Goal: Task Accomplishment & Management: Complete application form

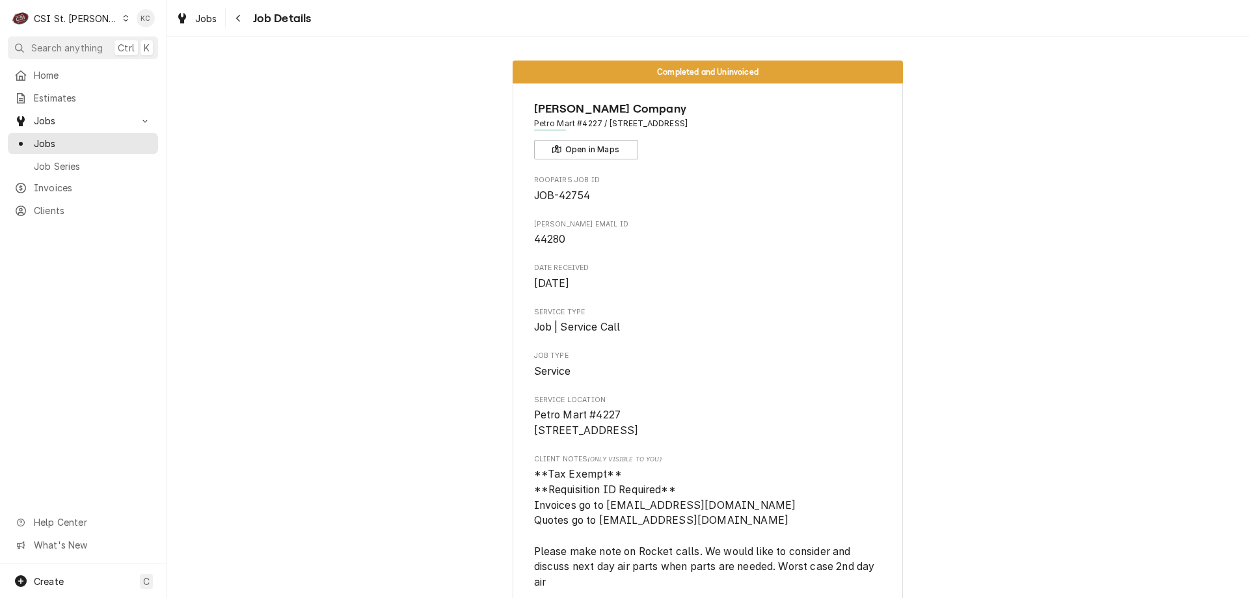
scroll to position [2855, 0]
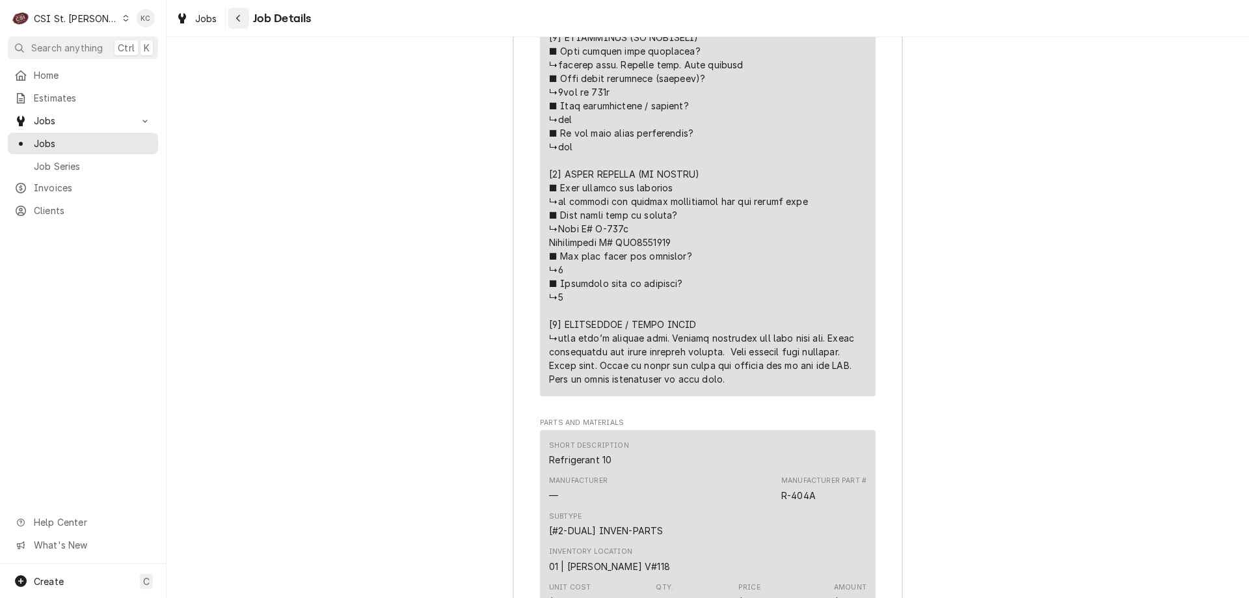
click at [243, 23] on div "Navigate back" at bounding box center [238, 18] width 13 height 13
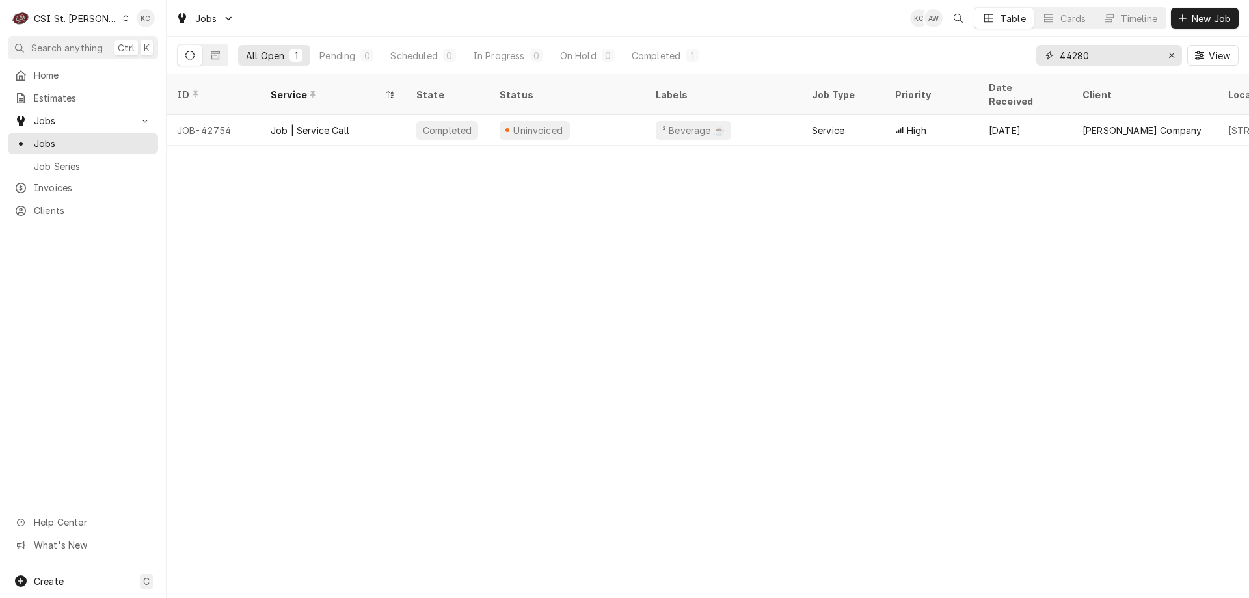
drag, startPoint x: 1121, startPoint y: 61, endPoint x: 935, endPoint y: 64, distance: 185.4
click at [935, 64] on div "All Open 1 Pending 0 Scheduled 0 In Progress 0 On Hold 0 Completed 1 44280 View" at bounding box center [707, 55] width 1061 height 36
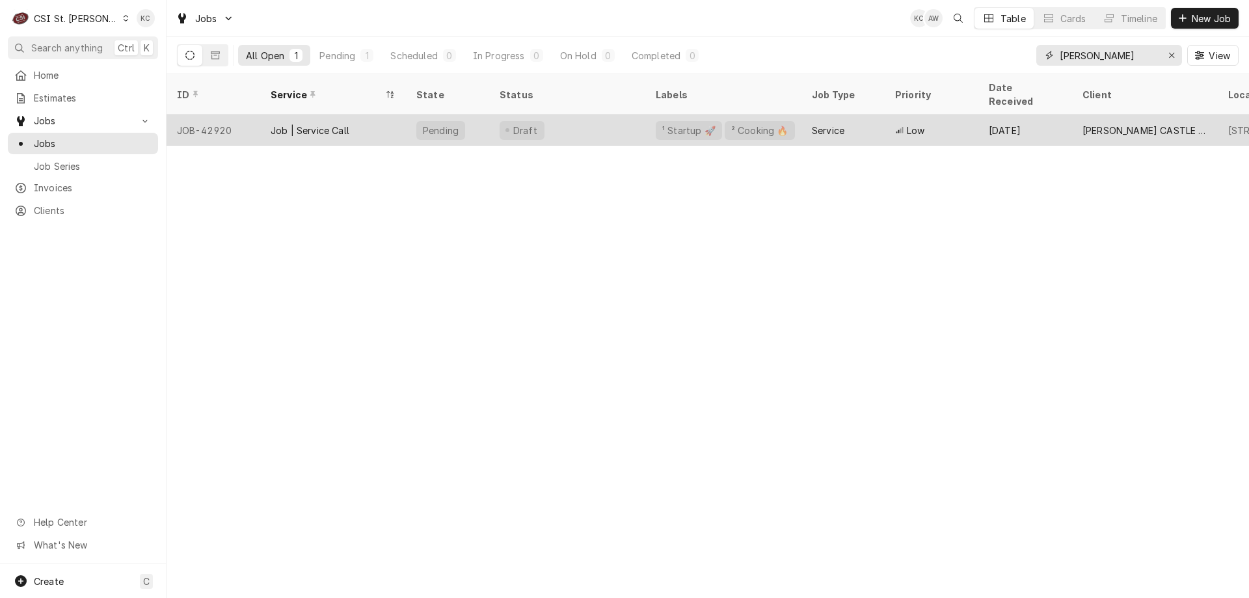
type input "comstock"
click at [1056, 116] on div "Sep 25" at bounding box center [1025, 129] width 94 height 31
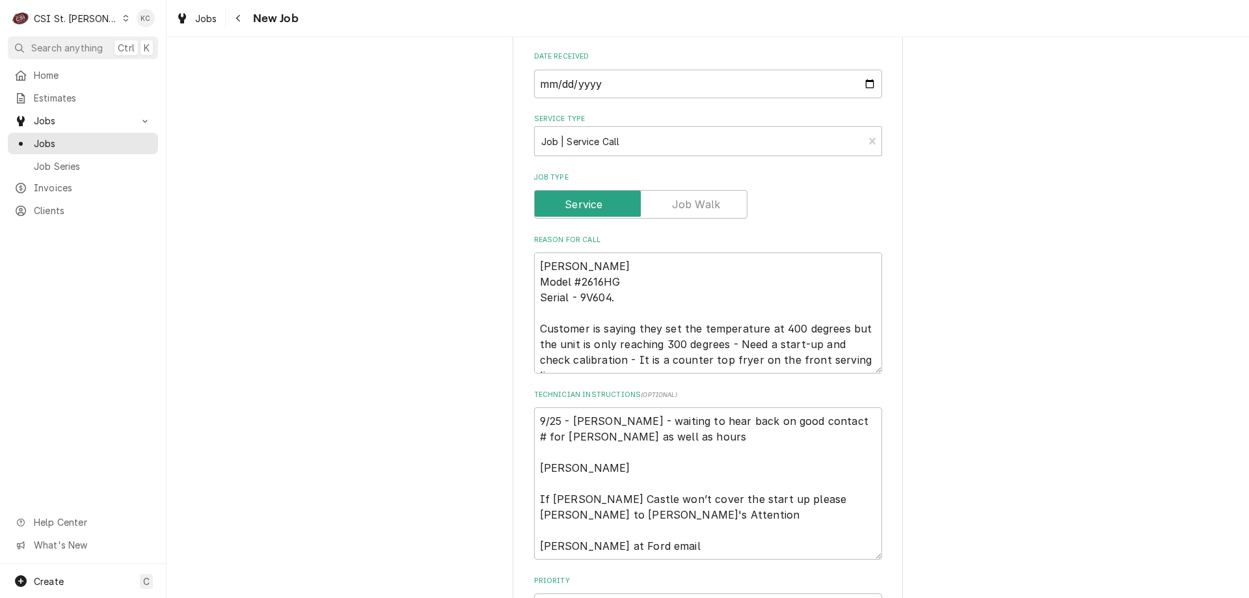
scroll to position [325, 0]
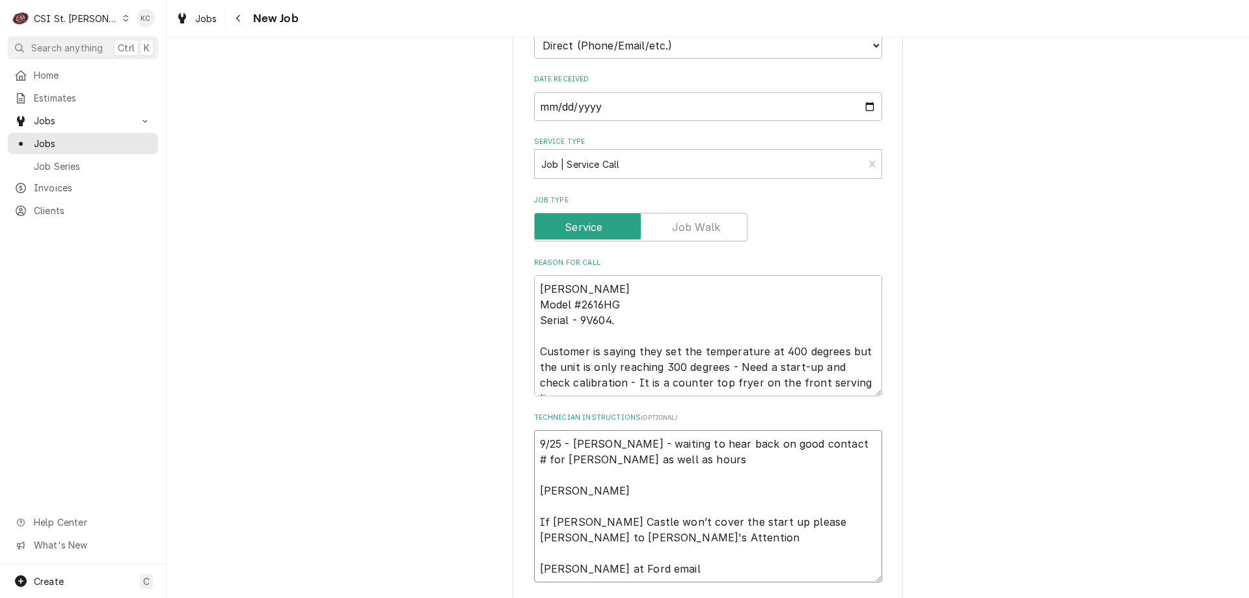
click at [534, 443] on textarea "9/25 - [PERSON_NAME] - waiting to hear back on good contact # for [PERSON_NAME]…" at bounding box center [708, 506] width 348 height 152
type textarea "x"
type textarea "9/25 - Kelly - waiting to hear back on good contact # for Lucas as well as hour…"
type textarea "x"
type textarea "9 9/25 - Kelly - waiting to hear back on good contact # for Lucas as well as ho…"
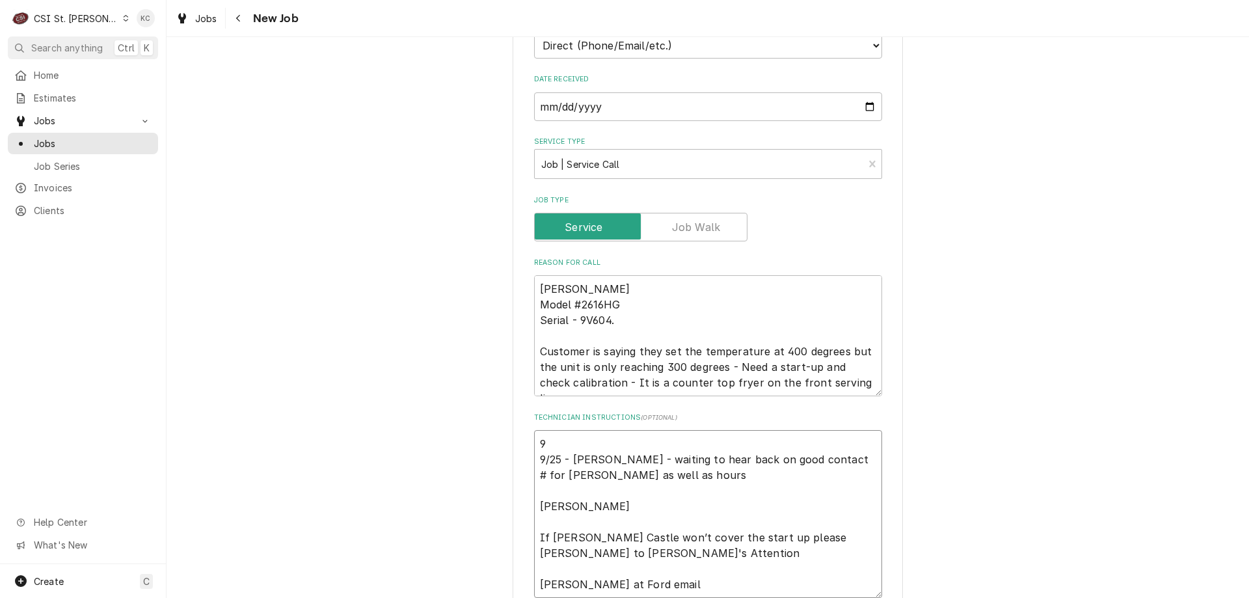
type textarea "x"
type textarea "9/ 9/25 - Kelly - waiting to hear back on good contact # for Lucas as well as h…"
type textarea "x"
type textarea "9/26 9/25 - Kelly - waiting to hear back on good contact # for Lucas as well as…"
type textarea "x"
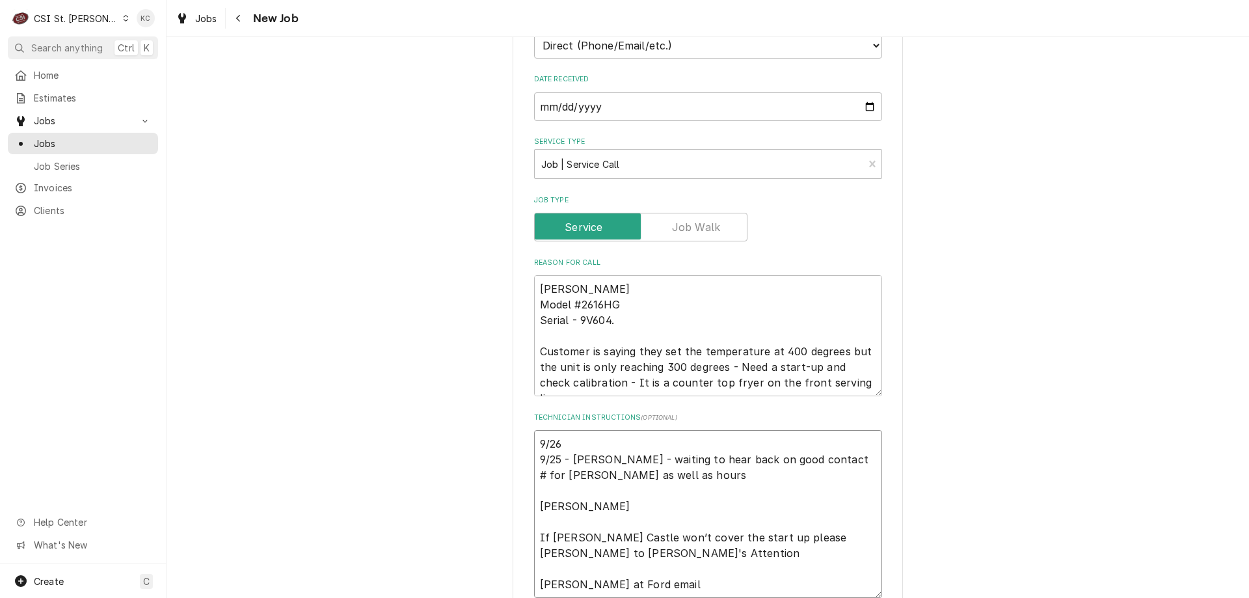
type textarea "9/26 9/25 - Kelly - waiting to hear back on good contact # for Lucas as well as…"
type textarea "x"
type textarea "9/26 - 9/25 - Kelly - waiting to hear back on good contact # for Lucas as well …"
type textarea "x"
type textarea "9/26 - 9/25 - Kelly - waiting to hear back on good contact # for Lucas as well …"
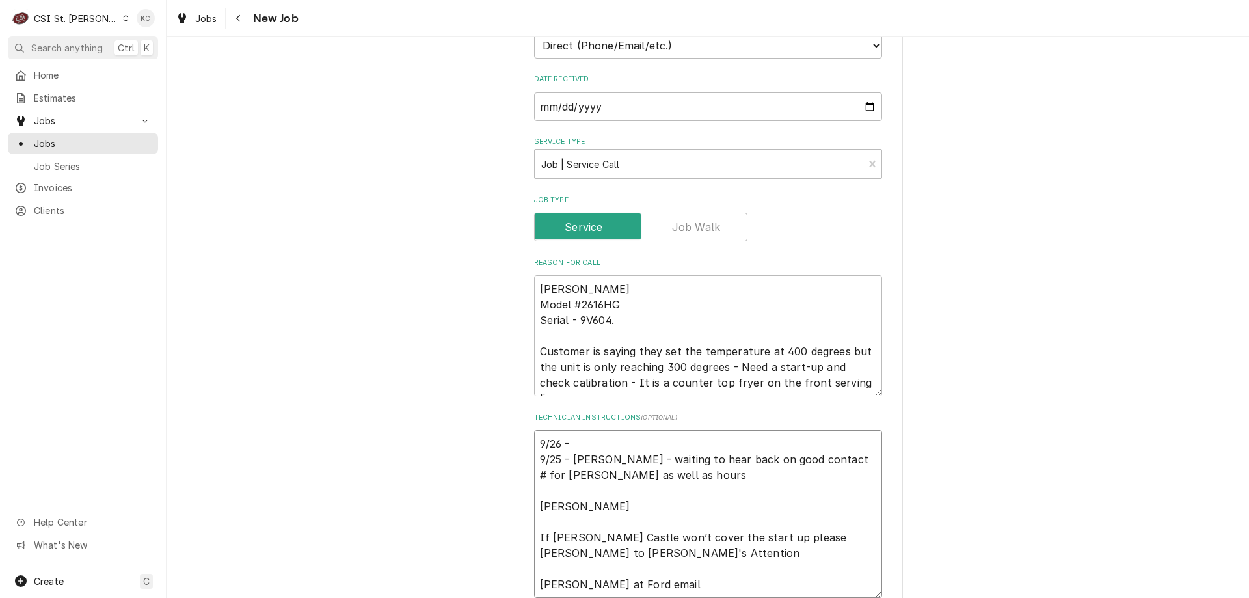
type textarea "x"
type textarea "9/26 - K 9/25 - Kelly - waiting to hear back on good contact # for Lucas as wel…"
type textarea "x"
type textarea "9/26 - Ke 9/25 - Kelly - waiting to hear back on good contact # for Lucas as we…"
type textarea "x"
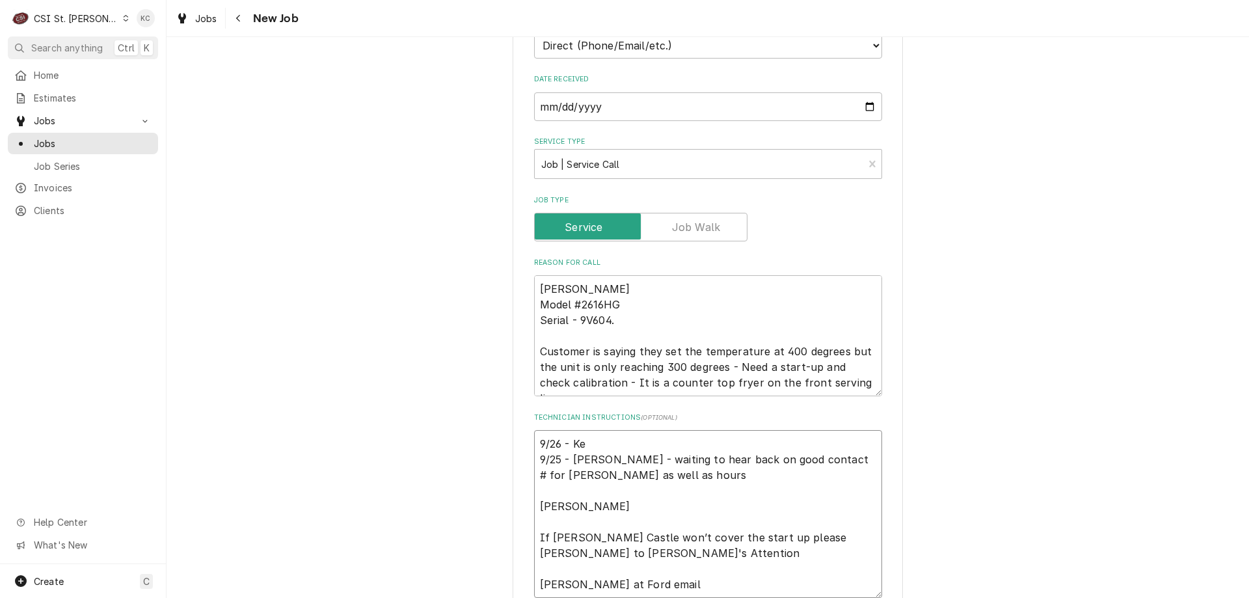
type textarea "9/26 - Kel 9/25 - Kelly - waiting to hear back on good contact # for Lucas as w…"
type textarea "x"
type textarea "9/26 - Kell 9/25 - Kelly - waiting to hear back on good contact # for Lucas as …"
type textarea "x"
type textarea "9/26 - Kelly 9/25 - Kelly - waiting to hear back on good contact # for Lucas as…"
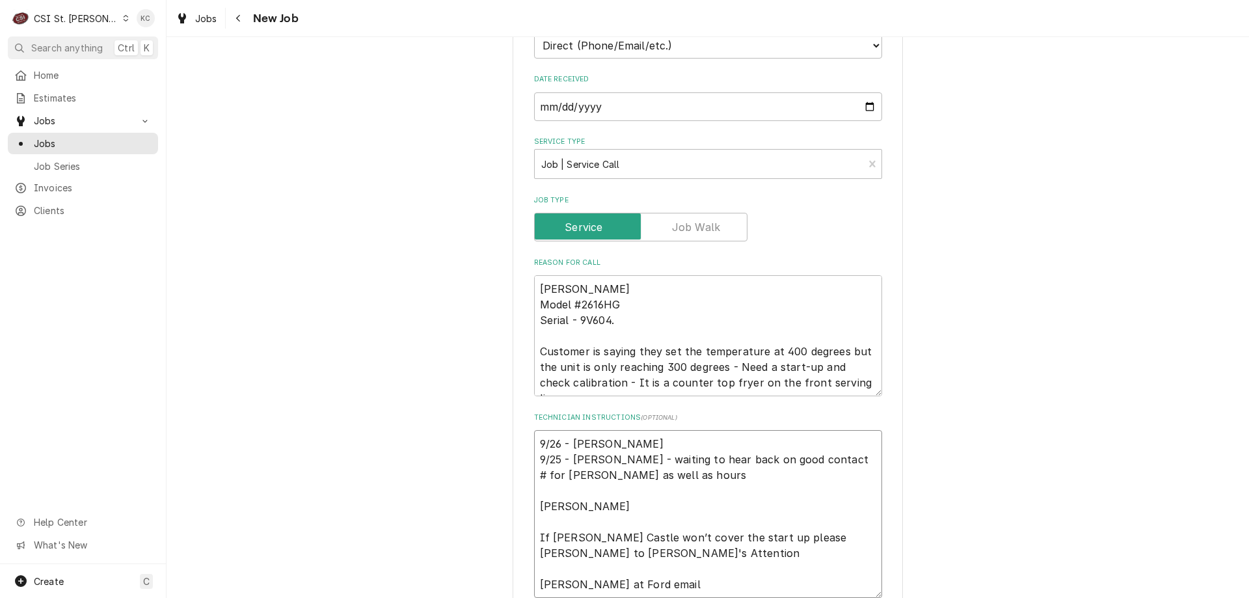
type textarea "x"
type textarea "9/26 - Kelly 9/25 - Kelly - waiting to hear back on good contact # for Lucas as…"
type textarea "x"
type textarea "9/26 - Kelly - 9/25 - Kelly - waiting to hear back on good contact # for Lucas …"
type textarea "x"
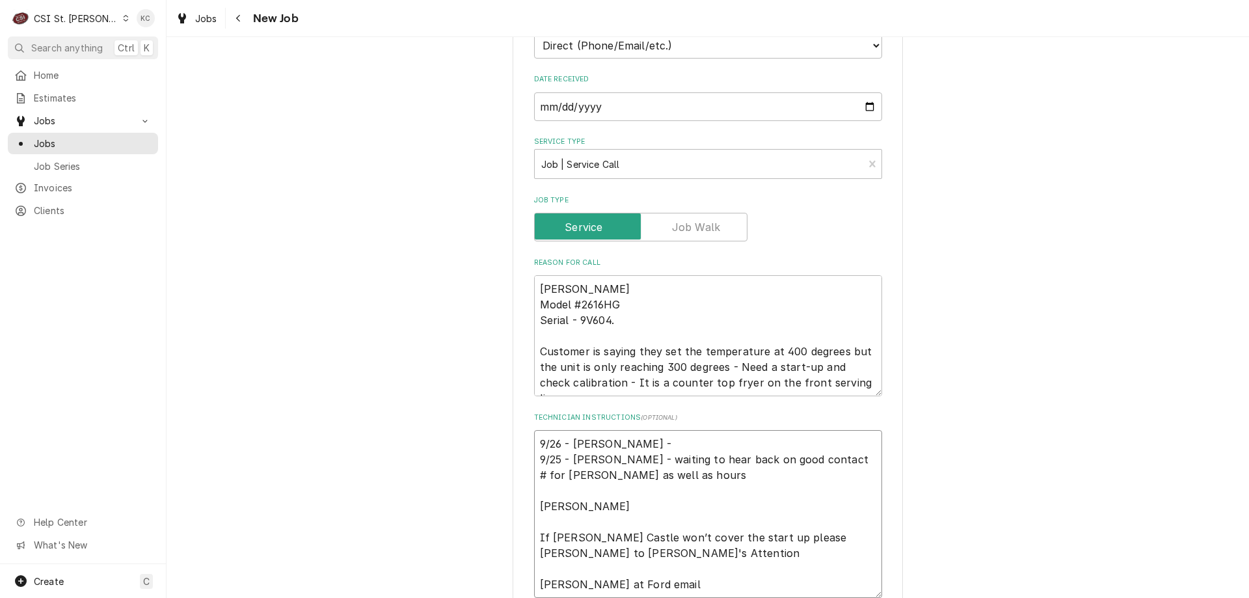
type textarea "9/26 - Kelly - 9/25 - Kelly - waiting to hear back on good contact # for Lucas …"
type textarea "x"
type textarea "9/26 - Kelly - 9/25 - Kelly - waiting to hear back on good contact # for Lucas …"
click at [613, 443] on textarea "9/26 - Kelly - 9/25 - Kelly - waiting to hear back on good contact # for Lucas …" at bounding box center [708, 514] width 348 height 168
paste textarea "Customer said they was able to adjust the fryer. So no service needed at this t…"
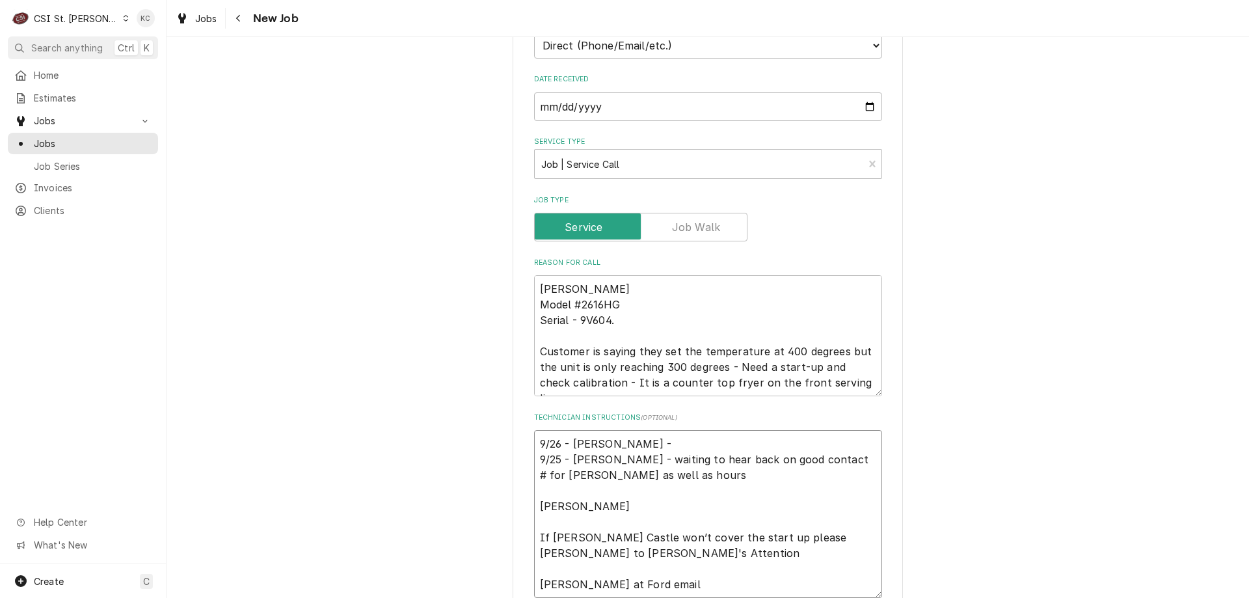
type textarea "x"
type textarea "9/26 - Kelly - Customer said they was able to adjust the fryer. So no service n…"
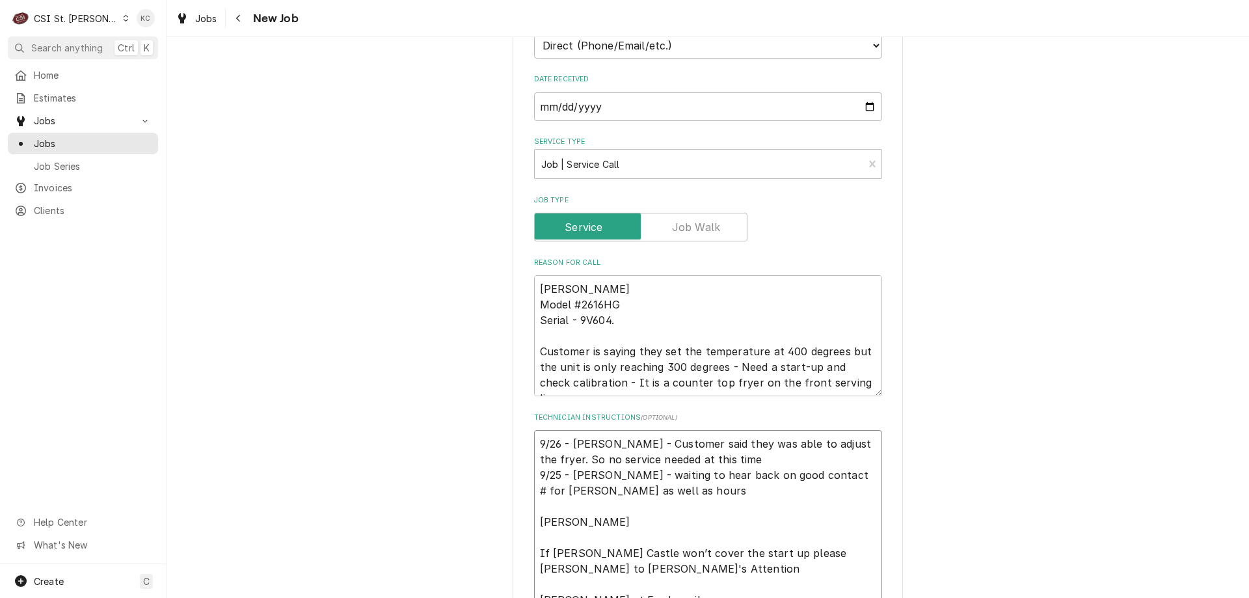
type textarea "x"
type textarea "9/26 - Kelly - Customer said they was able to adjust the fryer. So no service n…"
type textarea "x"
type textarea "9/26 - Kelly - Customer said they was able to adjust the fryer. So no service n…"
type textarea "x"
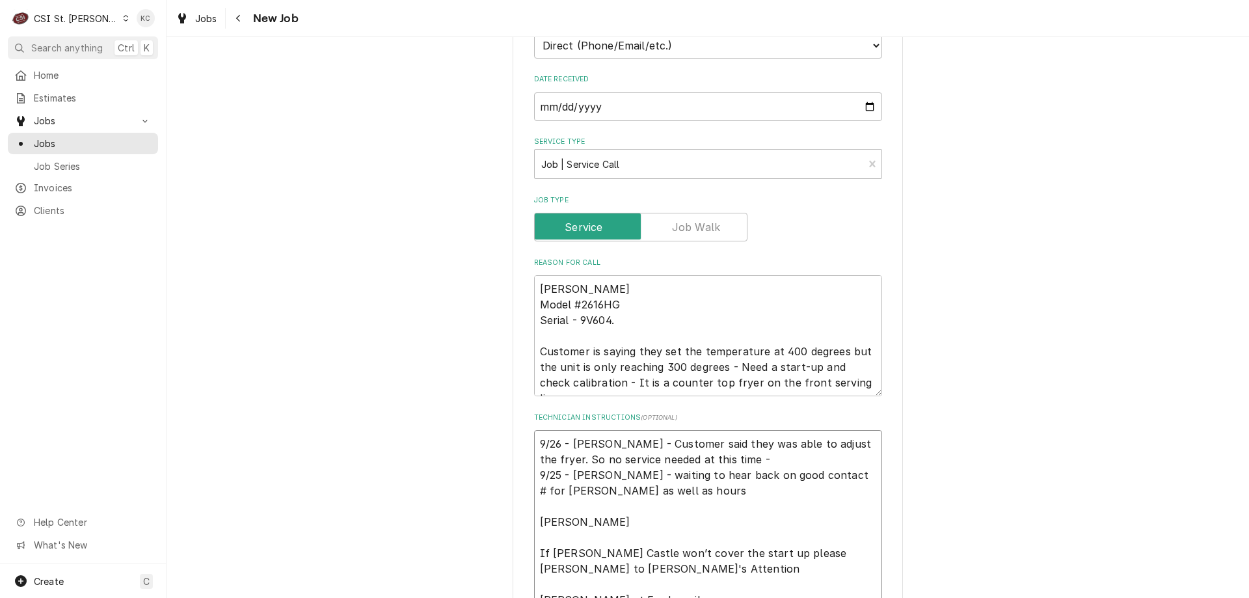
type textarea "9/26 - Kelly - Customer said they was able to adjust the fryer. So no service n…"
type textarea "x"
type textarea "9/26 - Kelly - Customer said they was able to adjust the fryer. So no service n…"
type textarea "x"
type textarea "9/26 - Kelly - Customer said they was able to adjust the fryer. So no service n…"
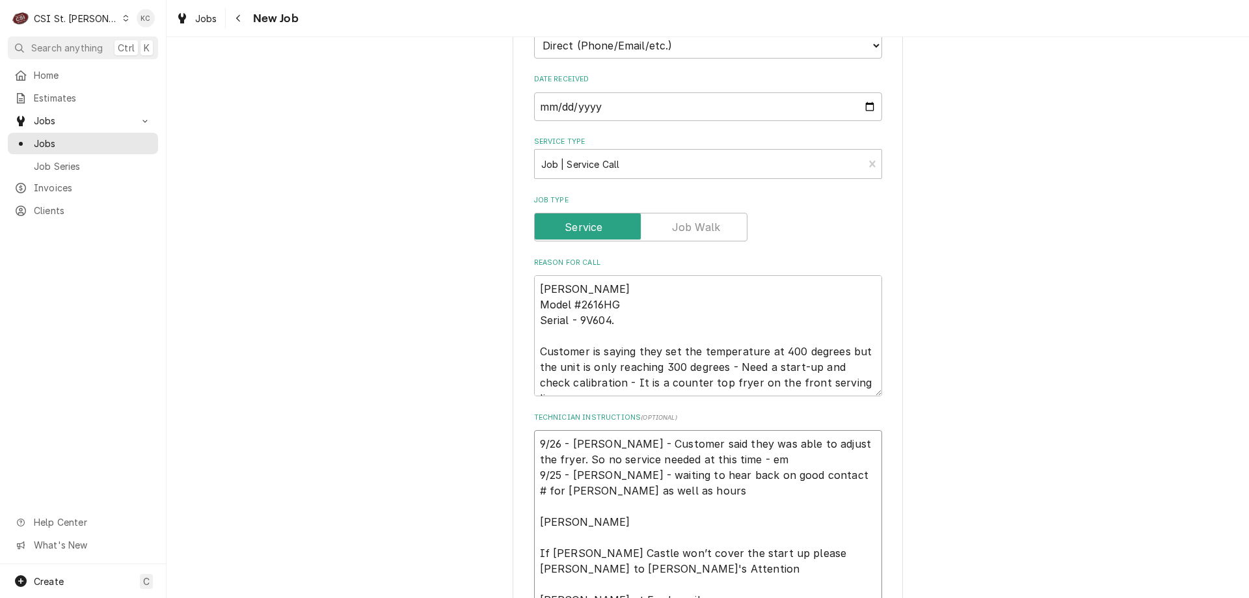
type textarea "x"
type textarea "9/26 - Kelly - Customer said they was able to adjust the fryer. So no service n…"
type textarea "x"
type textarea "9/26 - Kelly - Customer said they was able to adjust the fryer. So no service n…"
type textarea "x"
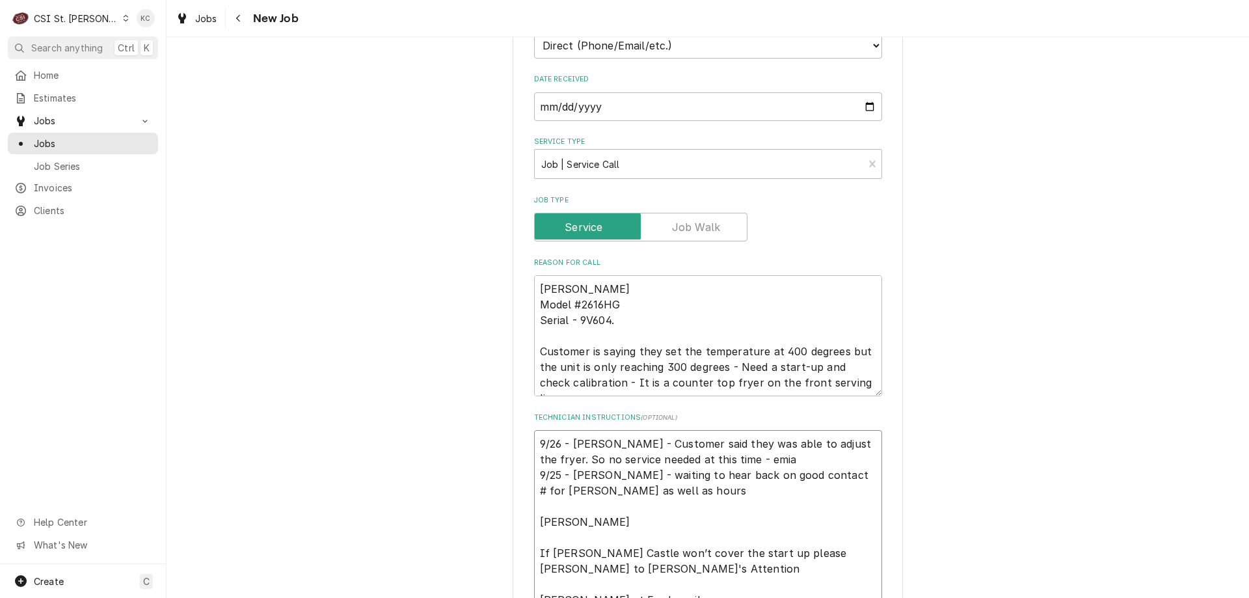
type textarea "9/26 - Kelly - Customer said they was able to adjust the fryer. So no service n…"
type textarea "x"
type textarea "9/26 - Kelly - Customer said they was able to adjust the fryer. So no service n…"
type textarea "x"
type textarea "9/26 - Kelly - Customer said they was able to adjust the fryer. So no service n…"
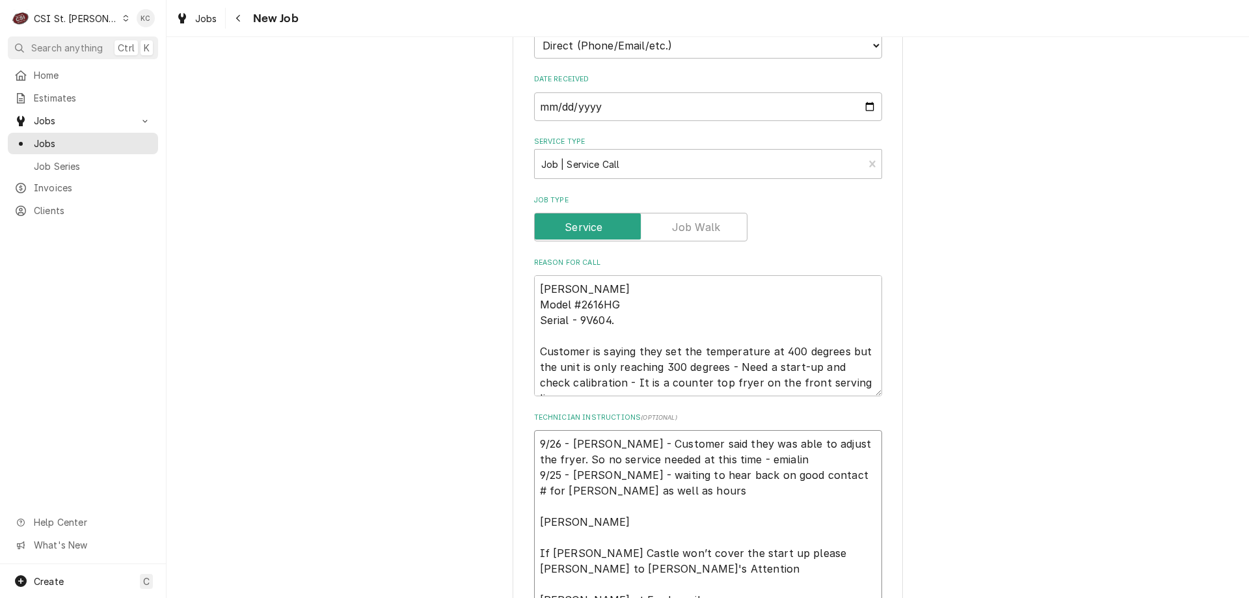
type textarea "x"
type textarea "9/26 - Kelly - Customer said they was able to adjust the fryer. So no service n…"
type textarea "x"
type textarea "9/26 - Kelly - Customer said they was able to adjust the fryer. So no service n…"
type textarea "x"
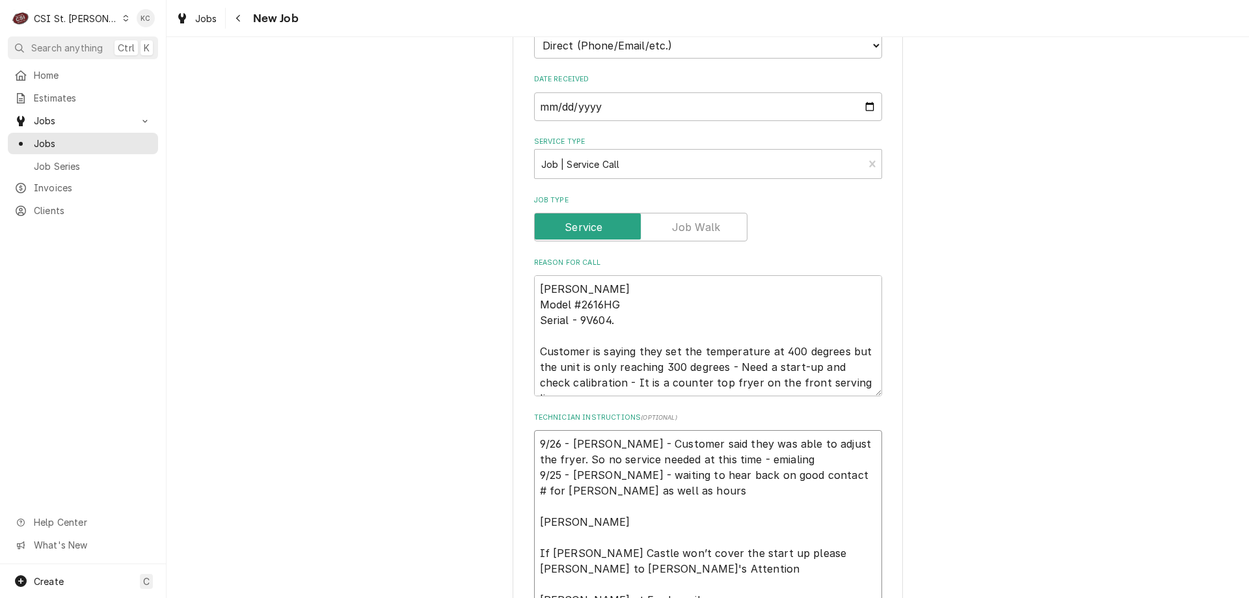
type textarea "9/26 - Kelly - Customer said they was able to adjust the fryer. So no service n…"
type textarea "x"
type textarea "9/26 - Kelly - Customer said they was able to adjust the fryer. So no service n…"
type textarea "x"
type textarea "9/26 - Kelly - Customer said they was able to adjust the fryer. So no service n…"
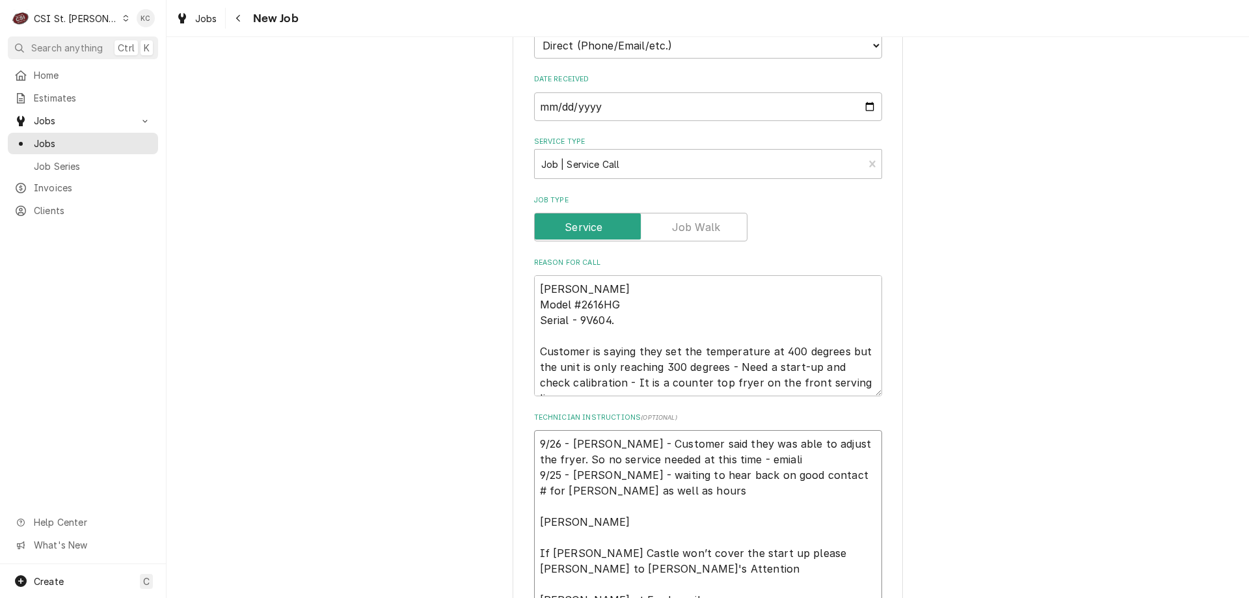
type textarea "x"
type textarea "9/26 - Kelly - Customer said they was able to adjust the fryer. So no service n…"
type textarea "x"
type textarea "9/26 - Kelly - Customer said they was able to adjust the fryer. So no service n…"
type textarea "x"
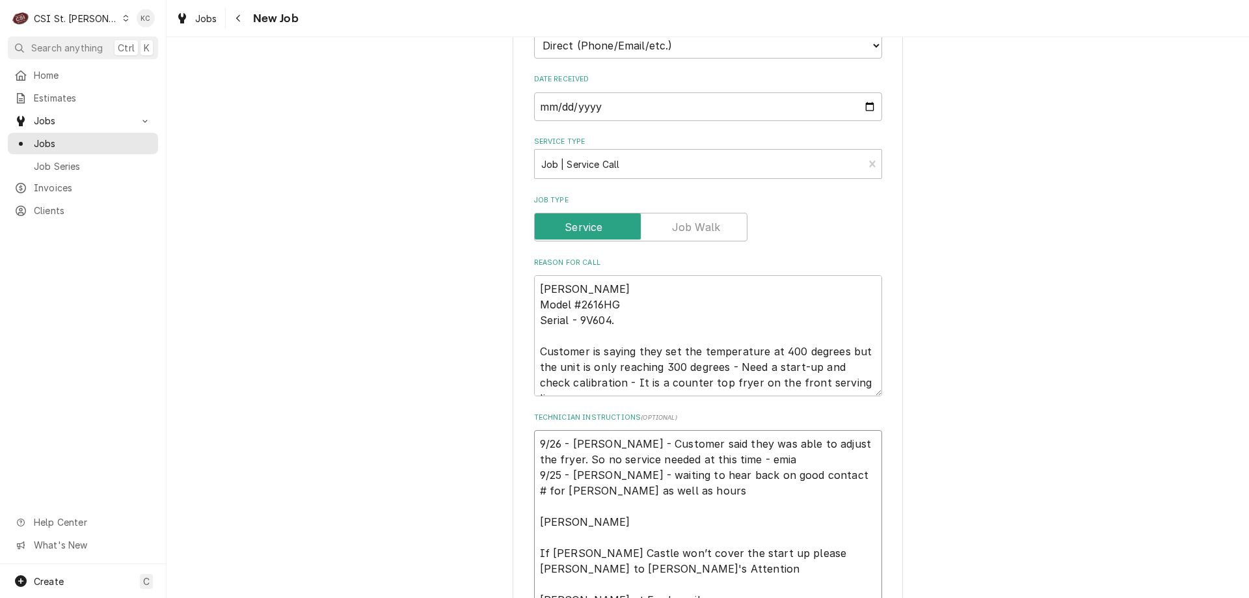
type textarea "9/26 - Kelly - Customer said they was able to adjust the fryer. So no service n…"
type textarea "x"
type textarea "9/26 - Kelly - Customer said they was able to adjust the fryer. So no service n…"
type textarea "x"
type textarea "9/26 - Kelly - Customer said they was able to adjust the fryer. So no service n…"
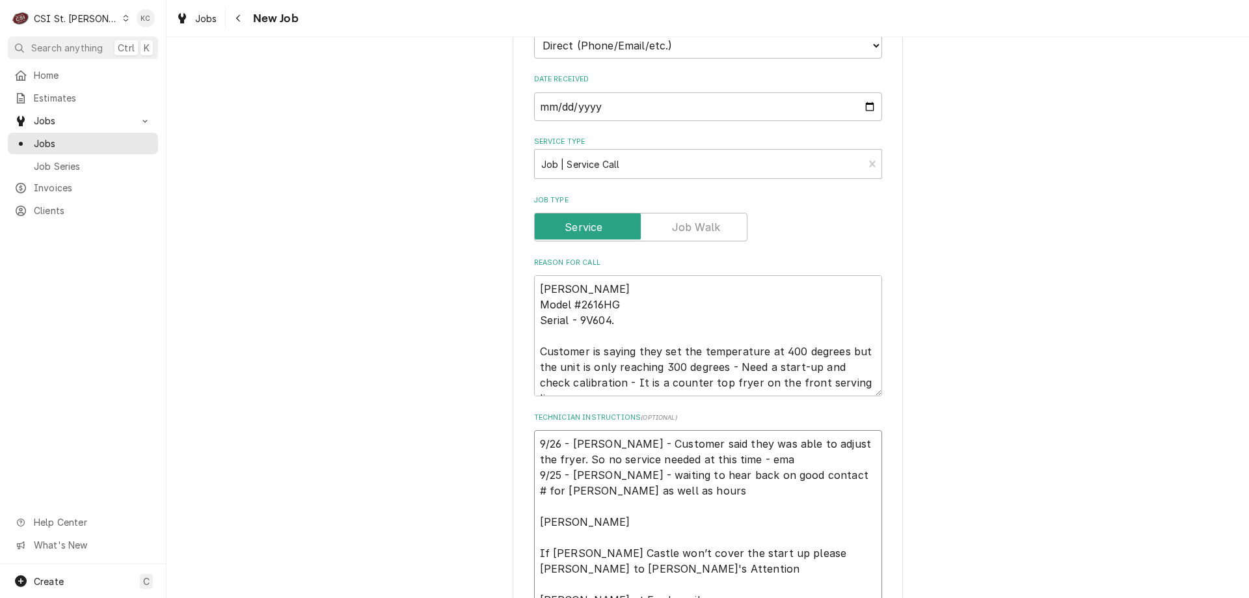
type textarea "x"
type textarea "9/26 - Kelly - Customer said they was able to adjust the fryer. So no service n…"
type textarea "x"
type textarea "9/26 - Kelly - Customer said they was able to adjust the fryer. So no service n…"
type textarea "x"
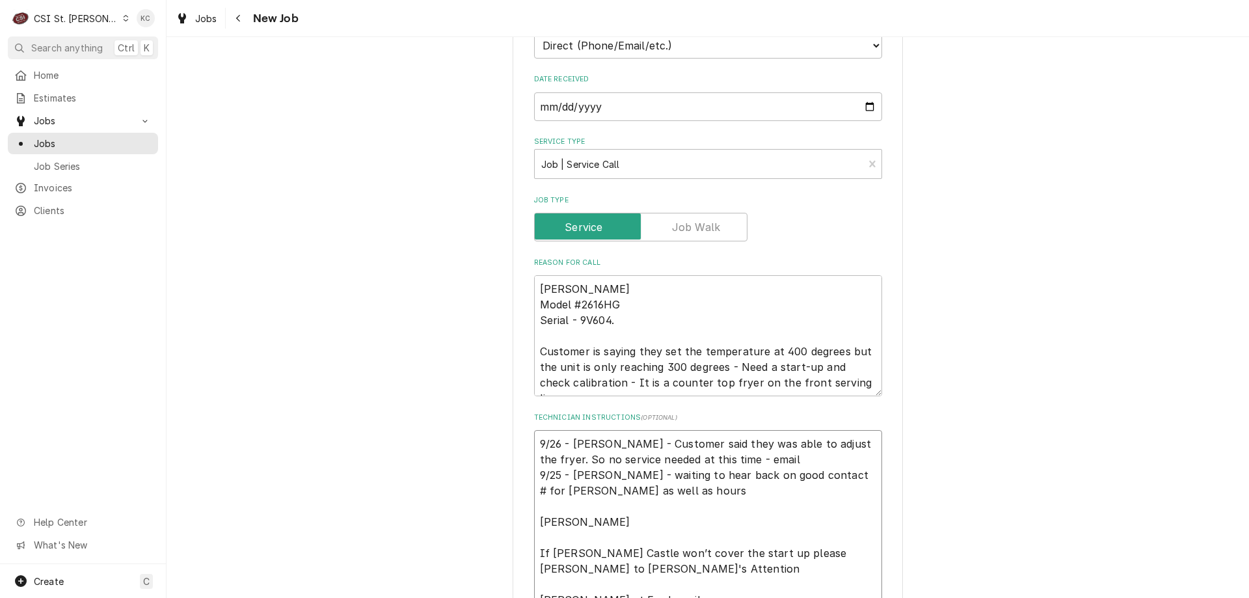
type textarea "9/26 - Kelly - Customer said they was able to adjust the fryer. So no service n…"
type textarea "x"
type textarea "9/26 - Kelly - Customer said they was able to adjust the fryer. So no service n…"
type textarea "x"
type textarea "9/26 - Kelly - Customer said they was able to adjust the fryer. So no service n…"
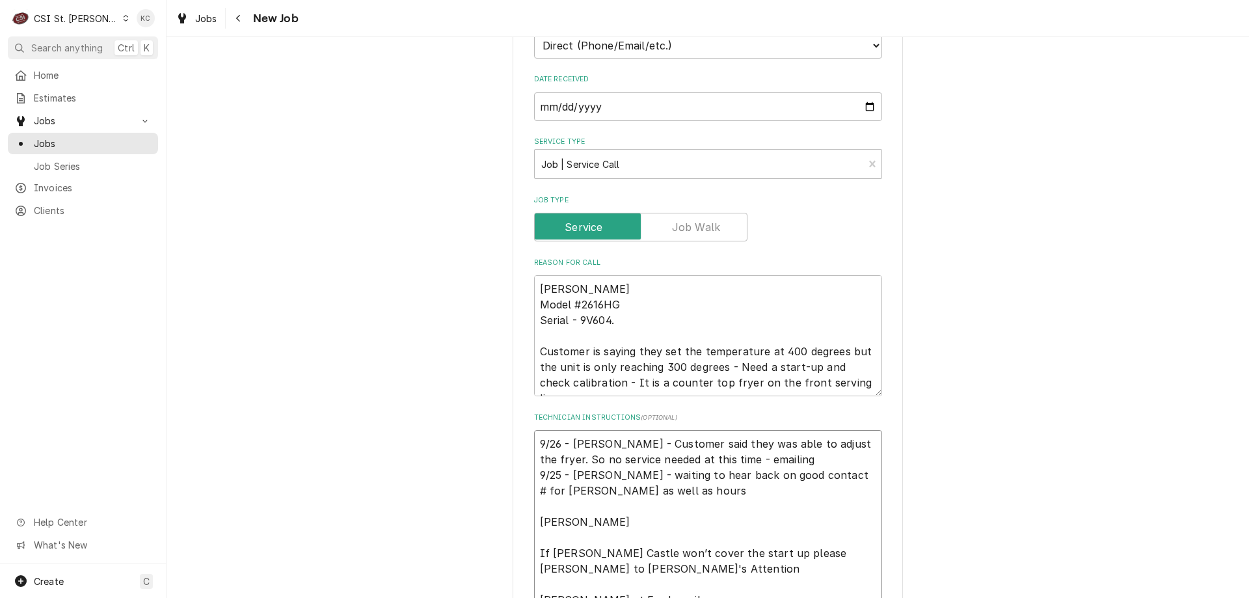
type textarea "x"
type textarea "9/26 - Kelly - Customer said they was able to adjust the fryer. So no service n…"
type textarea "x"
type textarea "9/26 - Kelly - Customer said they was able to adjust the fryer. So no service n…"
type textarea "x"
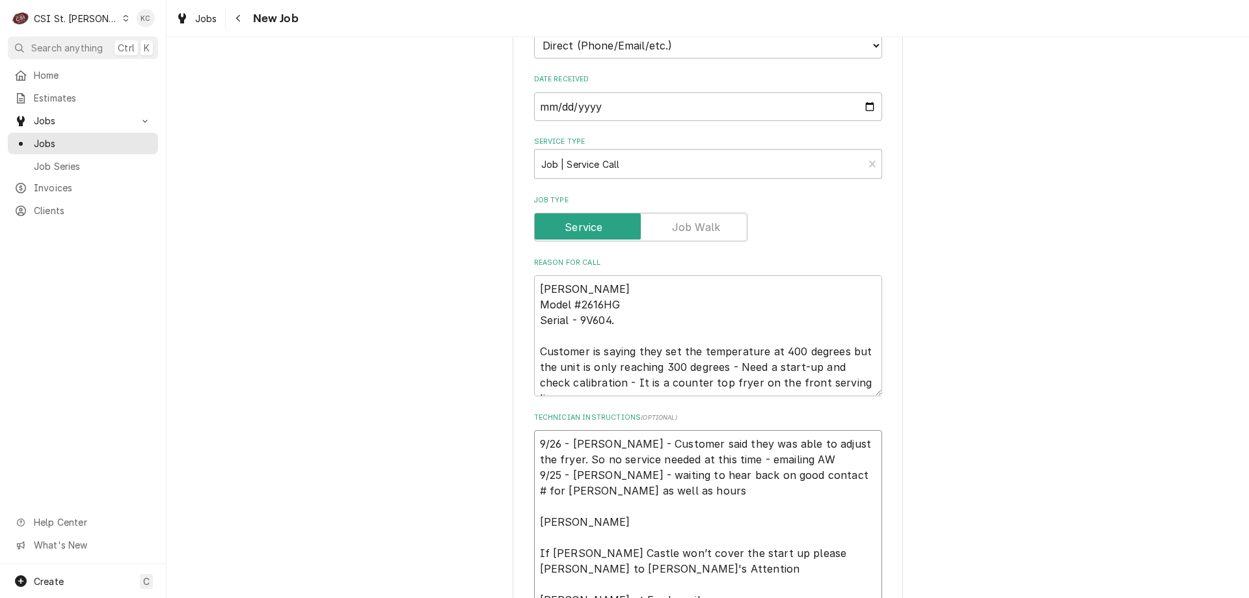
type textarea "9/26 - Kelly - Customer said they was able to adjust the fryer. So no service n…"
type textarea "x"
type textarea "9/26 - Kelly - Customer said they was able to adjust the fryer. So no service n…"
type textarea "x"
type textarea "9/26 - Kelly - Customer said they was able to adjust the fryer. So no service n…"
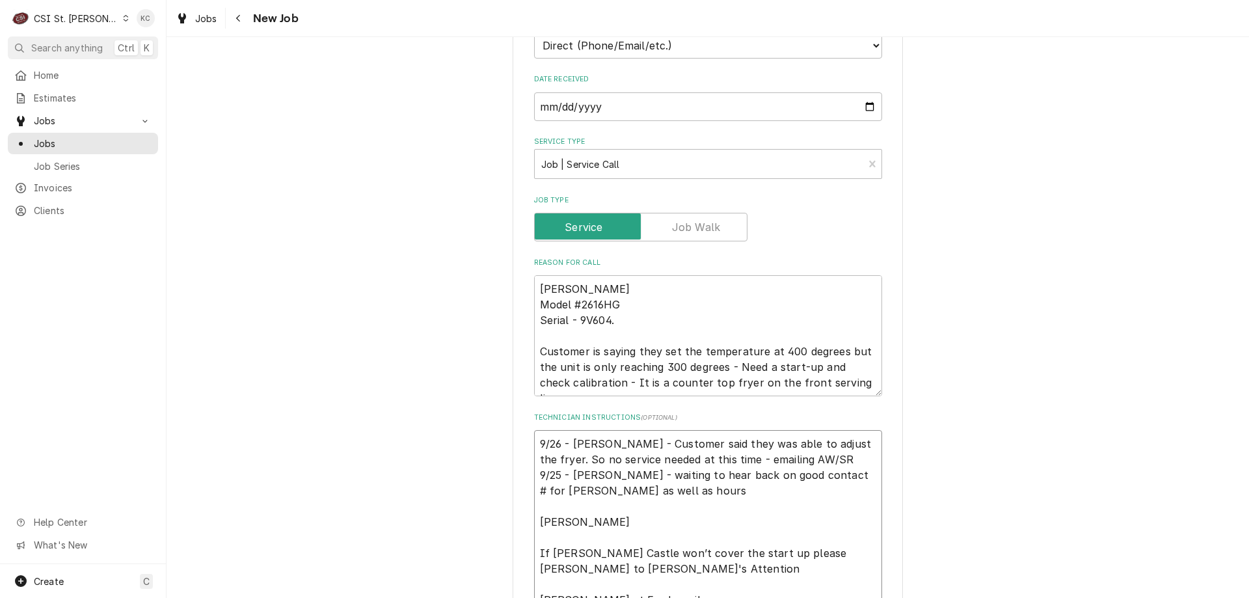
click at [689, 459] on textarea "9/26 - Kelly - Customer said they was able to adjust the fryer. So no service n…" at bounding box center [708, 521] width 348 height 183
type textarea "x"
type textarea "9/26 - Kelly - Customer said they was able to adjust the fryer. So no service n…"
type textarea "x"
type textarea "9/26 - Kelly - Customer said they was able to adjust the fryer. So no service n…"
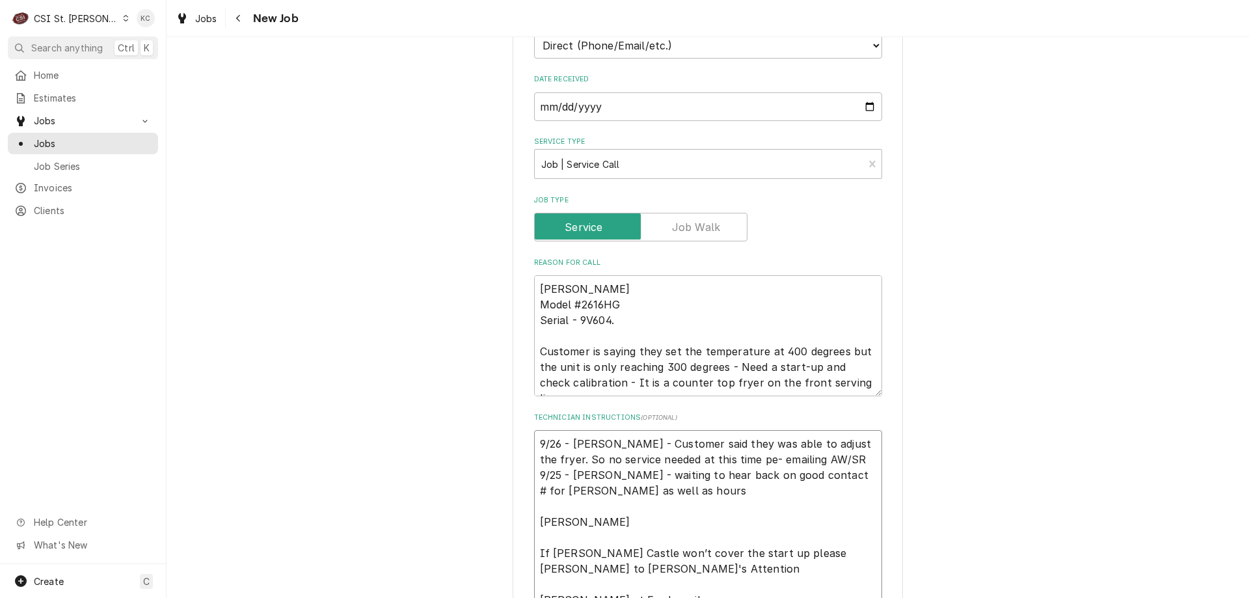
type textarea "x"
type textarea "9/26 - Kelly - Customer said they was able to adjust the fryer. So no service n…"
type textarea "x"
type textarea "9/26 - Kelly - Customer said they was able to adjust the fryer. So no service n…"
type textarea "x"
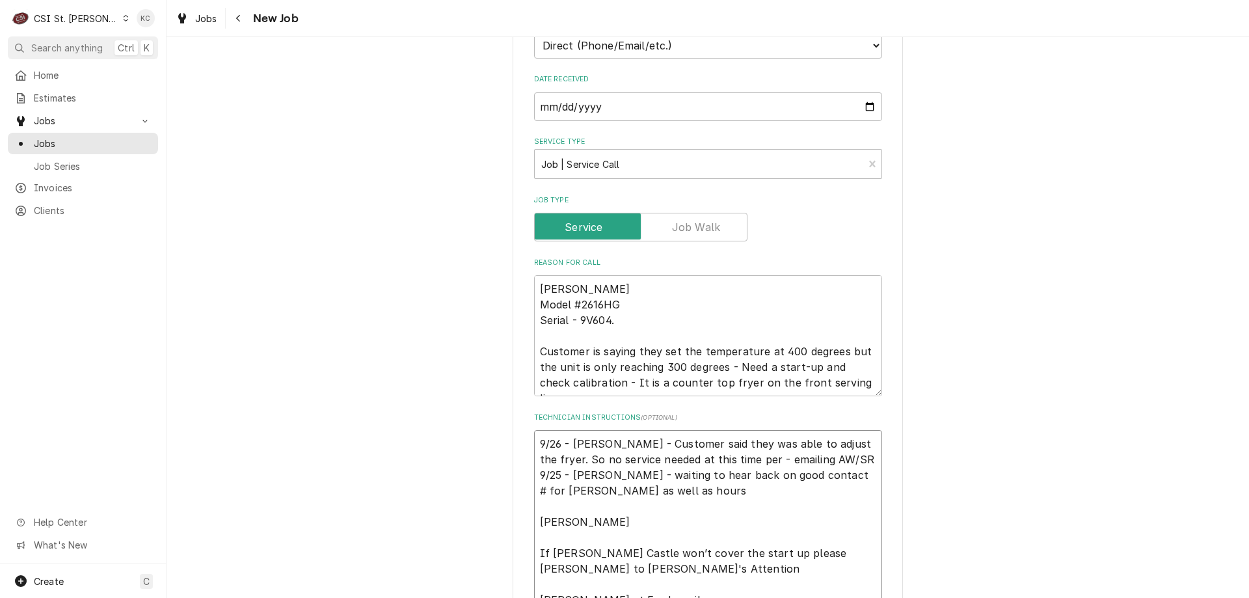
type textarea "9/26 - Kelly - Customer said they was able to adjust the fryer. So no service n…"
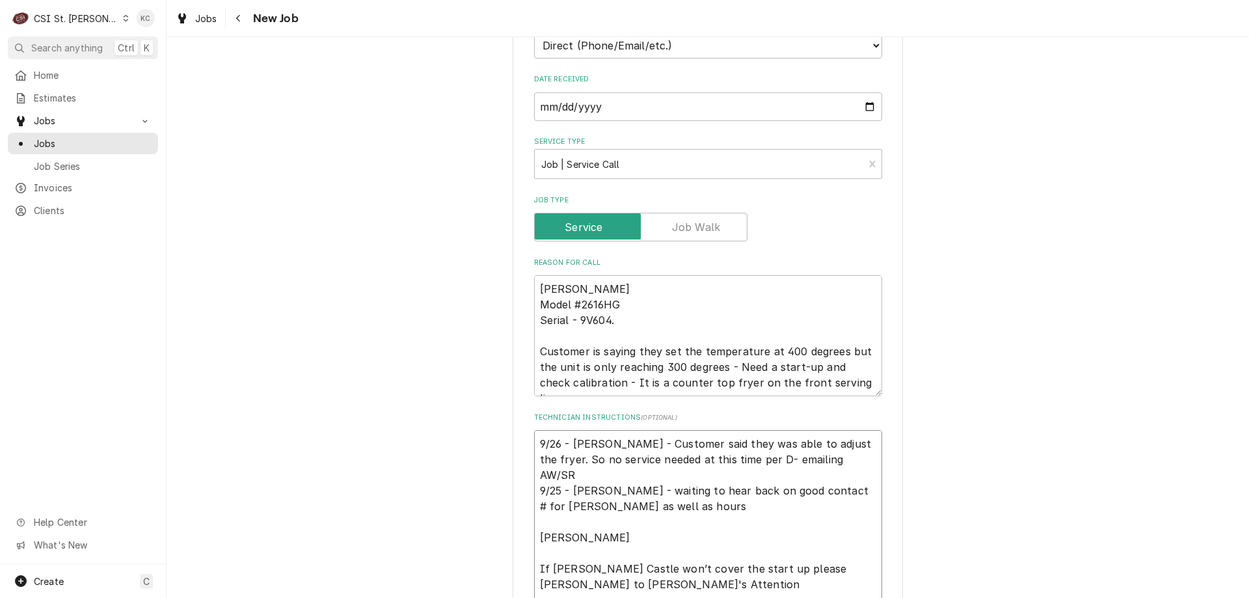
type textarea "x"
type textarea "9/26 - Kelly - Customer said they was able to adjust the fryer. So no service n…"
type textarea "x"
type textarea "9/26 - Kelly - Customer said they was able to adjust the fryer. So no service n…"
type textarea "x"
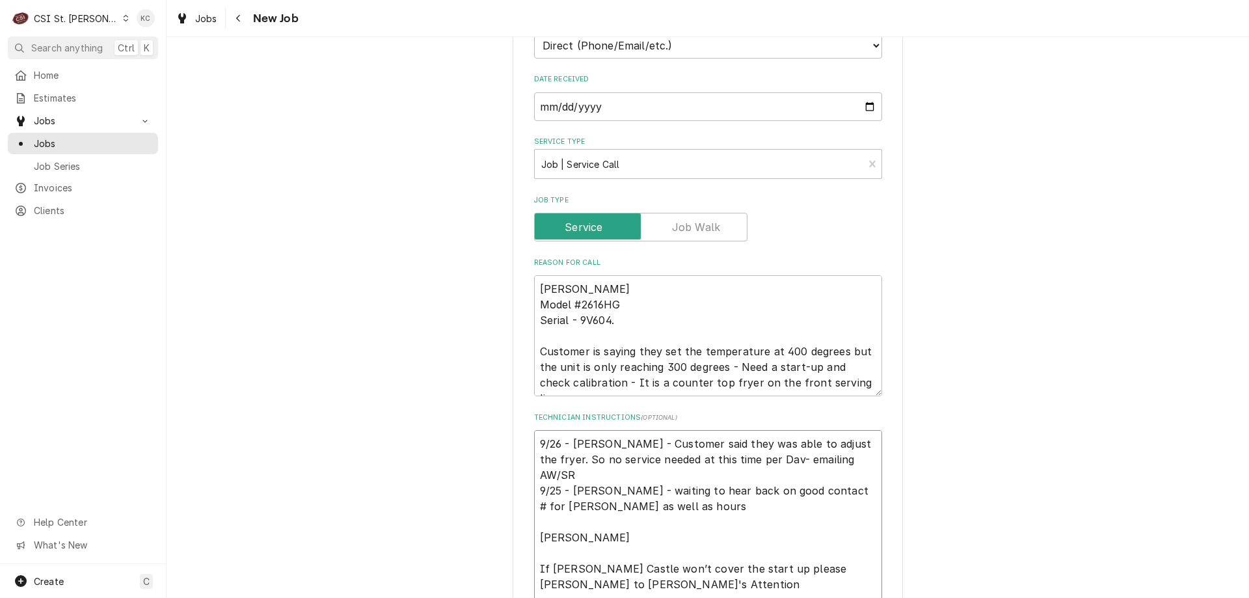
type textarea "9/26 - Kelly - Customer said they was able to adjust the fryer. So no service n…"
type textarea "x"
type textarea "9/26 - Kelly - Customer said they was able to adjust the fryer. So no service n…"
type textarea "x"
type textarea "9/26 - Kelly - Customer said they was able to adjust the fryer. So no service n…"
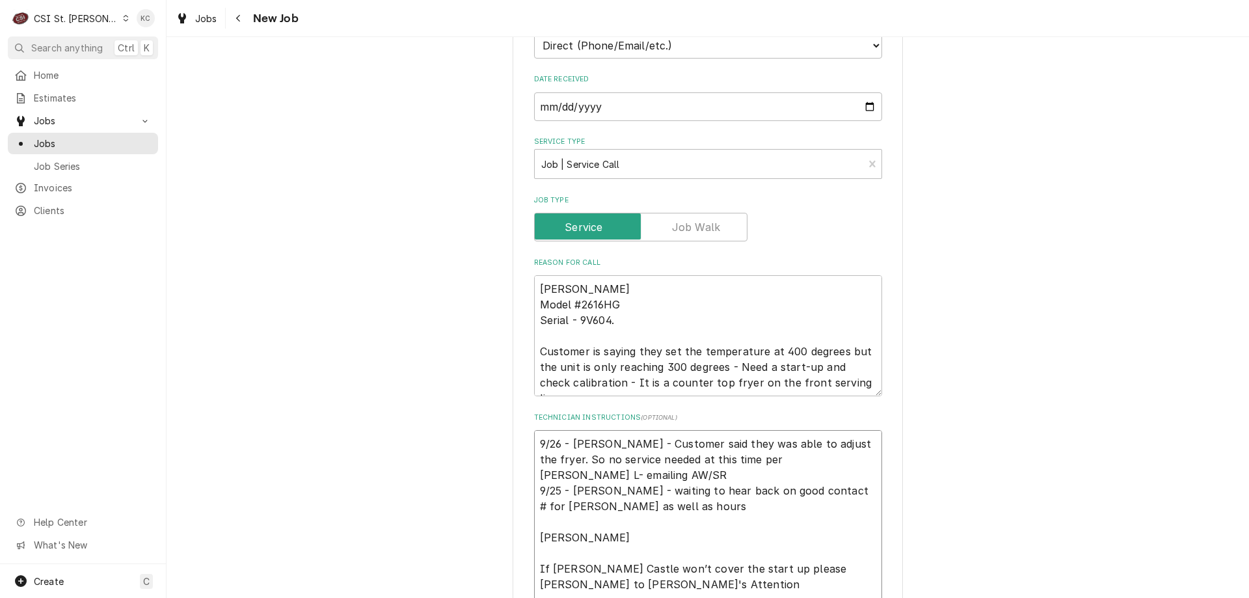
type textarea "x"
type textarea "9/26 - Kelly - Customer said they was able to adjust the fryer. So no service n…"
type textarea "x"
type textarea "9/26 - Kelly - Customer said they was able to adjust the fryer. So no service n…"
type textarea "x"
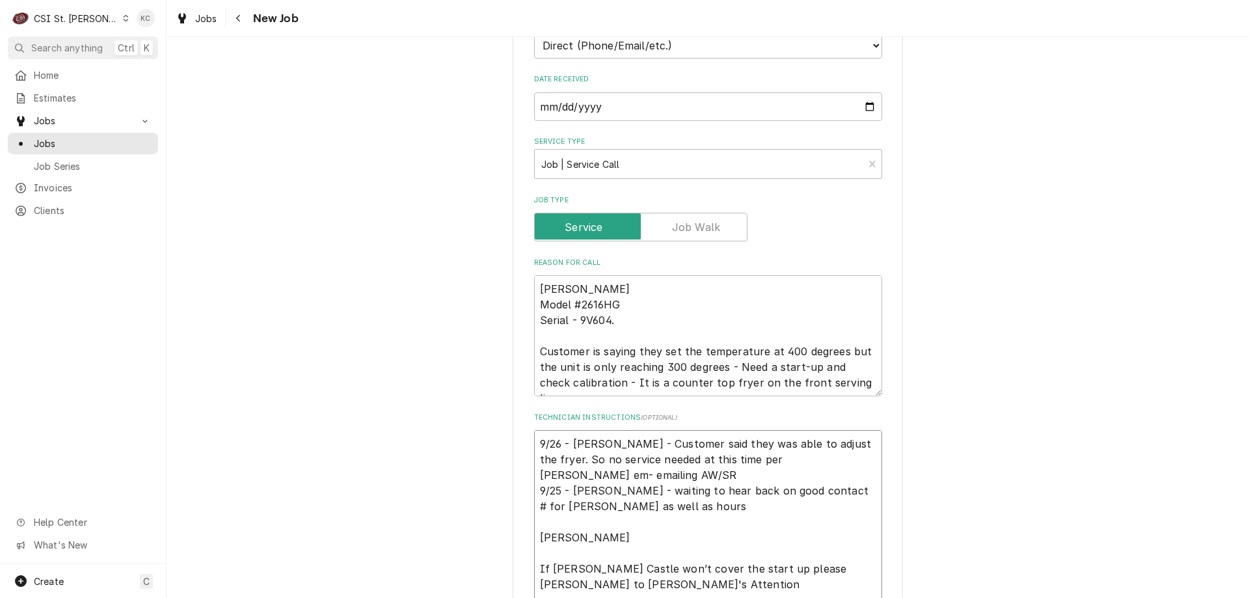
type textarea "9/26 - Kelly - Customer said they was able to adjust the fryer. So no service n…"
type textarea "x"
type textarea "9/26 - Kelly - Customer said they was able to adjust the fryer. So no service n…"
type textarea "x"
type textarea "9/26 - Kelly - Customer said they was able to adjust the fryer. So no service n…"
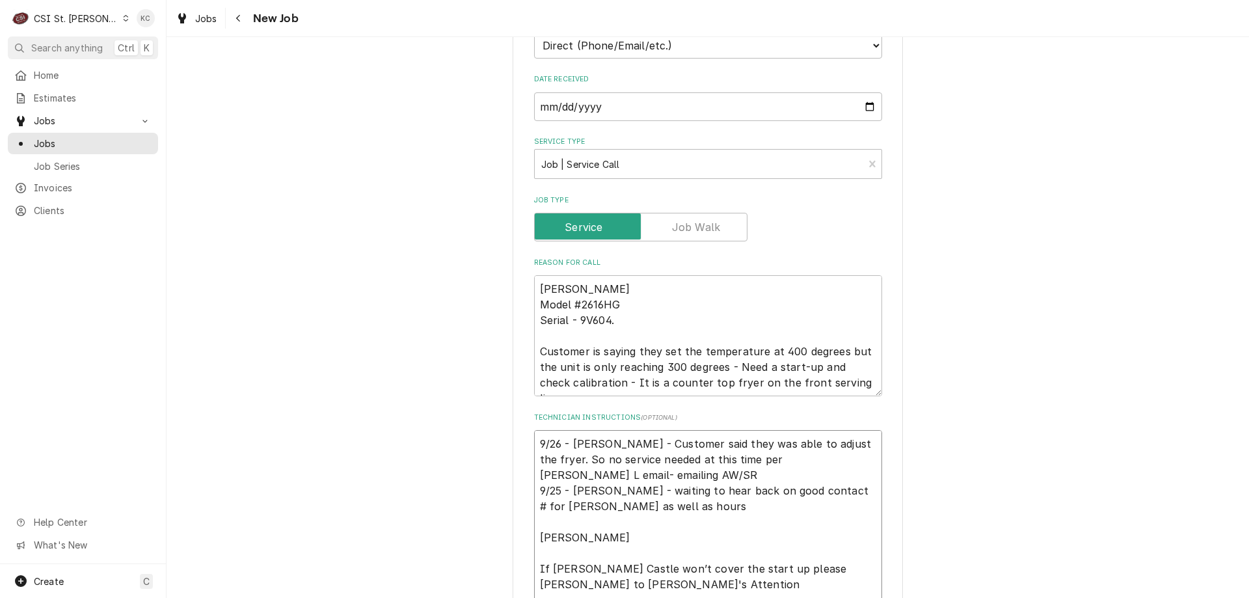
type textarea "x"
type textarea "9/26 - Kelly - Customer said they was able to adjust the fryer. So no service n…"
type textarea "x"
type textarea "9/26 - Kelly - Customer said they was able to adjust the fryer. So no service n…"
type textarea "x"
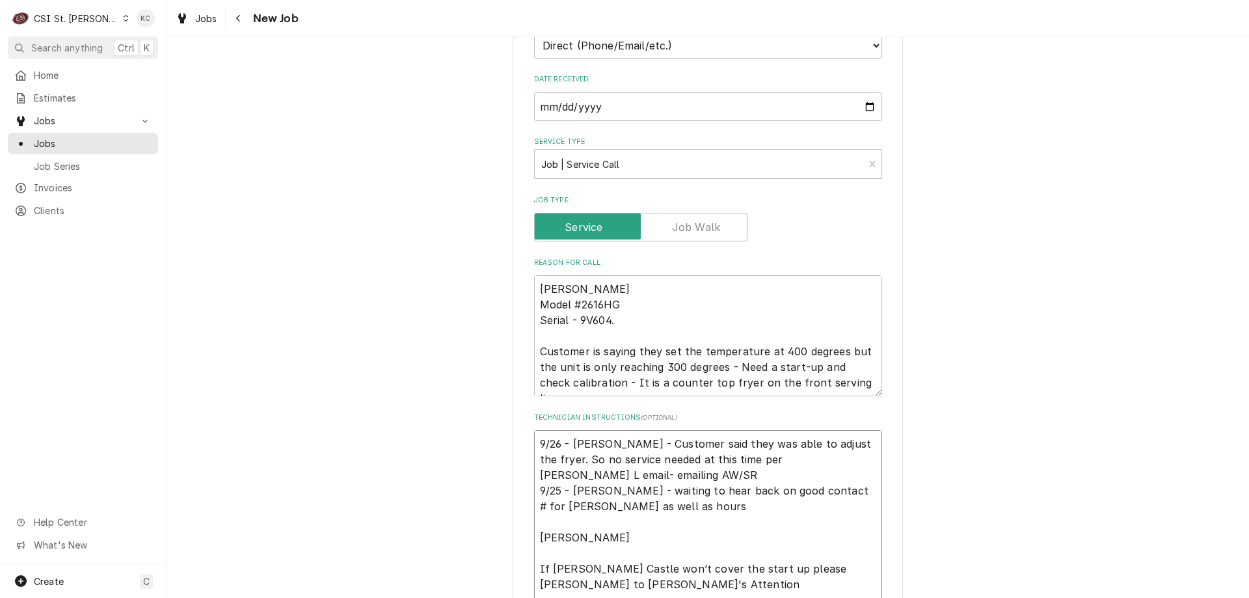
type textarea "9/26 - Kelly - Customer said they was able to adjust the fryer. So no service n…"
type textarea "x"
type textarea "9/26 - Kelly - Customer said they was able to adjust the fryer. So no service n…"
type textarea "x"
type textarea "9/26 - Kelly - Customer said they was able to adjust the fryer. So no service n…"
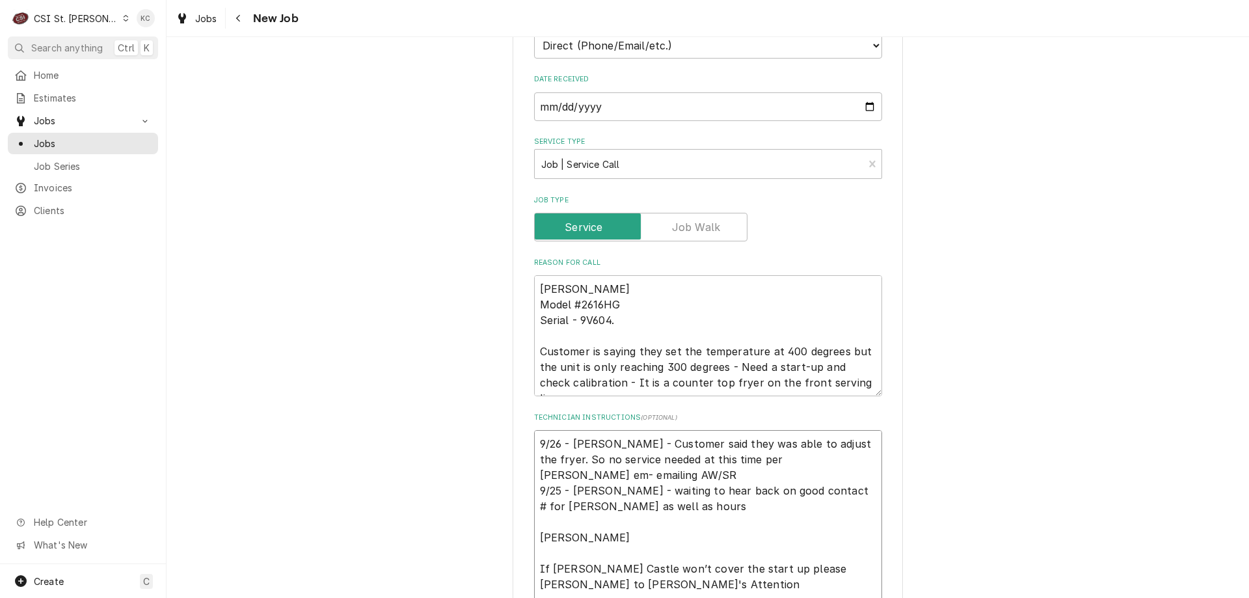
type textarea "x"
type textarea "9/26 - Kelly - Customer said they was able to adjust the fryer. So no service n…"
type textarea "x"
type textarea "9/26 - Kelly - Customer said they was able to adjust the fryer. So no service n…"
type textarea "x"
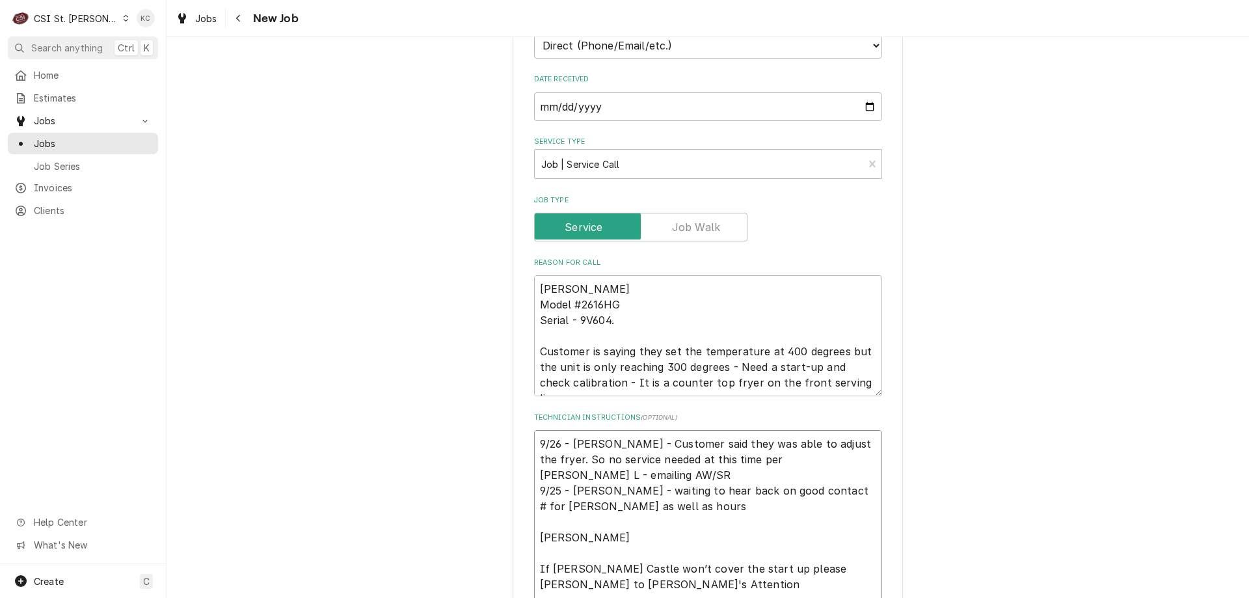
type textarea "9/26 - Kelly - Customer said they was able to adjust the fryer. So no service n…"
type textarea "x"
type textarea "9/26 - Kelly - Customer said they was able to adjust the fryer. So no service n…"
type textarea "x"
type textarea "9/26 - Kelly - Customer said they was able to adjust the fryer. So no service n…"
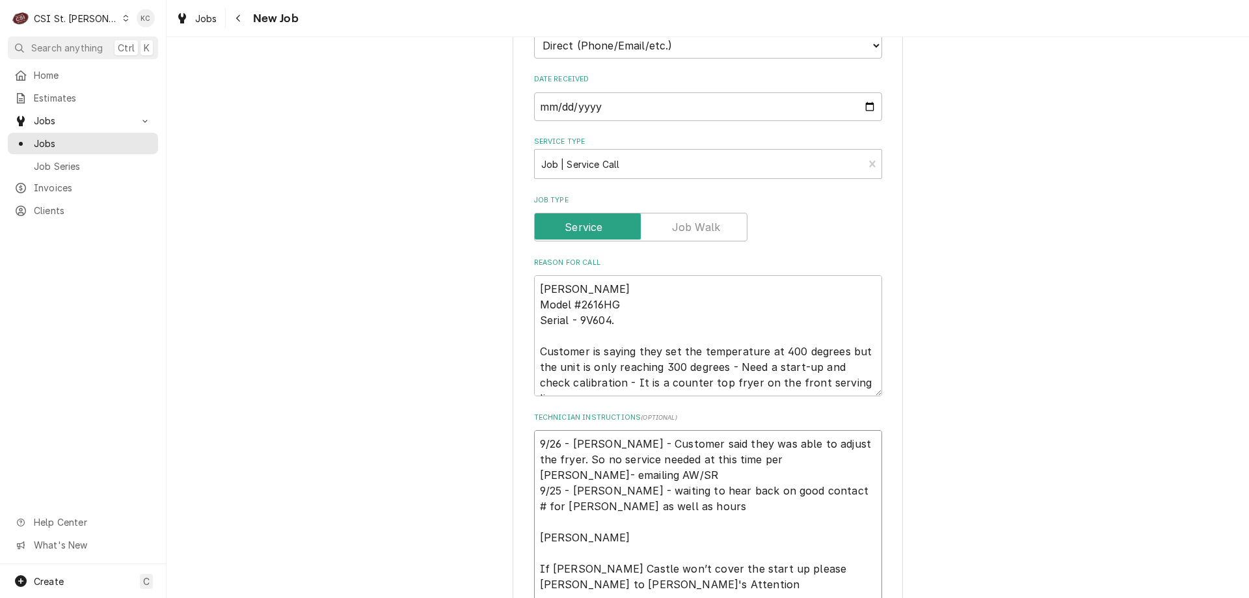
type textarea "x"
type textarea "9/26 - Kelly - Customer said they was able to adjust the fryer. So no service n…"
type textarea "x"
type textarea "9/26 - Kelly - Customer said they was able to adjust the fryer. So no service n…"
type textarea "x"
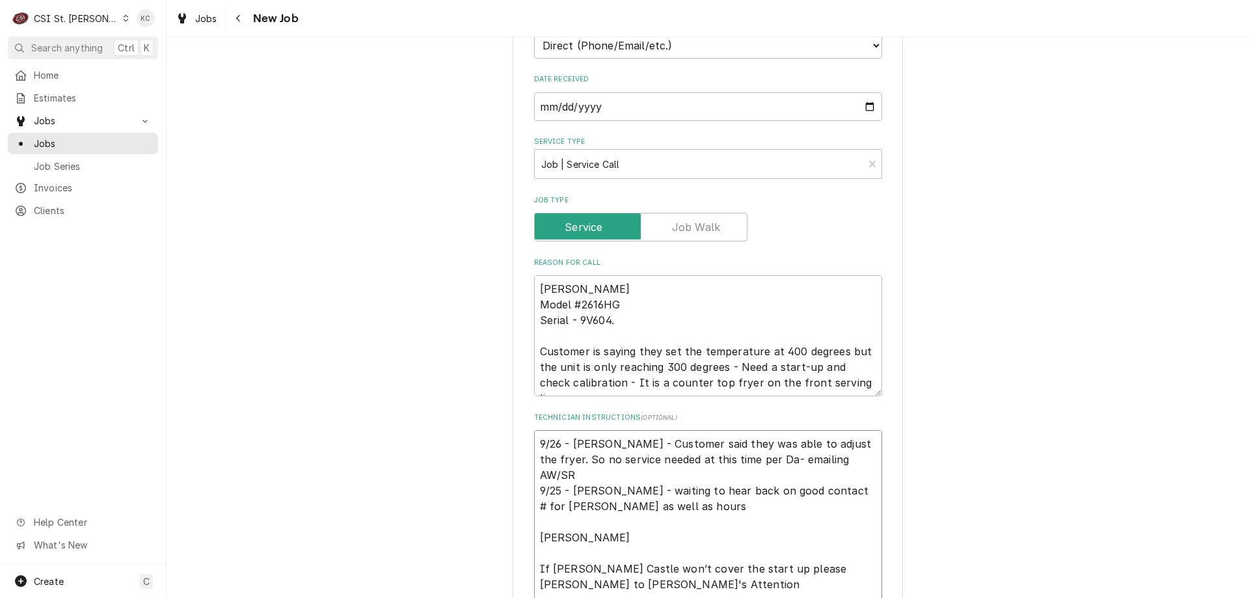
type textarea "9/26 - Kelly - Customer said they was able to adjust the fryer. So no service n…"
type textarea "x"
type textarea "9/26 - Kelly - Customer said they was able to adjust the fryer. So no service n…"
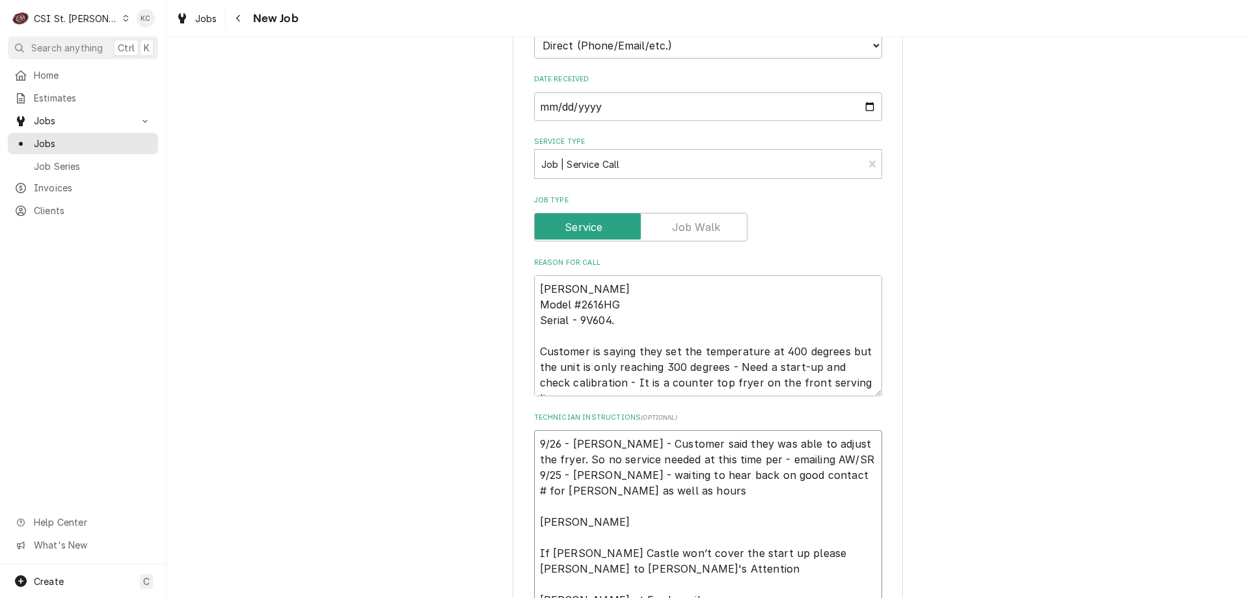
type textarea "x"
type textarea "9/26 - Kelly - Customer said they was able to adjust the fryer. So no service n…"
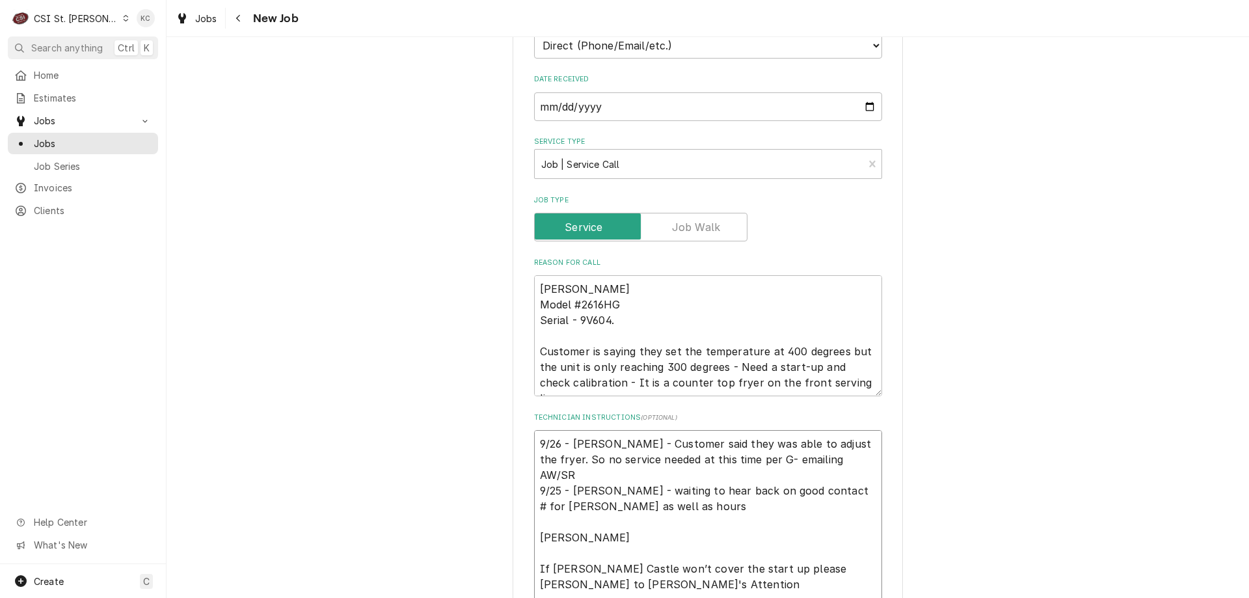
type textarea "x"
type textarea "9/26 - Kelly - Customer said they was able to adjust the fryer. So no service n…"
type textarea "x"
type textarea "9/26 - Kelly - Customer said they was able to adjust the fryer. So no service n…"
type textarea "x"
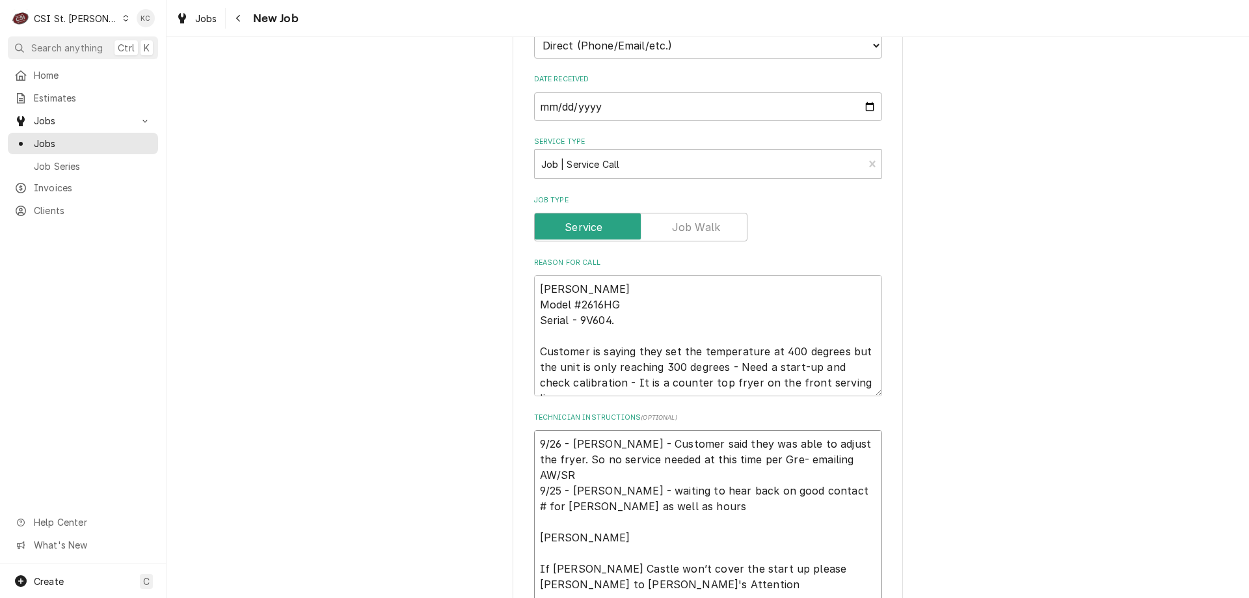
type textarea "9/26 - Kelly - Customer said they was able to adjust the fryer. So no service n…"
type textarea "x"
type textarea "9/26 - Kelly - Customer said they was able to adjust the fryer. So no service n…"
type textarea "x"
type textarea "9/26 - Kelly - Customer said they was able to adjust the fryer. So no service n…"
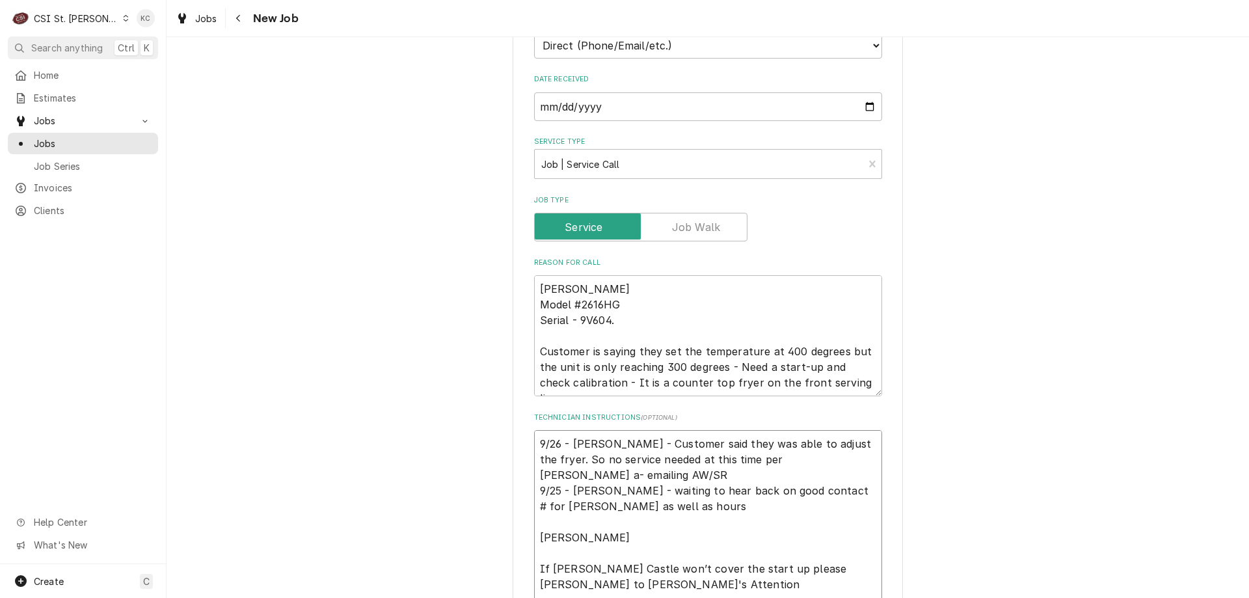
type textarea "x"
type textarea "9/26 - Kelly - Customer said they was able to adjust the fryer. So no service n…"
type textarea "x"
type textarea "9/26 - Kelly - Customer said they was able to adjust the fryer. So no service n…"
type textarea "x"
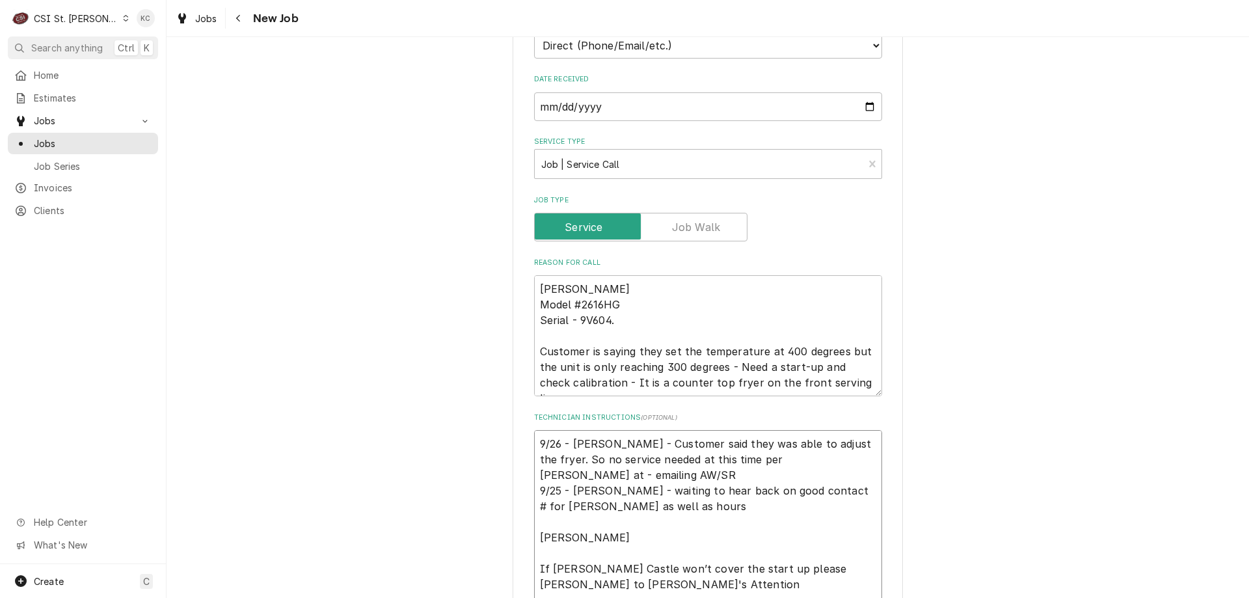
type textarea "9/26 - Kelly - Customer said they was able to adjust the fryer. So no service n…"
type textarea "x"
type textarea "9/26 - Kelly - Customer said they was able to adjust the fryer. So no service n…"
type textarea "x"
type textarea "9/26 - Kelly - Customer said they was able to adjust the fryer. So no service n…"
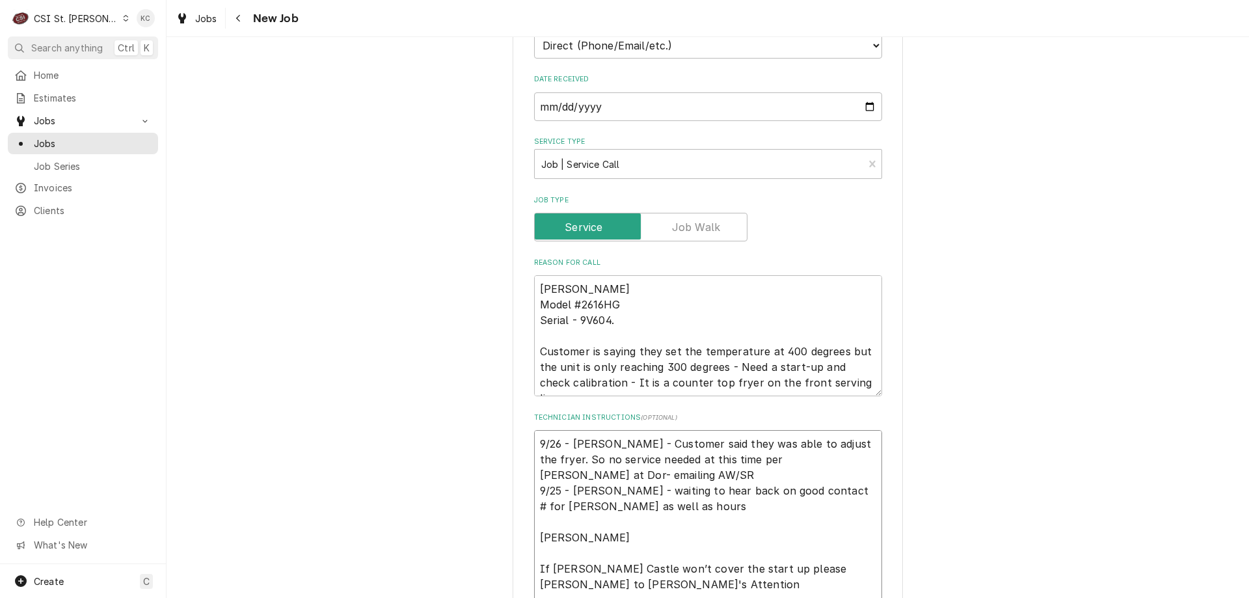
type textarea "x"
type textarea "9/26 - Kelly - Customer said they was able to adjust the fryer. So no service n…"
type textarea "x"
type textarea "9/26 - Kelly - Customer said they was able to adjust the fryer. So no service n…"
type textarea "x"
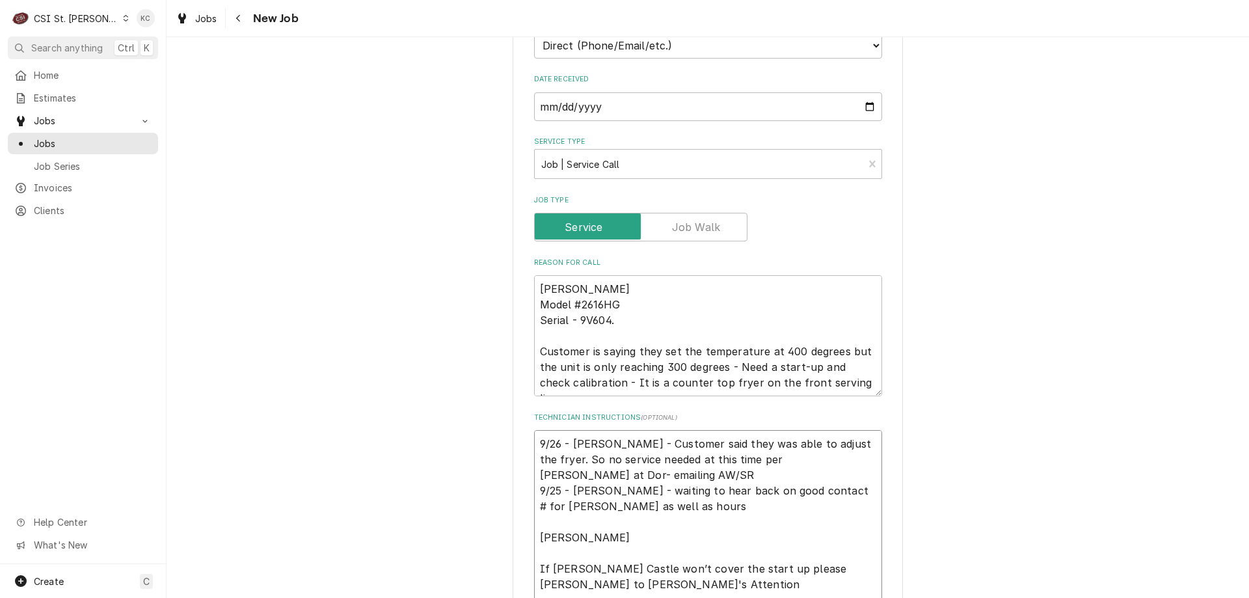
type textarea "9/26 - Kelly - Customer said they was able to adjust the fryer. So no service n…"
type textarea "x"
type textarea "9/26 - Kelly - Customer said they was able to adjust the fryer. So no service n…"
type textarea "x"
type textarea "9/26 - Kelly - Customer said they was able to adjust the fryer. So no service n…"
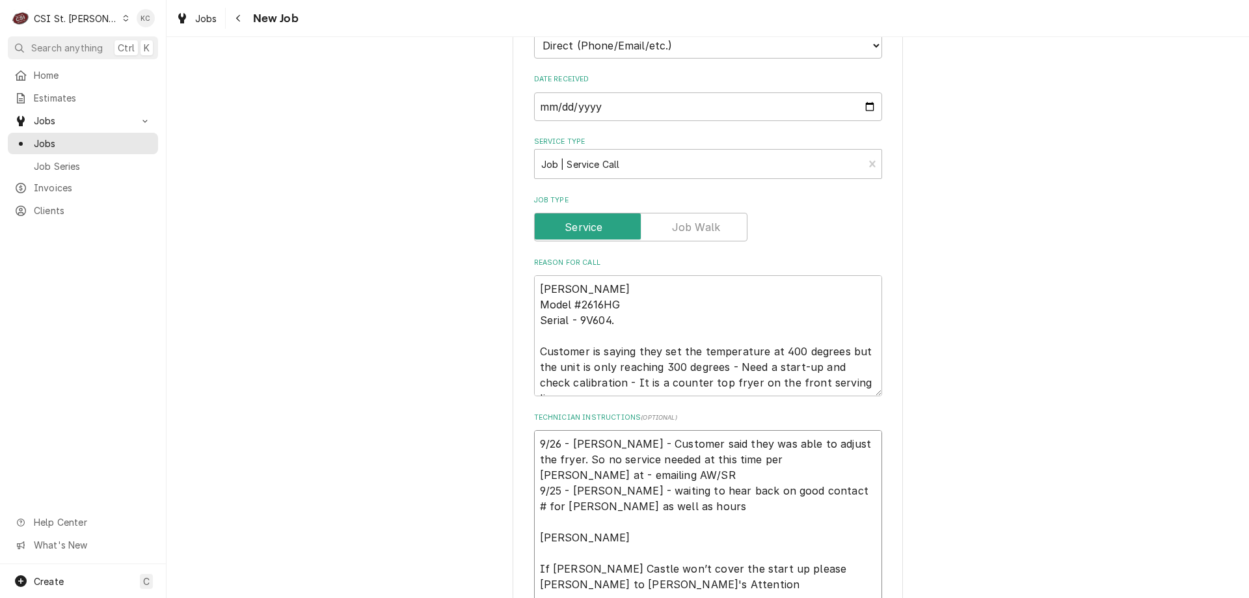
type textarea "x"
type textarea "9/26 - Kelly - Customer said they was able to adjust the fryer. So no service n…"
type textarea "x"
type textarea "9/26 - Kelly - Customer said they was able to adjust the fryer. So no service n…"
type textarea "x"
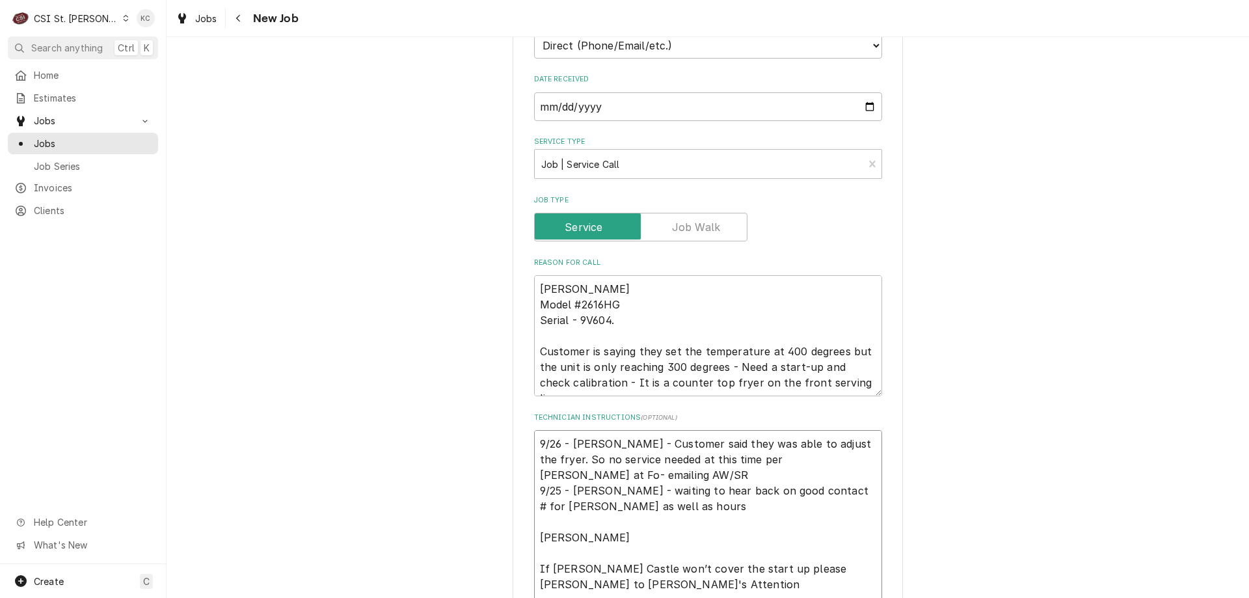
type textarea "9/26 - Kelly - Customer said they was able to adjust the fryer. So no service n…"
type textarea "x"
type textarea "9/26 - Kelly - Customer said they was able to adjust the fryer. So no service n…"
type textarea "x"
type textarea "9/26 - Kelly - Customer said they was able to adjust the fryer. So no service n…"
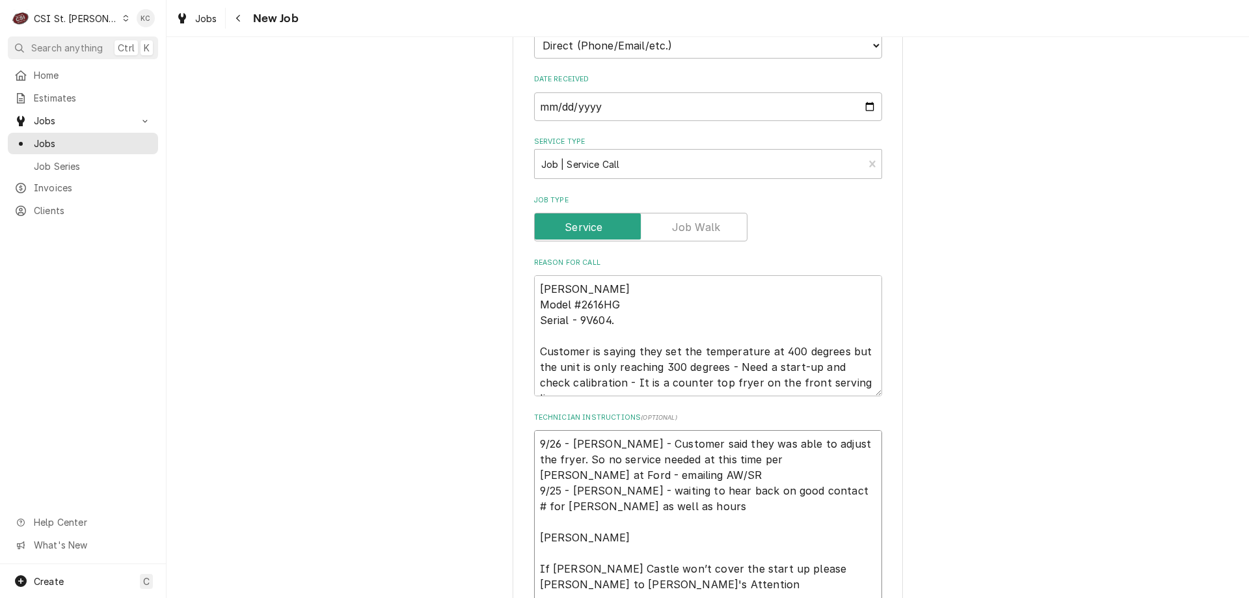
type textarea "x"
type textarea "9/26 - Kelly - Customer said they was able to adjust the fryer. So no service n…"
type textarea "x"
type textarea "9/26 - Kelly - Customer said they was able to adjust the fryer. So no service n…"
type textarea "x"
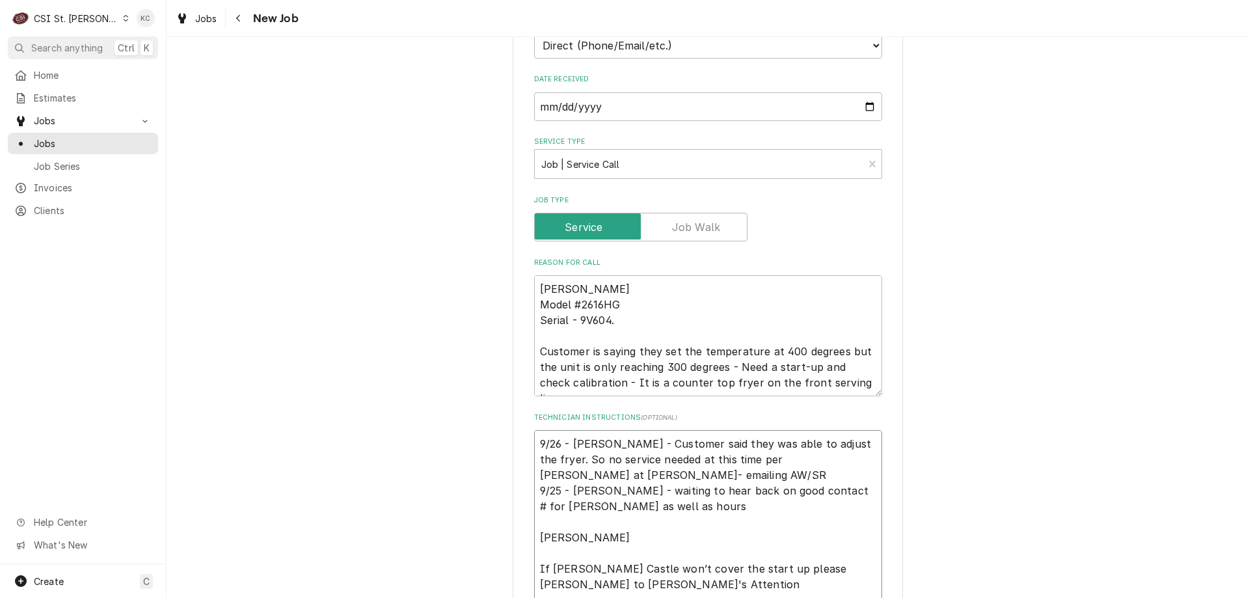
type textarea "9/26 - Kelly - Customer said they was able to adjust the fryer. So no service n…"
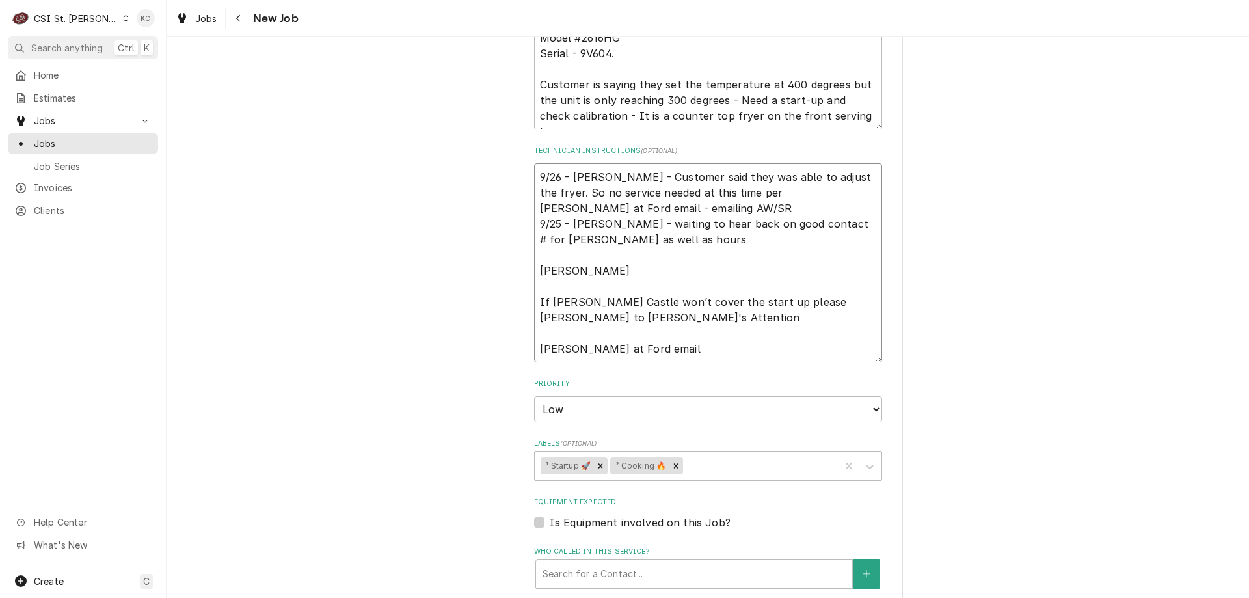
scroll to position [780, 0]
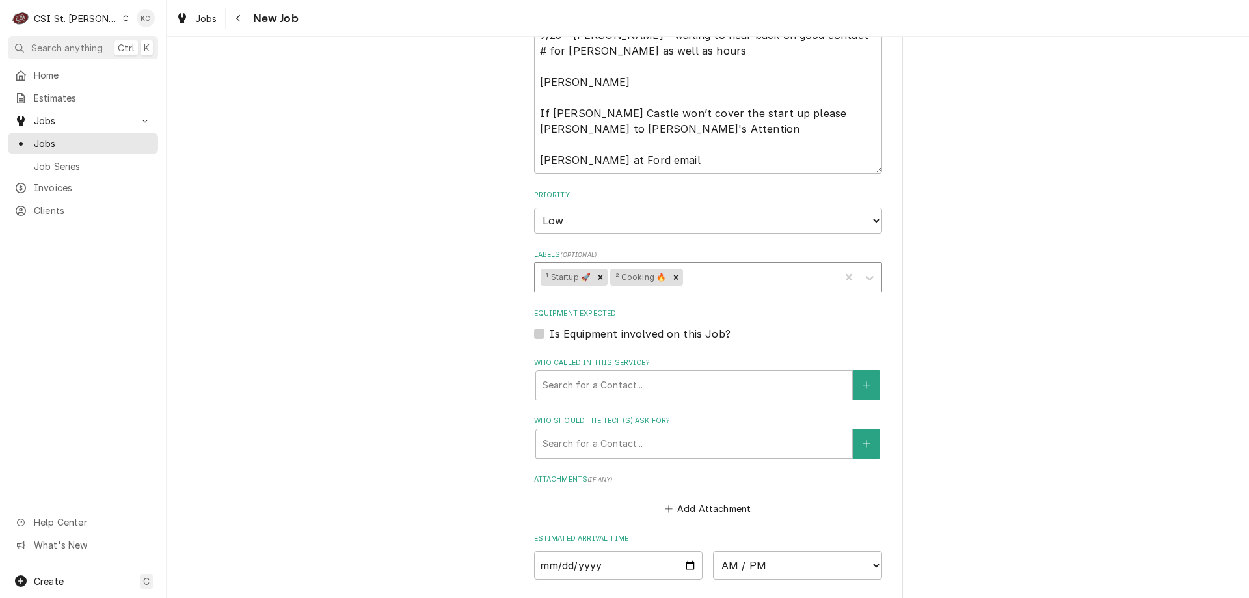
click at [697, 280] on div "Labels" at bounding box center [760, 276] width 148 height 23
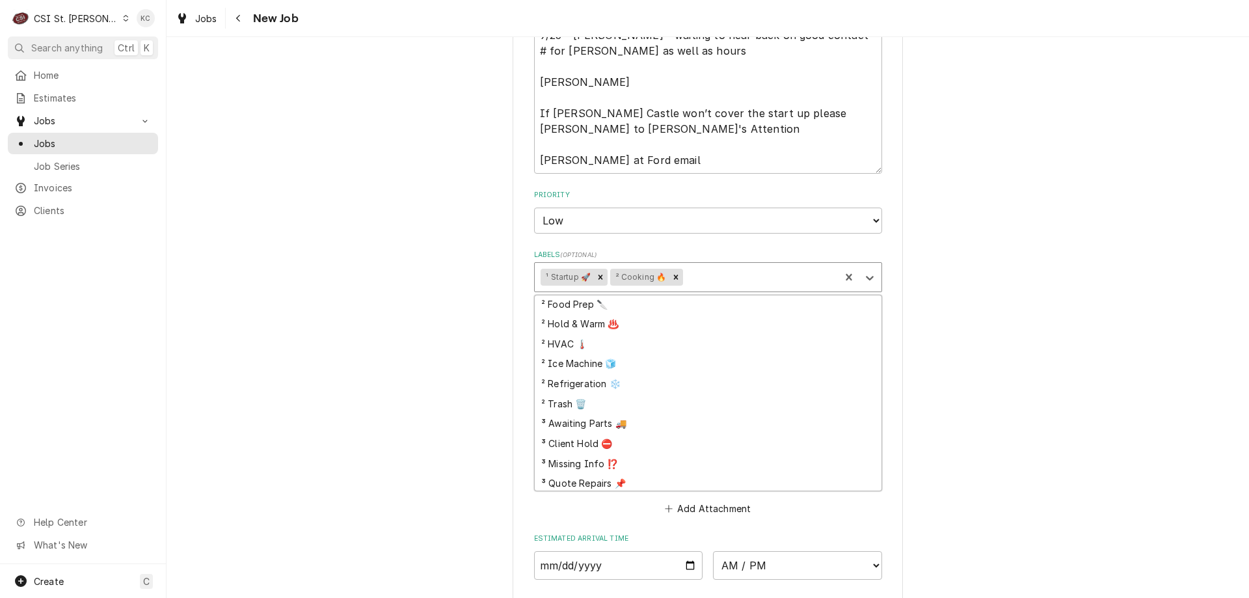
scroll to position [325, 0]
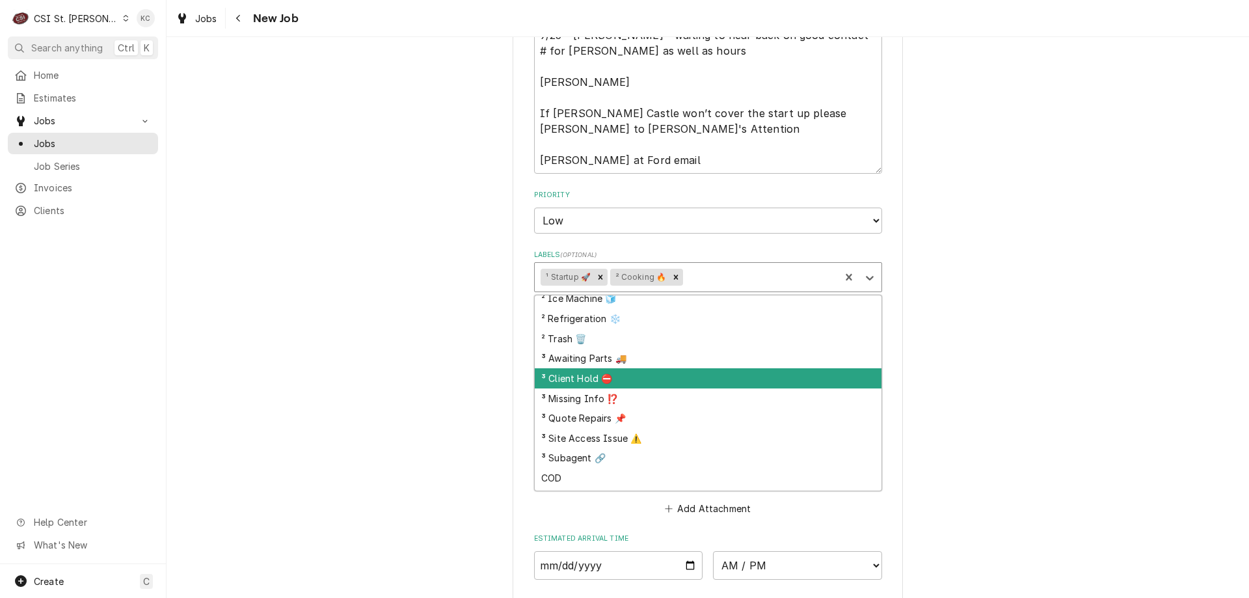
click at [699, 377] on div "³ Client Hold ⛔️" at bounding box center [708, 378] width 347 height 20
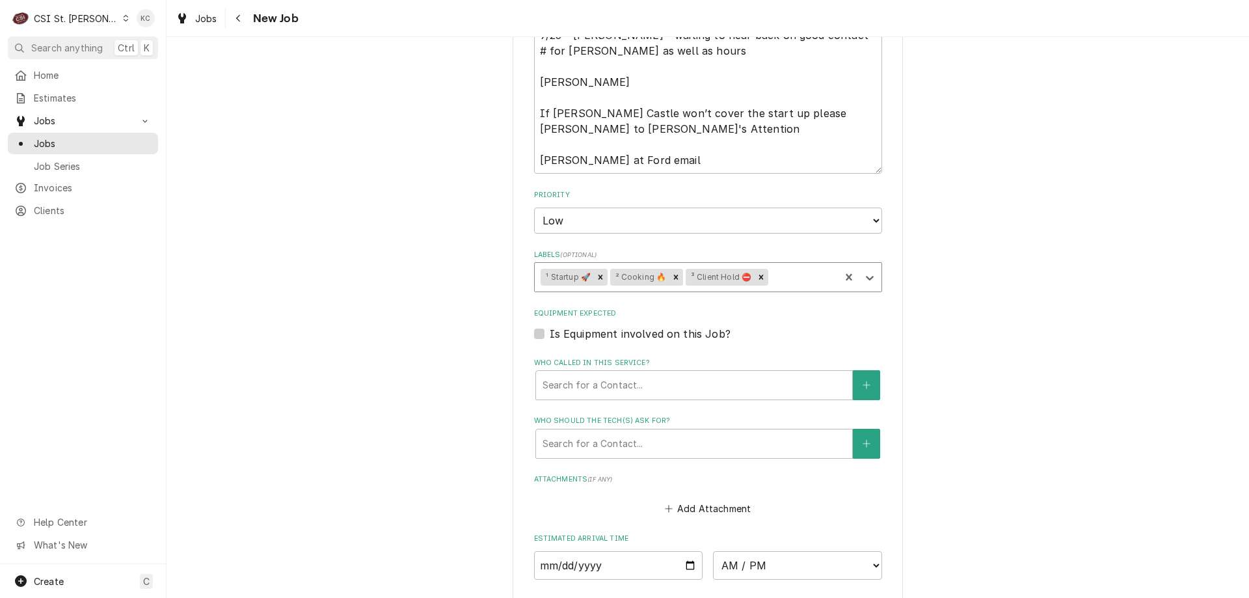
click at [1002, 247] on div "Use the fields below to edit this job: Client Details Client COMSTOCK CASTLE ST…" at bounding box center [708, 58] width 1082 height 1576
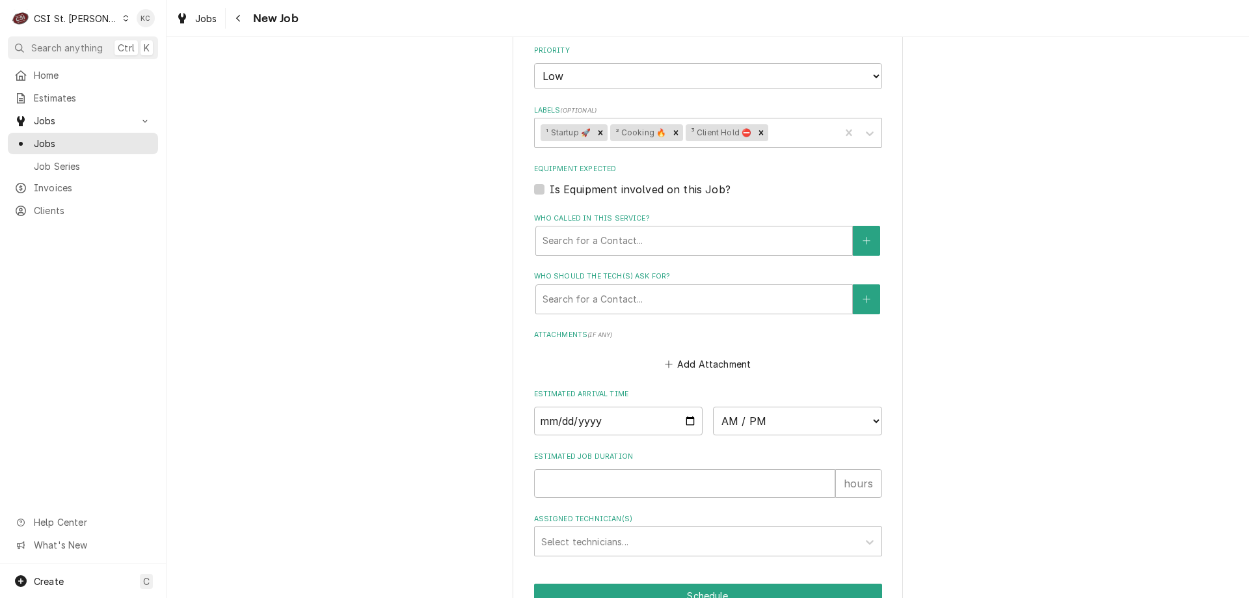
scroll to position [1029, 0]
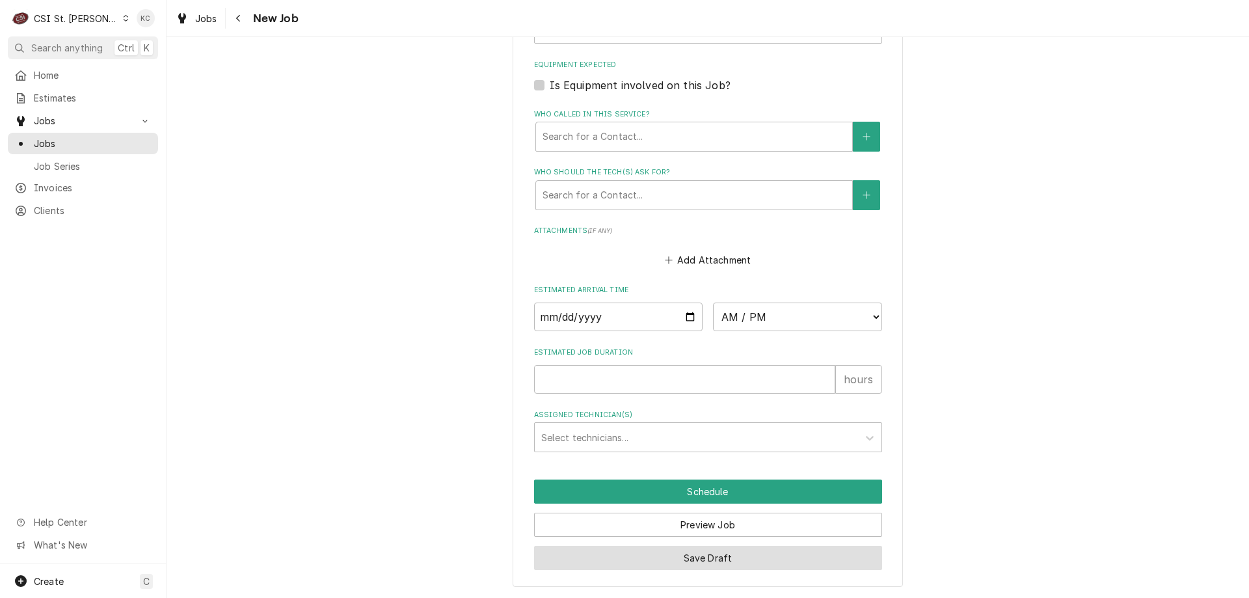
click at [784, 552] on button "Save Draft" at bounding box center [708, 558] width 348 height 24
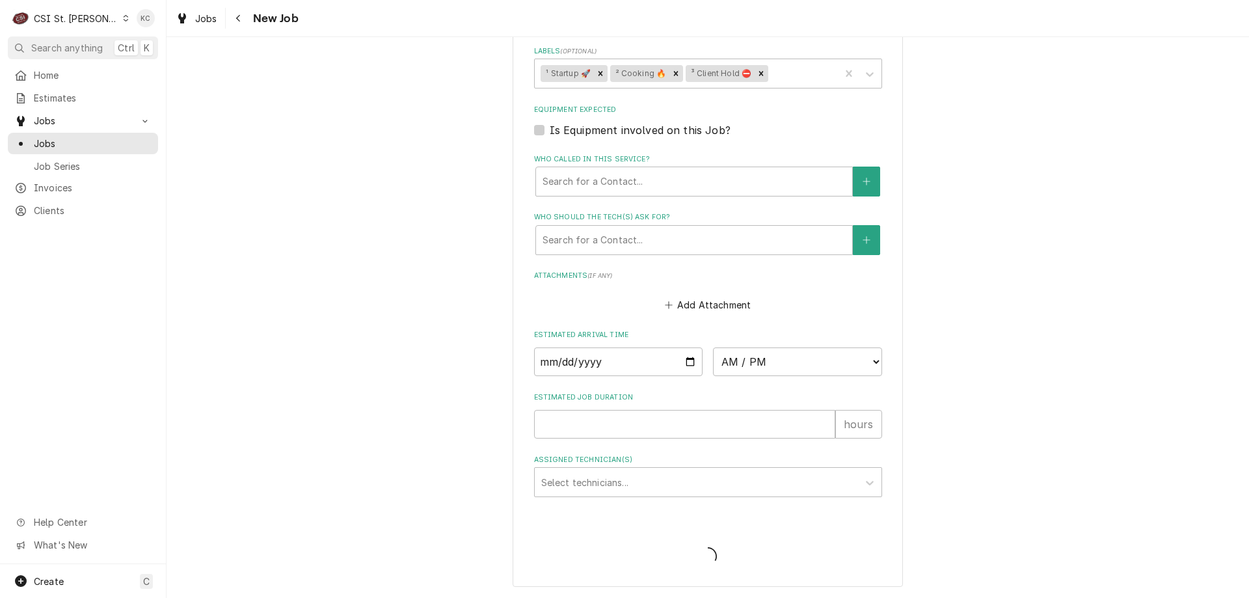
scroll to position [984, 0]
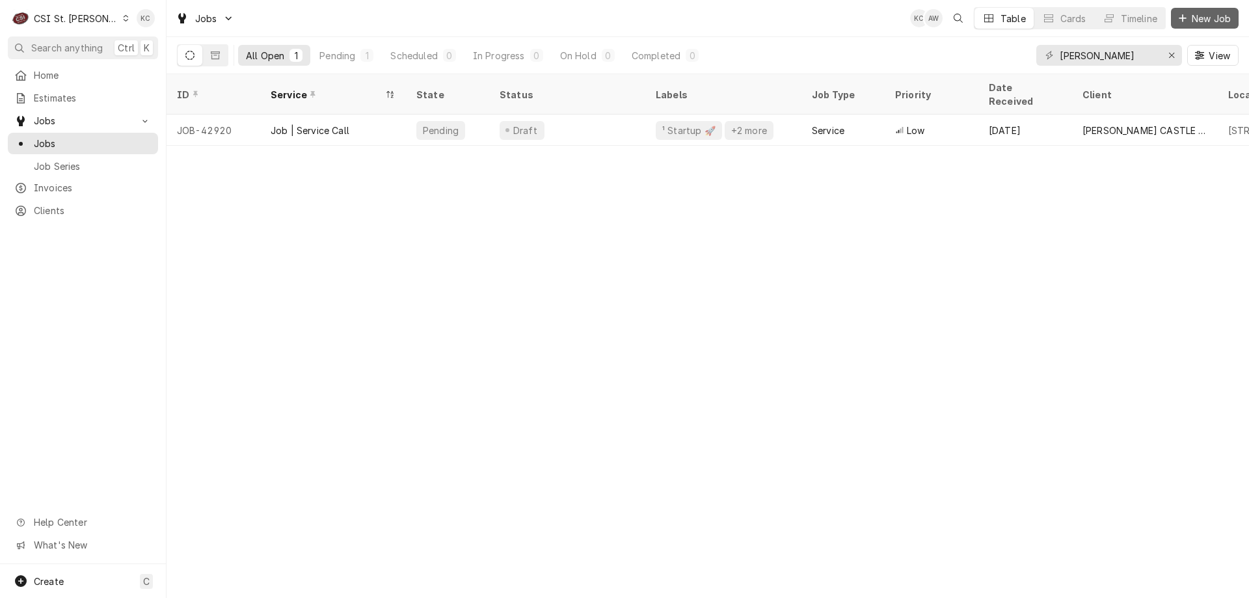
click at [1223, 14] on span "New Job" at bounding box center [1211, 19] width 44 height 14
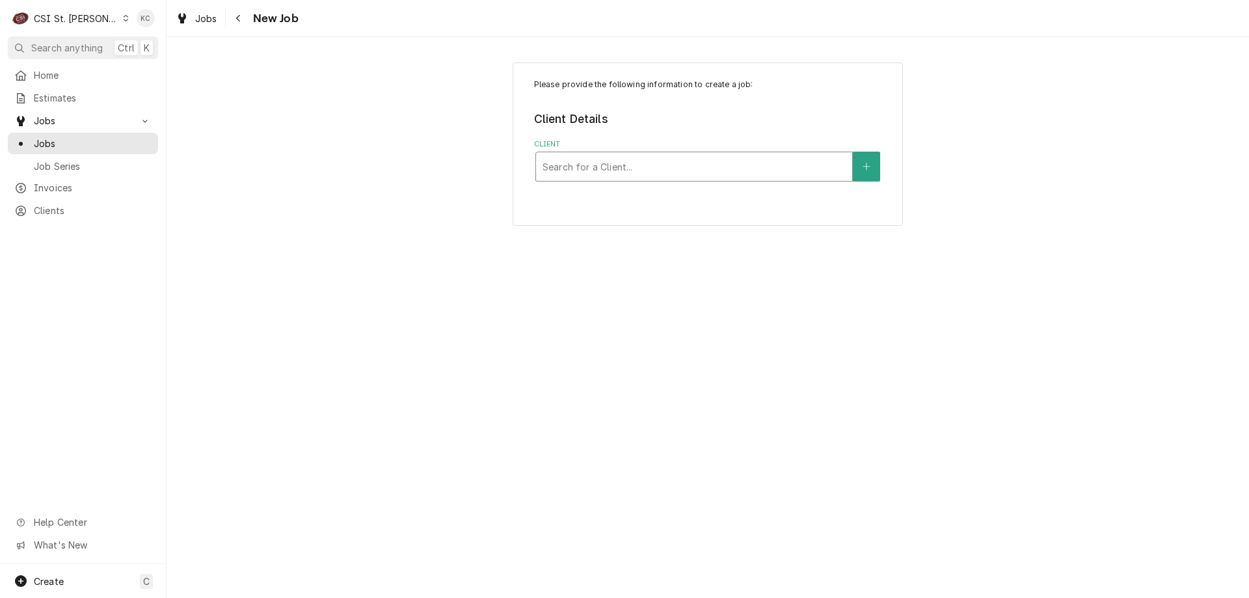
click at [730, 158] on div "Client" at bounding box center [693, 166] width 303 height 23
type input "schnucks - cor"
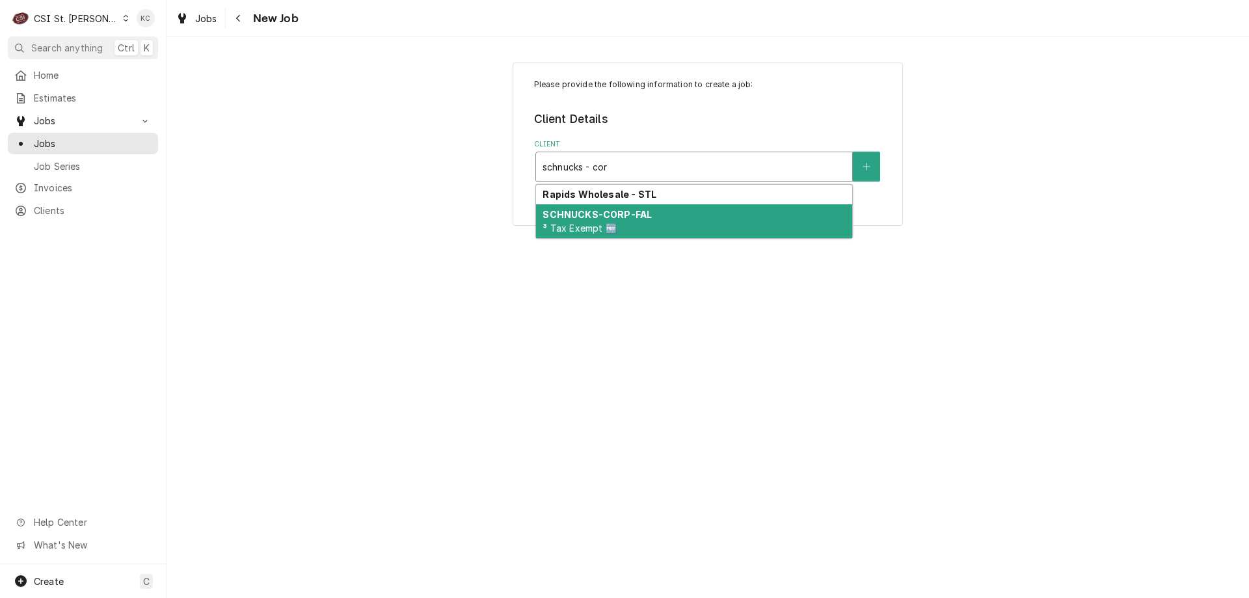
click at [648, 229] on div "SCHNUCKS-CORP-FAL ³ Tax Exempt 🆓" at bounding box center [694, 221] width 316 height 34
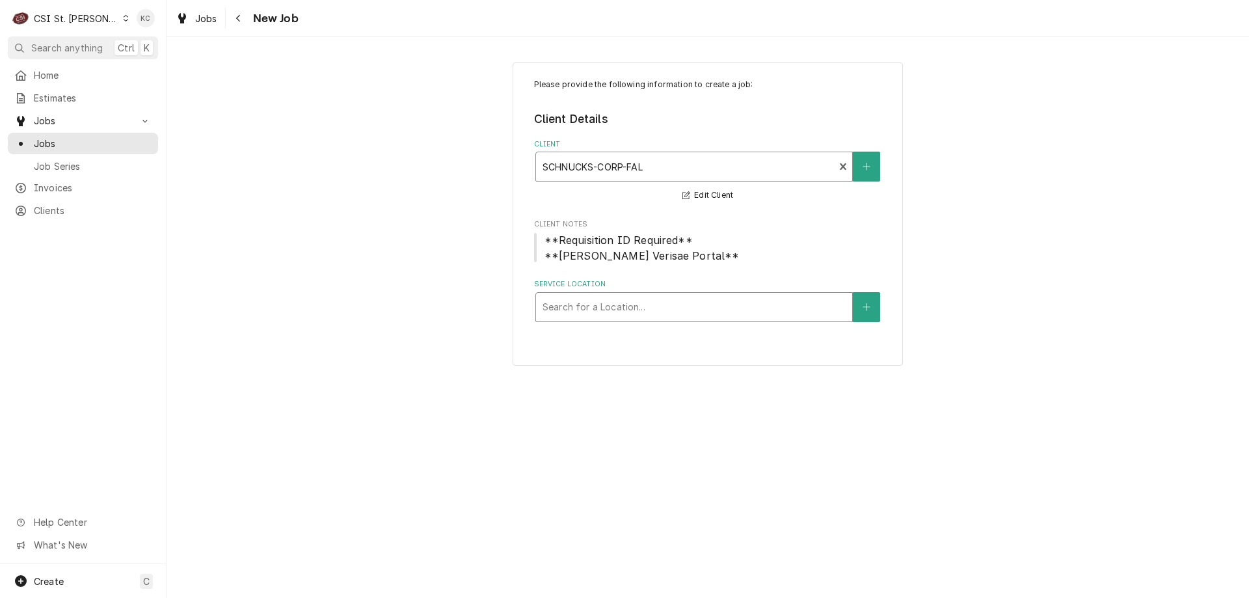
click at [656, 317] on div "Service Location" at bounding box center [693, 306] width 303 height 23
type input "16580"
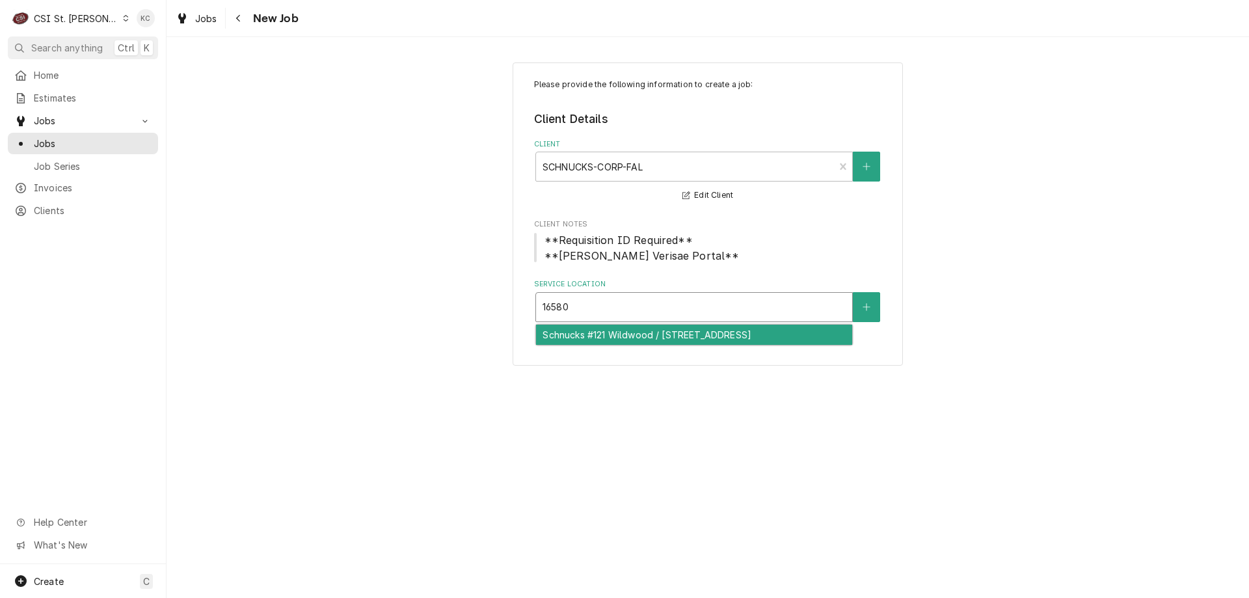
click at [665, 335] on div "Schnucks #121 Wildwood / [STREET_ADDRESS]" at bounding box center [694, 335] width 316 height 20
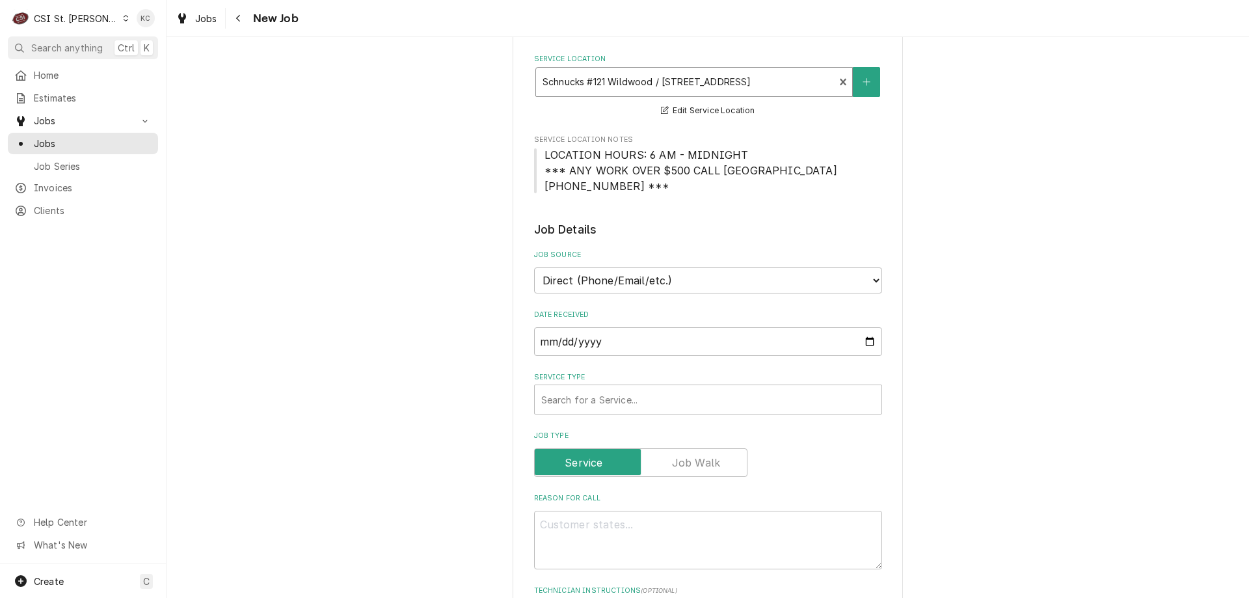
scroll to position [390, 0]
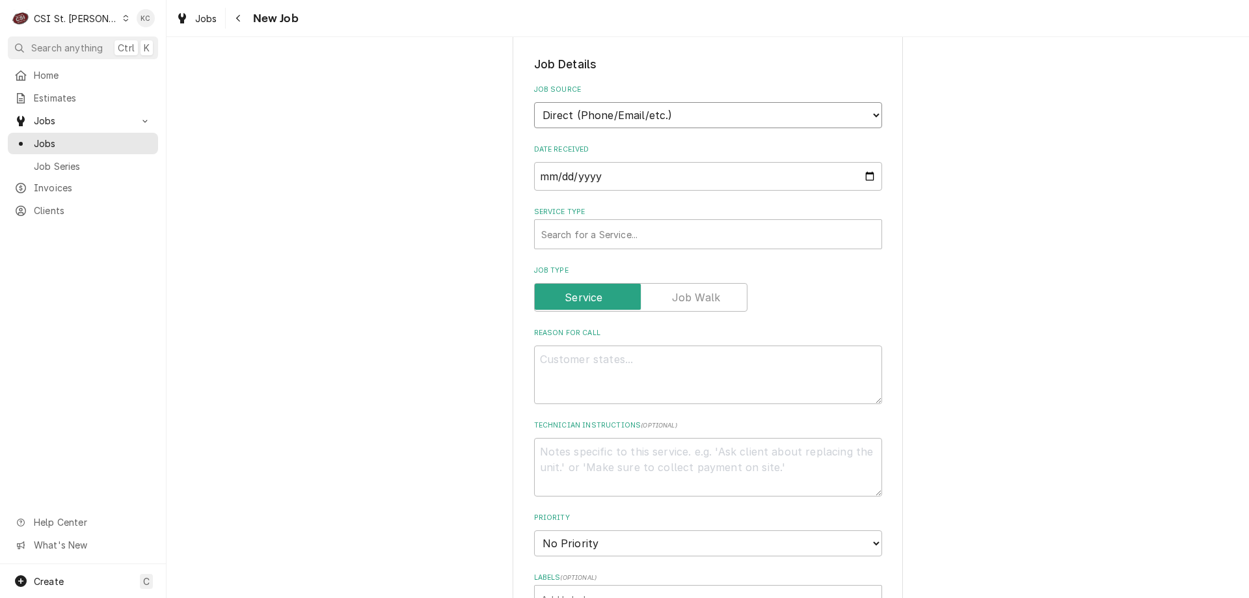
click at [663, 121] on select "Direct (Phone/Email/etc.) Service Channel Corrigo Ecotrak Other" at bounding box center [708, 115] width 348 height 26
select select "100"
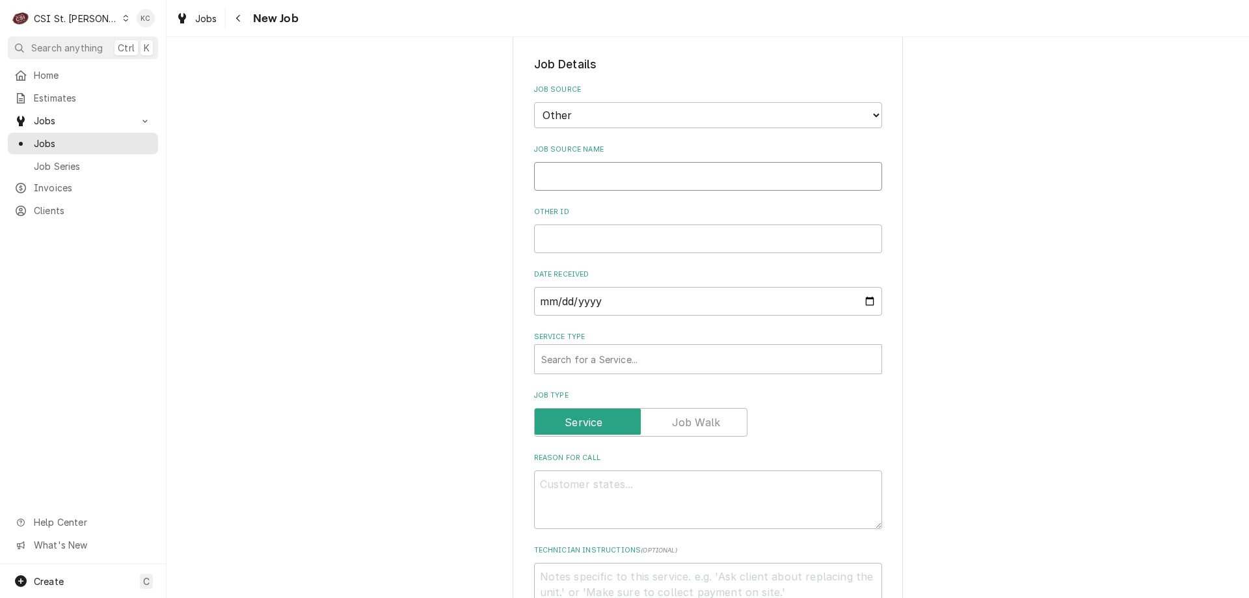
click at [644, 179] on input "Job Source Name" at bounding box center [708, 176] width 348 height 29
type textarea "x"
type input "V"
type textarea "x"
type input "Ve"
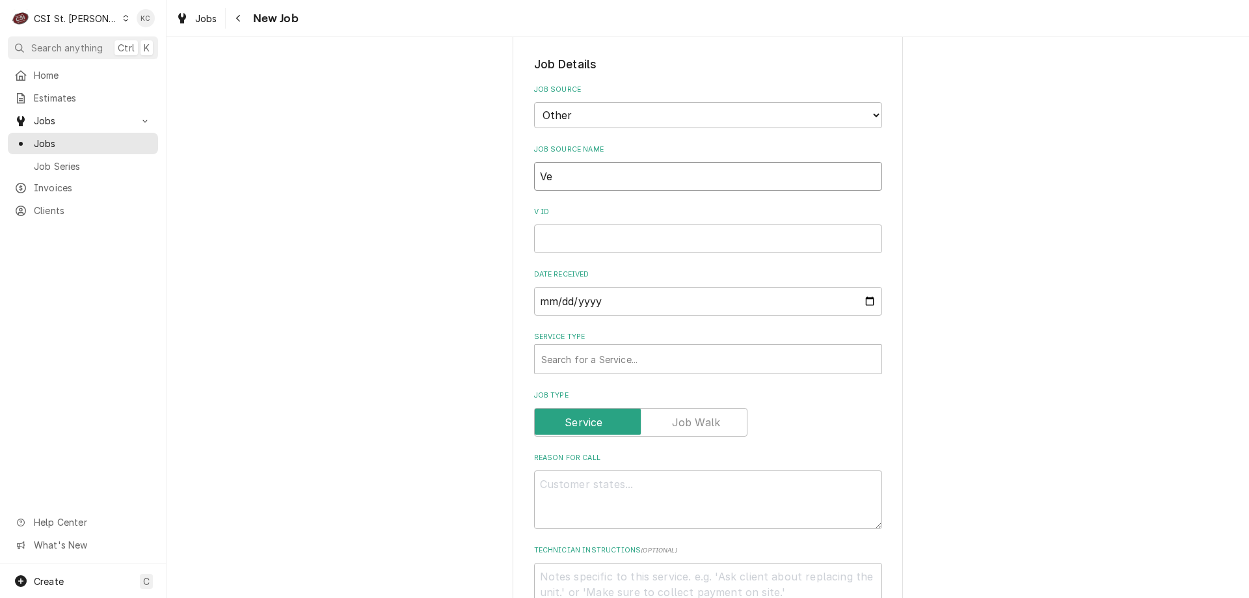
type textarea "x"
type input "Ver"
type textarea "x"
type input "Veri"
type textarea "x"
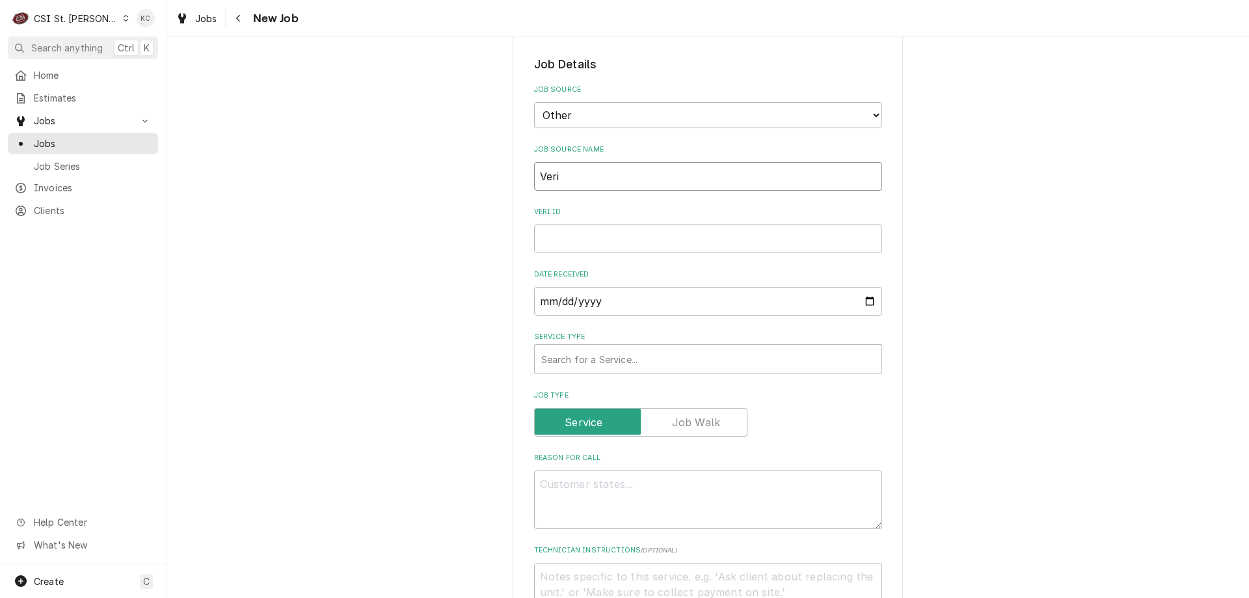
type input "Veris"
type textarea "x"
type input "Verisa"
type textarea "x"
type input "Verisae"
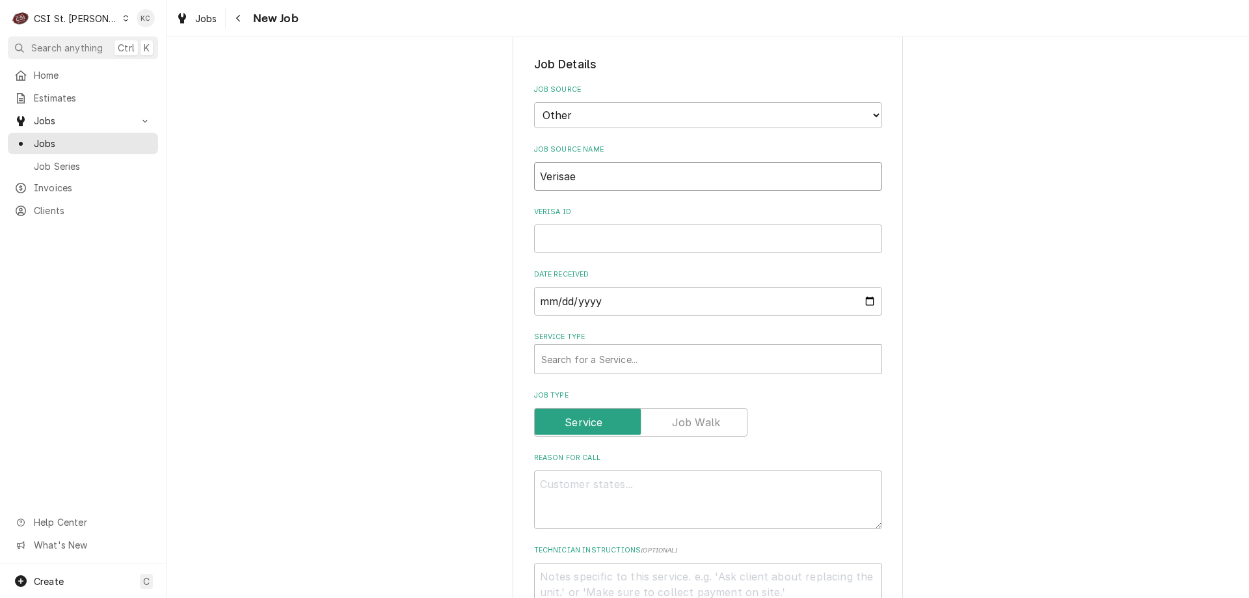
type textarea "x"
type input "Verisae"
type textarea "x"
type input "Verisae e"
type textarea "x"
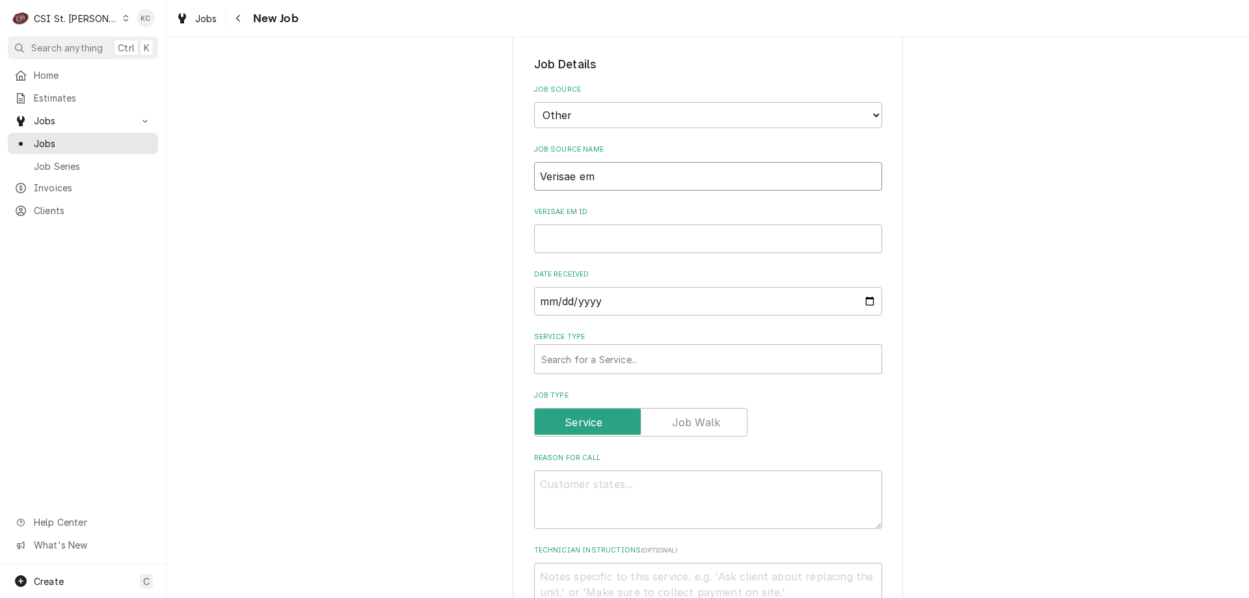
type input "Verisae ema"
type textarea "x"
type input "Verisae emai"
type textarea "x"
type input "Verisae email"
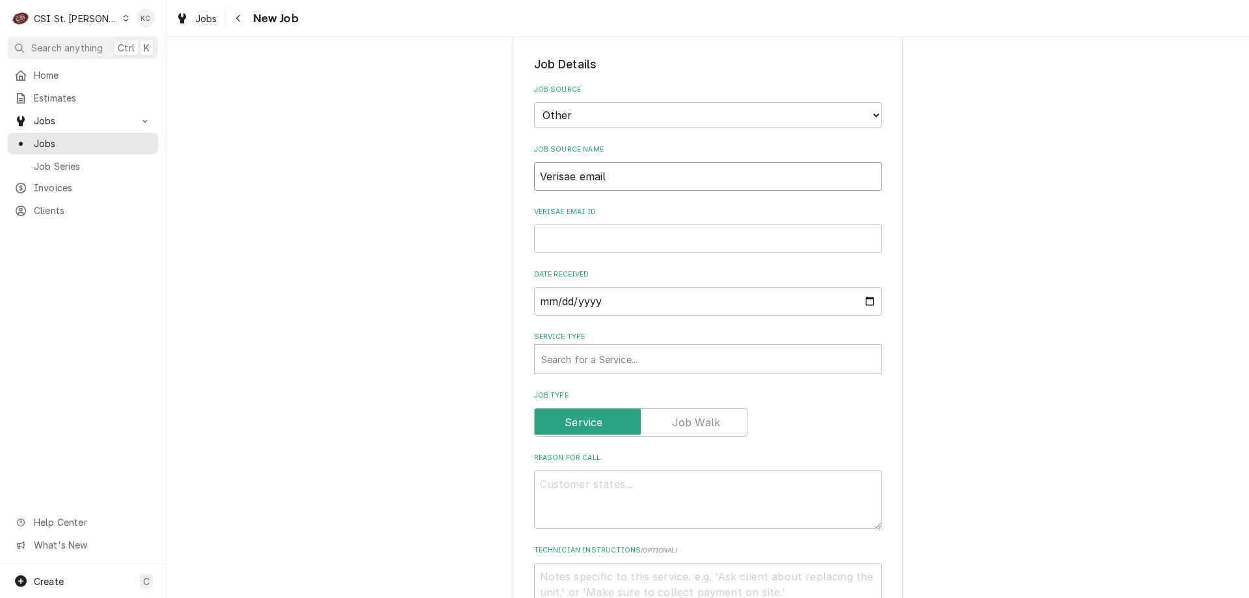
type textarea "x"
type input "Verisae email"
click at [642, 237] on input "Verisae email ID" at bounding box center [708, 238] width 348 height 29
paste input "72133586"
type textarea "x"
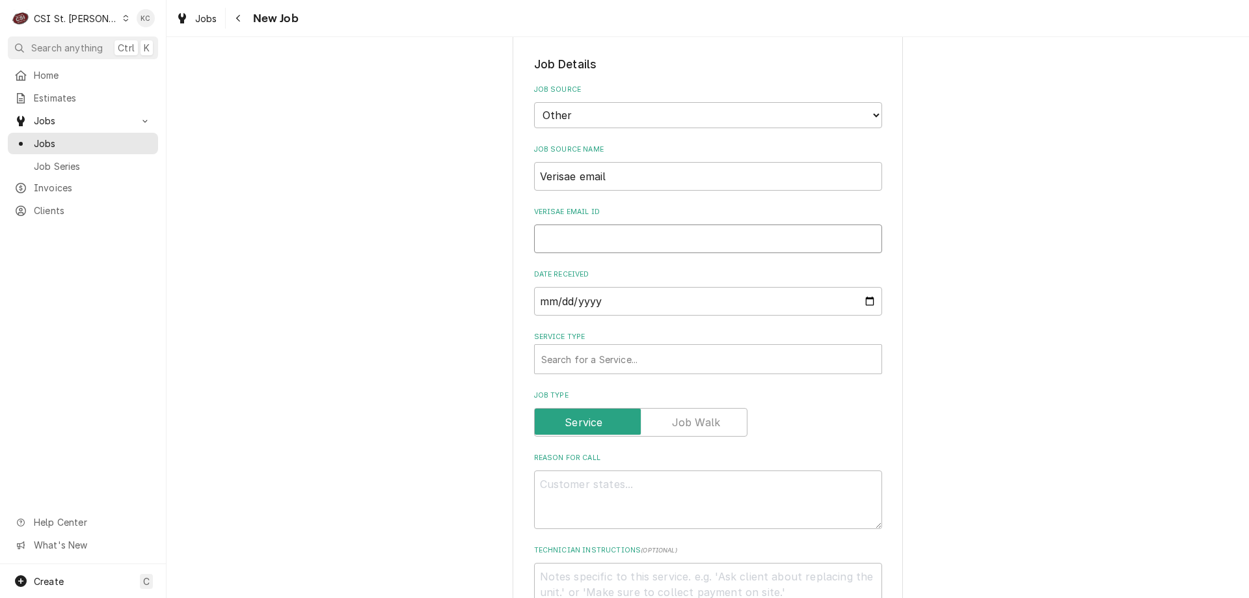
type input "72133586"
type textarea "x"
type input "72133586"
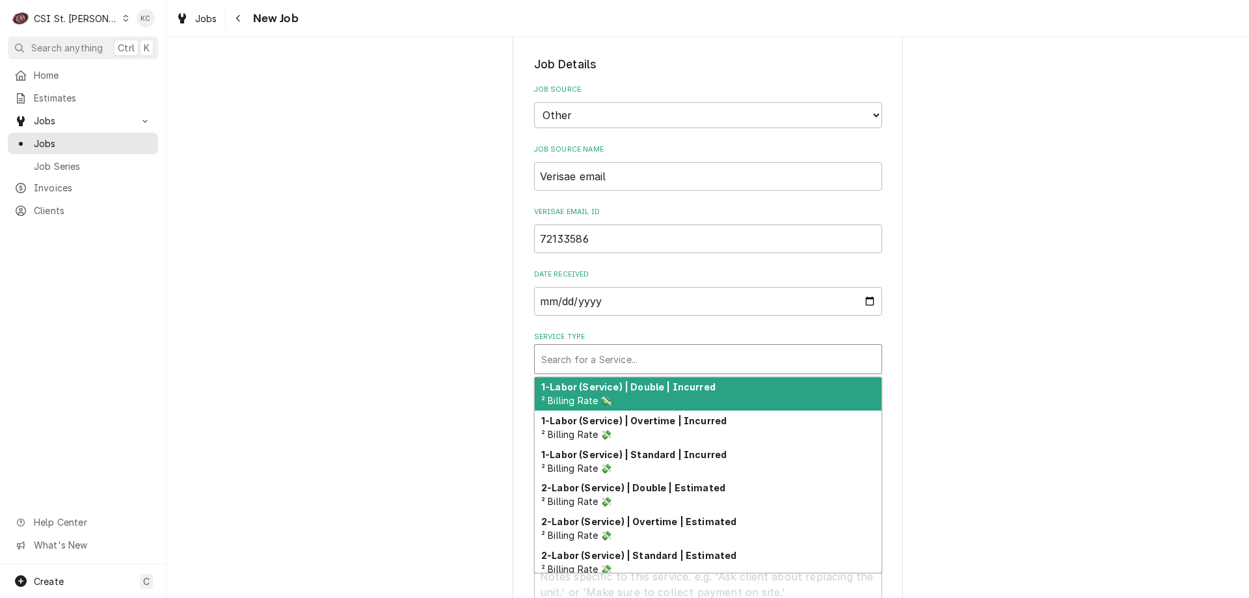
click at [614, 362] on div "Service Type" at bounding box center [708, 358] width 334 height 23
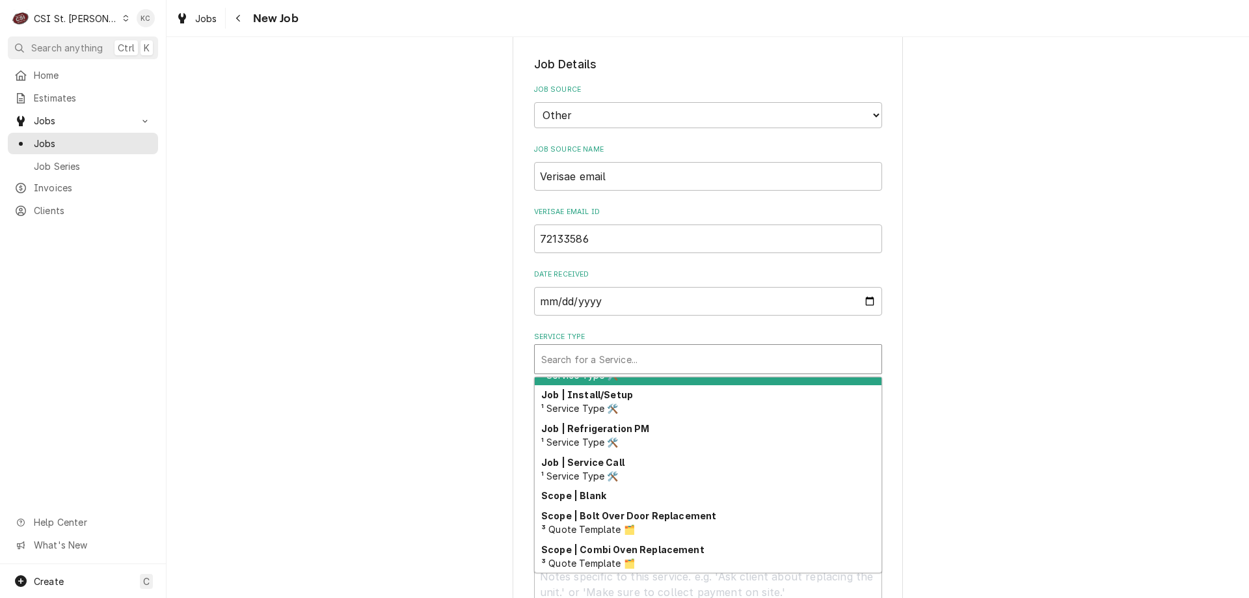
scroll to position [743, 0]
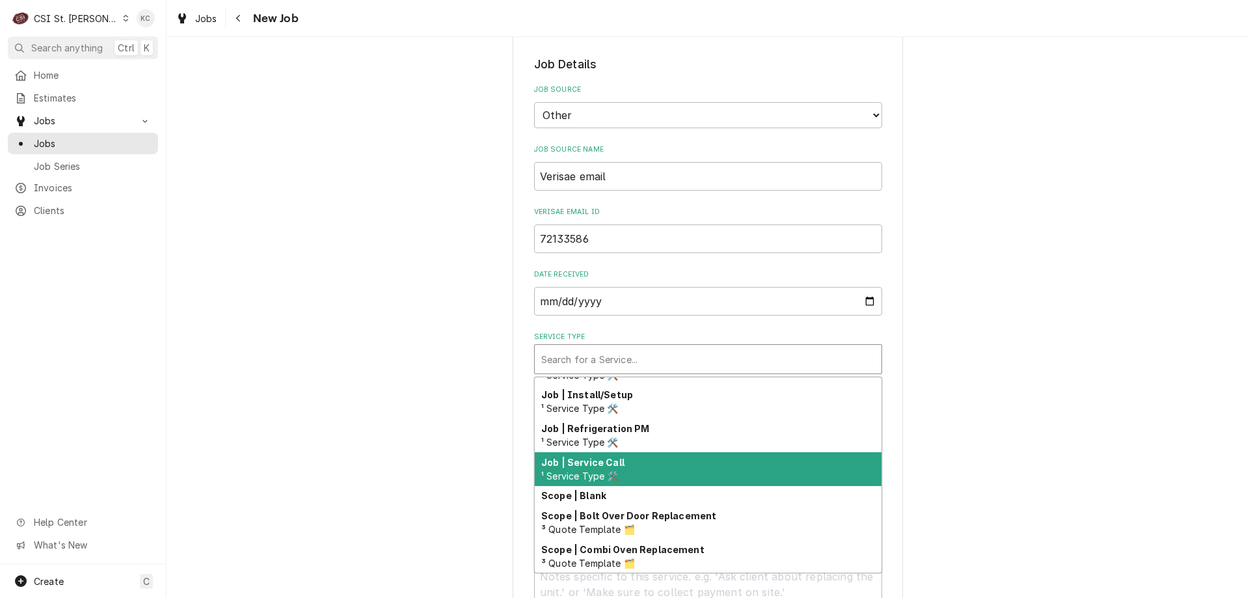
click at [665, 476] on div "Job | Service Call ¹ Service Type 🛠️" at bounding box center [708, 469] width 347 height 34
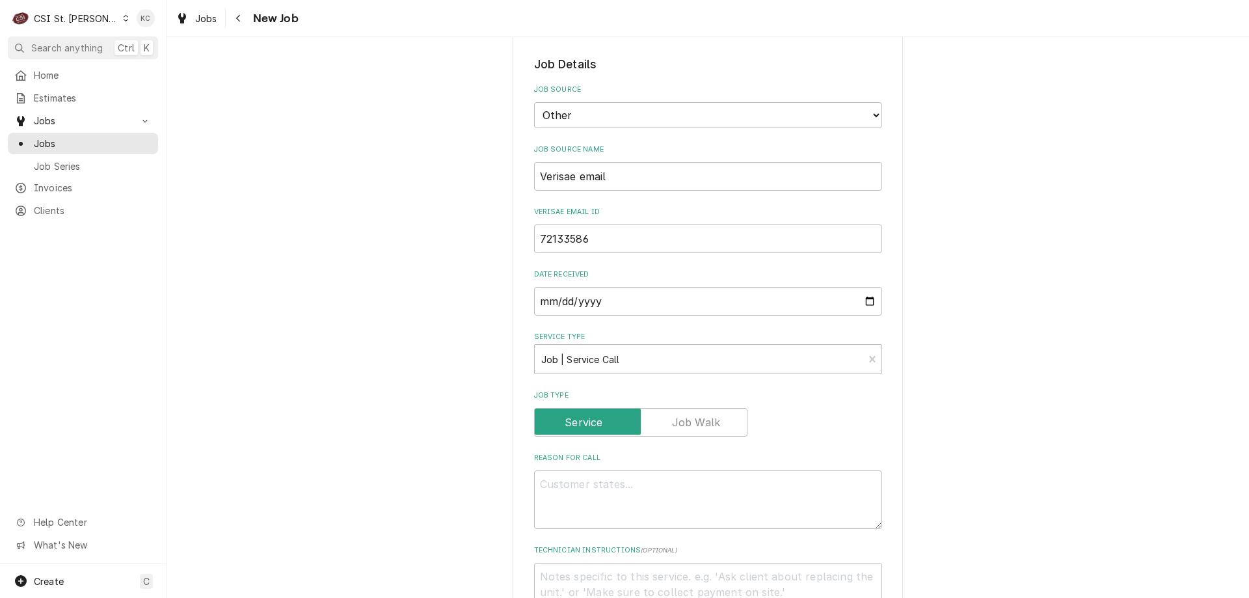
click at [927, 351] on div "Please provide the following information to create a job: Client Details Client…" at bounding box center [708, 460] width 1082 height 1600
click at [546, 490] on textarea "Reason For Call" at bounding box center [708, 499] width 348 height 59
paste textarea "Tag #: 121BK33A Fixture Number: Serial #: 960512240 In-Service Date: 07/04/1905…"
type textarea "x"
type textarea "Tag #: 121BK33A Fixture Number: Serial #: 960512240 In-Service Date: 07/04/1905…"
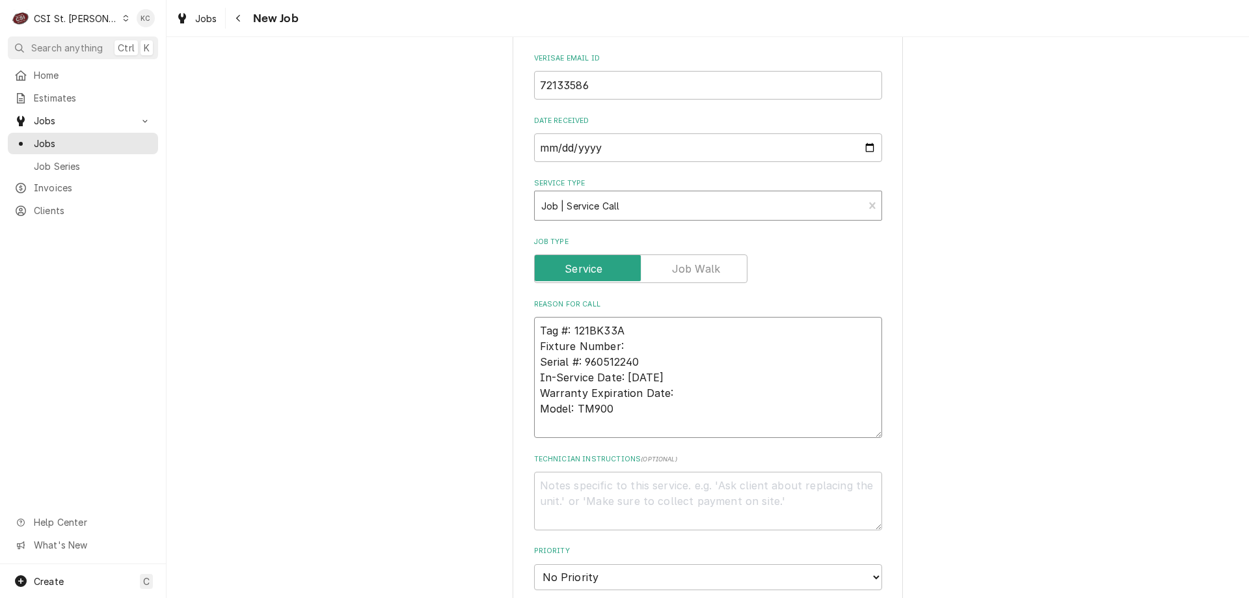
scroll to position [585, 0]
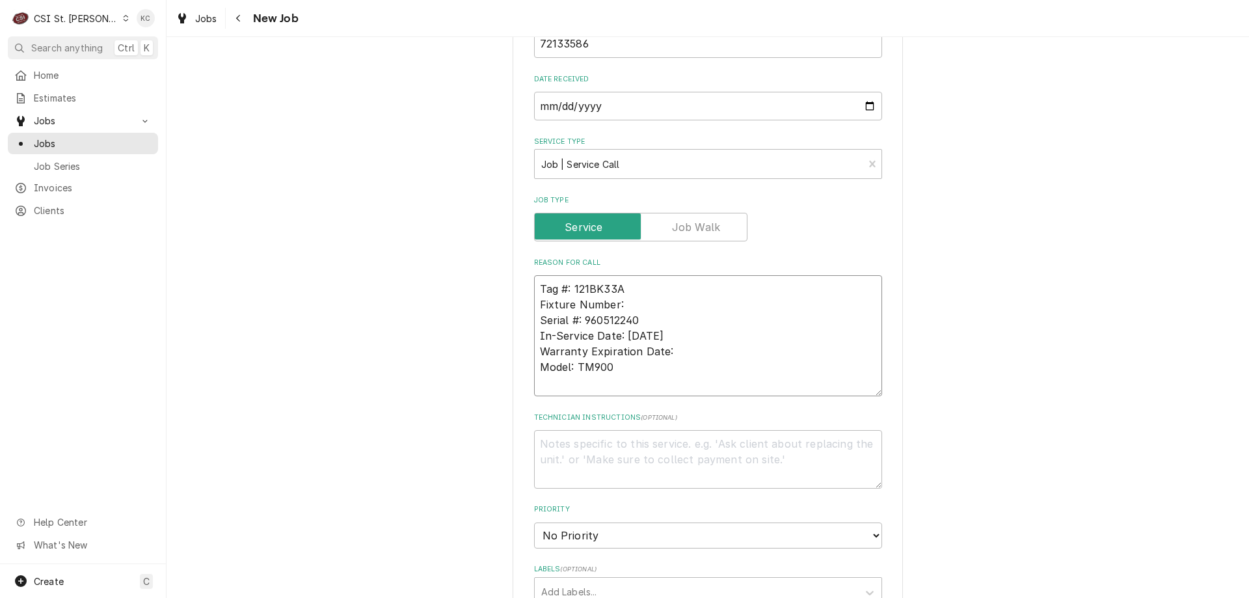
drag, startPoint x: 640, startPoint y: 303, endPoint x: 496, endPoint y: 305, distance: 144.4
click at [496, 305] on div "Please provide the following information to create a job: Client Details Client…" at bounding box center [708, 296] width 1082 height 1662
type textarea "x"
type textarea "Tag #: 121BK33A Serial #: 960512240 In-Service Date: 07/04/1905 Warranty Expira…"
drag, startPoint x: 611, startPoint y: 367, endPoint x: 501, endPoint y: 364, distance: 110.6
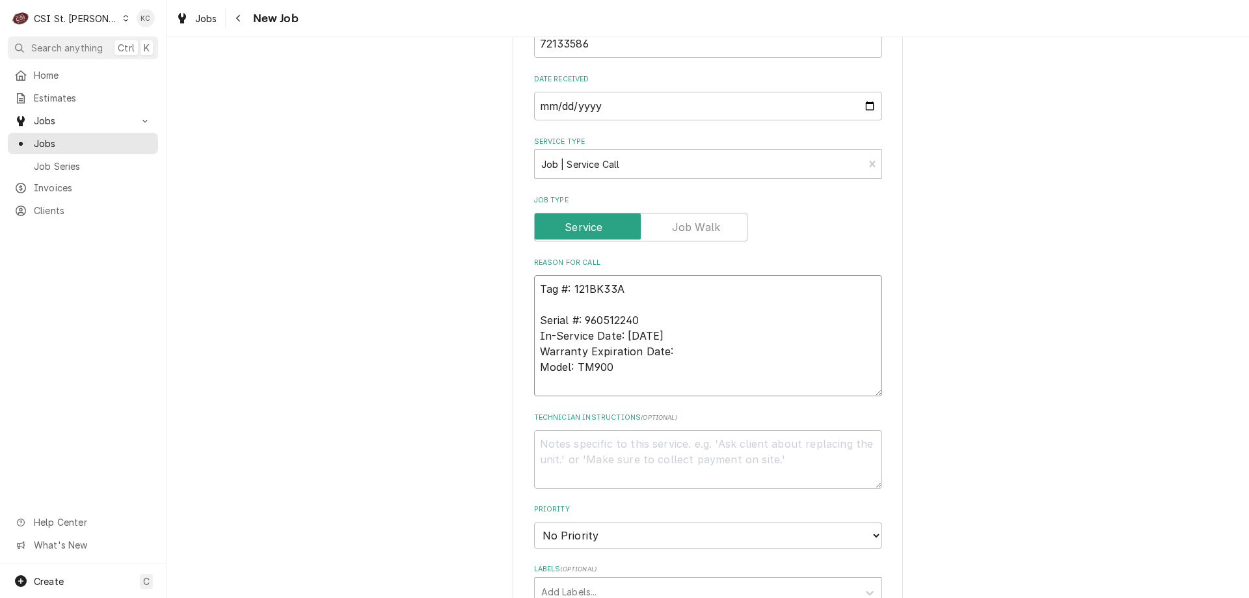
click at [501, 364] on div "Please provide the following information to create a job: Client Details Client…" at bounding box center [708, 296] width 1082 height 1662
click at [587, 304] on textarea "Tag #: 121BK33A Serial #: 960512240 In-Service Date: 07/04/1905 Warranty Expira…" at bounding box center [708, 335] width 348 height 121
paste textarea "Model: TM900"
type textarea "x"
type textarea "Tag #: 121BK33A Model: TM900 Serial #: 960512240 In-Service Date: 07/04/1905 Wa…"
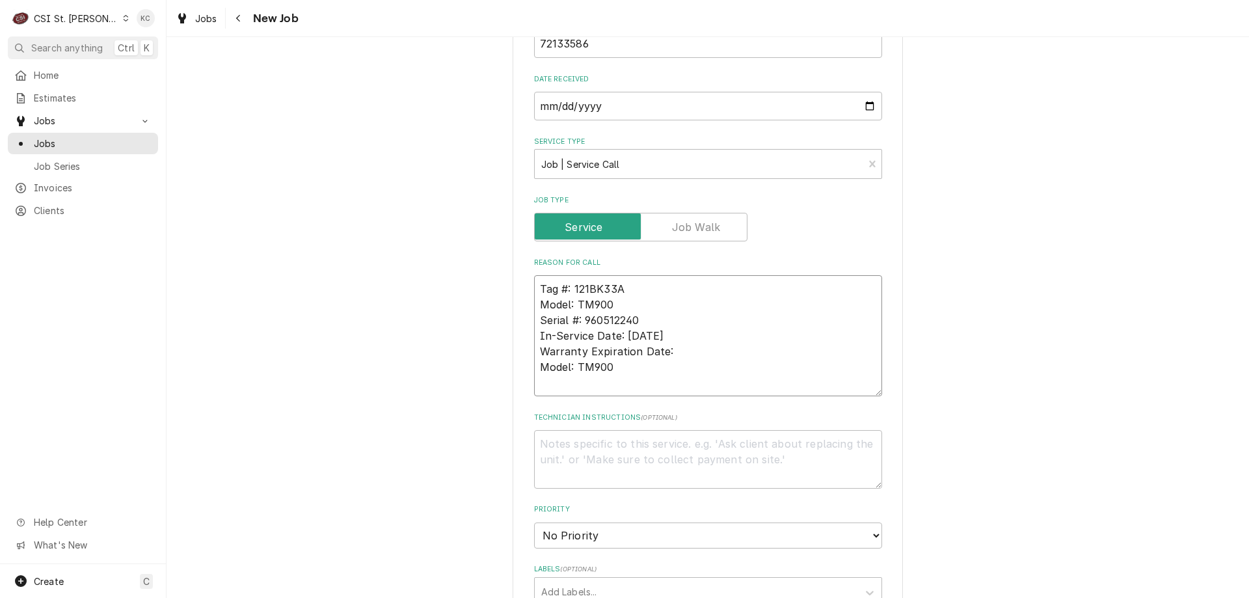
drag, startPoint x: 611, startPoint y: 373, endPoint x: 531, endPoint y: 338, distance: 86.8
click at [534, 338] on textarea "Tag #: 121BK33A Model: TM900 Serial #: 960512240 In-Service Date: 07/04/1905 Wa…" at bounding box center [708, 335] width 348 height 121
type textarea "x"
type textarea "Tag #: 121BK33A Model: TM900 Serial #: 960512240"
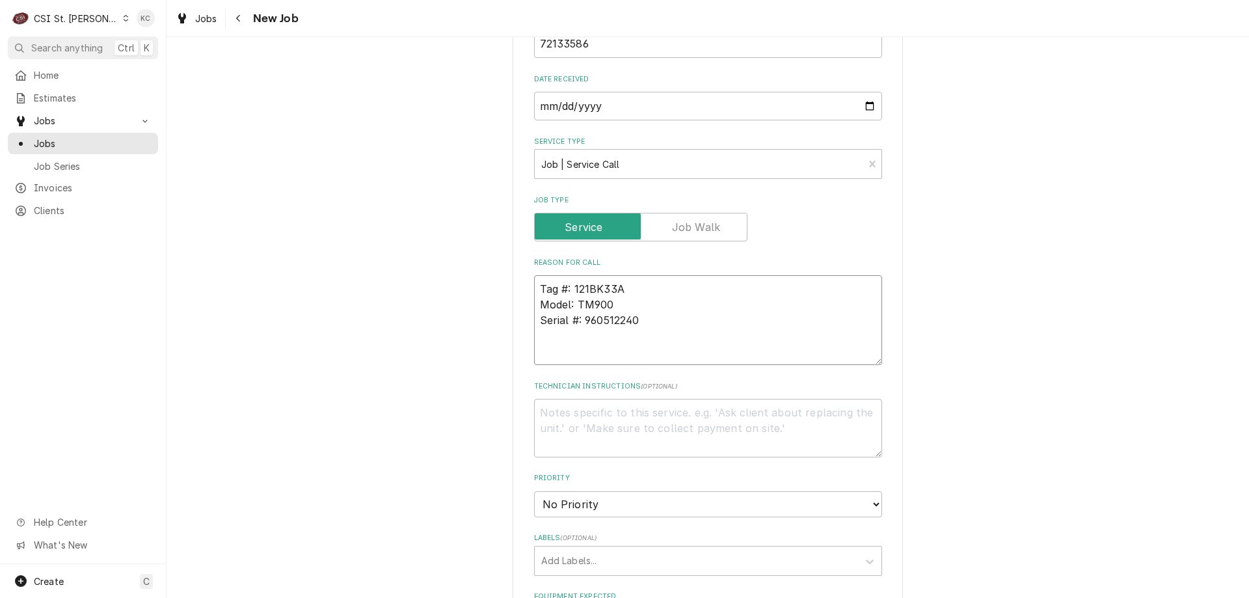
type textarea "x"
type textarea "Tag #: 121BK33A Model: TM900 Serial #: 960512240"
type textarea "x"
type textarea "Tag #: 121BK33A Model: TM900 Serial #: 960512240"
click at [591, 355] on textarea "Tag #: 121BK33A Model: TM900 Serial #: 960512240" at bounding box center [708, 327] width 348 height 105
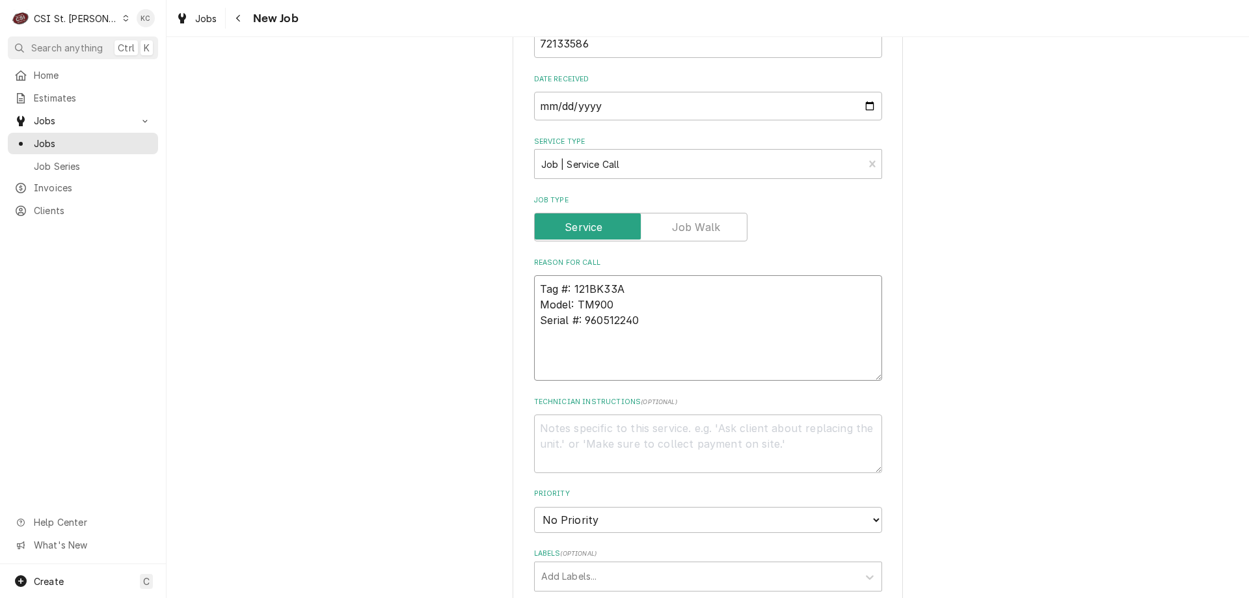
type textarea "x"
type textarea "Tag #: 121BK33A Model: TM900 Serial #: 960512240 F"
type textarea "x"
type textarea "Tag #: 121BK33A Model: TM900 Serial #: 960512240 Fr"
type textarea "x"
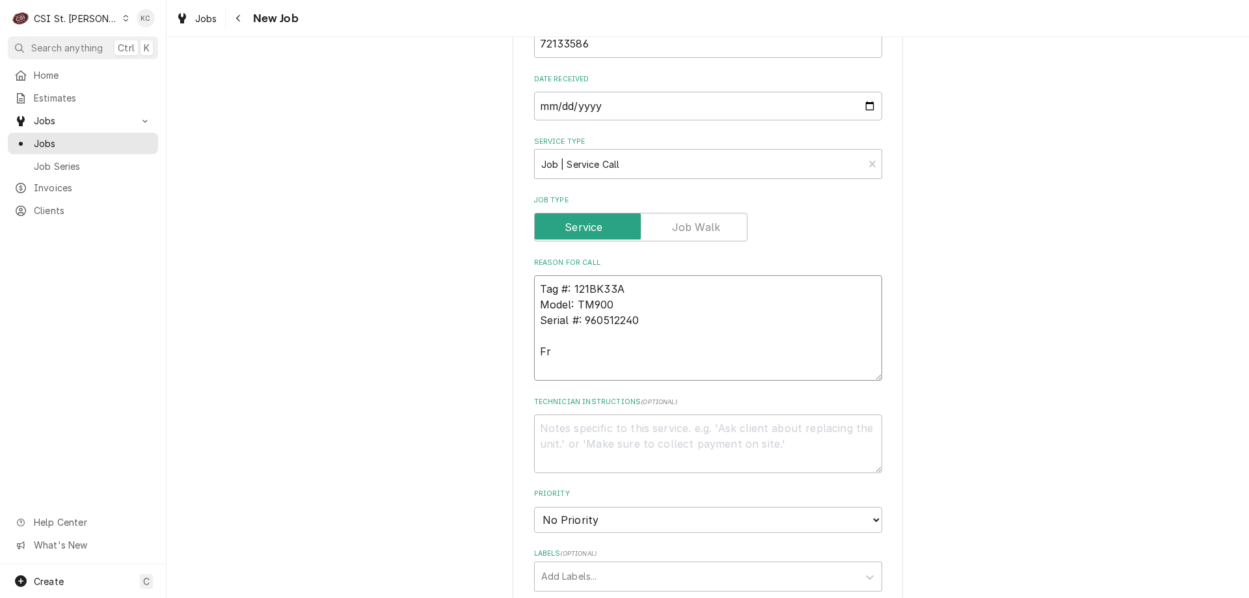
type textarea "Tag #: 121BK33A Model: TM900 Serial #: 960512240 Fry"
type textarea "x"
type textarea "Tag #: 121BK33A Model: TM900 Serial #: 960512240 Frye"
type textarea "x"
type textarea "Tag #: 121BK33A Model: TM900 Serial #: 960512240 Fryer"
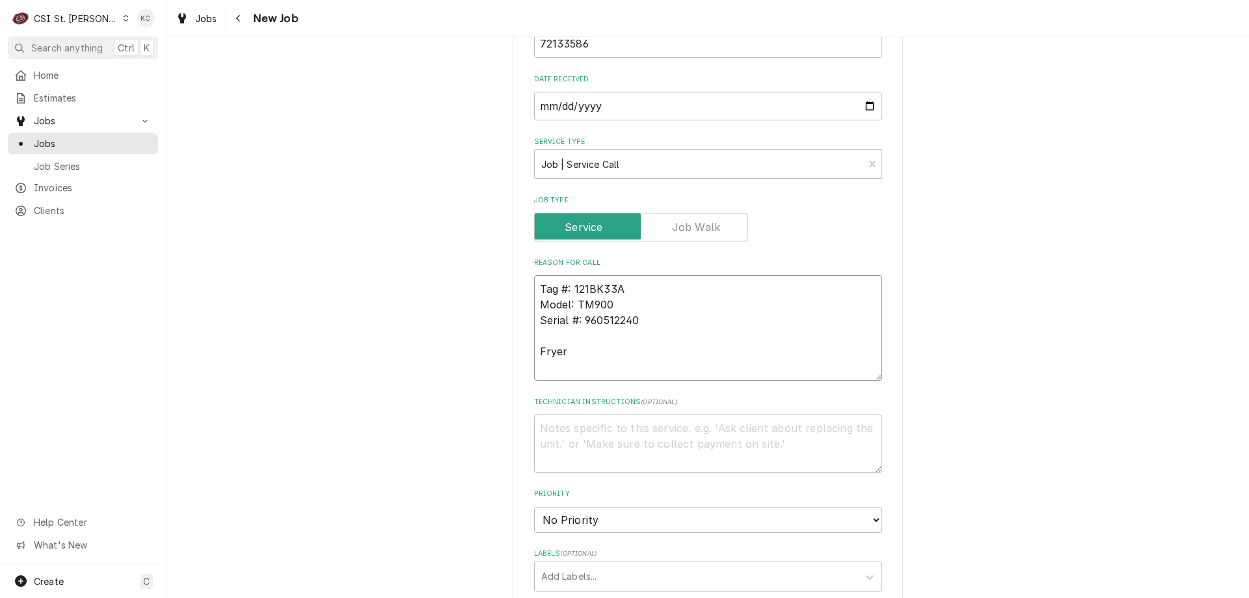
type textarea "x"
type textarea "Tag #: 121BK33A Model: TM900 Serial #: 960512240 Fryer -"
type textarea "x"
type textarea "Tag #: 121BK33A Model: TM900 Serial #: 960512240 Fryer -"
paste textarea "Probably need a new switch. It finally kicked on this morning"
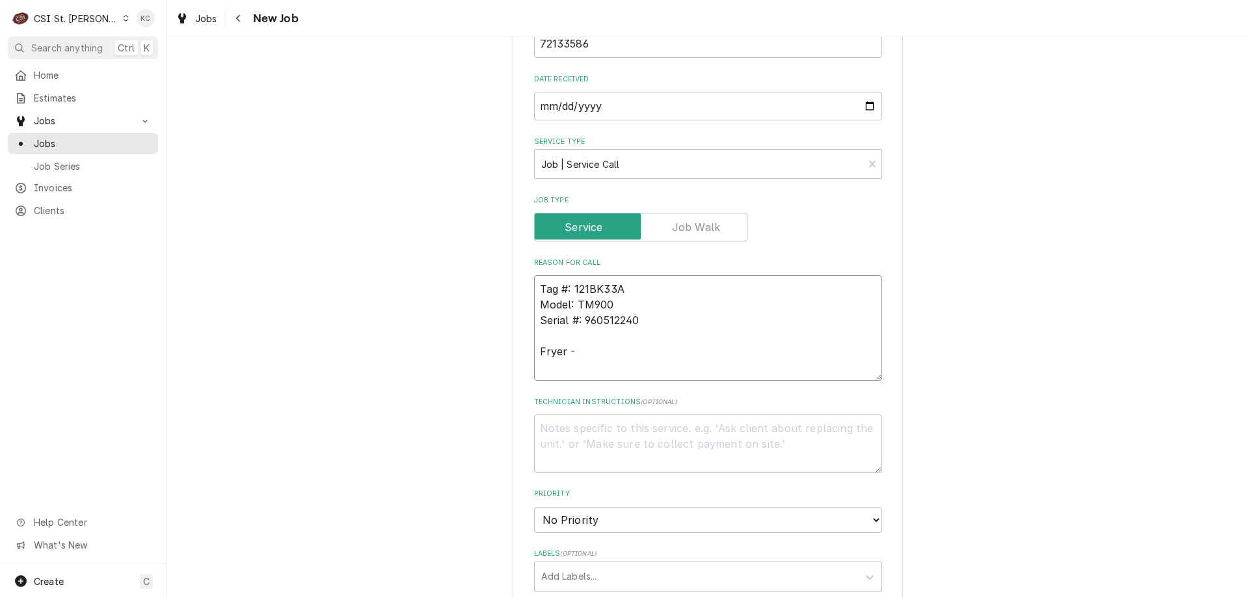
type textarea "x"
type textarea "Tag #: 121BK33A Model: TM900 Serial #: 960512240 Fryer - Probably need a new sw…"
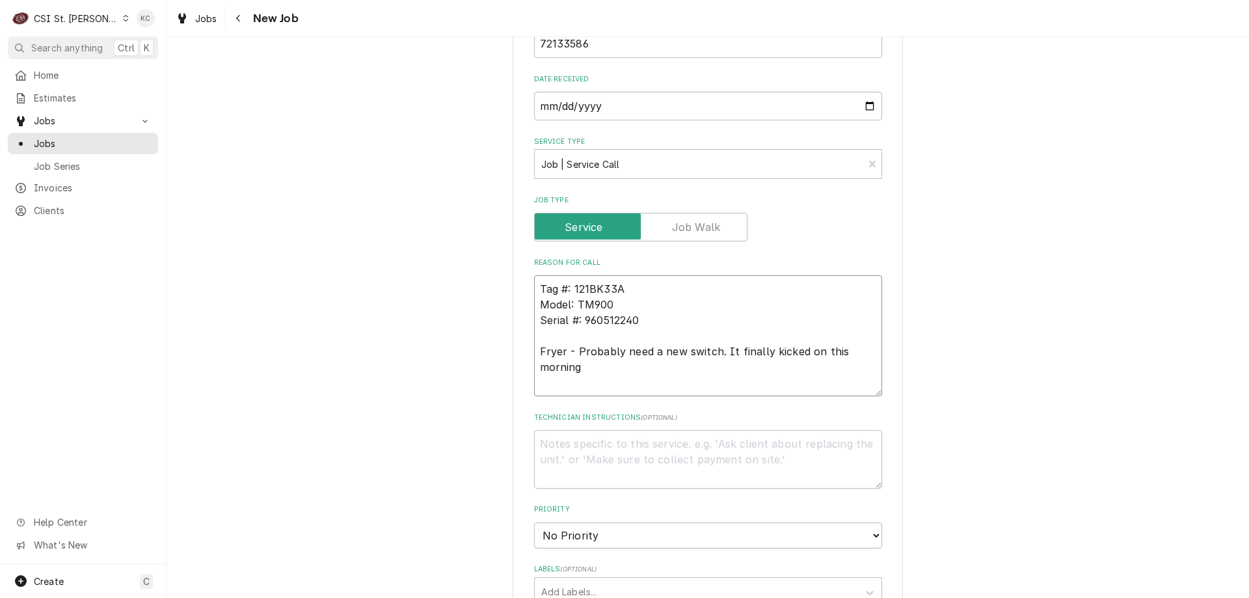
type textarea "x"
type textarea "Tag #: 121BK33A Model: TM900 Serial #: 960512240 Fryer - Probably need a new sw…"
click at [570, 446] on textarea "Technician Instructions ( optional )" at bounding box center [708, 459] width 348 height 59
paste textarea "Julie Duchinsky"
type textarea "x"
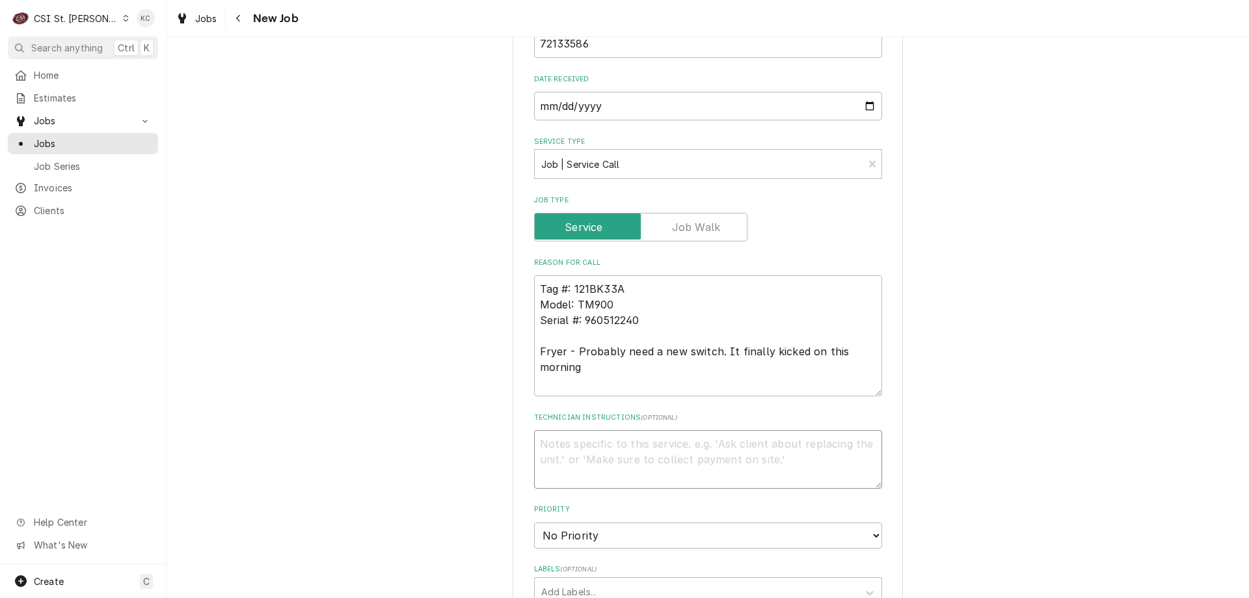
type textarea "Julie Duchinsky"
type textarea "x"
type textarea "Julie Duchinsky -"
type textarea "x"
type textarea "Julie Duchinsky -"
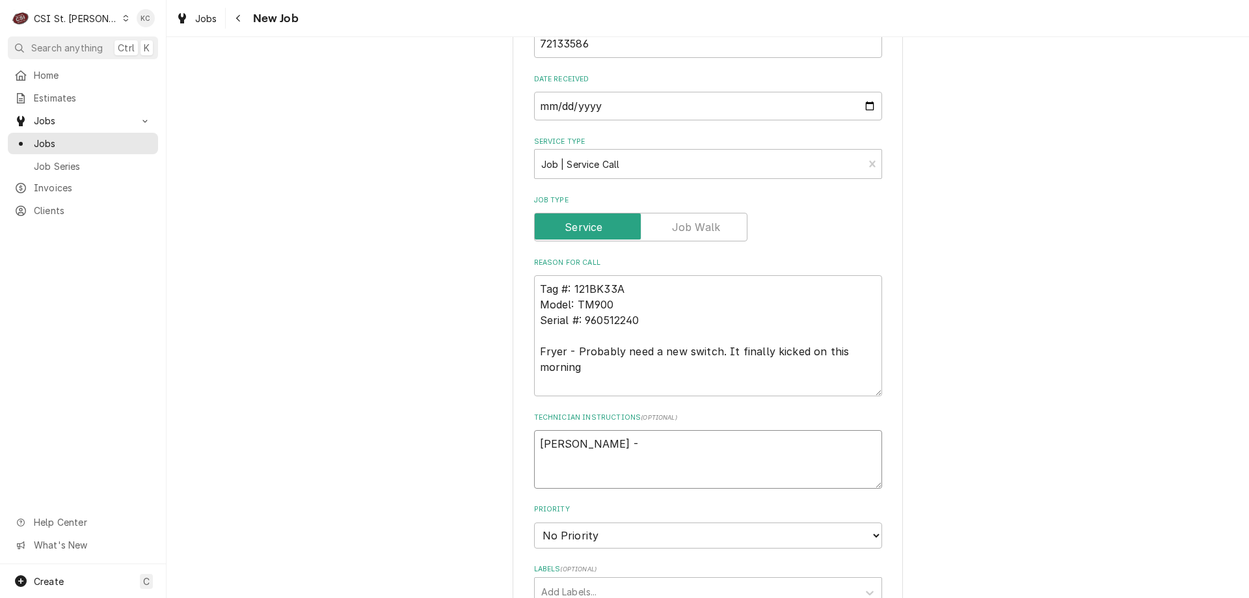
type textarea "x"
type textarea "Julie Duchinsky - 6"
type textarea "x"
type textarea "Julie Duchinsky - 63"
type textarea "x"
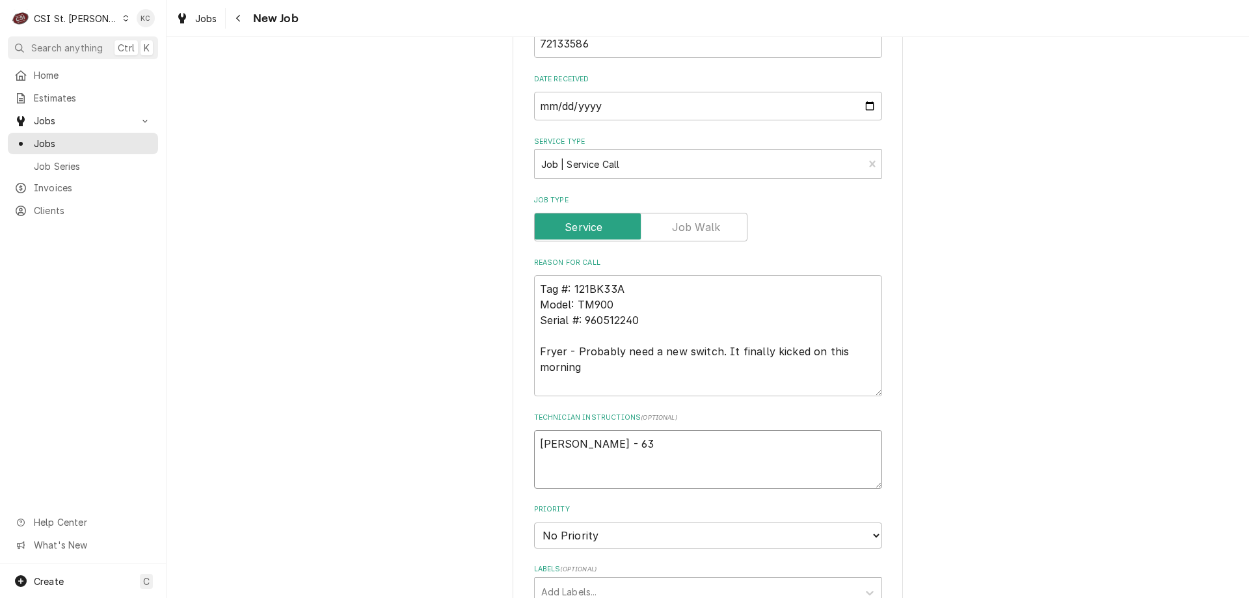
type textarea "Julie Duchinsky - 636"
type textarea "x"
type textarea "Julie Duchinsky - 636"
type textarea "x"
type textarea "Julie Duchinsky - 636 4"
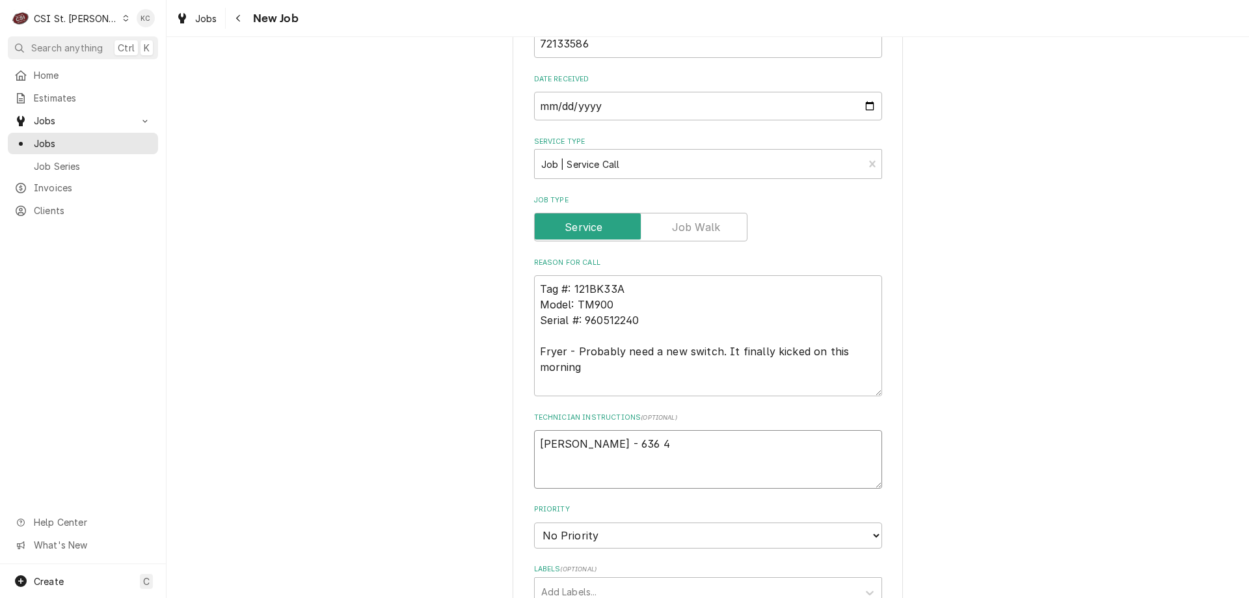
type textarea "x"
type textarea "Julie Duchinsky - 636 45"
type textarea "x"
type textarea "Julie Duchinsky - 636 458"
type textarea "x"
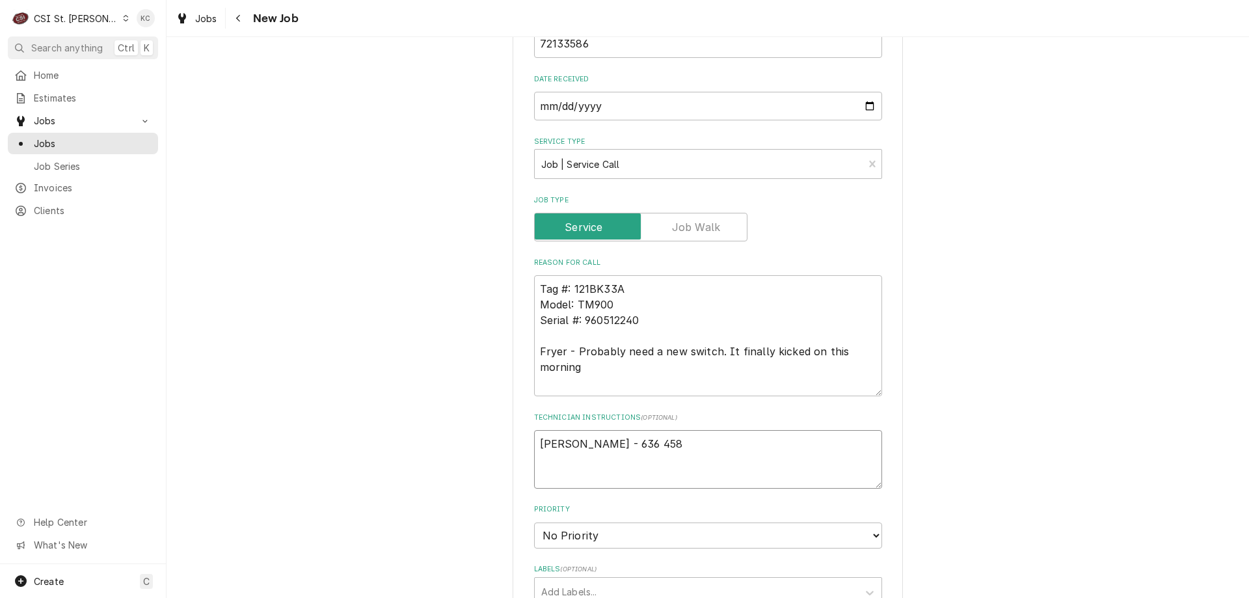
type textarea "Julie Duchinsky - 636 458-"
type textarea "x"
type textarea "Julie Duchinsky - 636 458-5"
type textarea "x"
type textarea "Julie Duchinsky - 636 458-55"
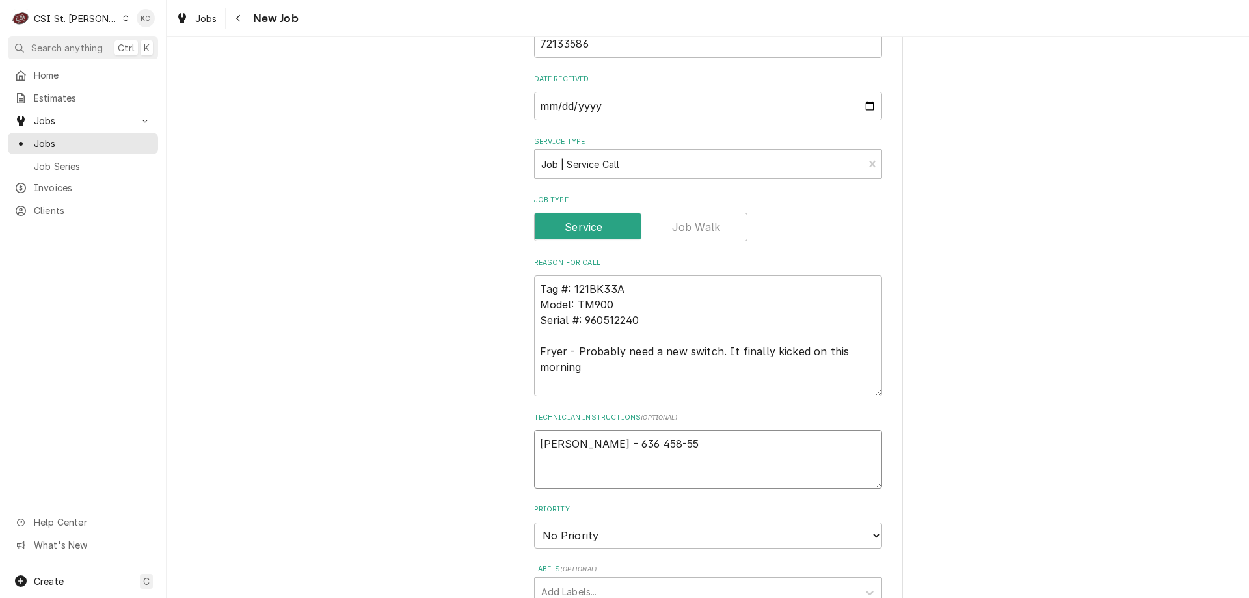
type textarea "x"
type textarea "Julie Duchinsky - 636 458-554"
type textarea "x"
type textarea "Julie Duchinsky - 636 458-5544"
type textarea "x"
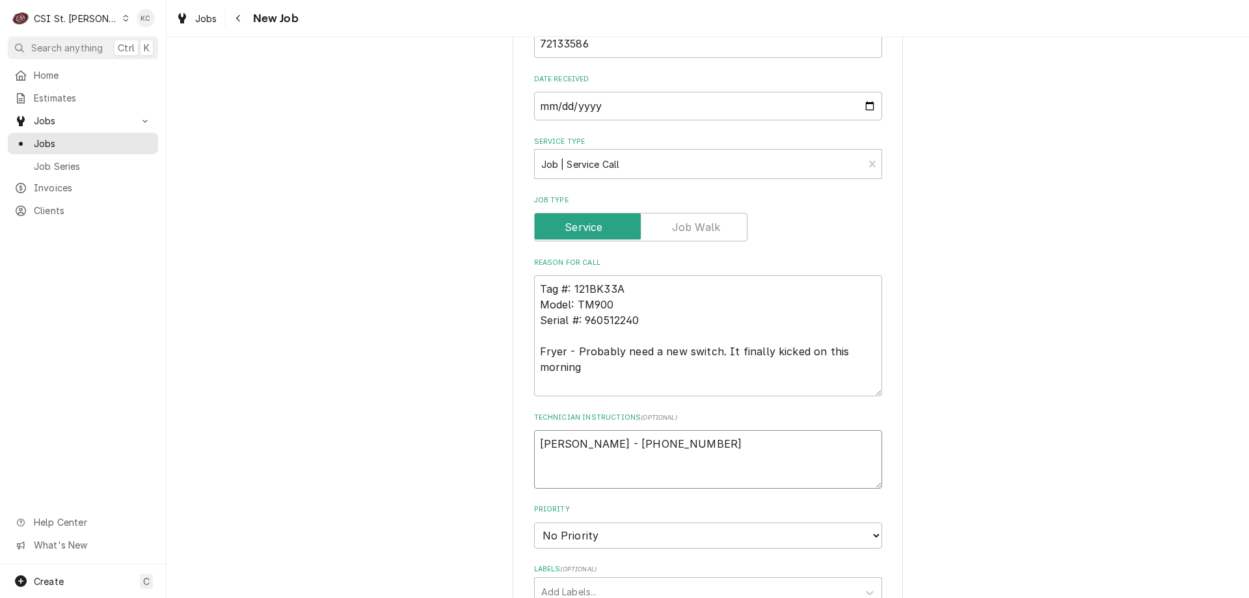
type textarea "Julie Duchinsky - 636 458-5544"
type textarea "x"
type textarea "Julie Duchinsky - 636 458-5544"
type textarea "x"
type textarea "Julie Duchinsky - 636 458-5544 6"
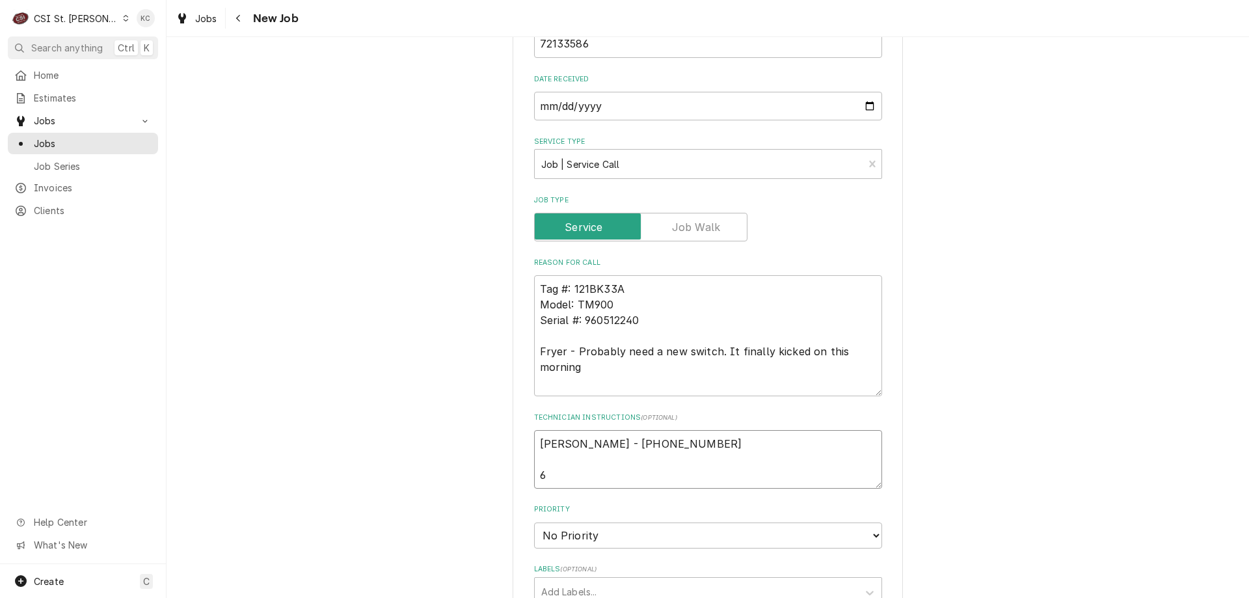
type textarea "x"
type textarea "Julie Duchinsky - 636 458-5544 6a"
type textarea "x"
type textarea "Julie Duchinsky - 636 458-5544 6am"
type textarea "x"
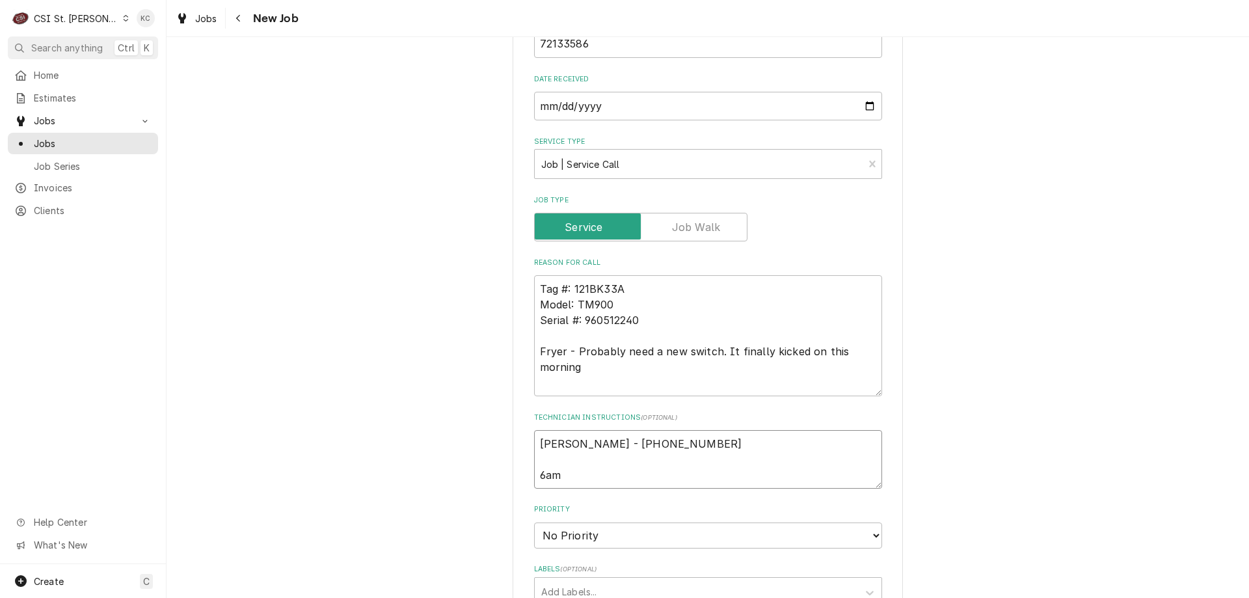
type textarea "Julie Duchinsky - 636 458-5544 6am"
type textarea "x"
type textarea "Julie Duchinsky - 636 458-5544 6am -"
type textarea "x"
type textarea "Julie Duchinsky - 636 458-5544 6am -"
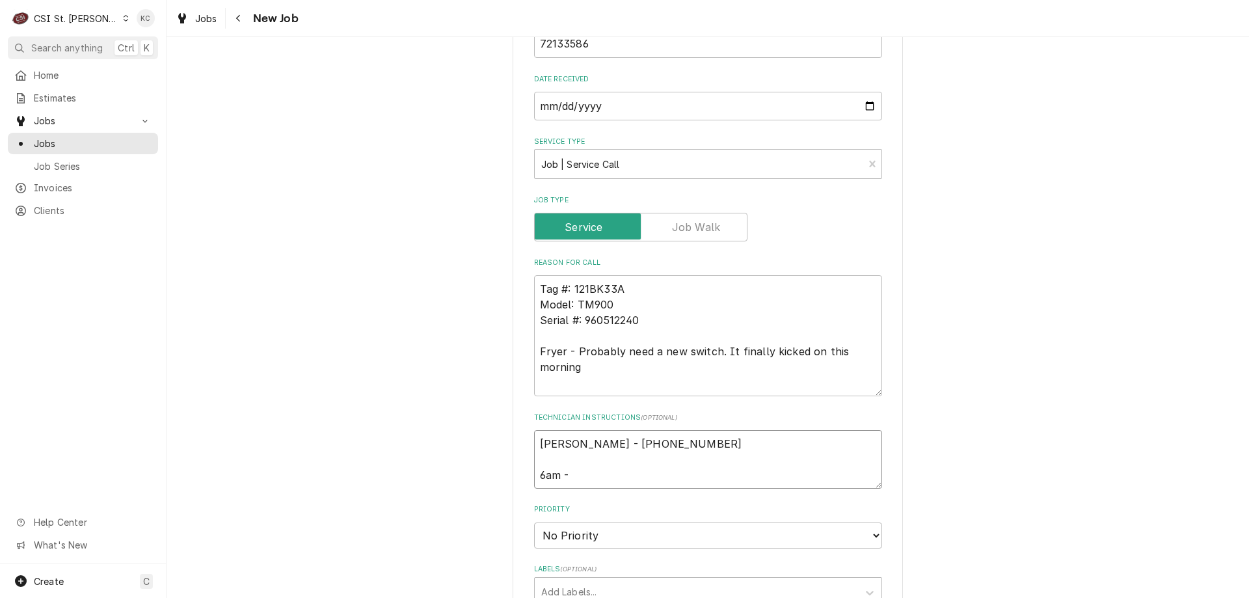
type textarea "x"
type textarea "Julie Duchinsky - 636 458-5544 6am - 0"
type textarea "x"
type textarea "Julie Duchinsky - 636 458-5544 6am -"
type textarea "x"
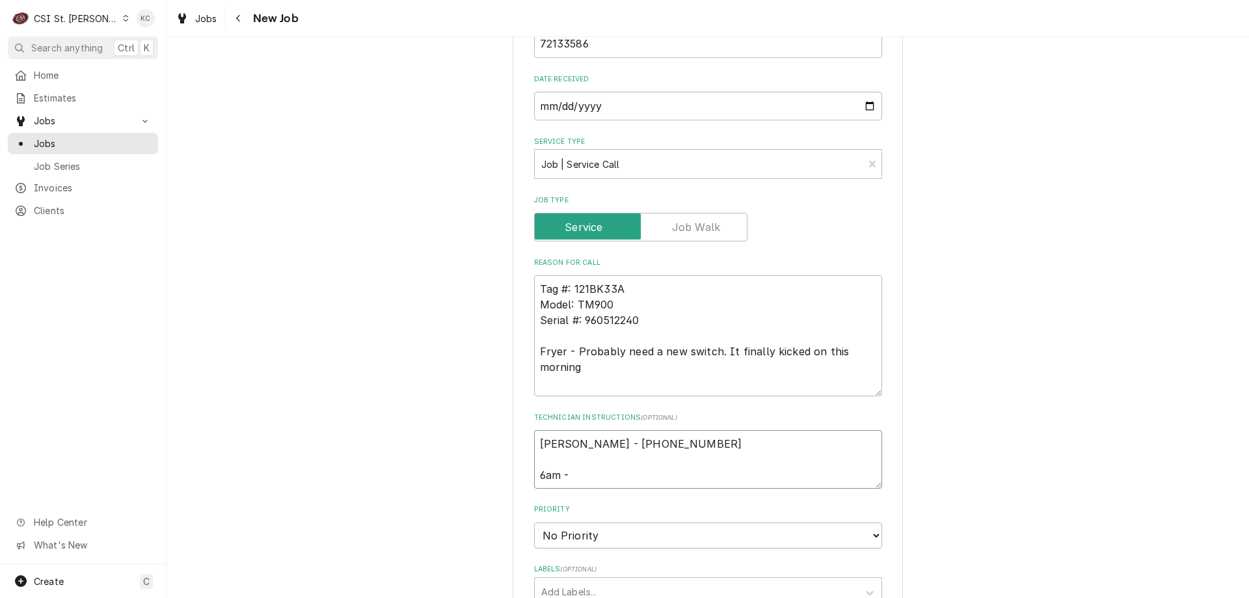
type textarea "Julie Duchinsky - 636 458-5544 6am - 1"
type textarea "x"
type textarea "Julie Duchinsky - 636 458-5544 6am - 10"
type textarea "x"
type textarea "Julie Duchinsky - 636 458-5544 6am - 10p"
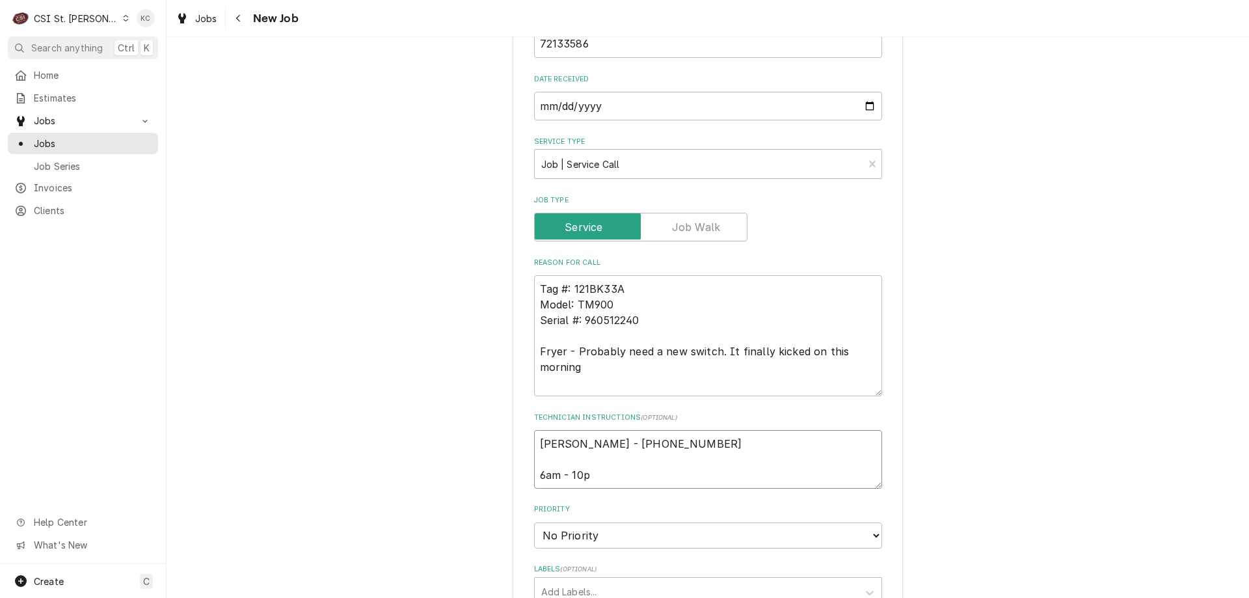
type textarea "x"
type textarea "Julie Duchinsky - 636 458-5544 6am - 10pm"
type textarea "x"
type textarea "Julie Duchinsky - 636 458-5544 6am - 10pm"
type textarea "x"
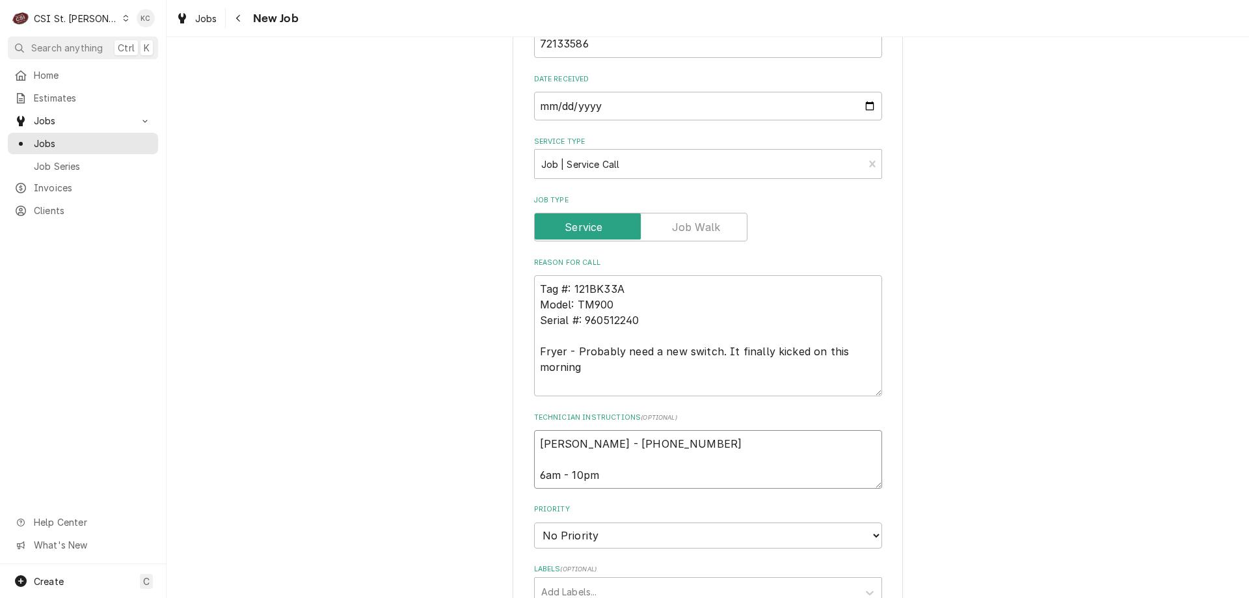
type textarea "Julie Duchinsky - 636 458-5544 6am - 10pm"
type textarea "x"
type textarea "Julie Duchinsky - 636 458-5544 6am - 10pm"
type textarea "x"
type textarea "Julie Duchinsky - 636 458-5544 6am - 10pm L"
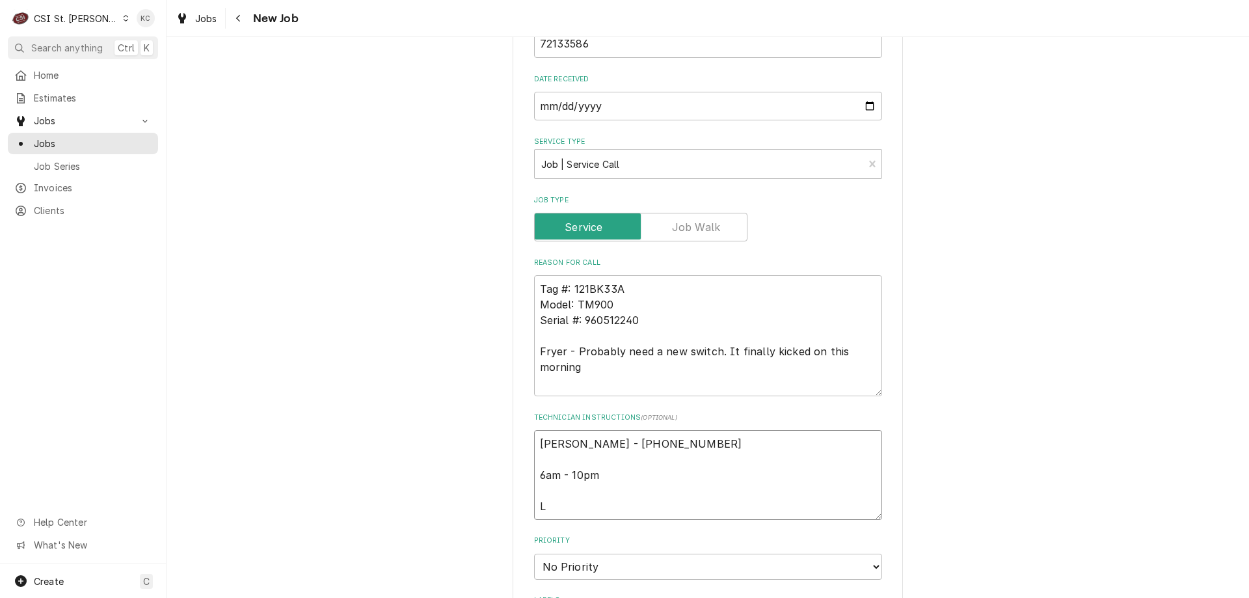
type textarea "x"
type textarea "Julie Duchinsky - 636 458-5544 6am - 10pm Lo"
type textarea "x"
type textarea "Julie Duchinsky - 636 458-5544 6am - 10pm Loc"
type textarea "x"
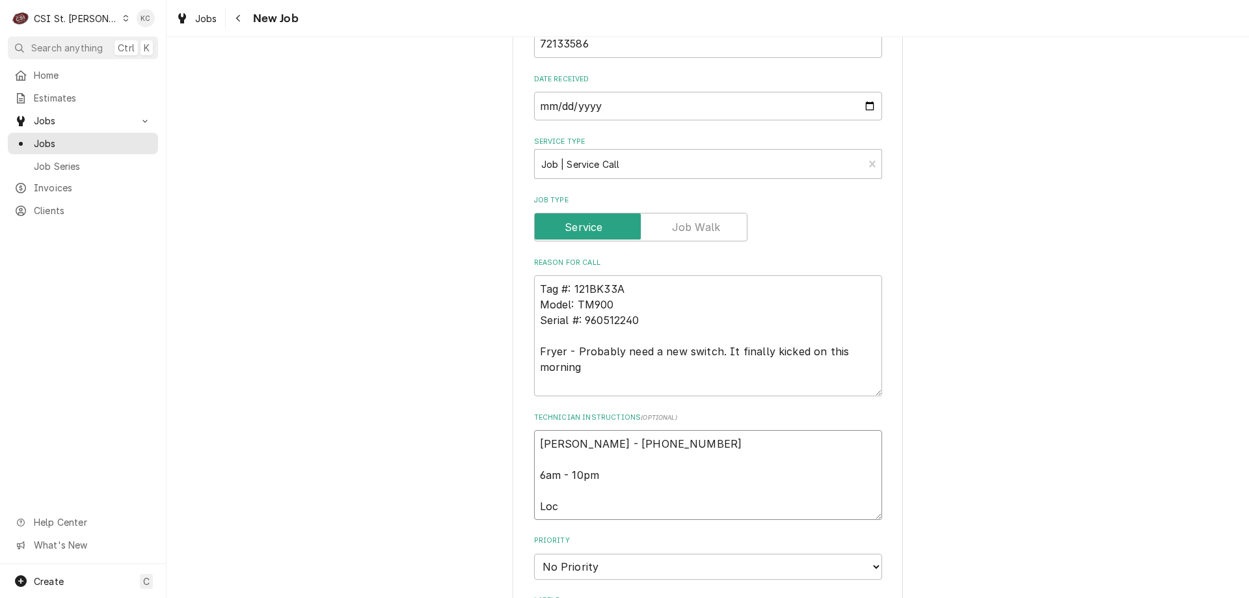
type textarea "Julie Duchinsky - 636 458-5544 6am - 10pm Loca"
type textarea "x"
type textarea "Julie Duchinsky - 636 458-5544 6am - 10pm Locat"
type textarea "x"
type textarea "Julie Duchinsky - 636 458-5544 6am - 10pm Locate"
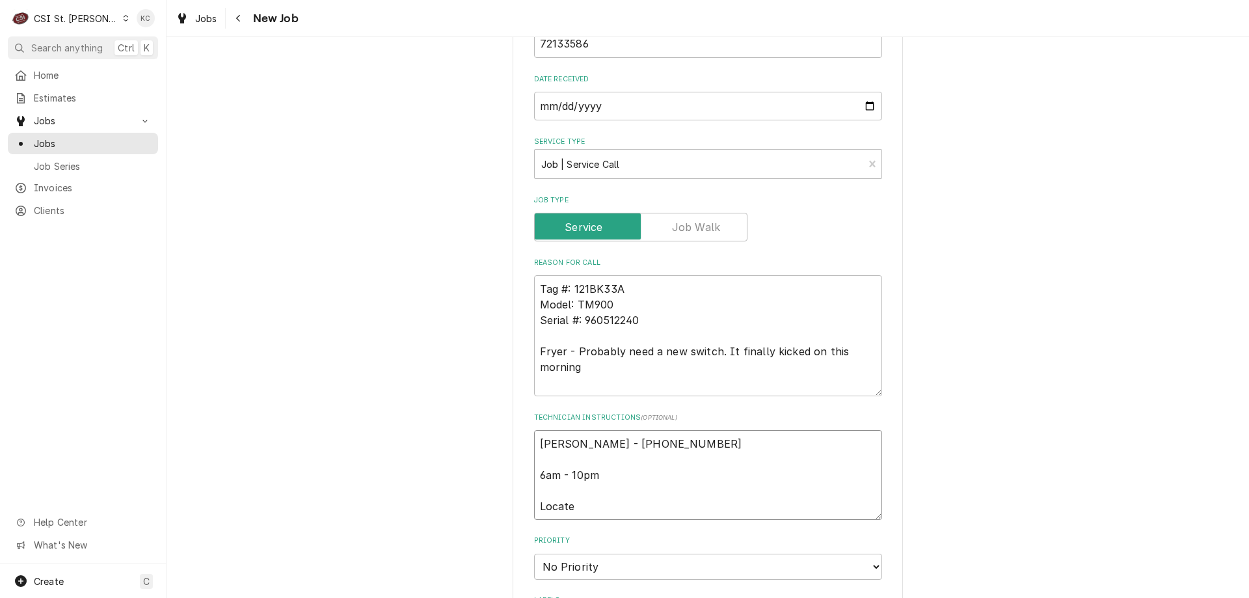
type textarea "x"
type textarea "Julie Duchinsky - 636 458-5544 6am - 10pm Located"
type textarea "x"
type textarea "Julie Duchinsky - 636 458-5544 6am - 10pm Located"
type textarea "x"
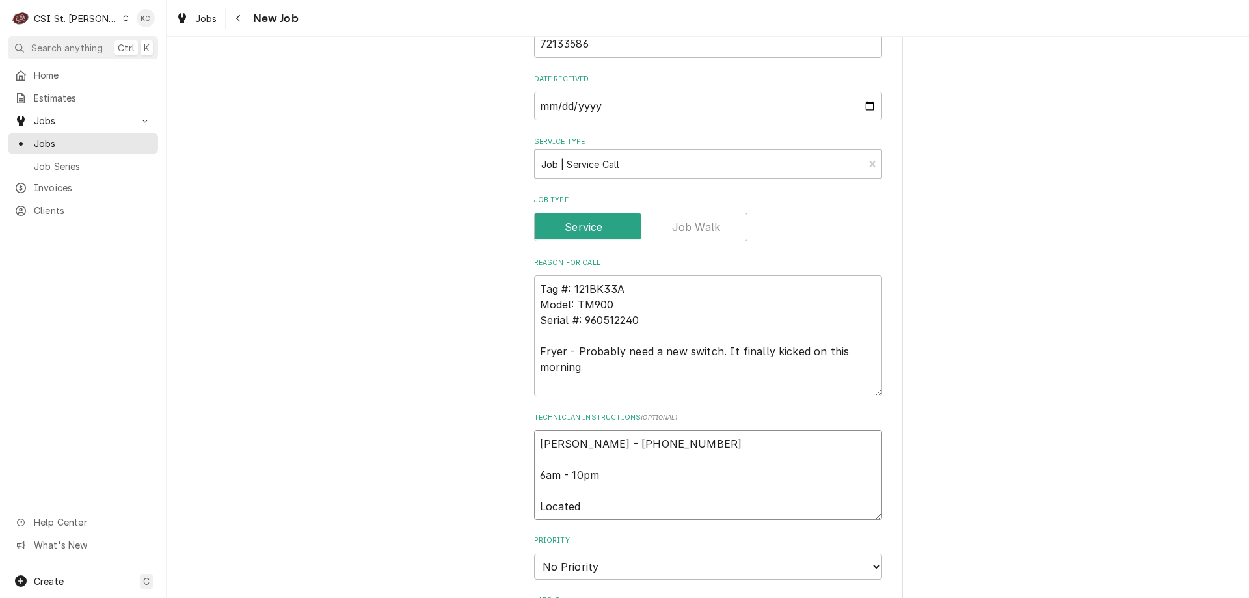
type textarea "Julie Duchinsky - 636 458-5544 6am - 10pm Located i"
type textarea "x"
type textarea "Julie Duchinsky - 636 458-5544 6am - 10pm Located in"
type textarea "x"
type textarea "Julie Duchinsky - 636 458-5544 6am - 10pm Located in"
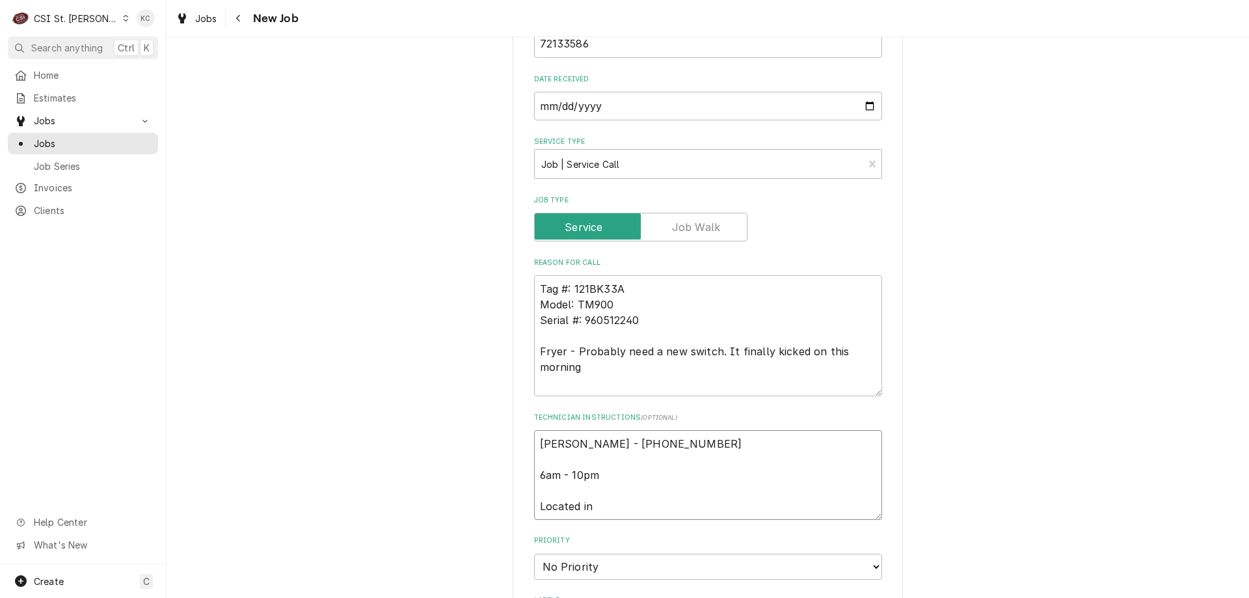
type textarea "x"
type textarea "Julie Duchinsky - 636 458-5544 6am - 10pm Located in B"
type textarea "x"
type textarea "Julie Duchinsky - 636 458-5544 6am - 10pm Located in Ba"
type textarea "x"
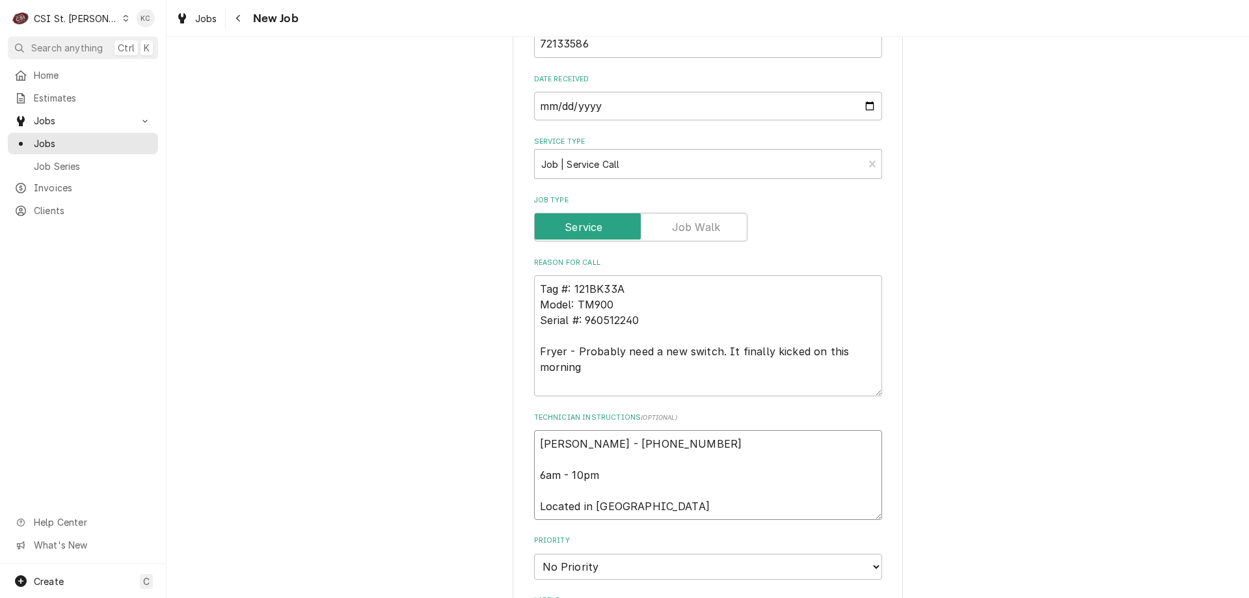
type textarea "Julie Duchinsky - 636 458-5544 6am - 10pm Located in Bak"
type textarea "x"
type textarea "Julie Duchinsky - 636 458-5544 6am - 10pm Located in Bake"
type textarea "x"
type textarea "Julie Duchinsky - 636 458-5544 6am - 10pm Located in Baker"
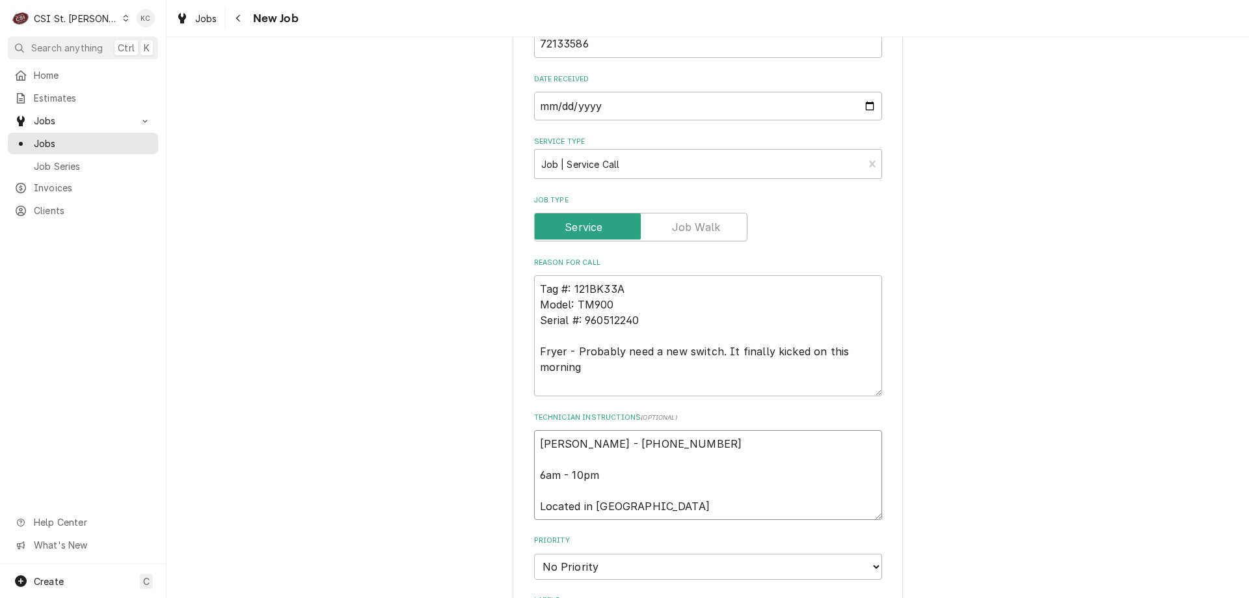
type textarea "x"
type textarea "Julie Duchinsky - 636 458-5544 6am - 10pm Located in Bakery"
type textarea "x"
type textarea "Julie Duchinsky - 636 458-5544 6am - 10pm Located in Bakery"
click at [537, 440] on textarea "Julie Duchinsky - 636 458-5544 6am - 10pm Located in Bakery" at bounding box center [708, 475] width 348 height 90
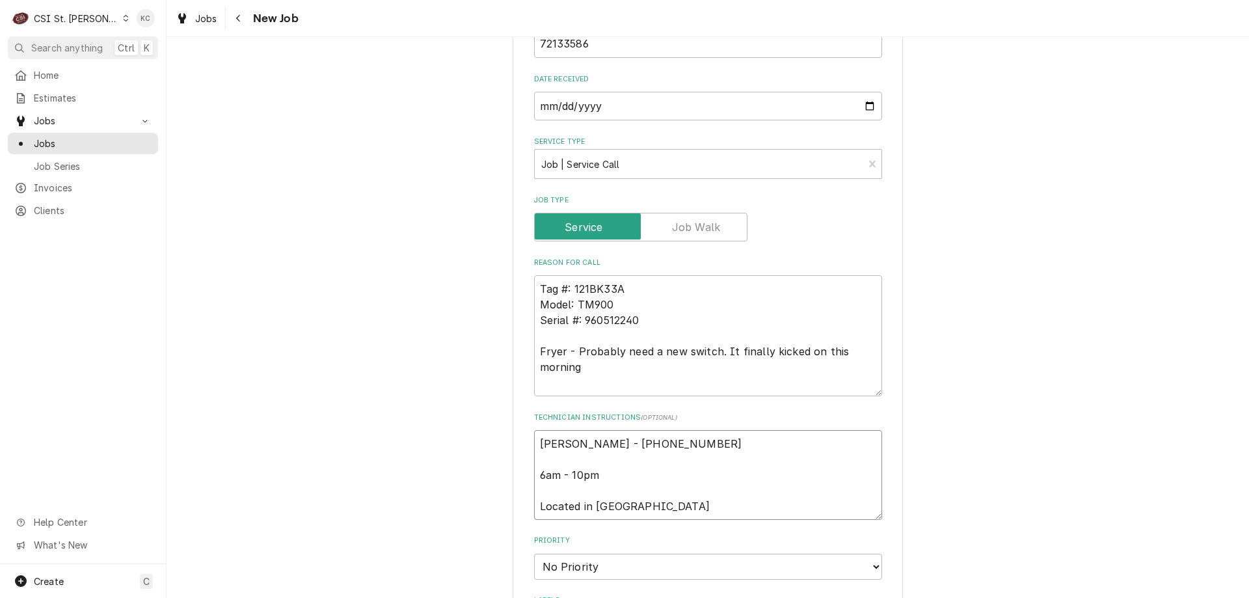
type textarea "x"
type textarea "Julie Duchinsky - 636 458-5544 6am - 10pm Located in Bakery"
type textarea "x"
type textarea "Julie Duchinsky - 636 458-5544 6am - 10pm Located in Bakery"
type textarea "x"
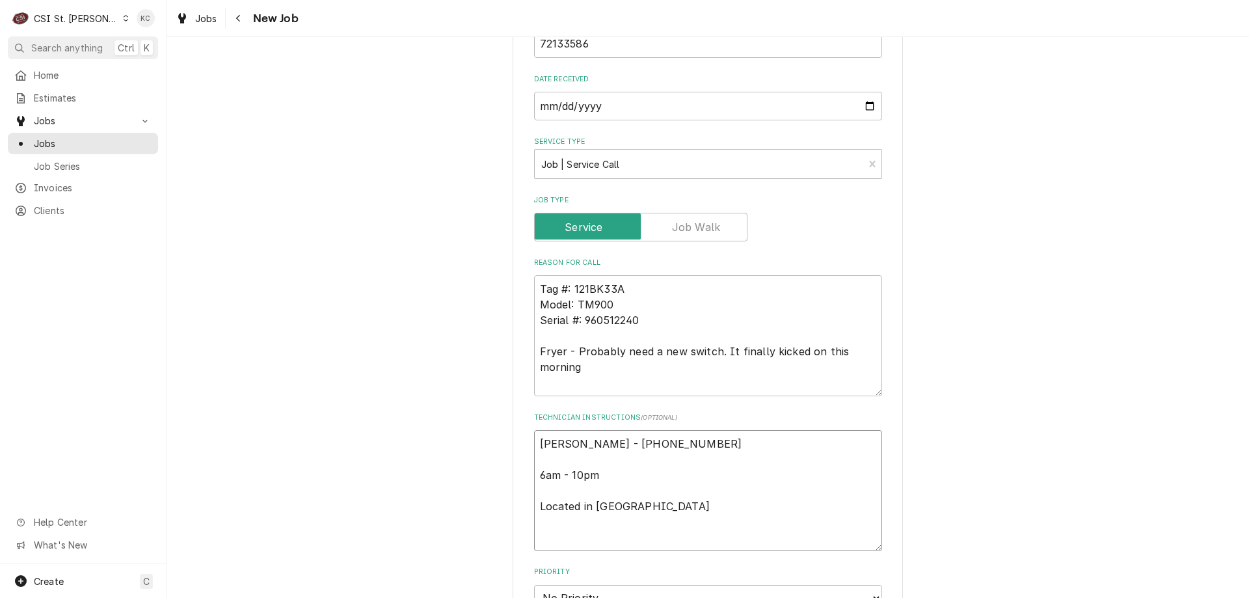
type textarea "Julie Duchinsky - 636 458-5544 6am - 10pm Located in Bakery"
click at [606, 439] on textarea "Julie Duchinsky - 636 458-5544 6am - 10pm Located in Bakery" at bounding box center [708, 490] width 348 height 121
paste textarea "Emergency-OT Approved; OT Rates Apply"
type textarea "x"
type textarea "Emergency-OT Approved; OT Rates Apply Julie Duchinsky - 636 458-5544 6am - 10pm…"
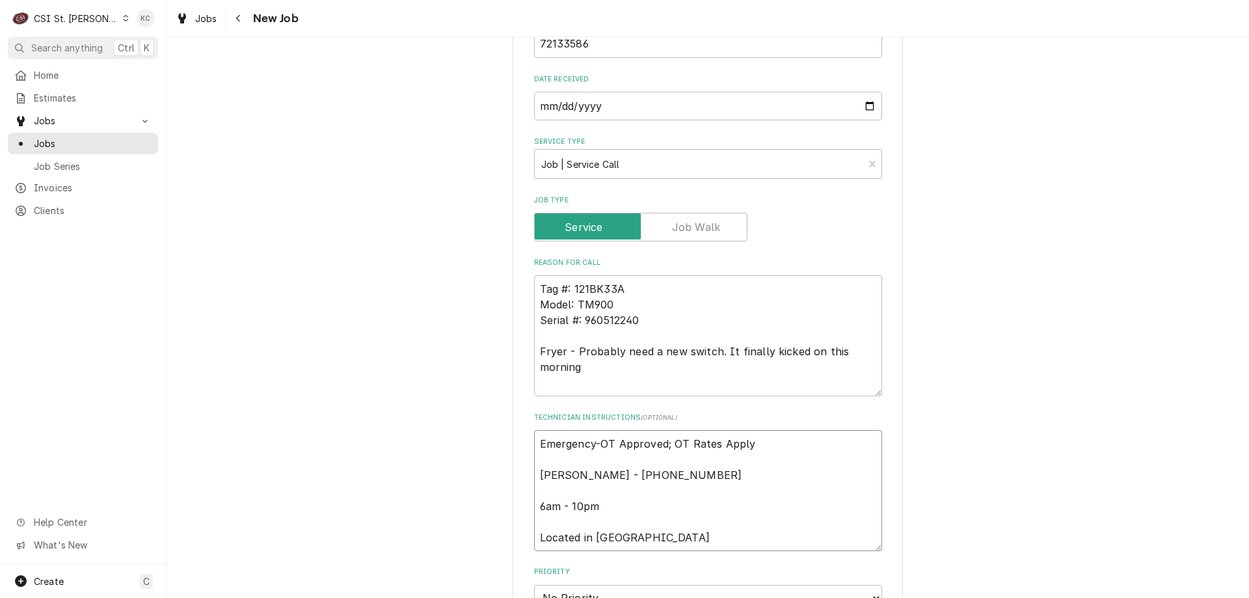
type textarea "x"
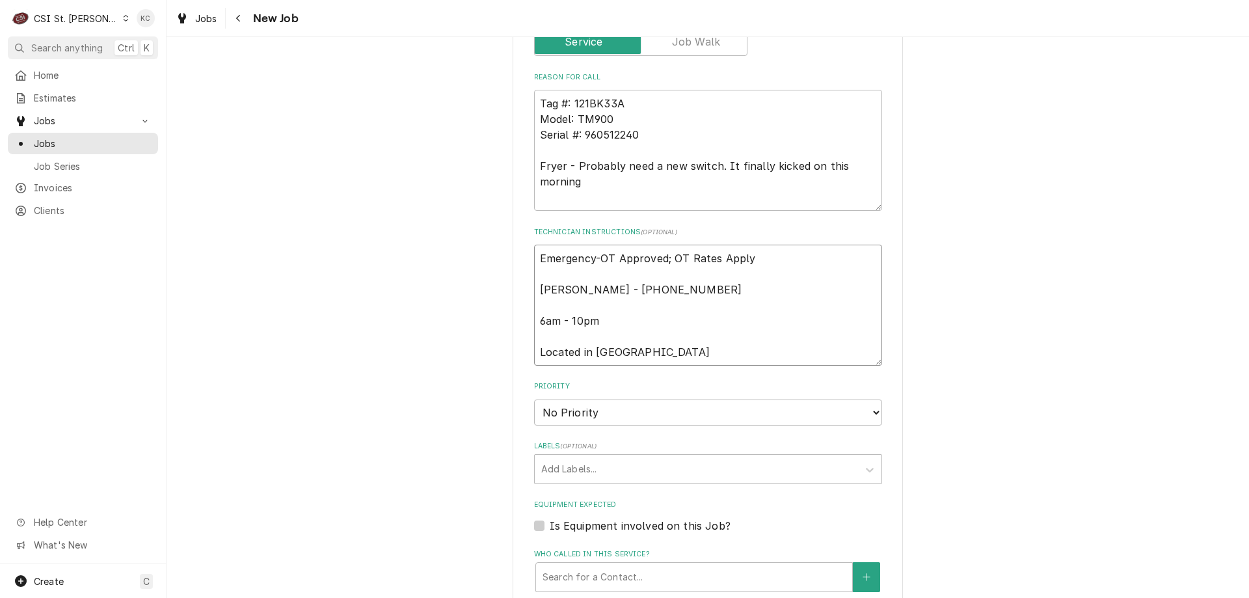
scroll to position [780, 0]
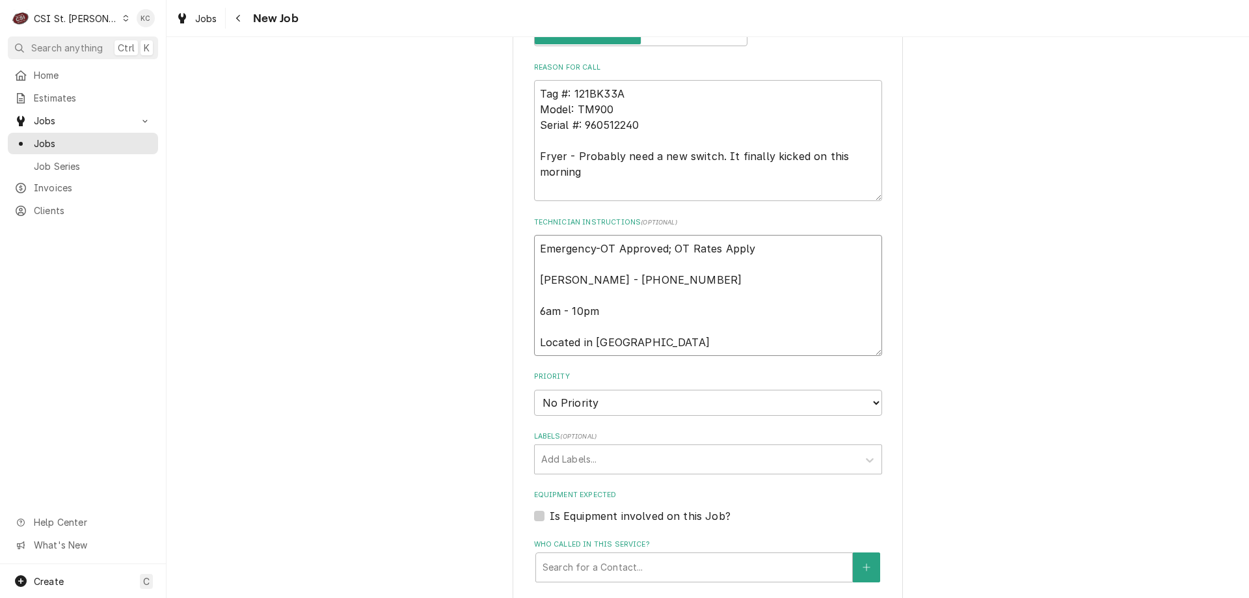
type textarea "Emergency-OT Approved; OT Rates Apply Julie Duchinsky - 636 458-5544 6am - 10pm…"
click at [622, 399] on select "No Priority Urgent High Medium Low" at bounding box center [708, 403] width 348 height 26
select select "2"
click at [534, 390] on select "No Priority Urgent High Medium Low" at bounding box center [708, 403] width 348 height 26
click at [930, 443] on div "Please provide the following information to create a job: Client Details Client…" at bounding box center [708, 132] width 1082 height 1725
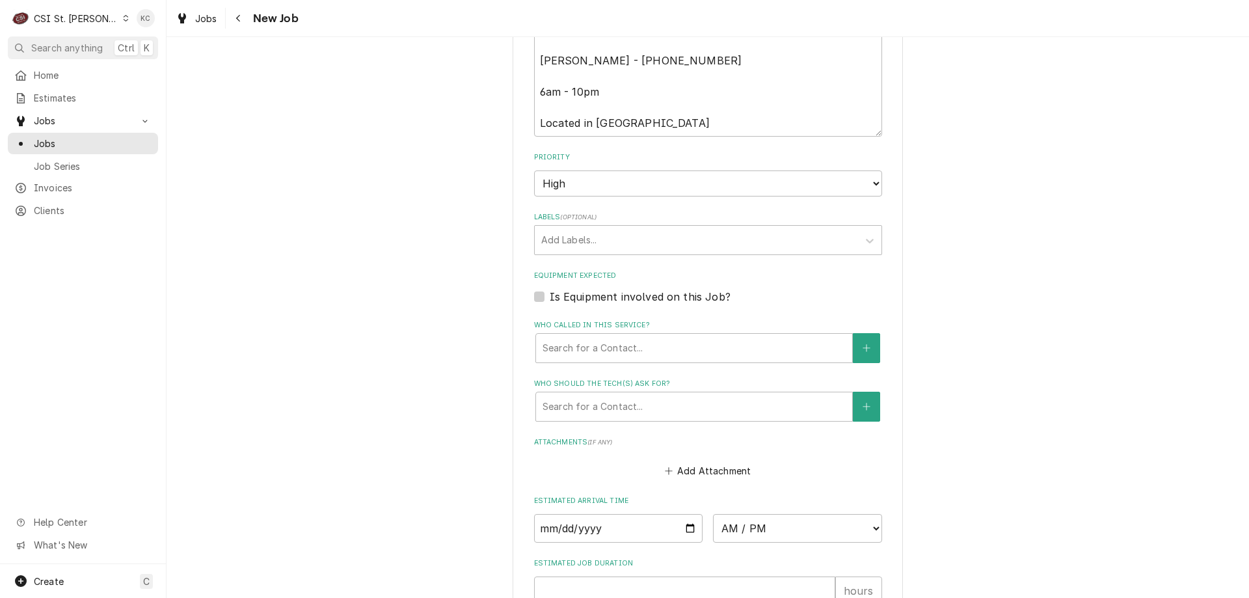
scroll to position [1041, 0]
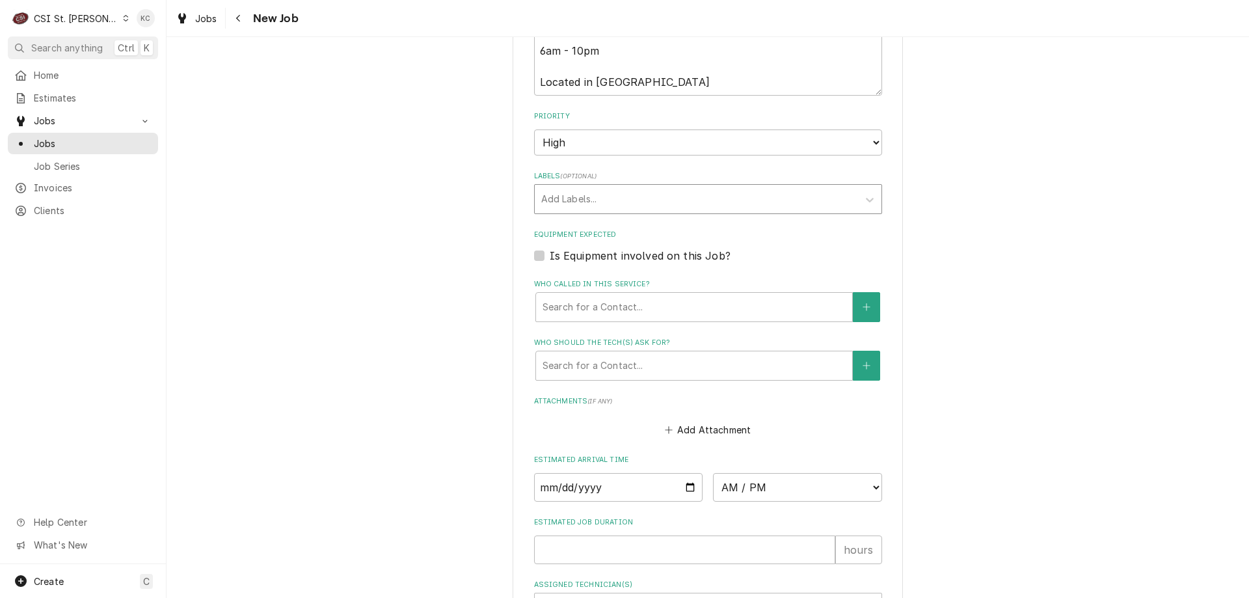
click at [583, 202] on div "Labels" at bounding box center [696, 198] width 310 height 23
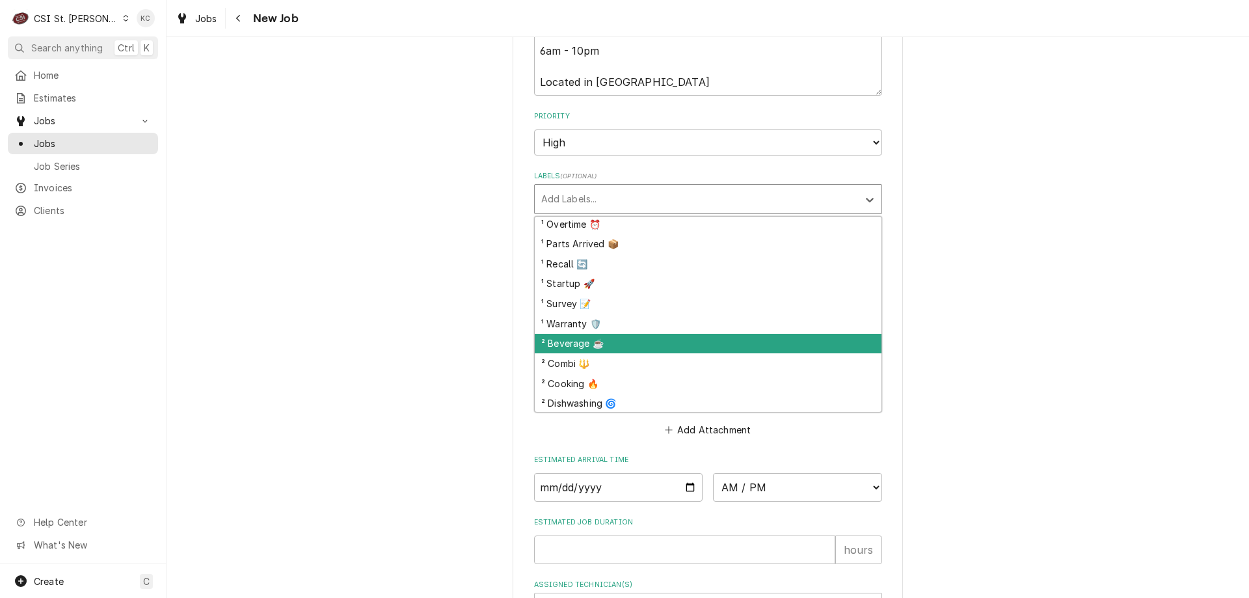
scroll to position [65, 0]
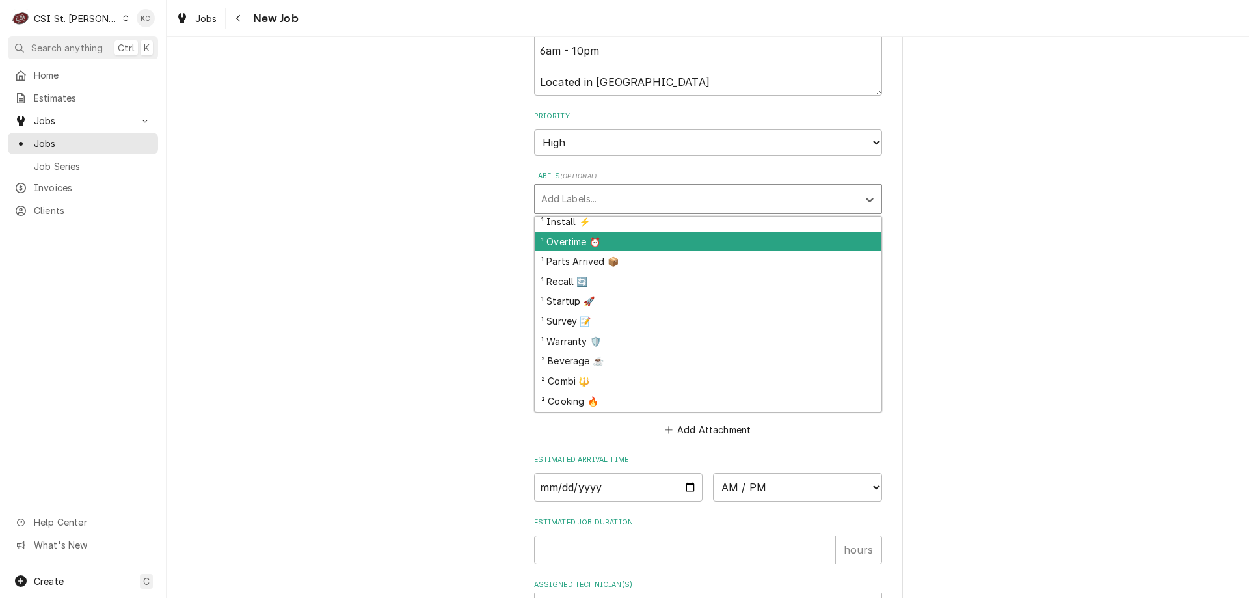
click at [600, 247] on div "¹ Overtime ⏰" at bounding box center [708, 242] width 347 height 20
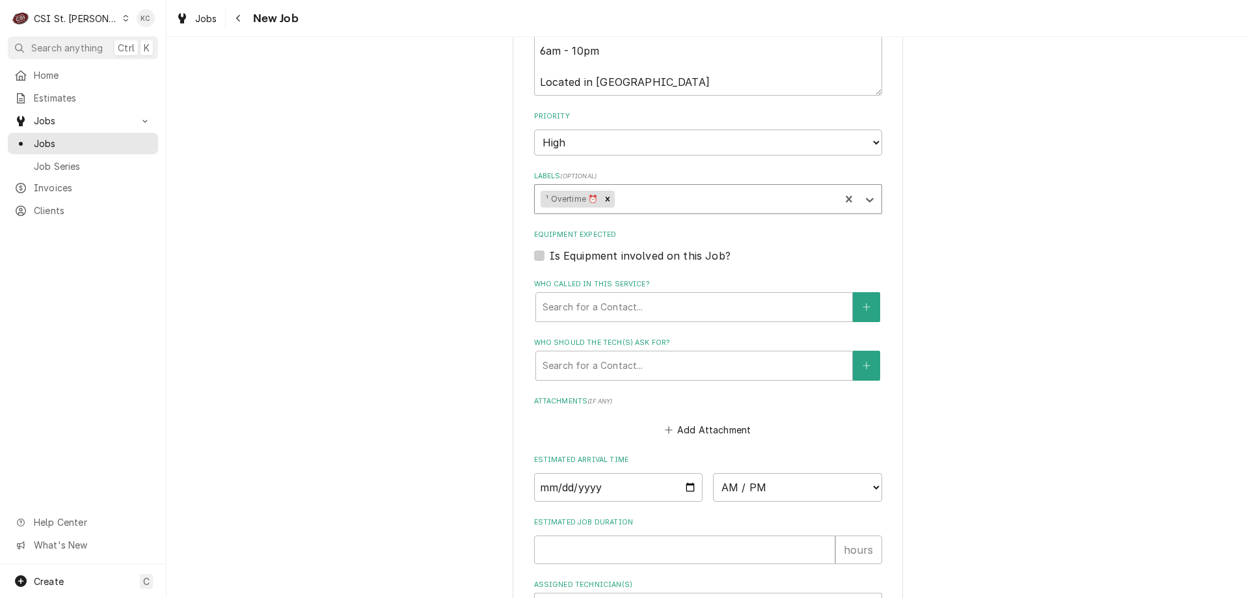
scroll to position [1106, 0]
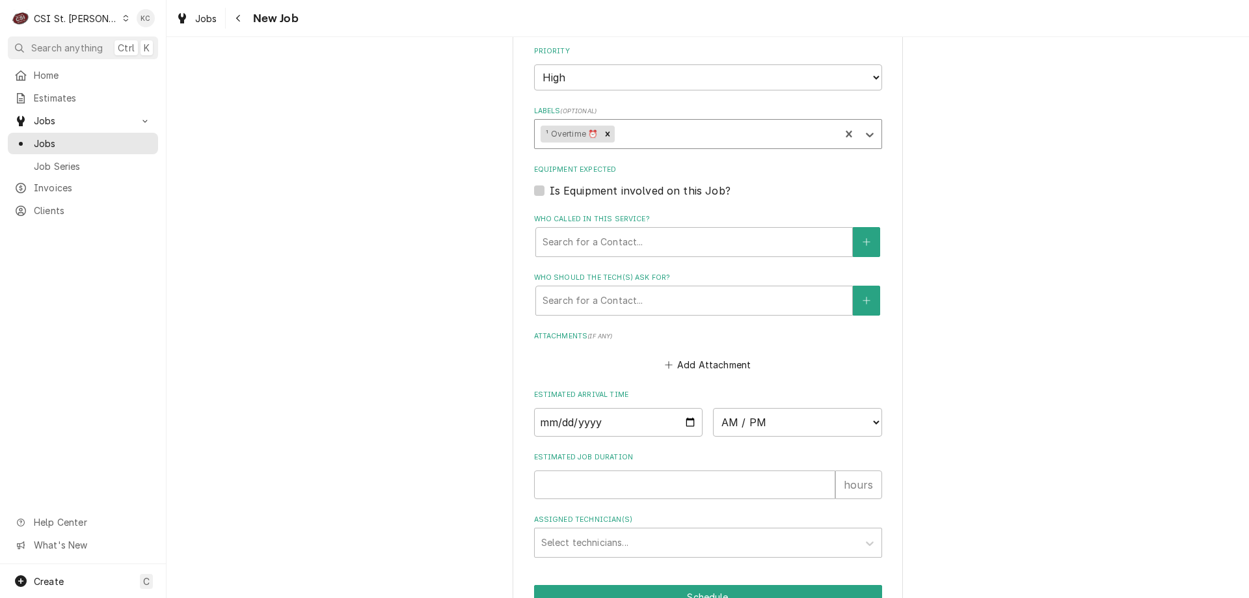
click at [639, 133] on div "Labels" at bounding box center [725, 133] width 217 height 23
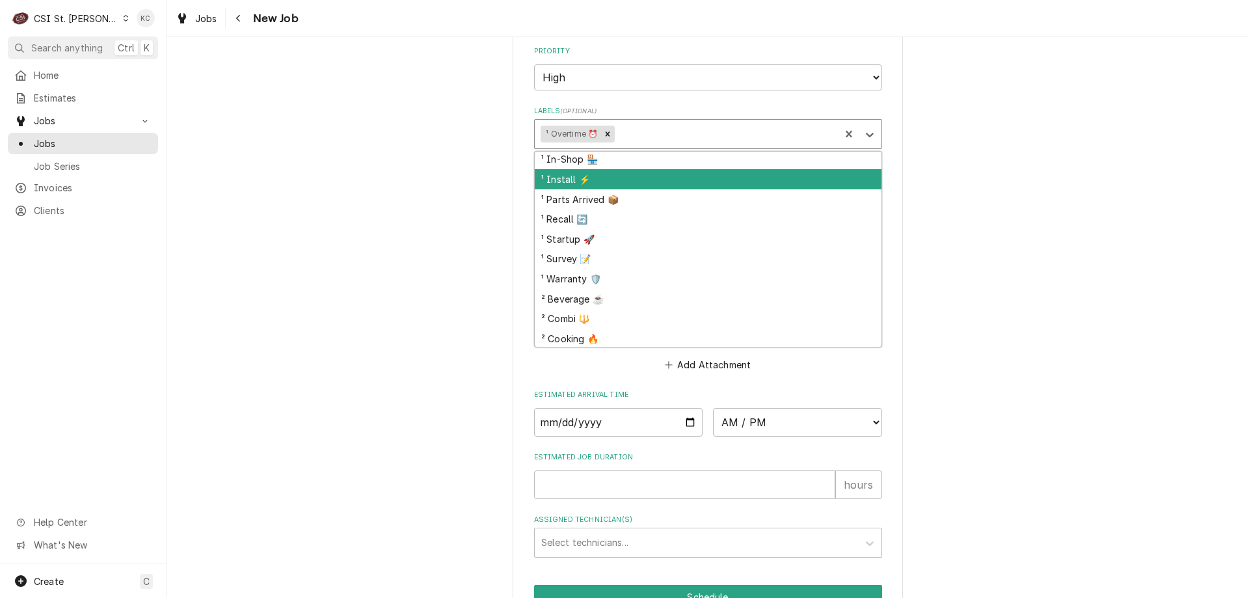
scroll to position [65, 0]
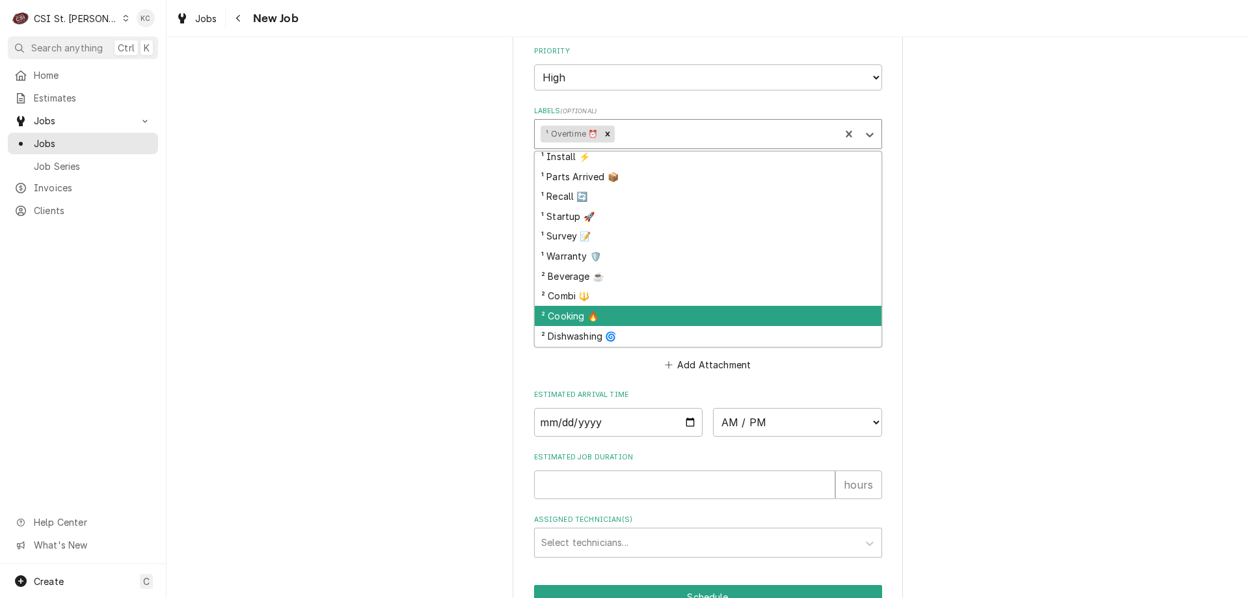
click at [619, 308] on div "² Cooking 🔥" at bounding box center [708, 316] width 347 height 20
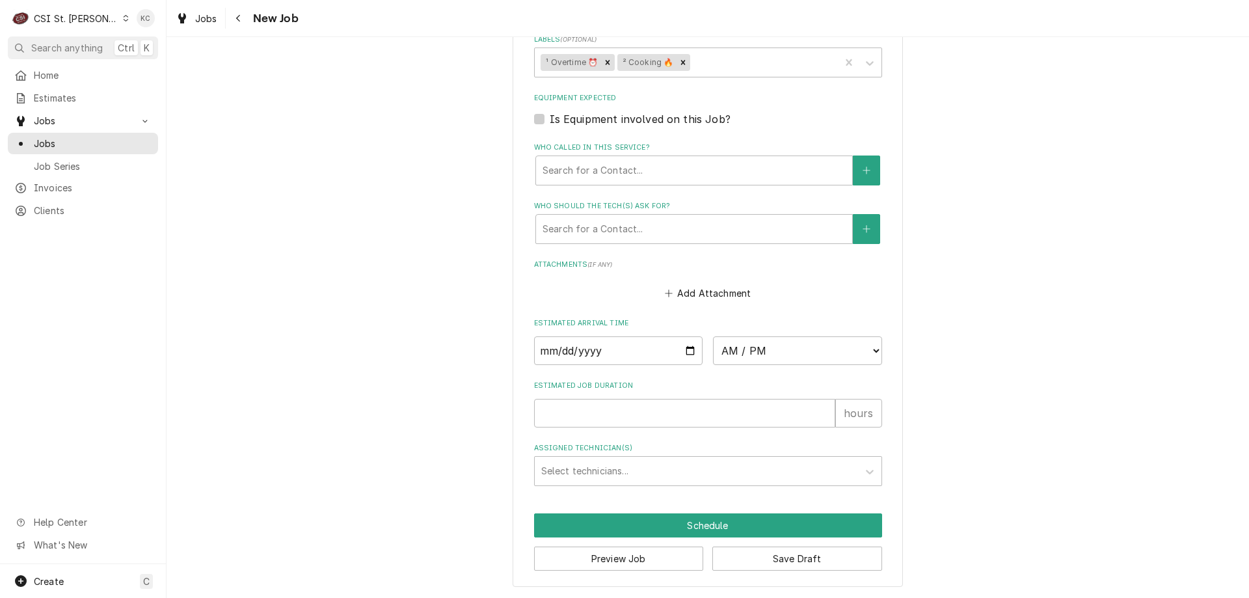
scroll to position [1178, 0]
click at [831, 560] on button "Save Draft" at bounding box center [797, 558] width 170 height 24
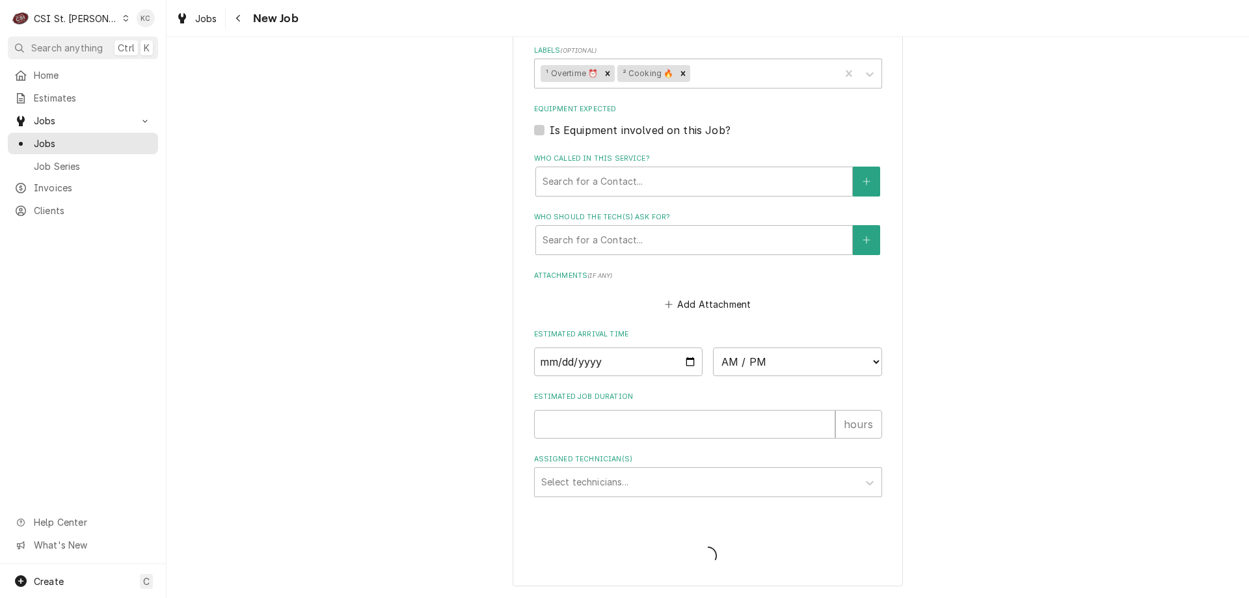
scroll to position [1166, 0]
type textarea "x"
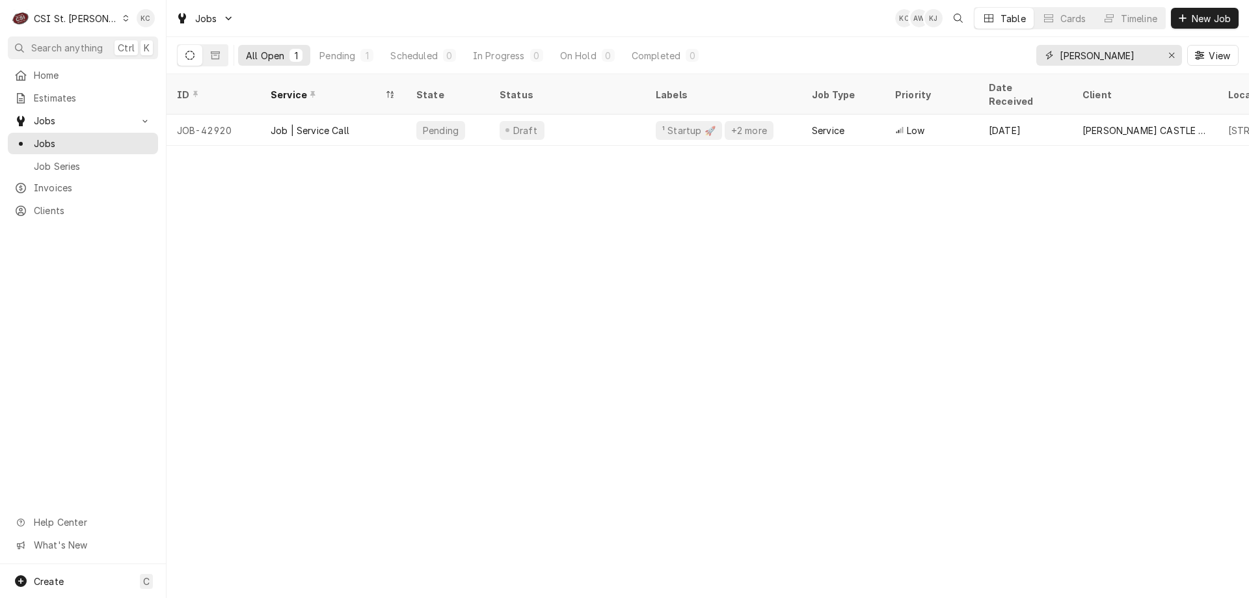
drag, startPoint x: 1120, startPoint y: 57, endPoint x: 1054, endPoint y: 60, distance: 65.8
click at [1054, 60] on div "[PERSON_NAME]" at bounding box center [1109, 55] width 146 height 21
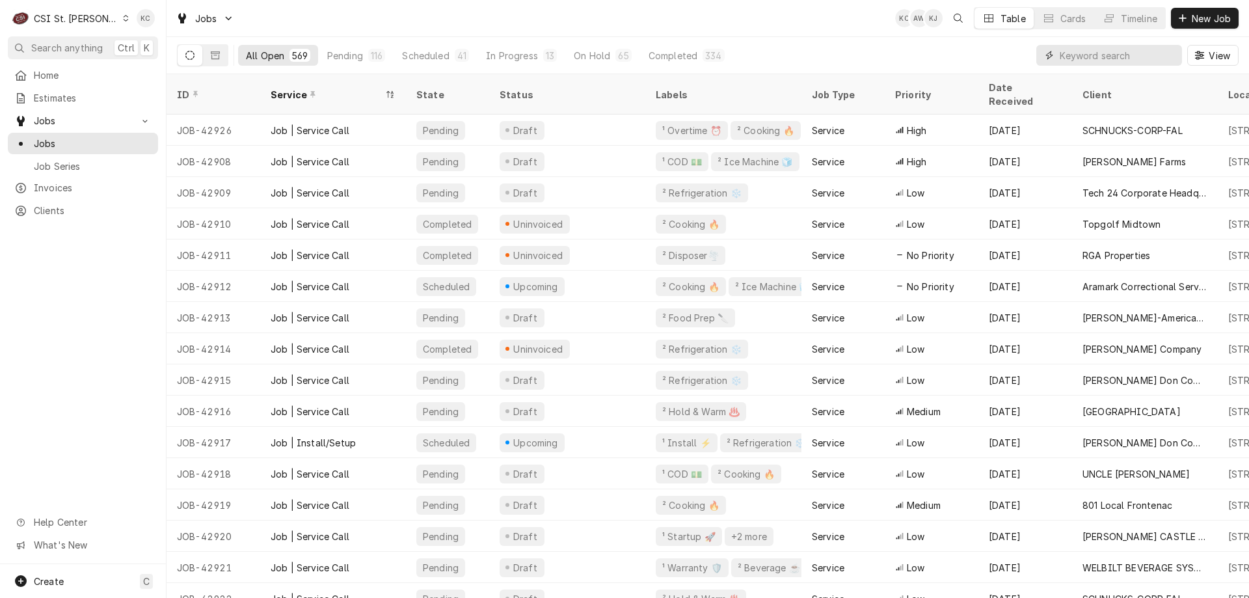
click at [1121, 57] on input "Dynamic Content Wrapper" at bounding box center [1118, 55] width 116 height 21
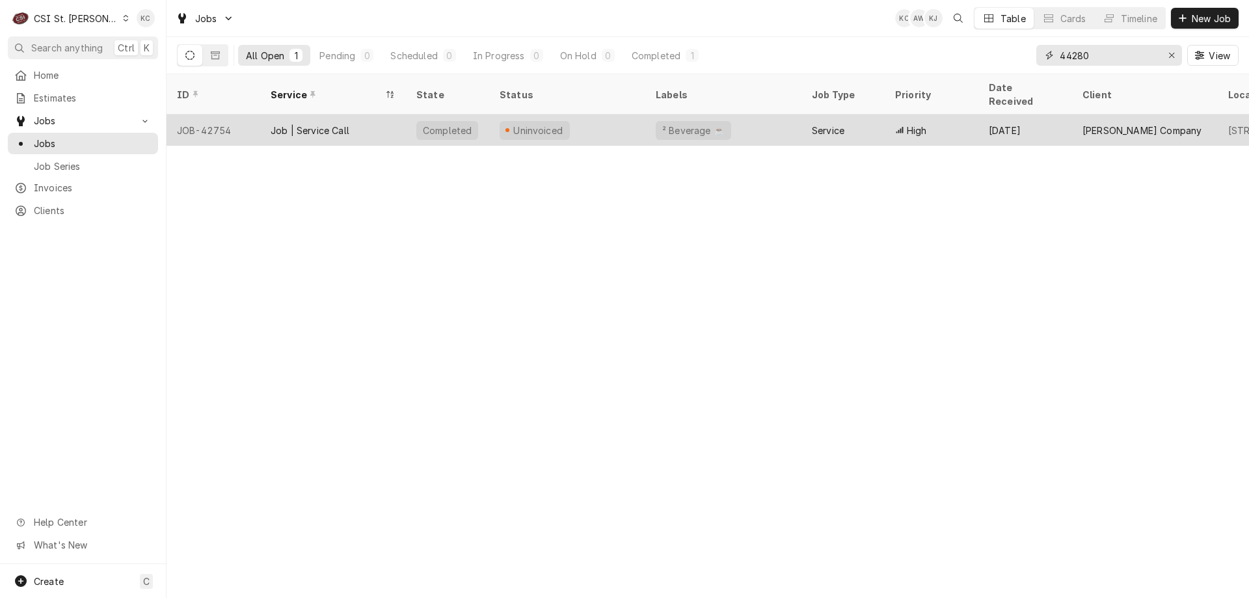
type input "44280"
click at [599, 114] on div "Uninvoiced" at bounding box center [567, 129] width 156 height 31
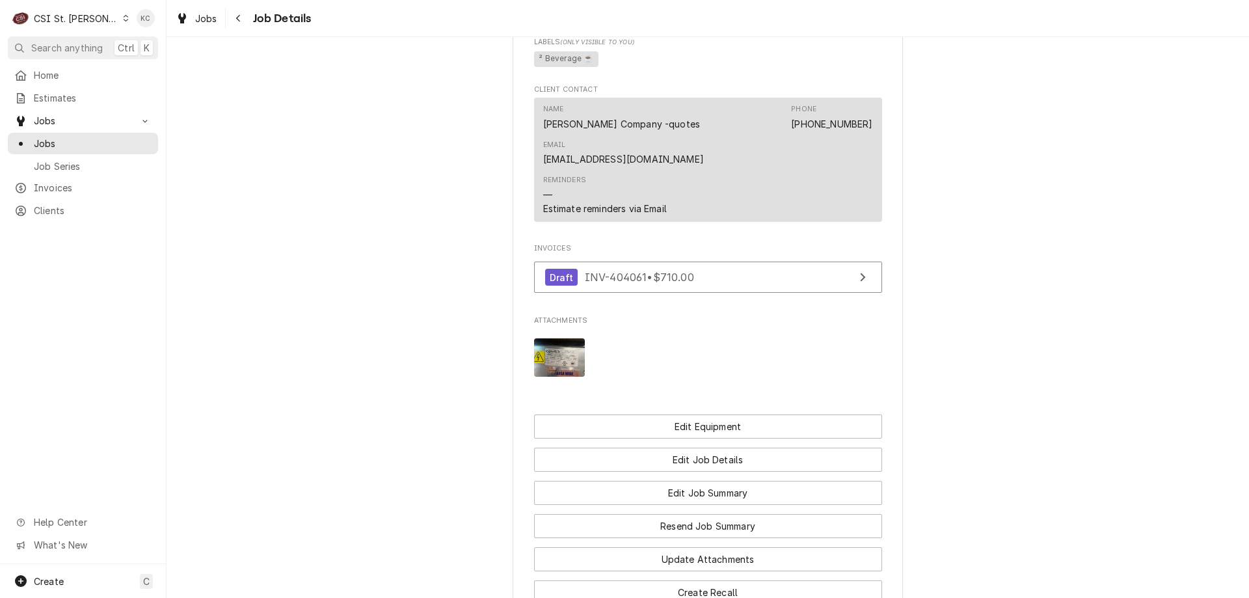
scroll to position [1222, 0]
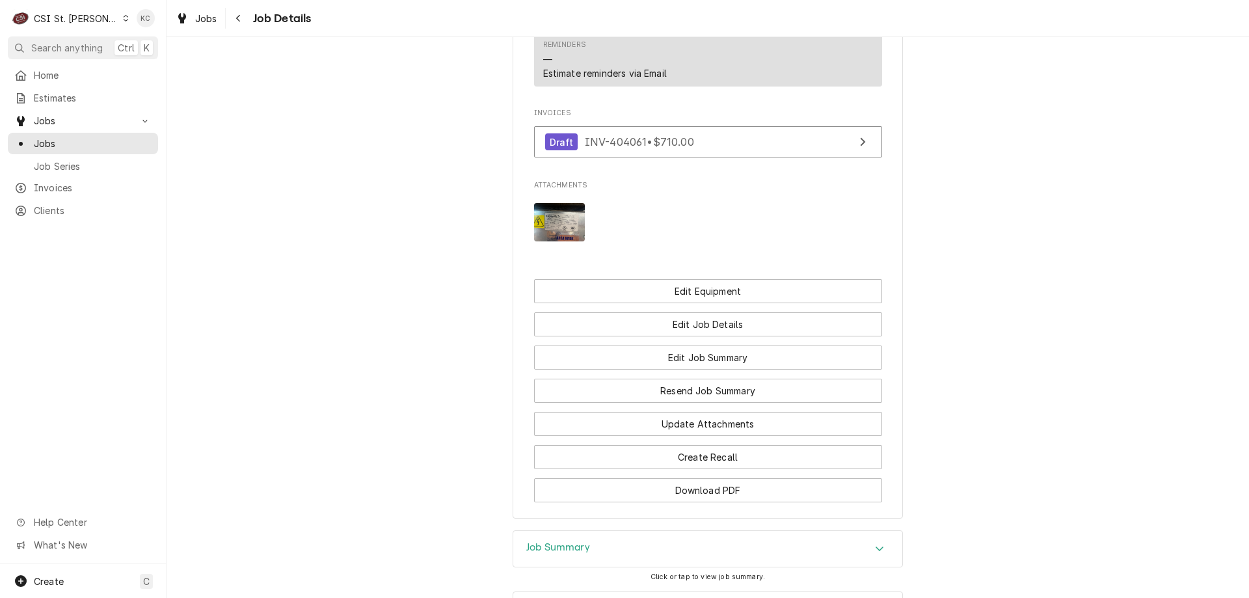
click at [546, 541] on h3 "Job Summary" at bounding box center [558, 547] width 64 height 12
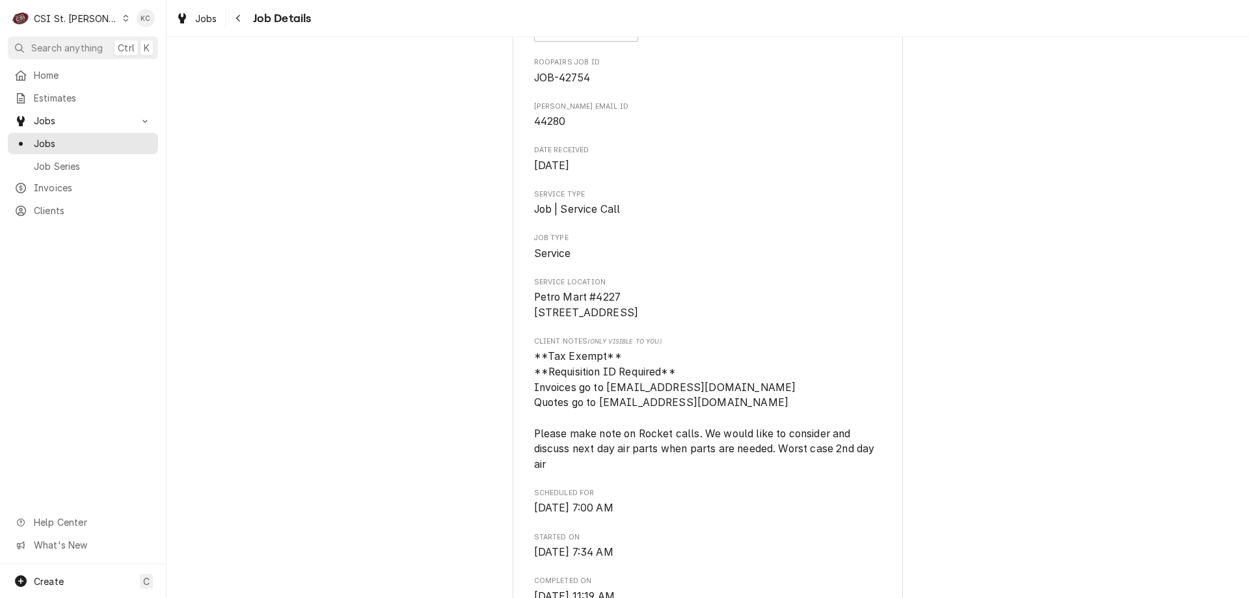
scroll to position [87, 0]
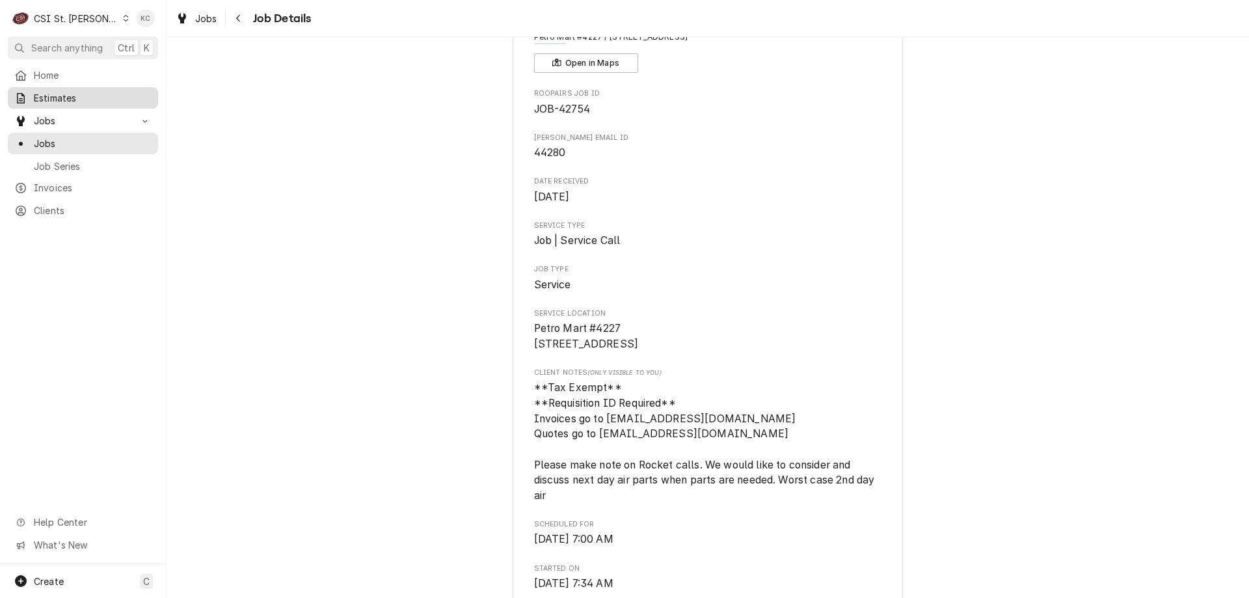
click at [104, 92] on span "Estimates" at bounding box center [93, 98] width 118 height 14
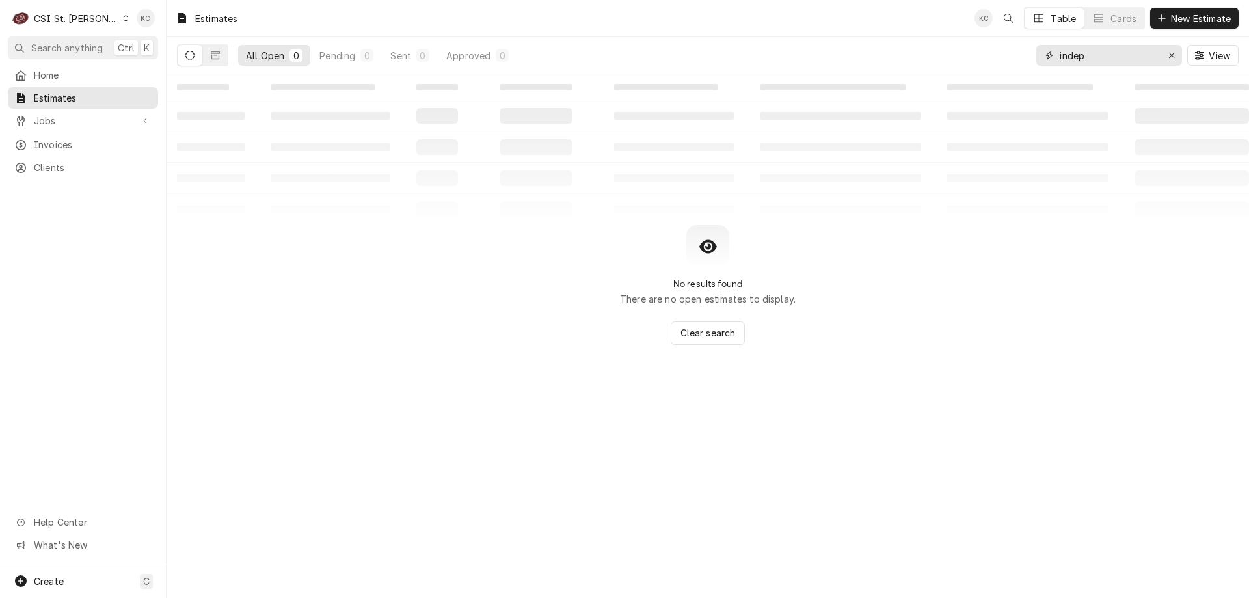
drag, startPoint x: 1134, startPoint y: 61, endPoint x: 1011, endPoint y: 68, distance: 123.8
click at [1011, 68] on div "All Open 0 Pending 0 Sent 0 Approved 0 indep View" at bounding box center [707, 55] width 1061 height 36
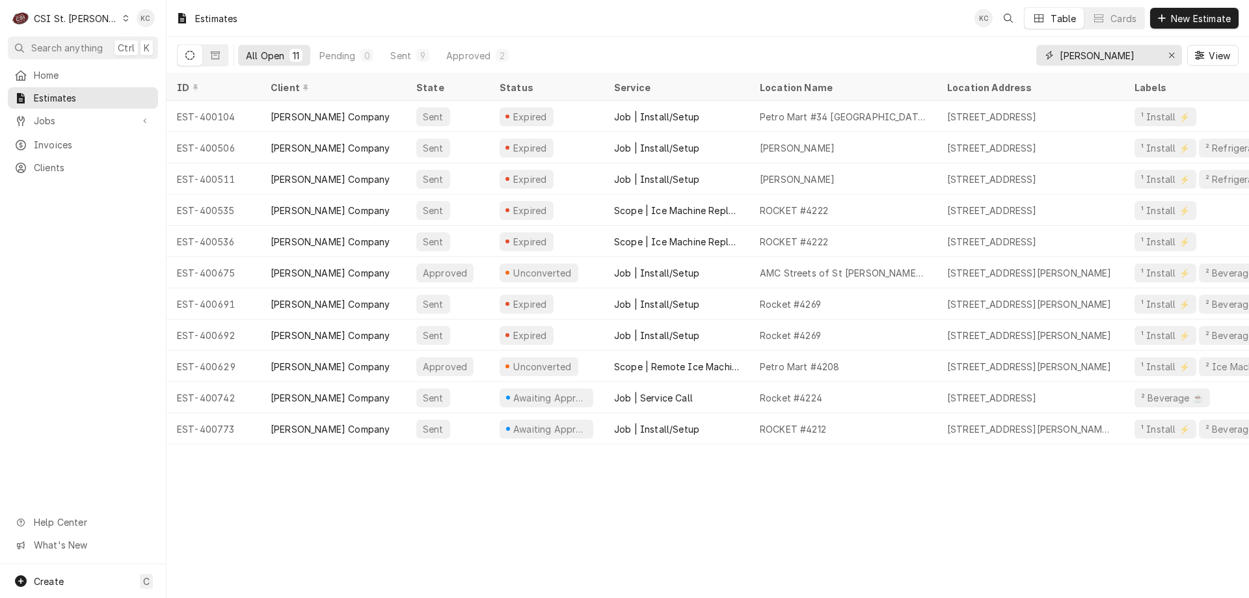
type input "[PERSON_NAME]"
click at [288, 57] on button "All Open 11" at bounding box center [274, 55] width 72 height 21
click at [475, 50] on div "Approved" at bounding box center [468, 56] width 44 height 14
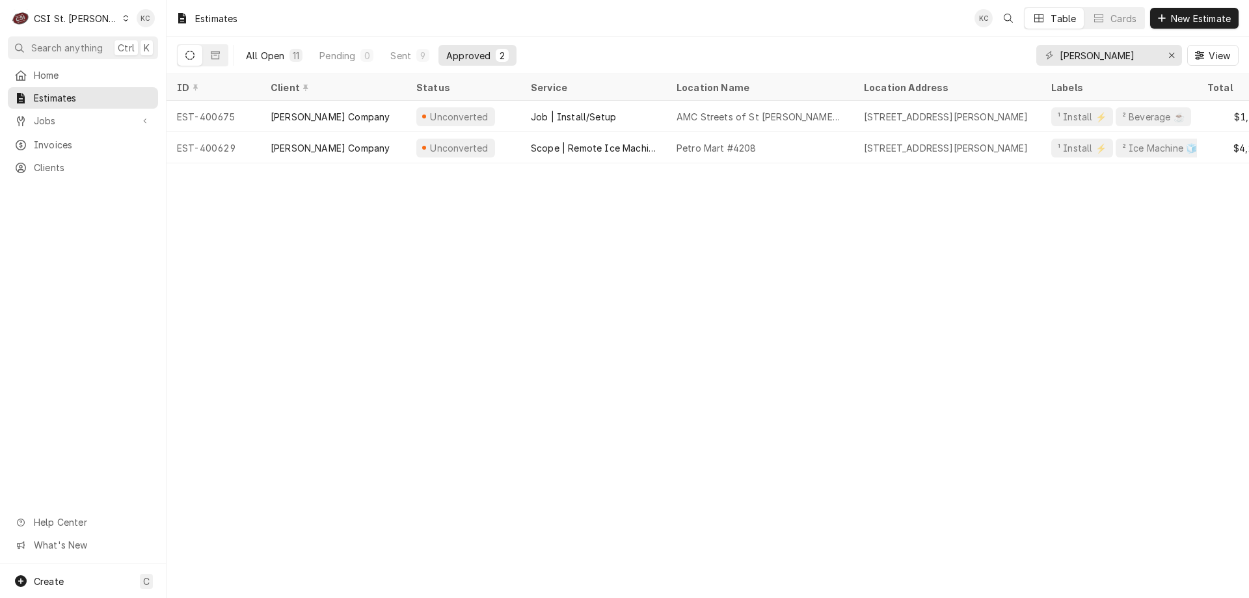
click at [287, 54] on button "All Open 11" at bounding box center [274, 55] width 72 height 21
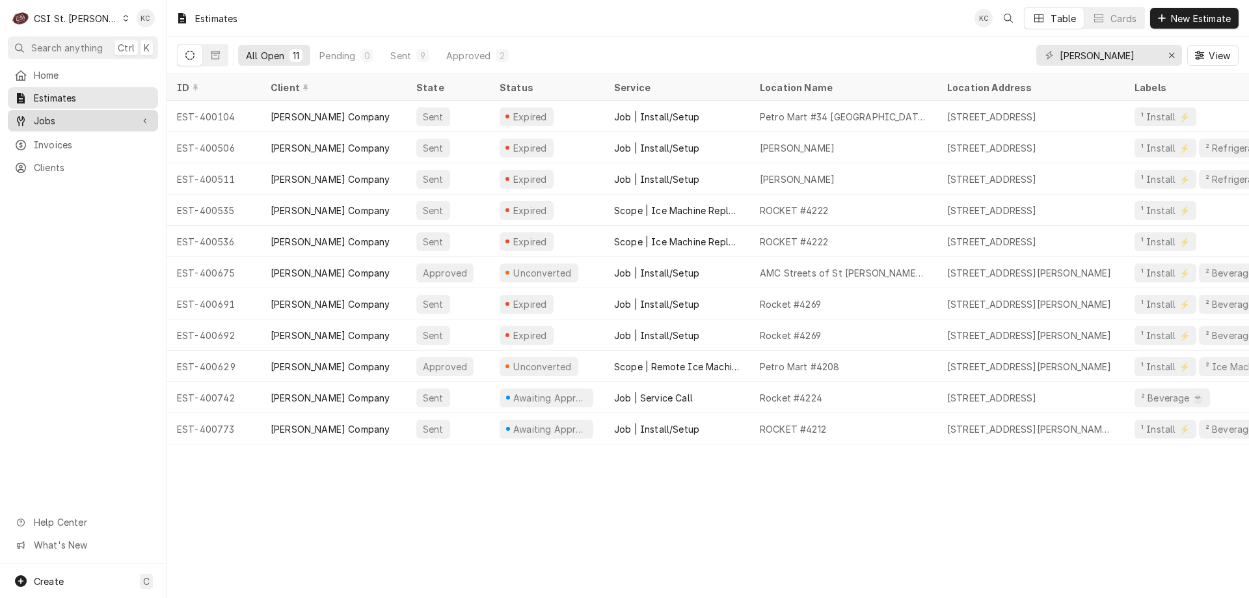
click at [111, 114] on span "Jobs" at bounding box center [83, 121] width 98 height 14
click at [91, 143] on span "Jobs" at bounding box center [93, 144] width 118 height 14
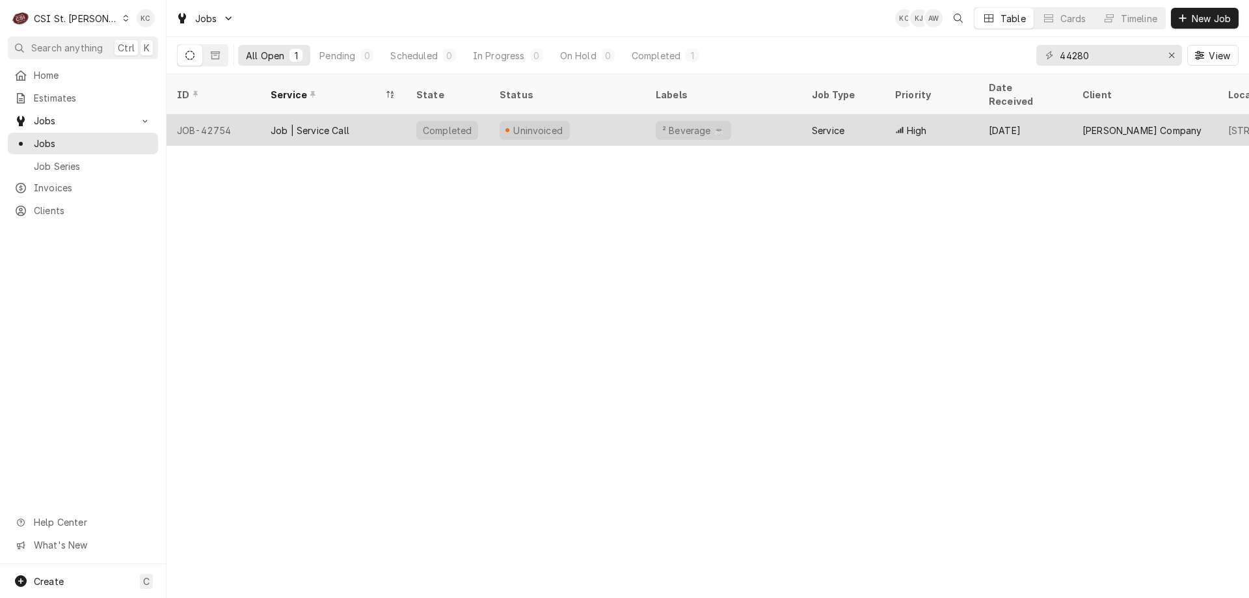
click at [570, 116] on div "Uninvoiced" at bounding box center [567, 129] width 156 height 31
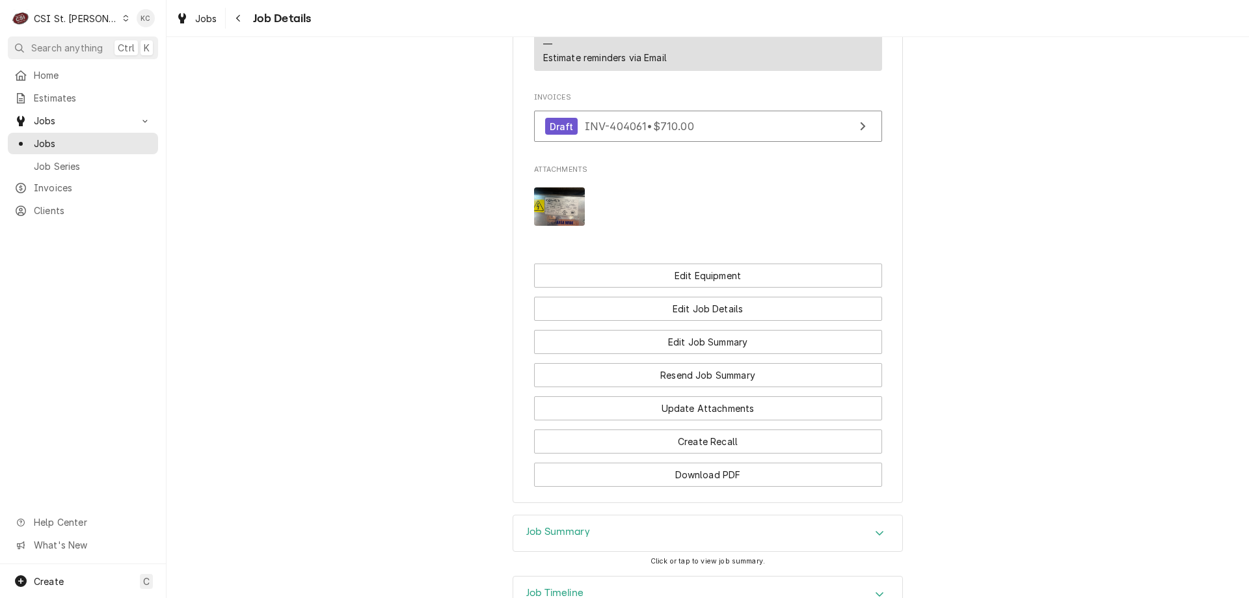
scroll to position [1303, 0]
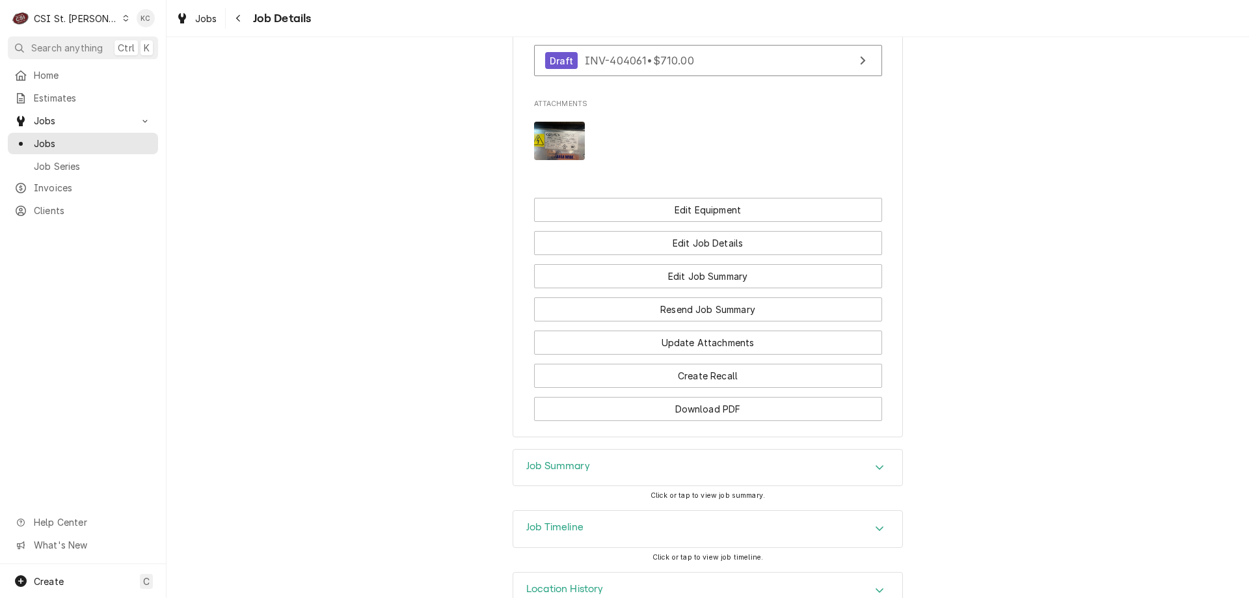
click at [591, 449] on div "Job Summary" at bounding box center [707, 467] width 389 height 36
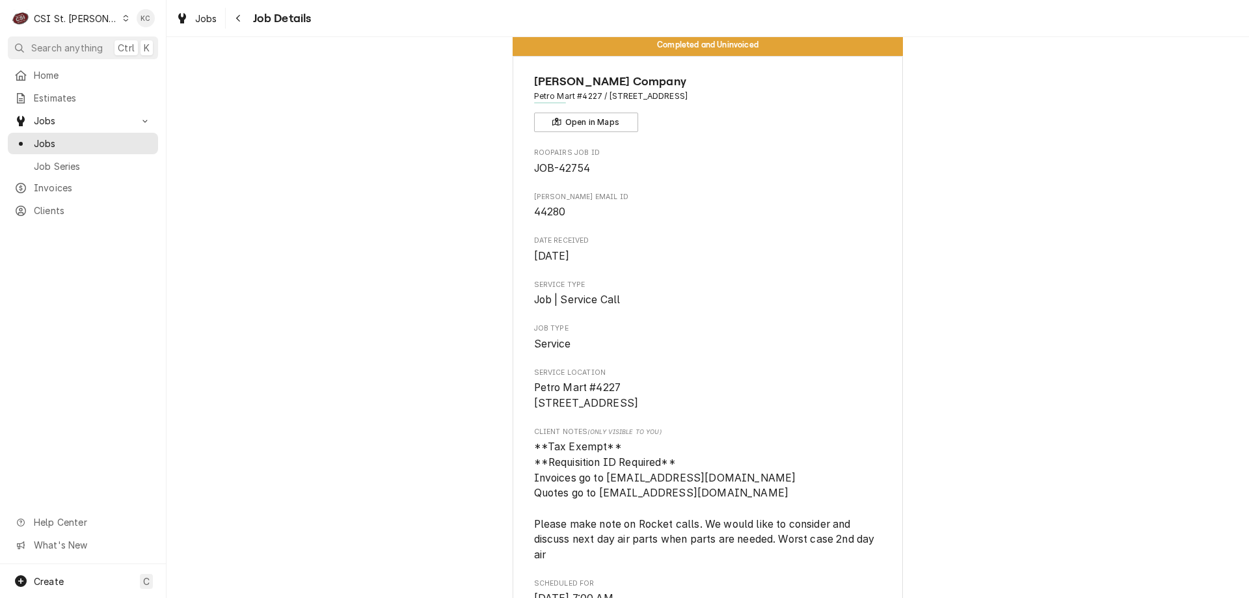
scroll to position [0, 0]
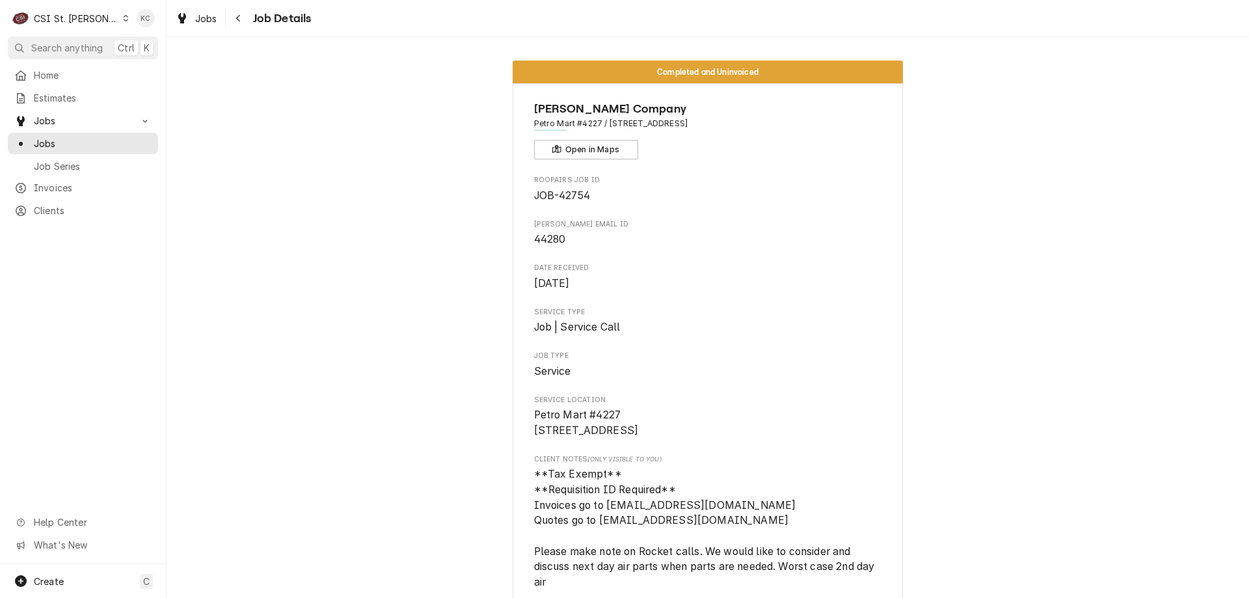
click at [239, 30] on div "Jobs Job Details" at bounding box center [708, 18] width 1082 height 36
click at [239, 16] on icon "Navigate back" at bounding box center [238, 18] width 4 height 7
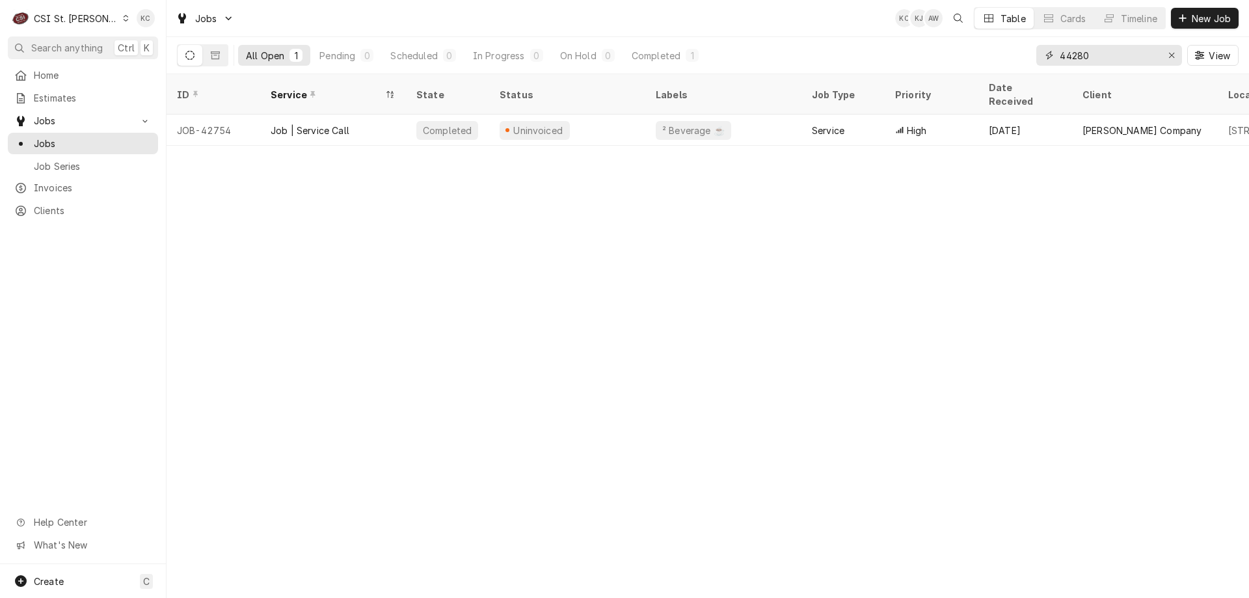
drag, startPoint x: 1124, startPoint y: 62, endPoint x: 1026, endPoint y: 68, distance: 98.4
click at [1026, 68] on div "All Open 1 Pending 0 Scheduled 0 In Progress 0 On Hold 0 Completed 1 44280 View" at bounding box center [707, 55] width 1061 height 36
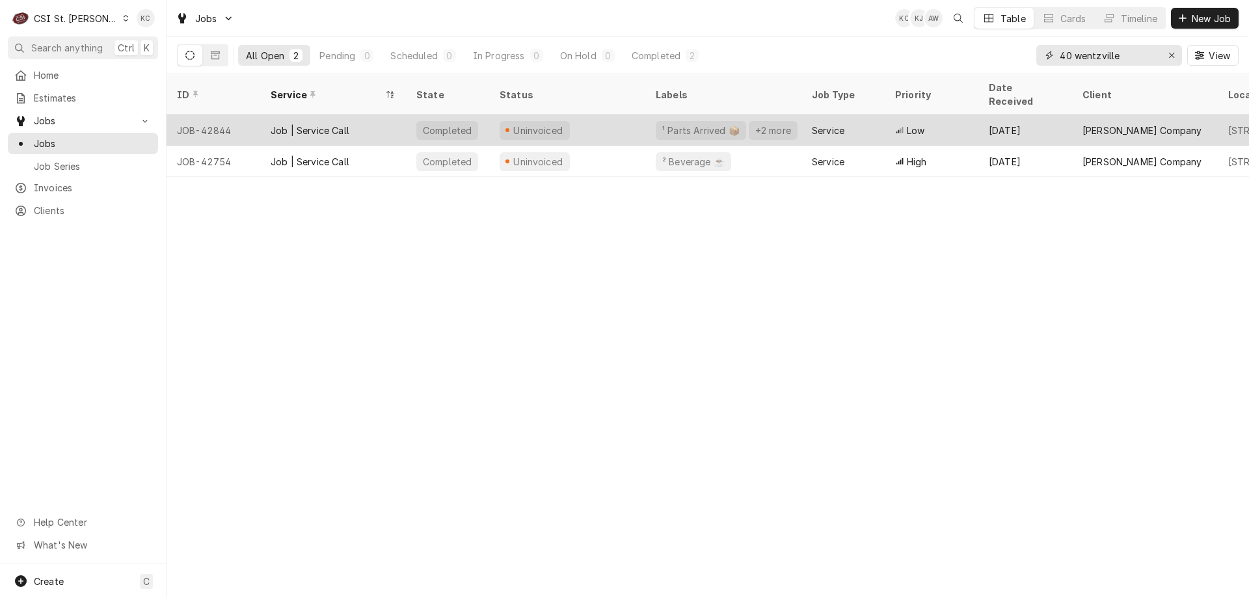
type input "40 wentzville"
click at [569, 124] on div "Uninvoiced" at bounding box center [567, 129] width 156 height 31
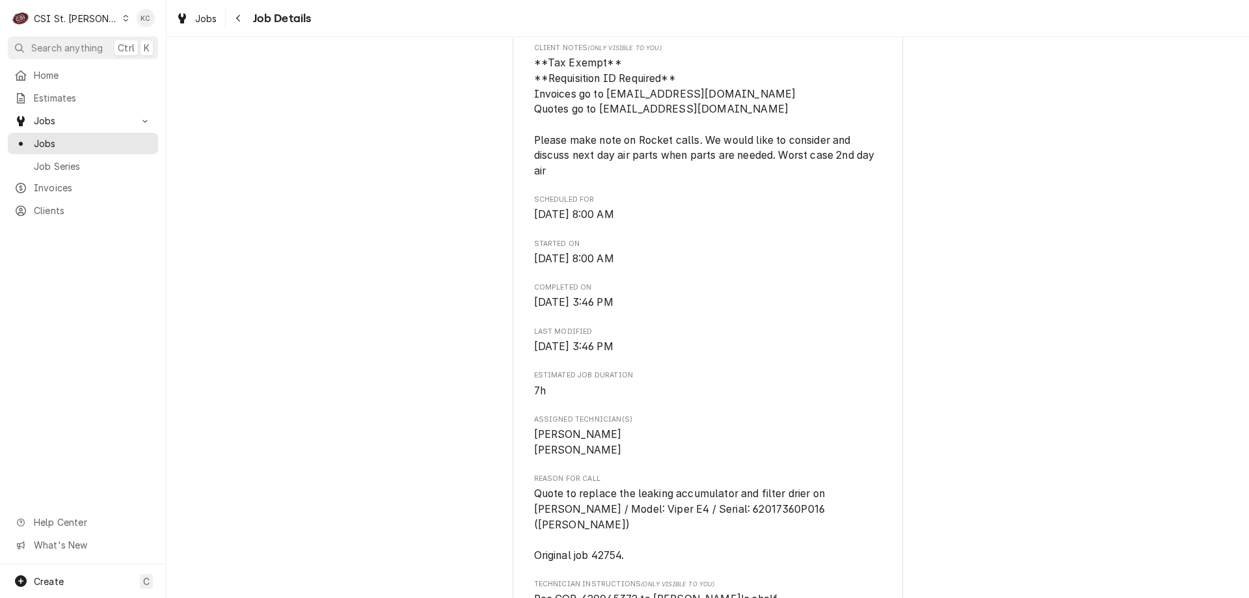
scroll to position [455, 0]
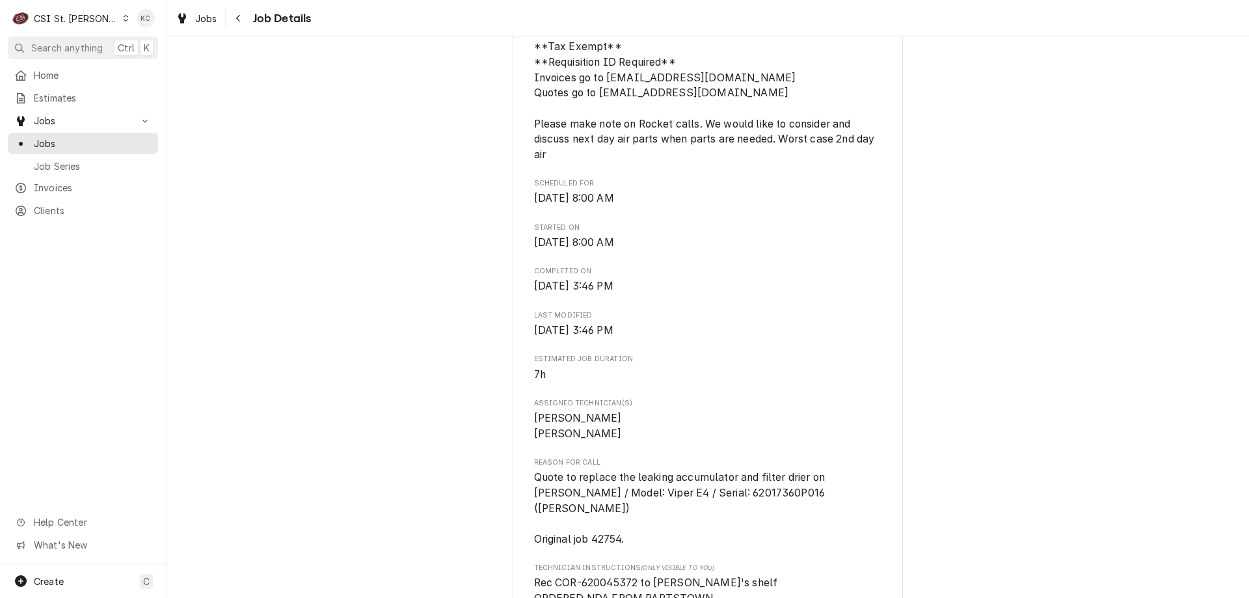
click at [954, 217] on div "Completed and Uninvoiced Vivian Company Petro Mart #4227 / 40 Wentzville Parkwa…" at bounding box center [708, 444] width 1082 height 1698
click at [237, 23] on div "Navigate back" at bounding box center [238, 18] width 13 height 13
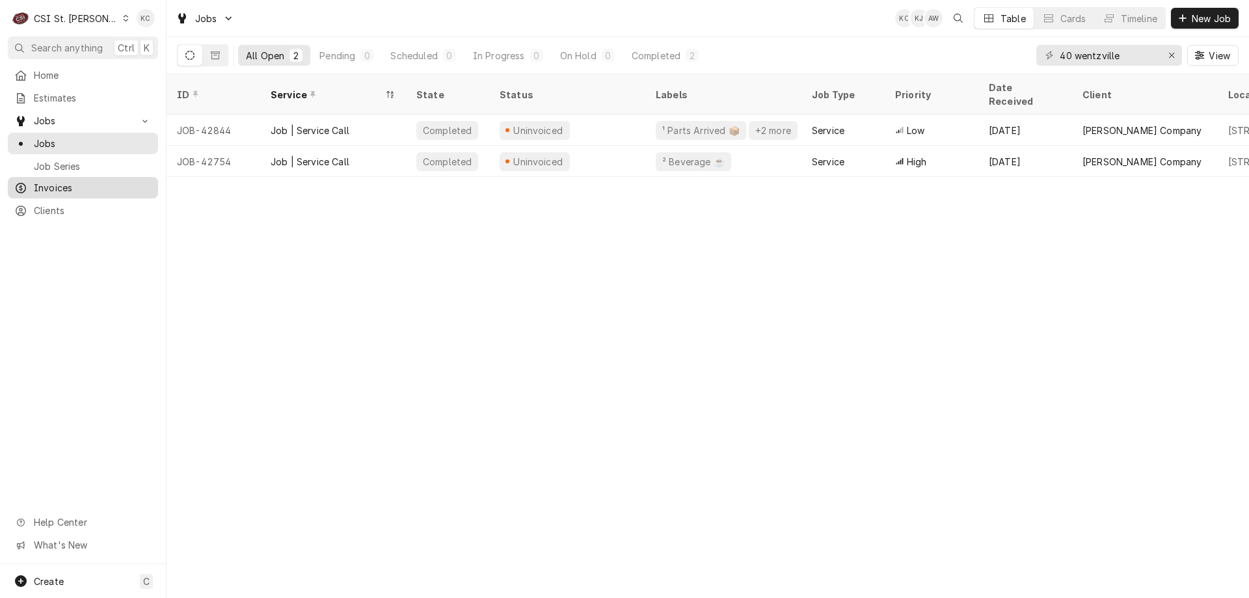
click at [64, 187] on span "Invoices" at bounding box center [93, 188] width 118 height 14
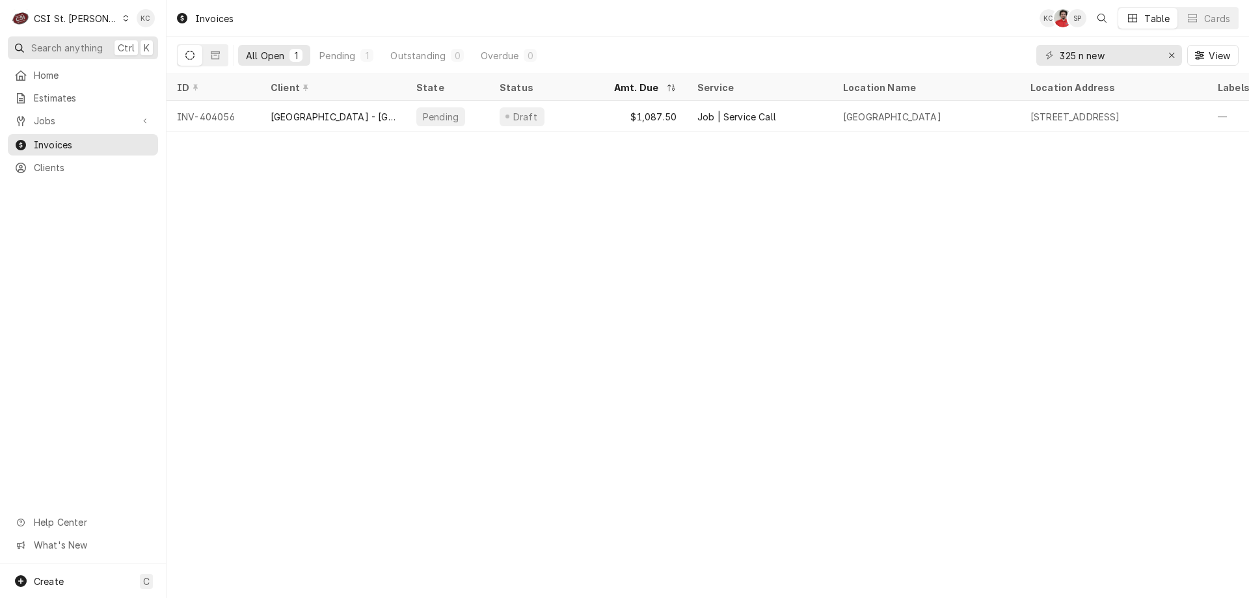
click at [75, 46] on span "Search anything" at bounding box center [67, 48] width 72 height 14
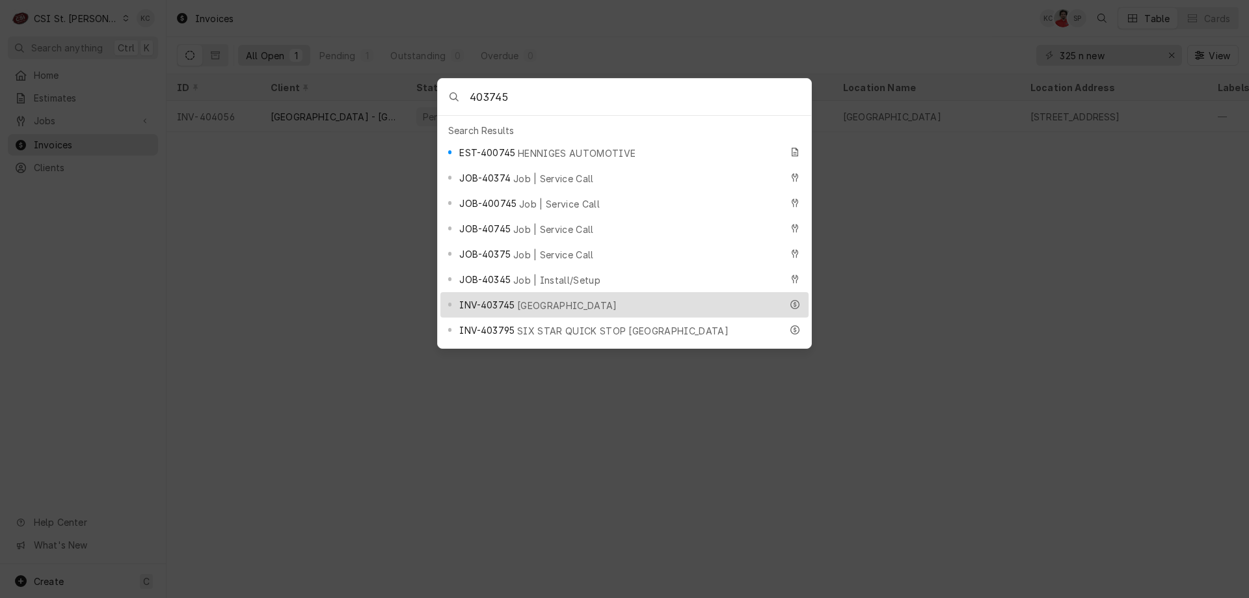
type input "403745"
click at [526, 299] on span "[GEOGRAPHIC_DATA]" at bounding box center [567, 306] width 100 height 14
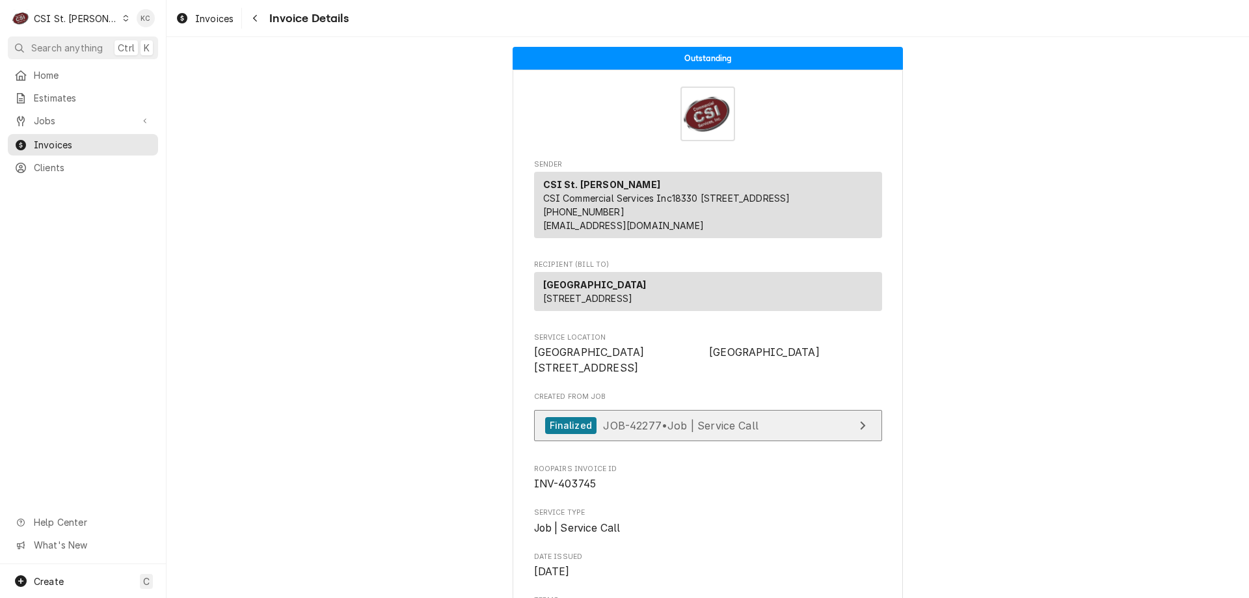
click at [772, 442] on link "Finalized JOB-42277 • Job | Service Call" at bounding box center [708, 426] width 348 height 32
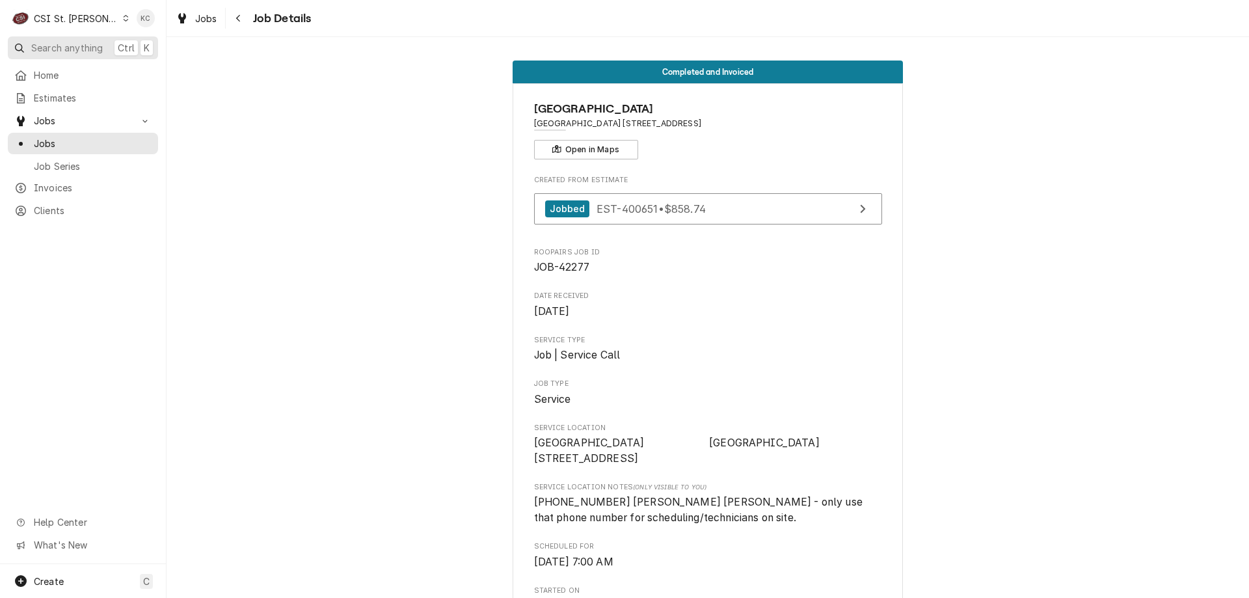
click at [88, 43] on span "Search anything" at bounding box center [67, 48] width 72 height 14
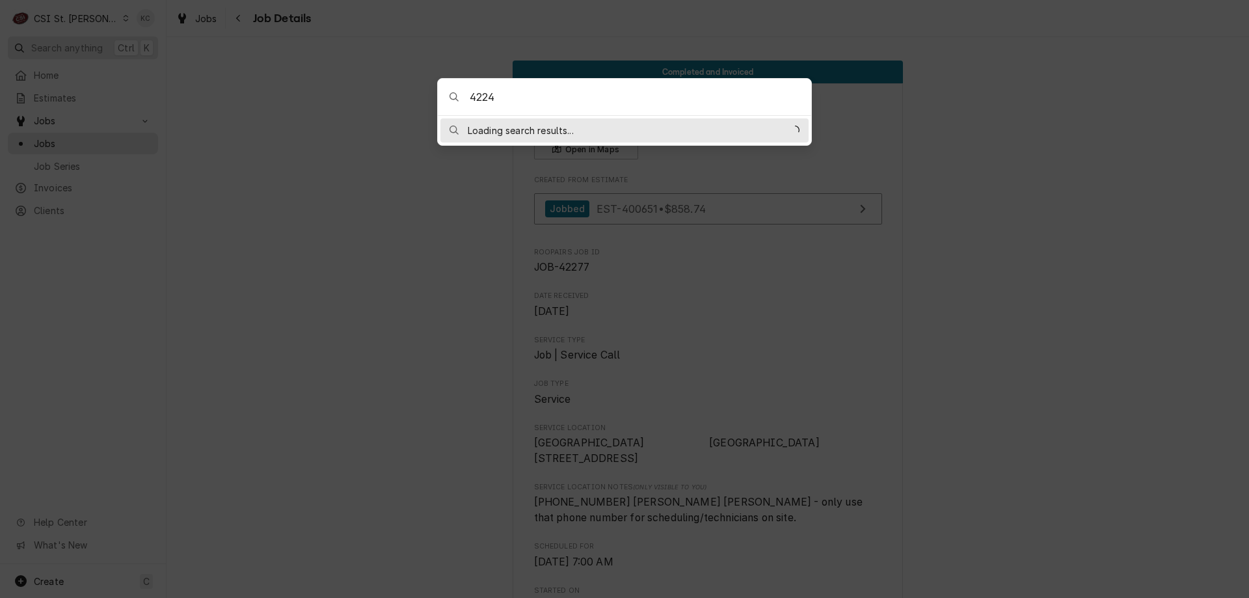
type input "42241"
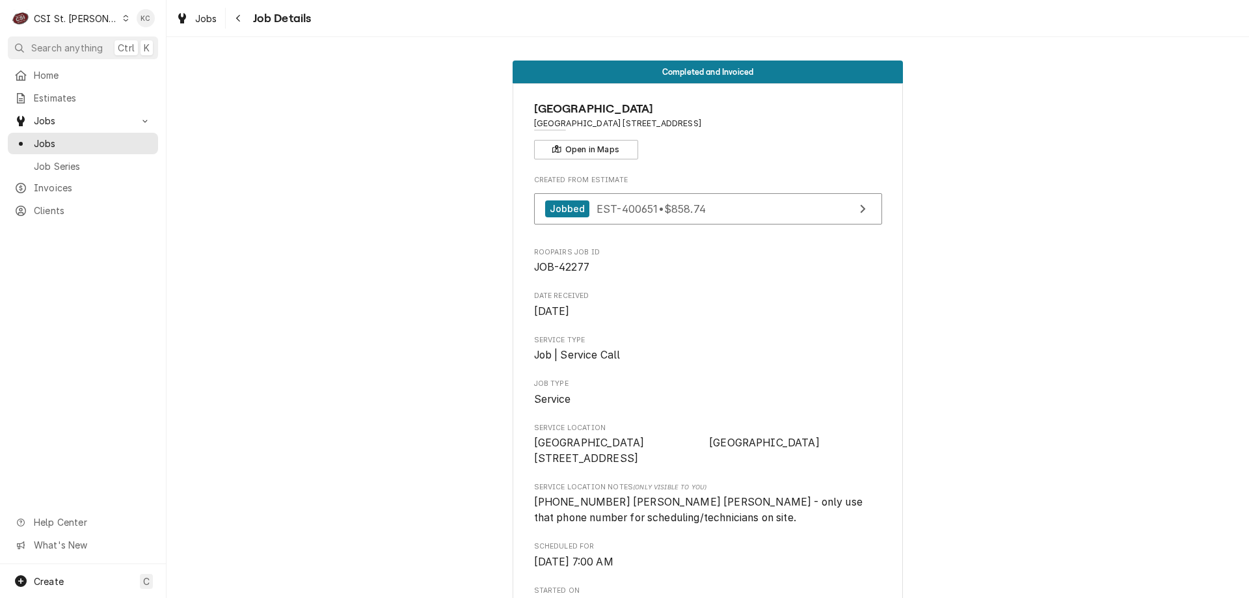
click at [1075, 377] on body "C CSI St. Louis KC Search anything Ctrl K Home Estimates Jobs Jobs Job Series I…" at bounding box center [624, 299] width 1249 height 598
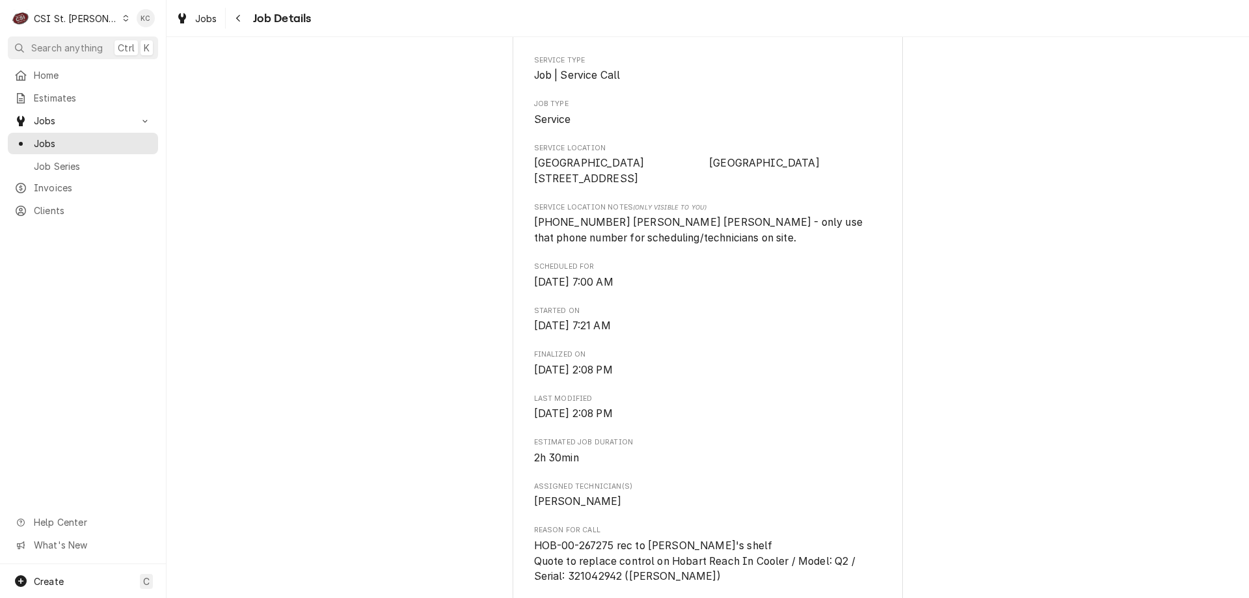
scroll to position [260, 0]
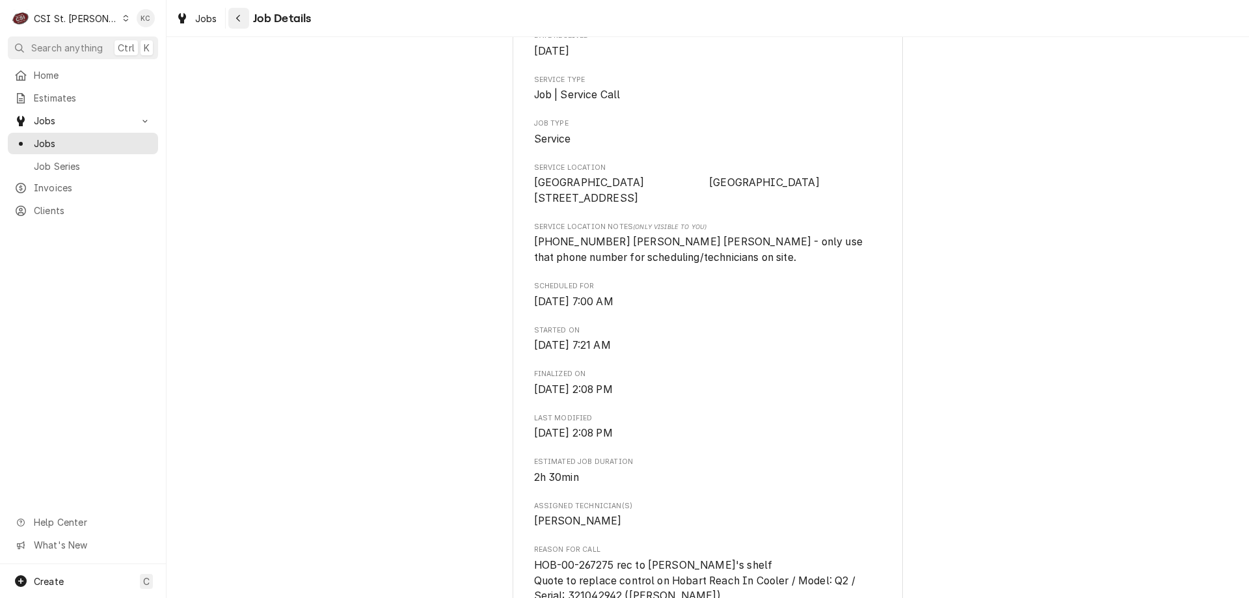
click at [248, 17] on button "Navigate back" at bounding box center [238, 18] width 21 height 21
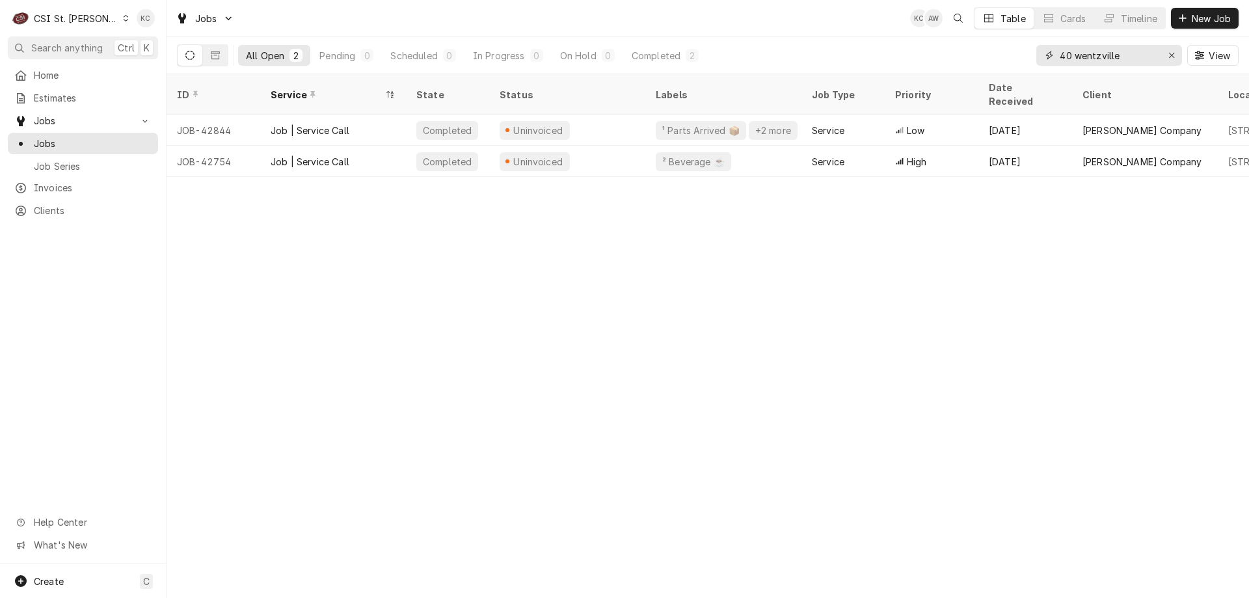
drag, startPoint x: 1125, startPoint y: 55, endPoint x: 1017, endPoint y: 55, distance: 108.0
click at [1017, 55] on div "All Open 2 Pending 0 Scheduled 0 In Progress 0 On Hold 0 Completed 2 40 wentzvi…" at bounding box center [707, 55] width 1061 height 36
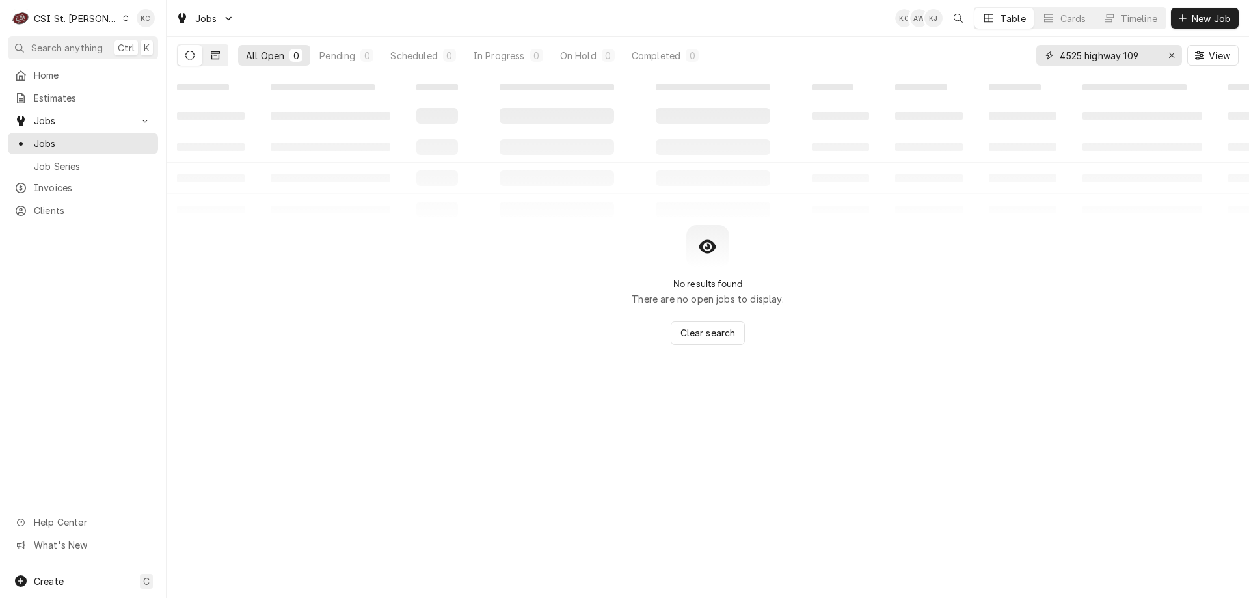
type input "4525 highway 109"
click at [219, 55] on icon "Dynamic Content Wrapper" at bounding box center [215, 55] width 9 height 8
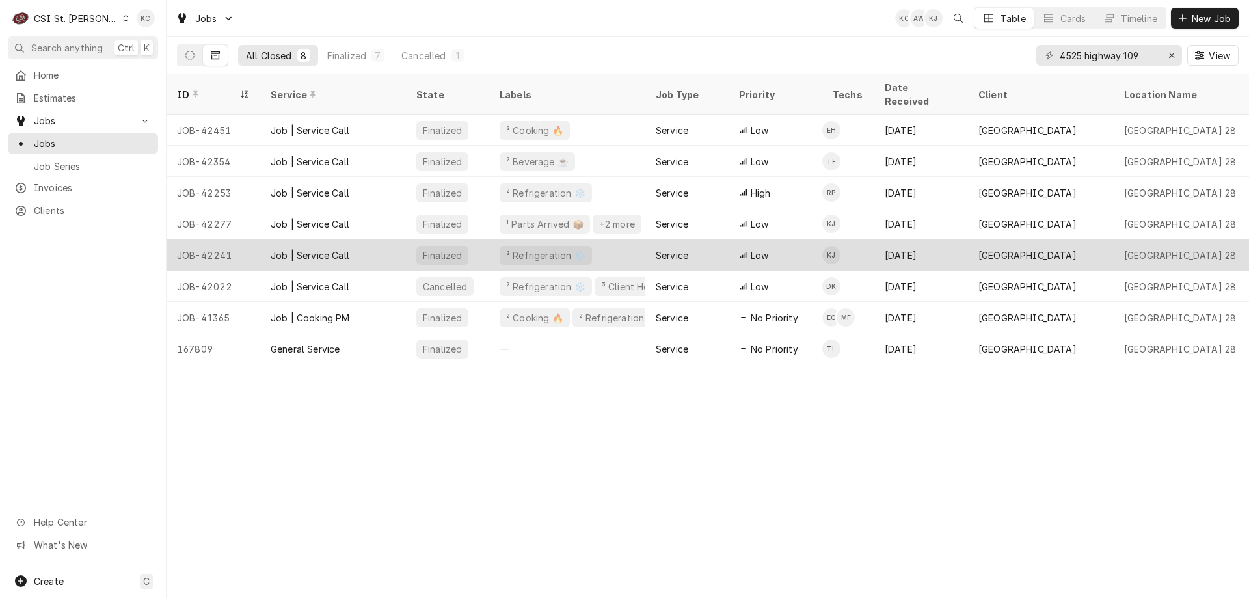
click at [292, 252] on div "Job | Service Call" at bounding box center [333, 254] width 146 height 31
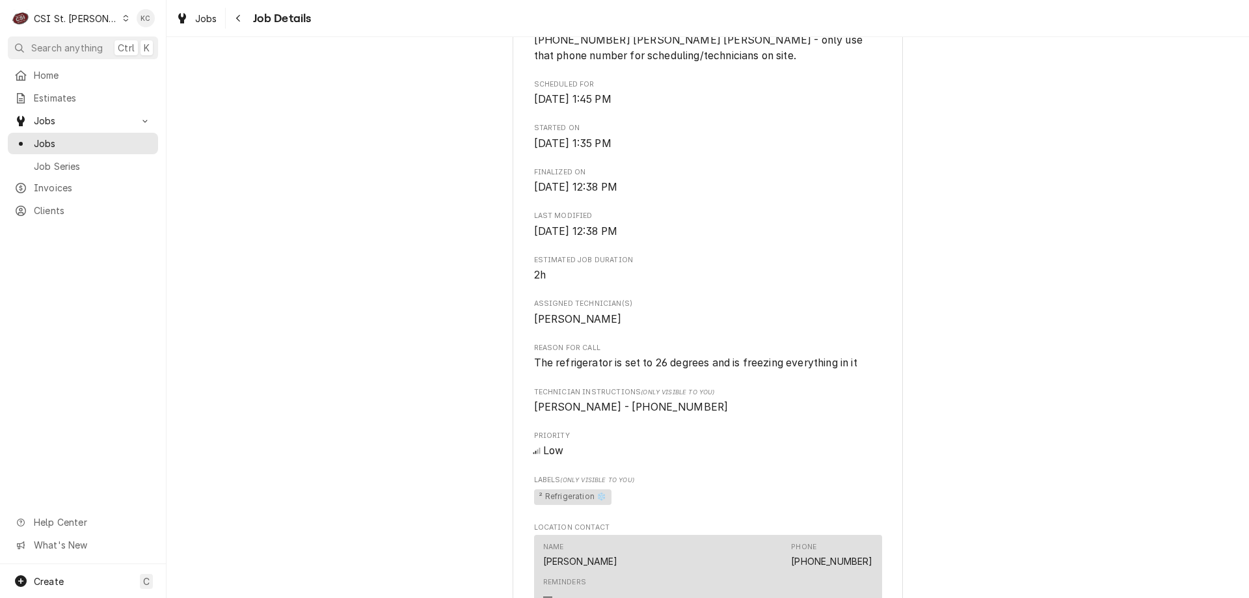
scroll to position [325, 0]
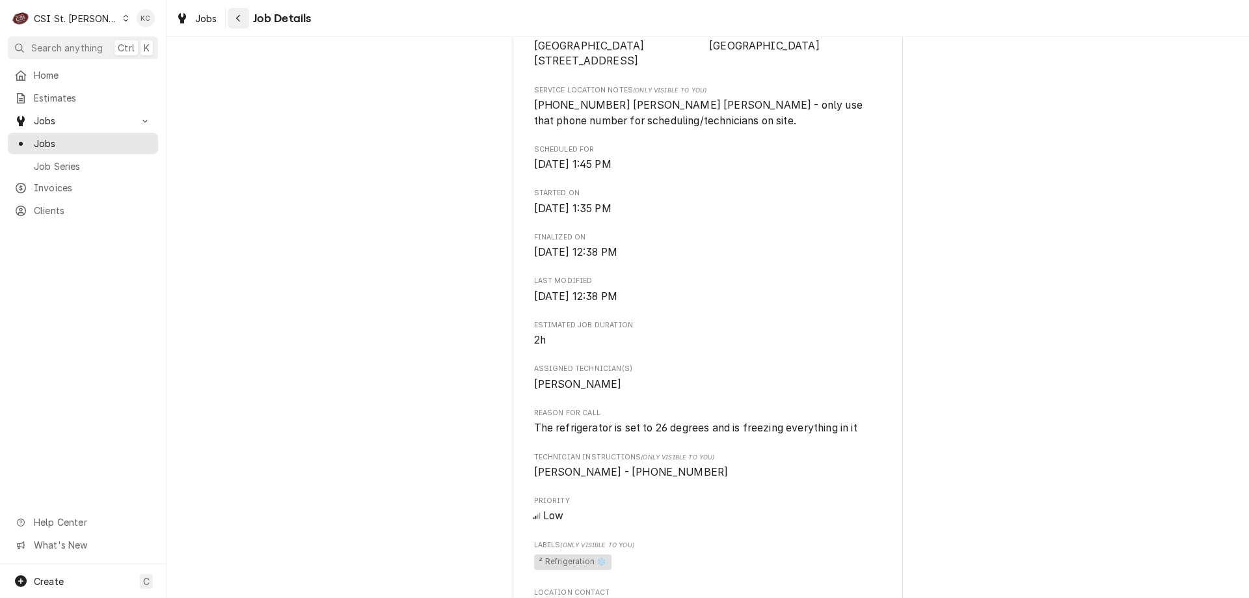
click at [243, 25] on button "Navigate back" at bounding box center [238, 18] width 21 height 21
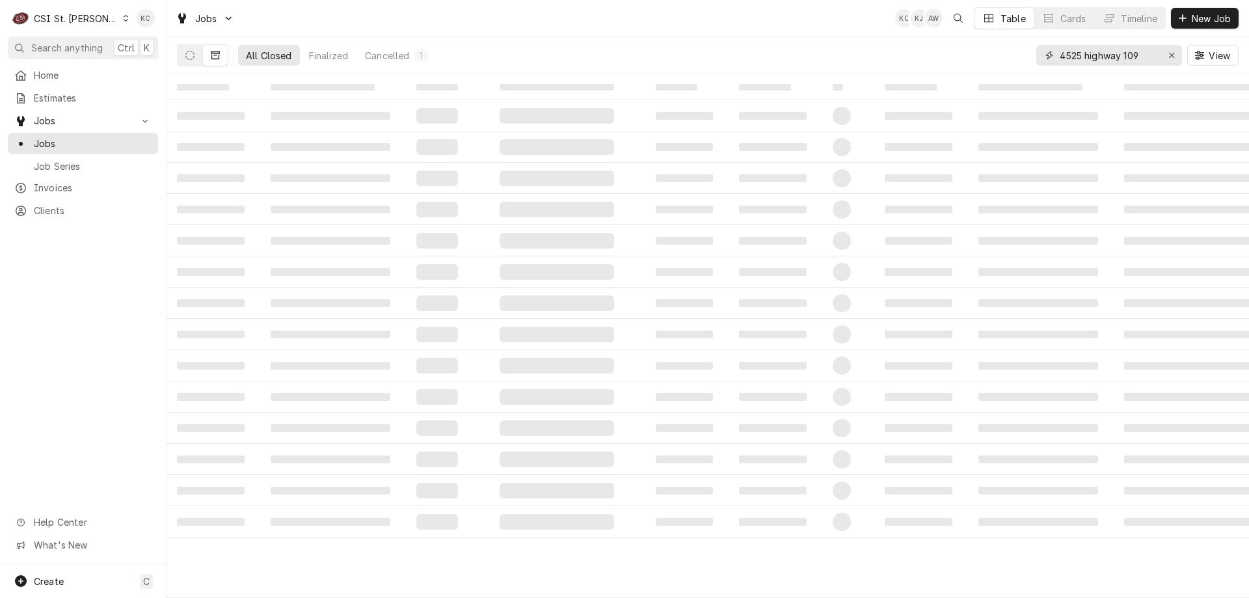
drag, startPoint x: 1136, startPoint y: 57, endPoint x: 1019, endPoint y: 58, distance: 116.4
click at [1019, 58] on div "All Closed Finalized Cancelled 1 4525 highway 109 View" at bounding box center [707, 55] width 1061 height 36
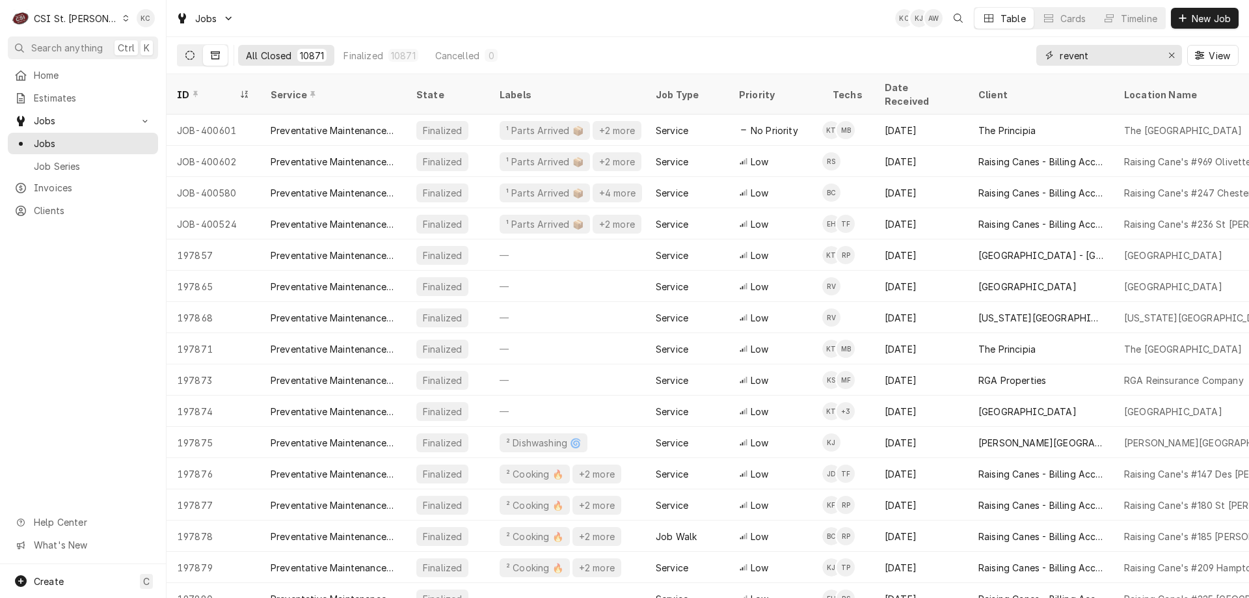
type input "revent"
click at [197, 60] on button "Dynamic Content Wrapper" at bounding box center [190, 55] width 25 height 21
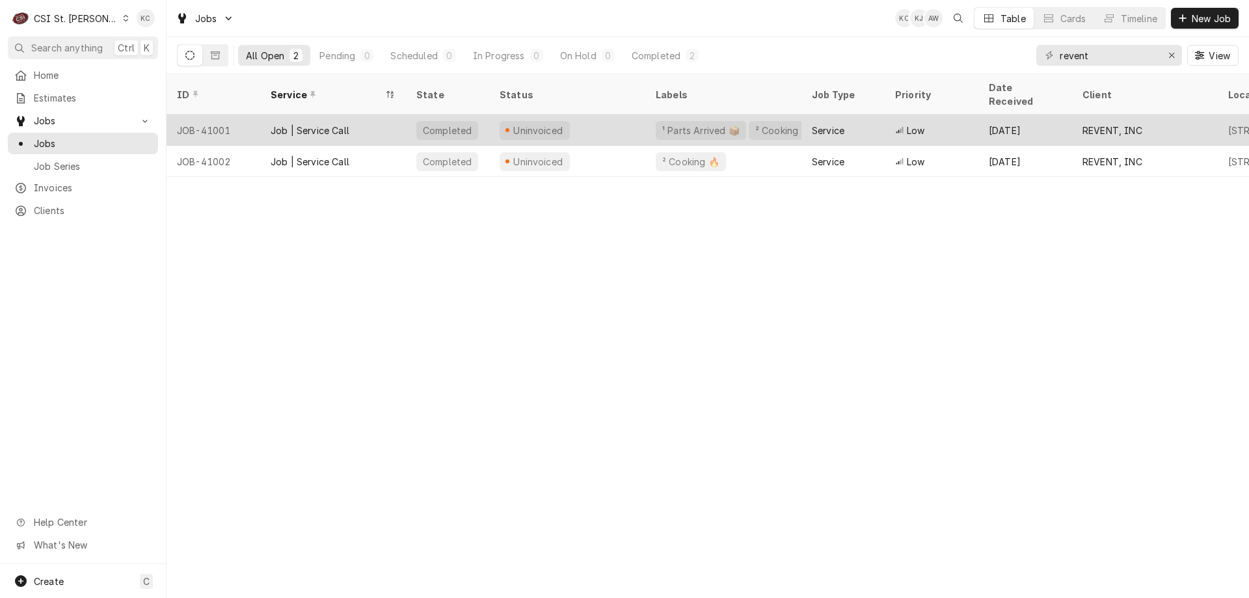
click at [617, 114] on div "Uninvoiced" at bounding box center [567, 129] width 156 height 31
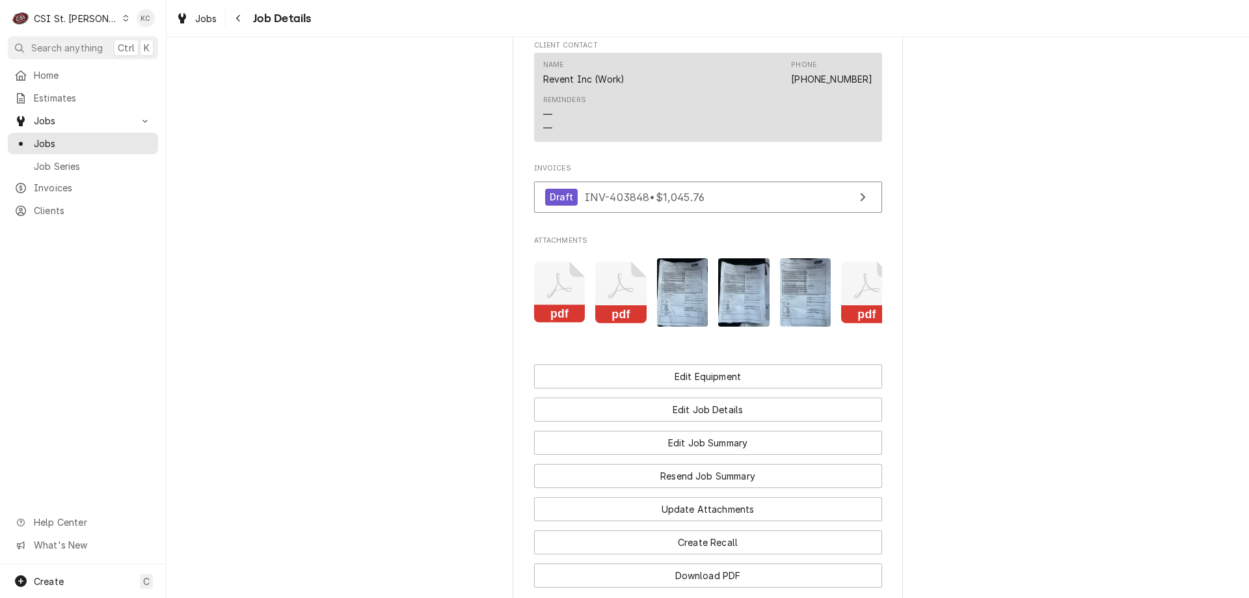
scroll to position [0, 21]
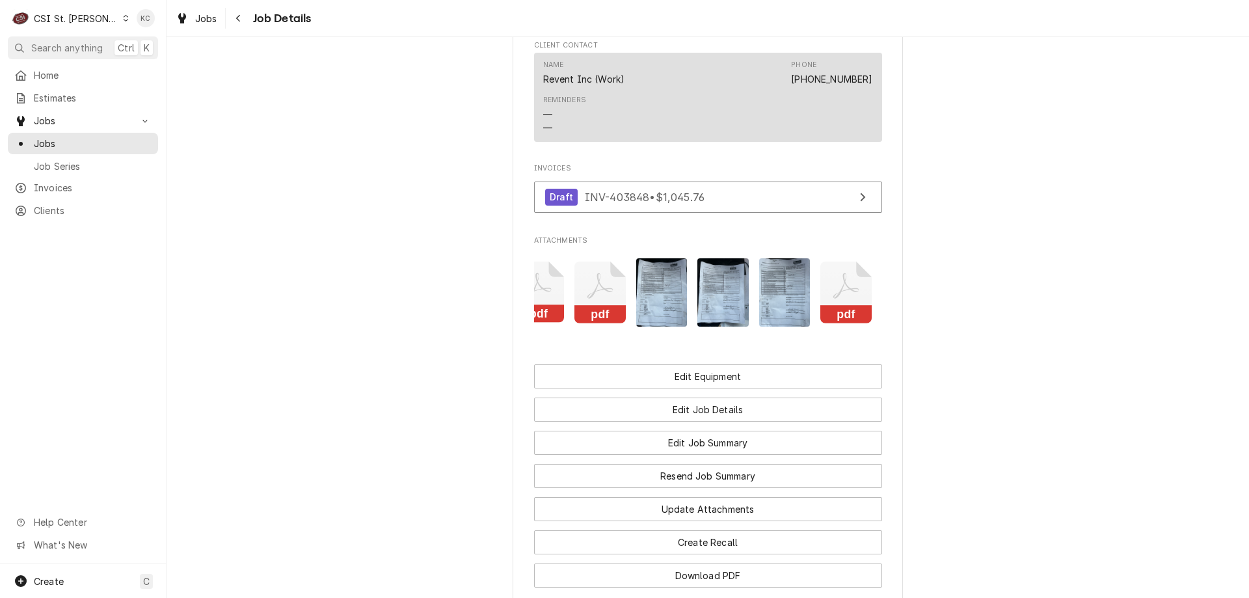
click at [854, 323] on icon "Attachments" at bounding box center [845, 292] width 51 height 62
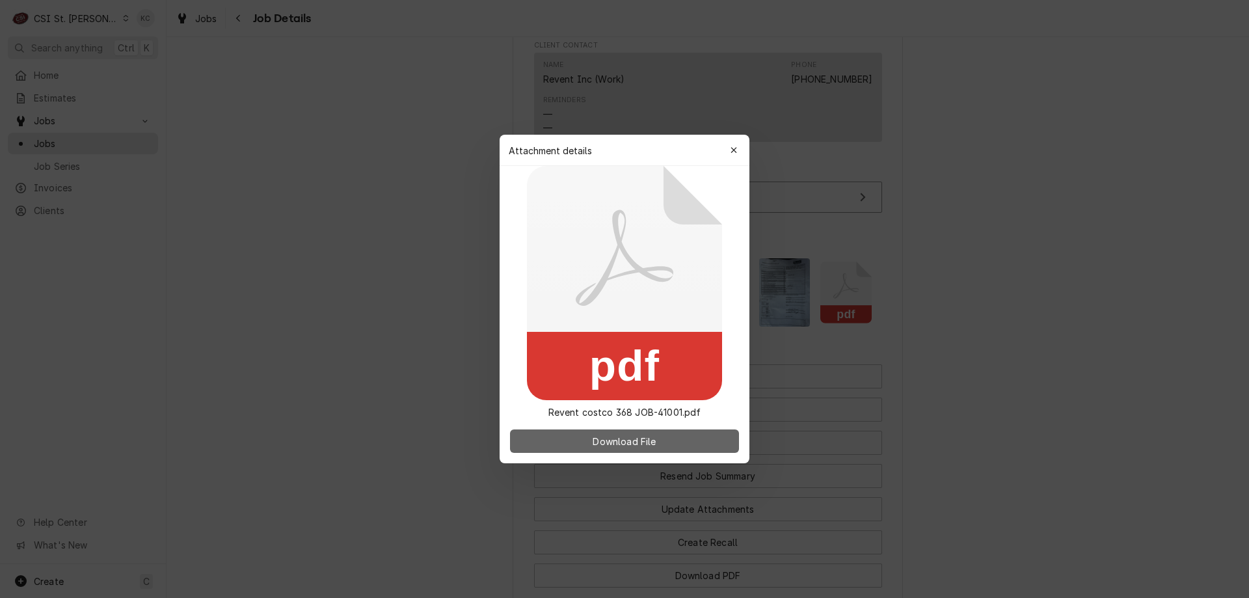
click at [690, 442] on button "Download File" at bounding box center [624, 440] width 229 height 23
click at [736, 146] on icon "button" at bounding box center [733, 150] width 7 height 9
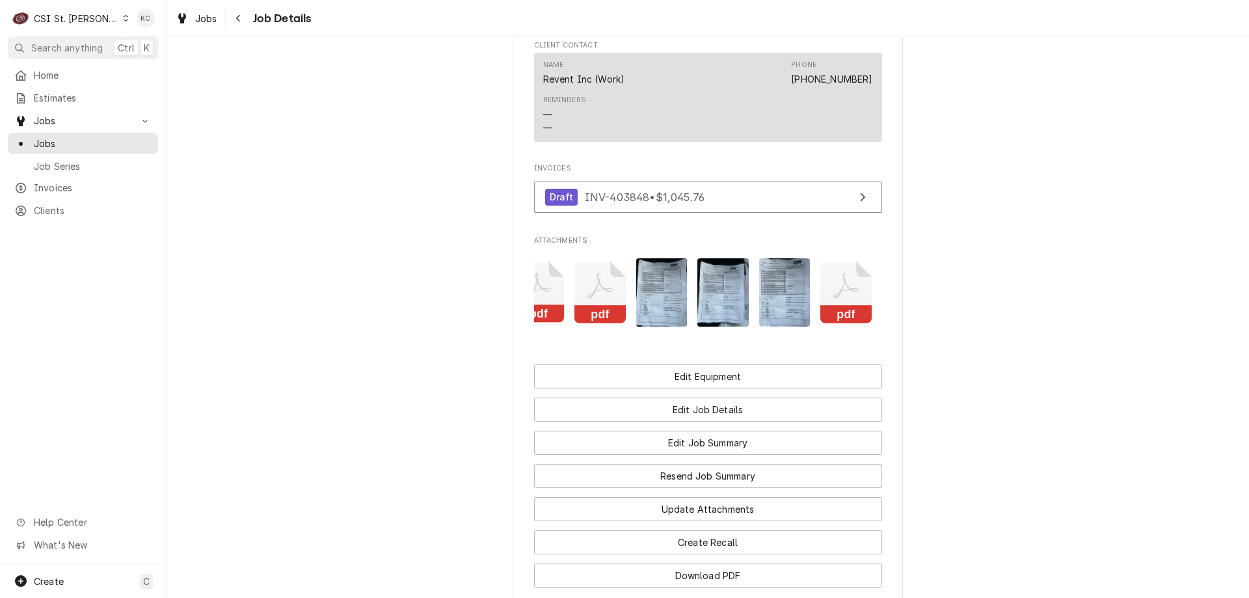
click at [790, 327] on img "Attachments" at bounding box center [784, 292] width 51 height 68
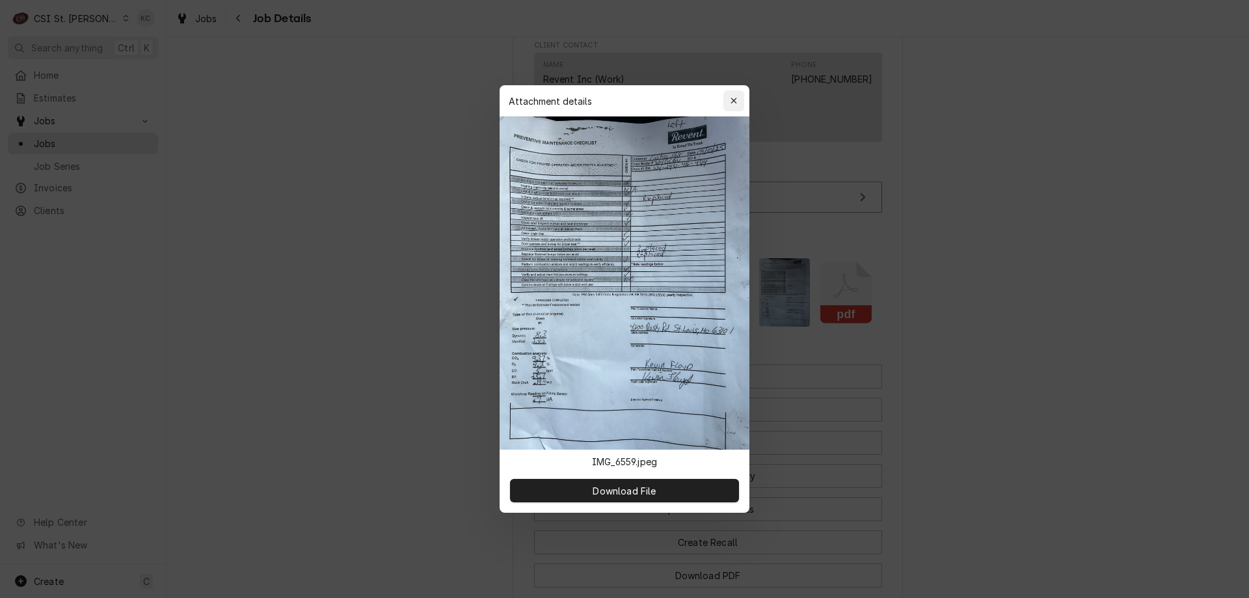
click at [741, 98] on button "button" at bounding box center [733, 100] width 21 height 21
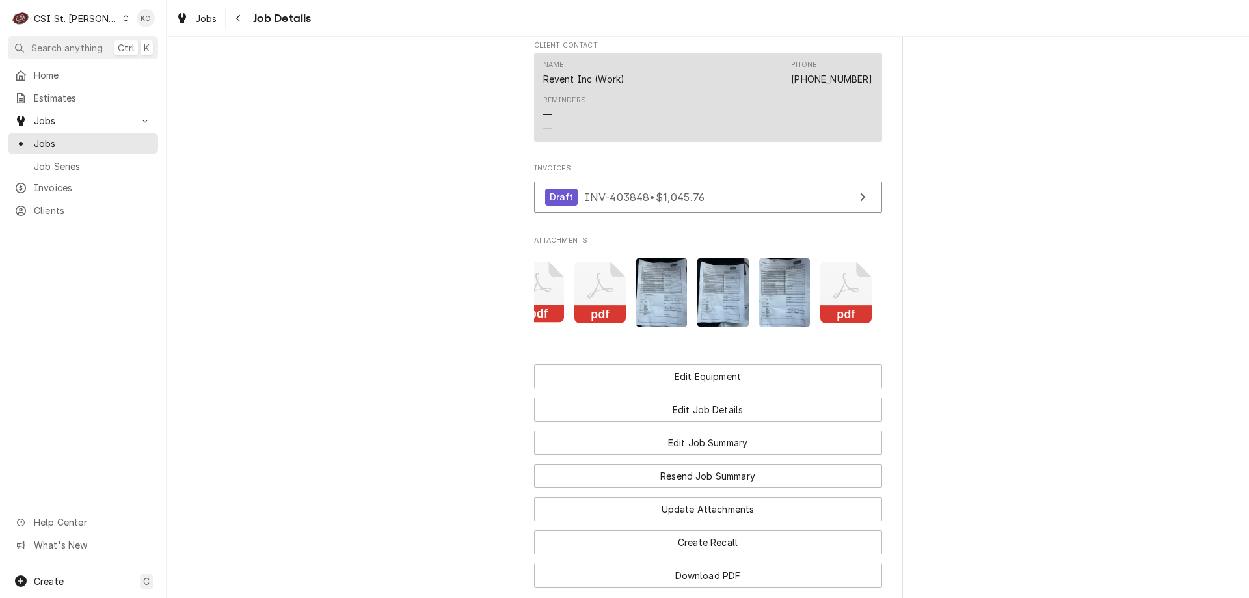
click at [719, 327] on img "Attachments" at bounding box center [722, 292] width 51 height 68
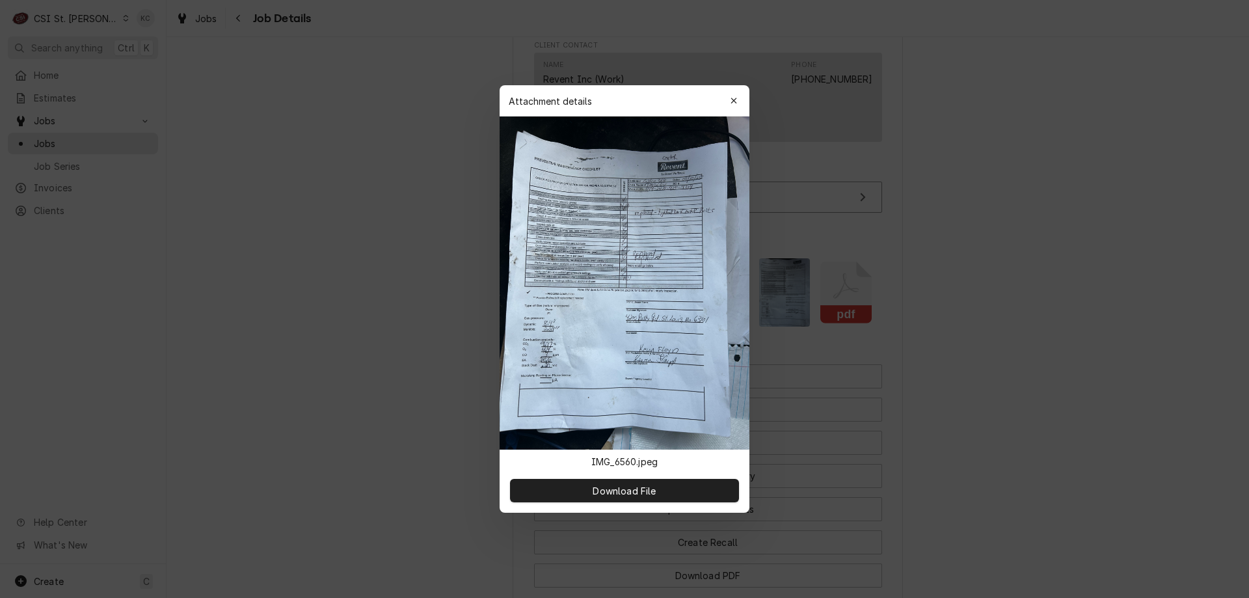
click at [728, 95] on div "button" at bounding box center [733, 100] width 13 height 13
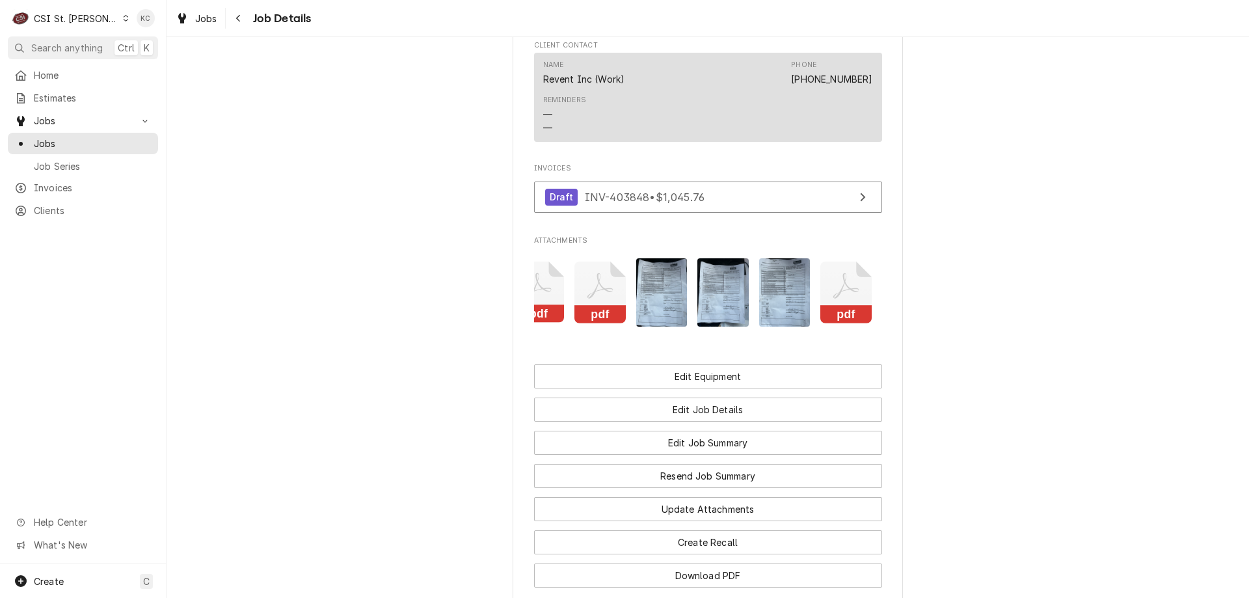
click at [778, 324] on img "Attachments" at bounding box center [784, 292] width 51 height 68
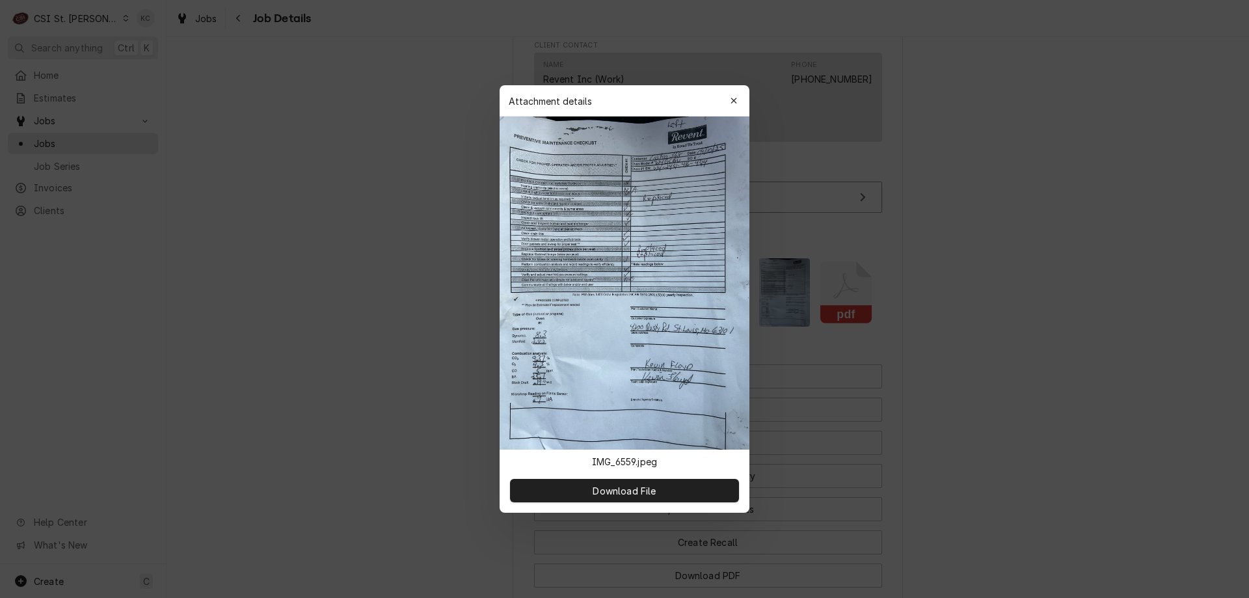
click at [778, 324] on div at bounding box center [624, 299] width 1249 height 598
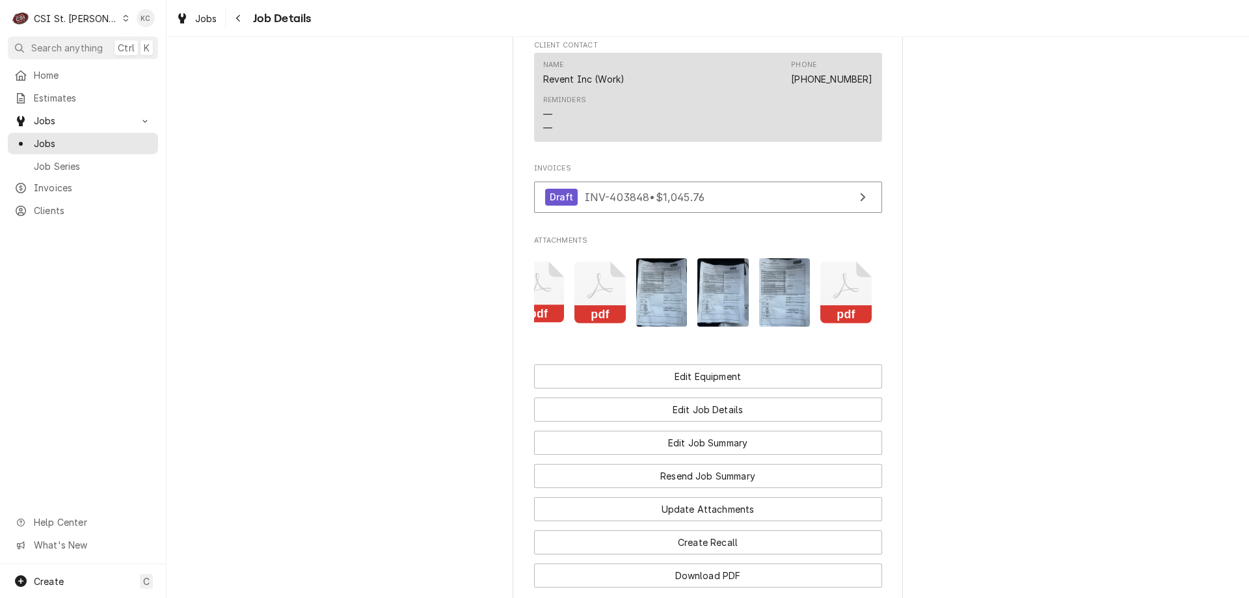
click at [778, 324] on img "Attachments" at bounding box center [784, 292] width 51 height 68
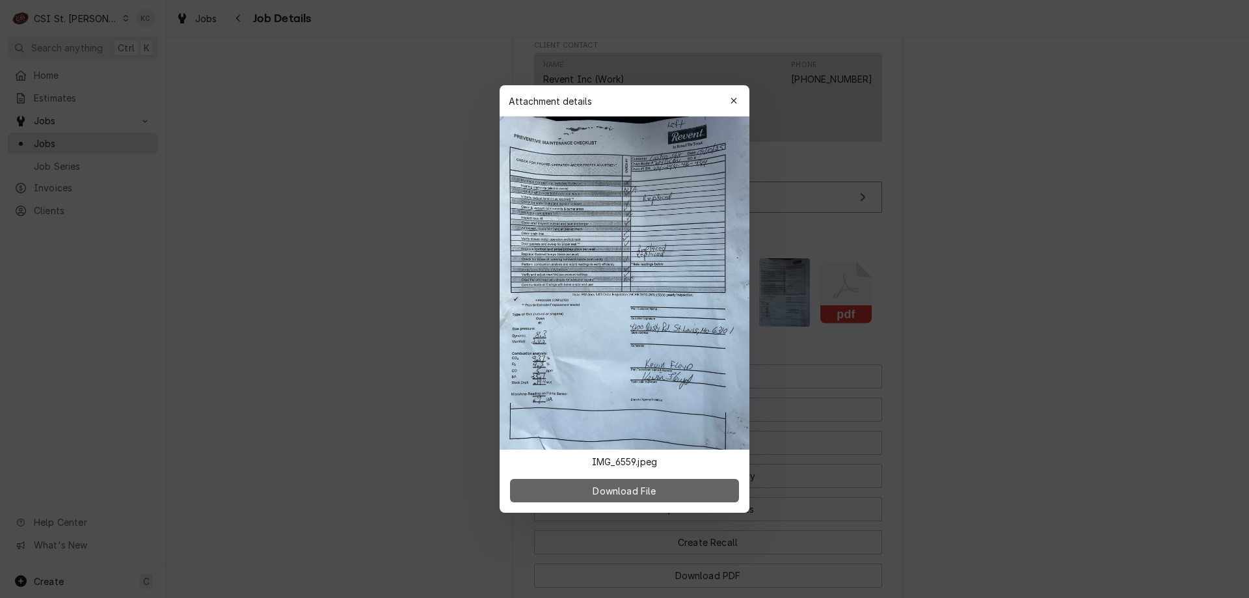
click at [600, 496] on span "Download File" at bounding box center [624, 491] width 68 height 14
click at [1143, 222] on div at bounding box center [624, 299] width 1249 height 598
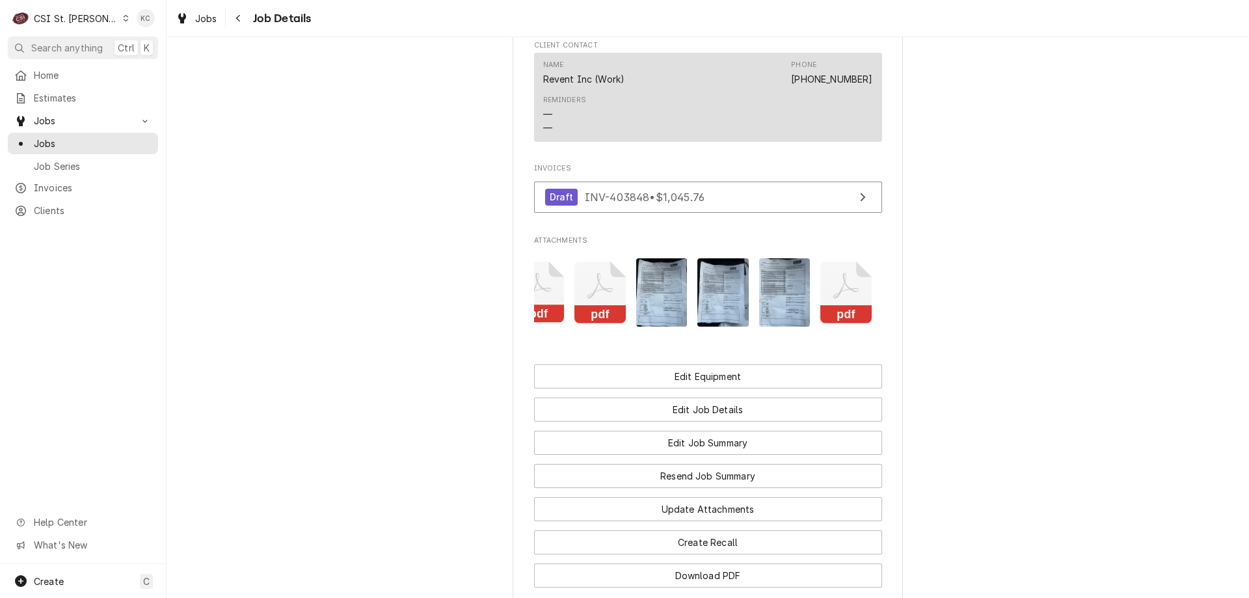
click at [718, 324] on img "Attachments" at bounding box center [722, 292] width 51 height 68
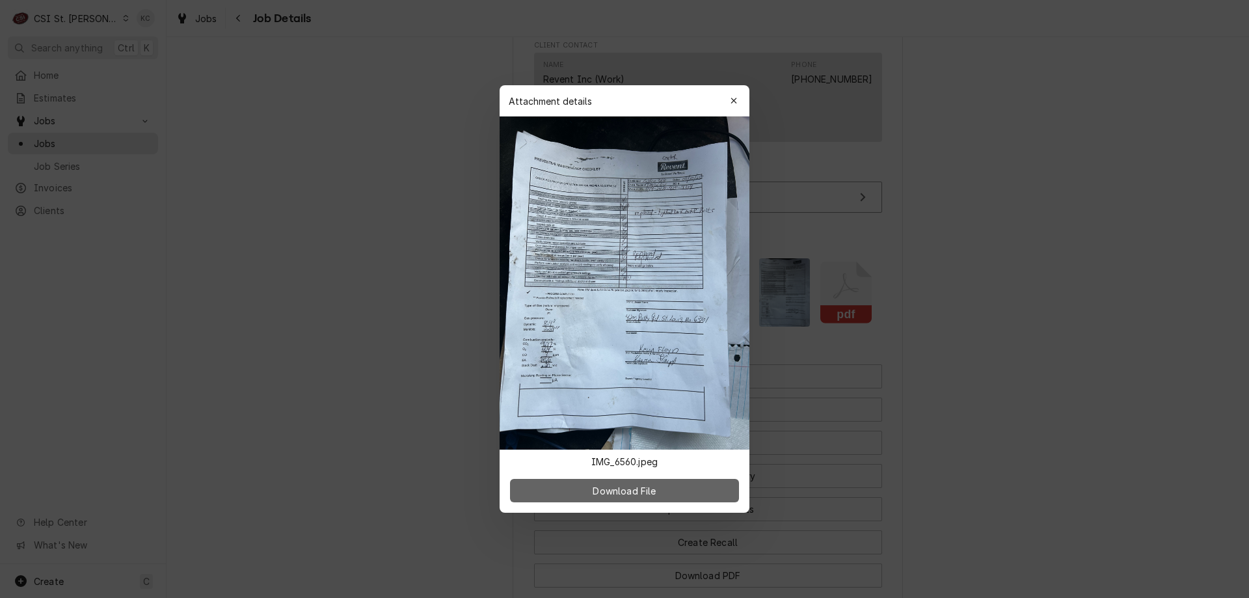
click at [659, 483] on button "Download File" at bounding box center [624, 490] width 229 height 23
click at [937, 216] on div at bounding box center [624, 299] width 1249 height 598
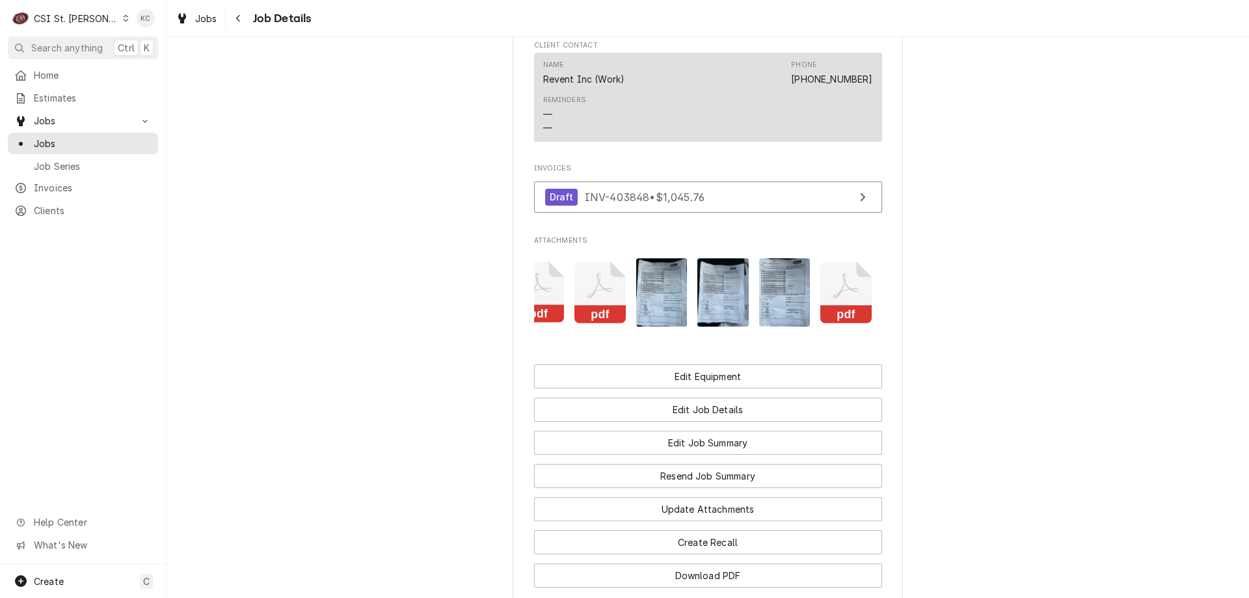
click at [665, 327] on img "Attachments" at bounding box center [661, 292] width 51 height 68
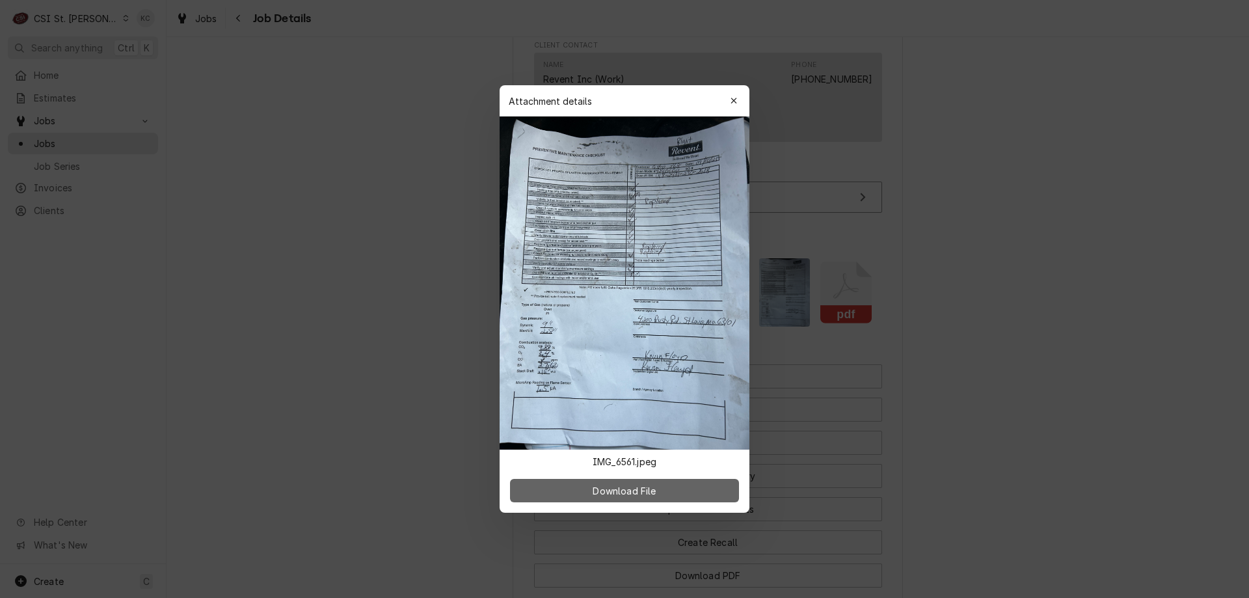
click at [641, 495] on span "Download File" at bounding box center [624, 491] width 68 height 14
click at [1002, 408] on div at bounding box center [624, 299] width 1249 height 598
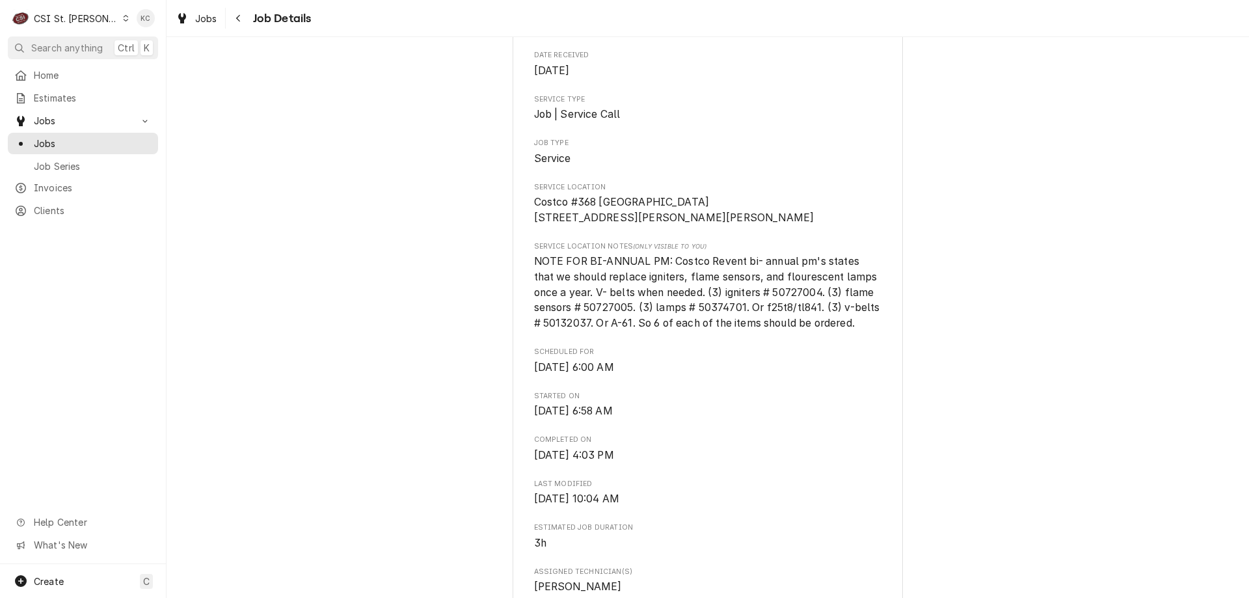
scroll to position [0, 0]
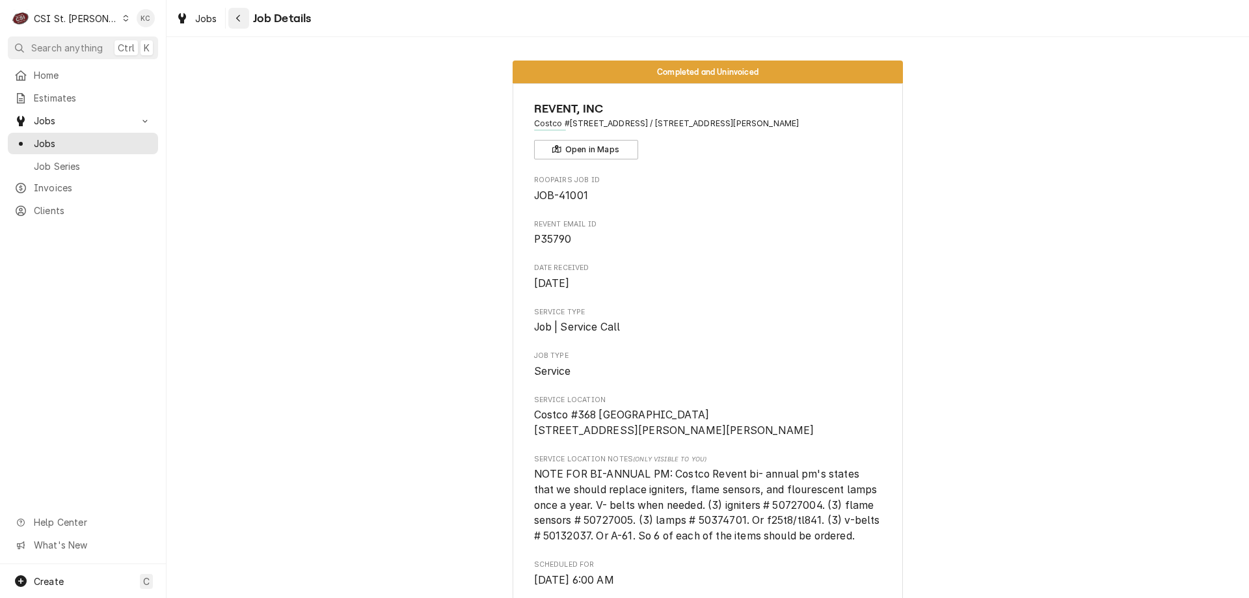
click at [245, 22] on button "Navigate back" at bounding box center [238, 18] width 21 height 21
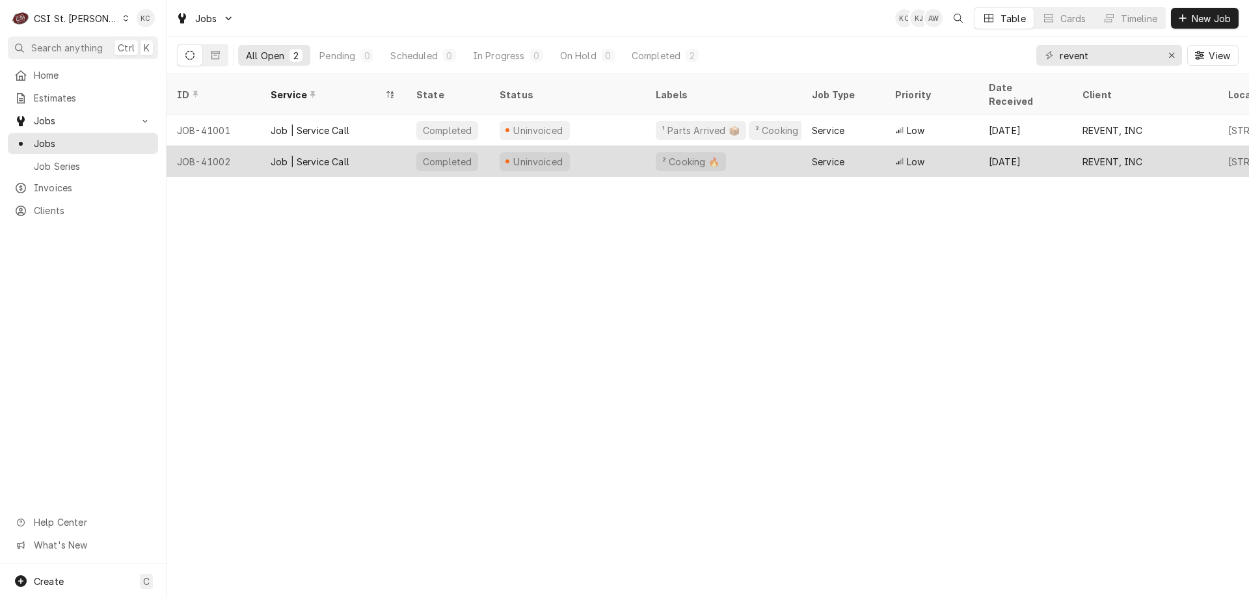
click at [237, 146] on div "JOB-41002" at bounding box center [214, 161] width 94 height 31
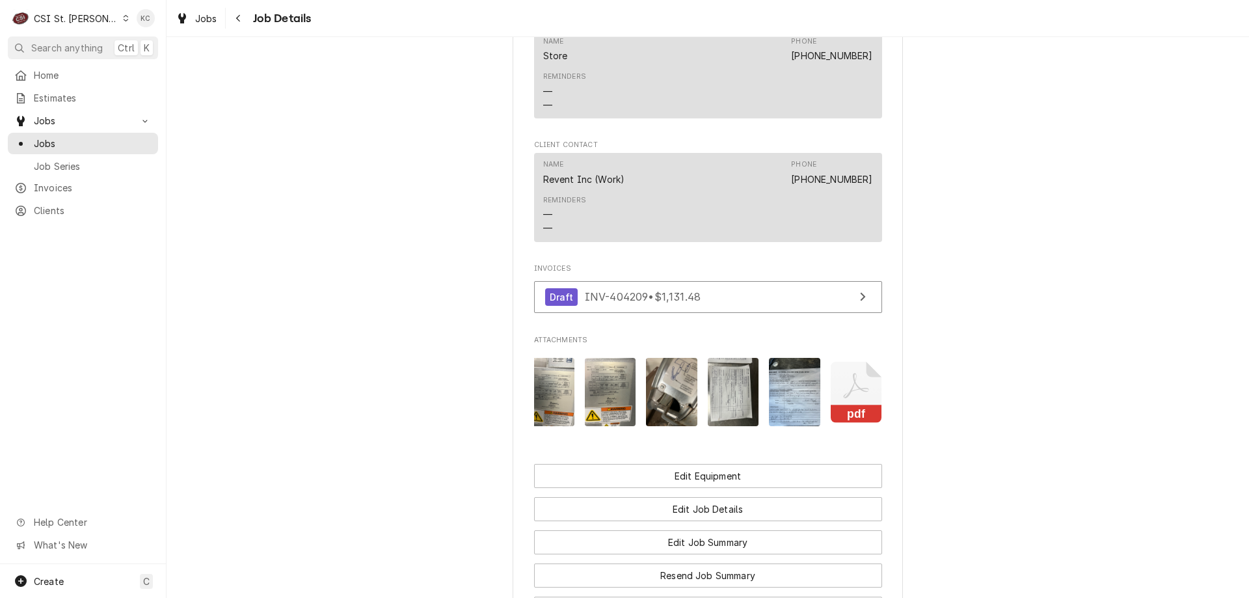
scroll to position [0, 206]
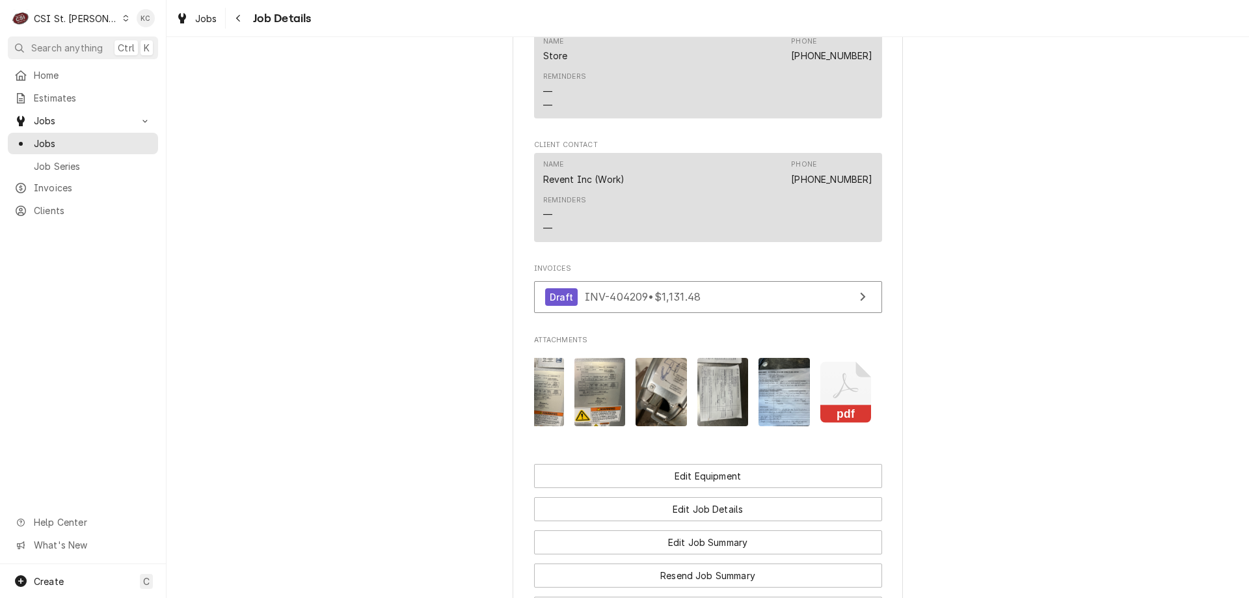
click at [718, 408] on img "Attachments" at bounding box center [722, 392] width 51 height 68
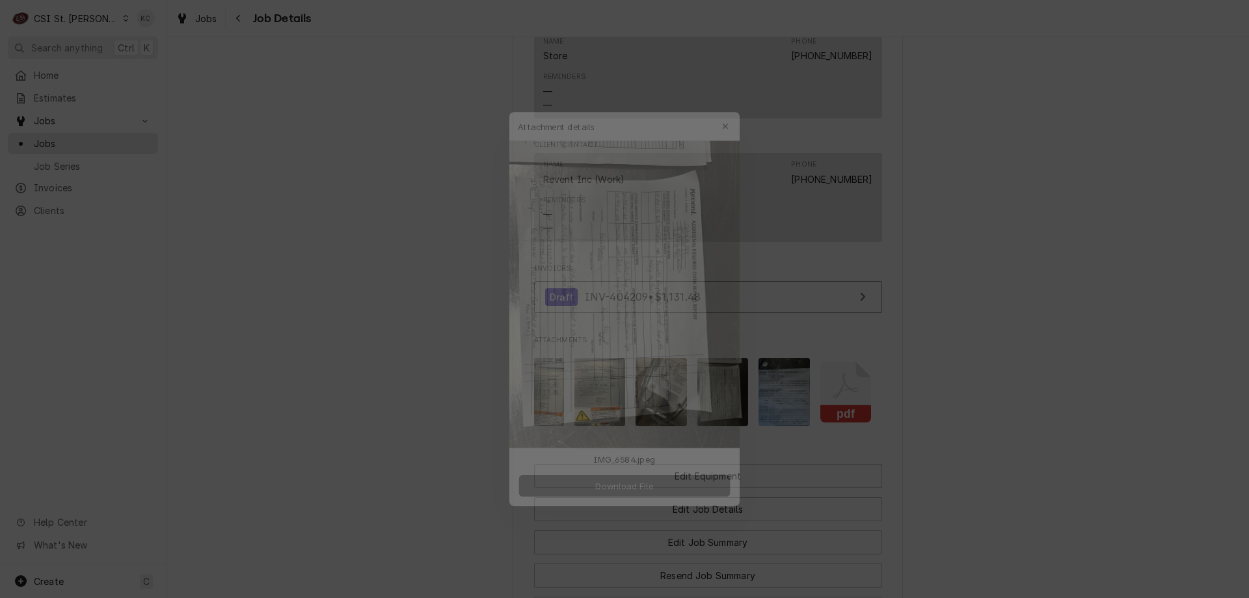
click at [649, 495] on span "Download File" at bounding box center [624, 491] width 68 height 14
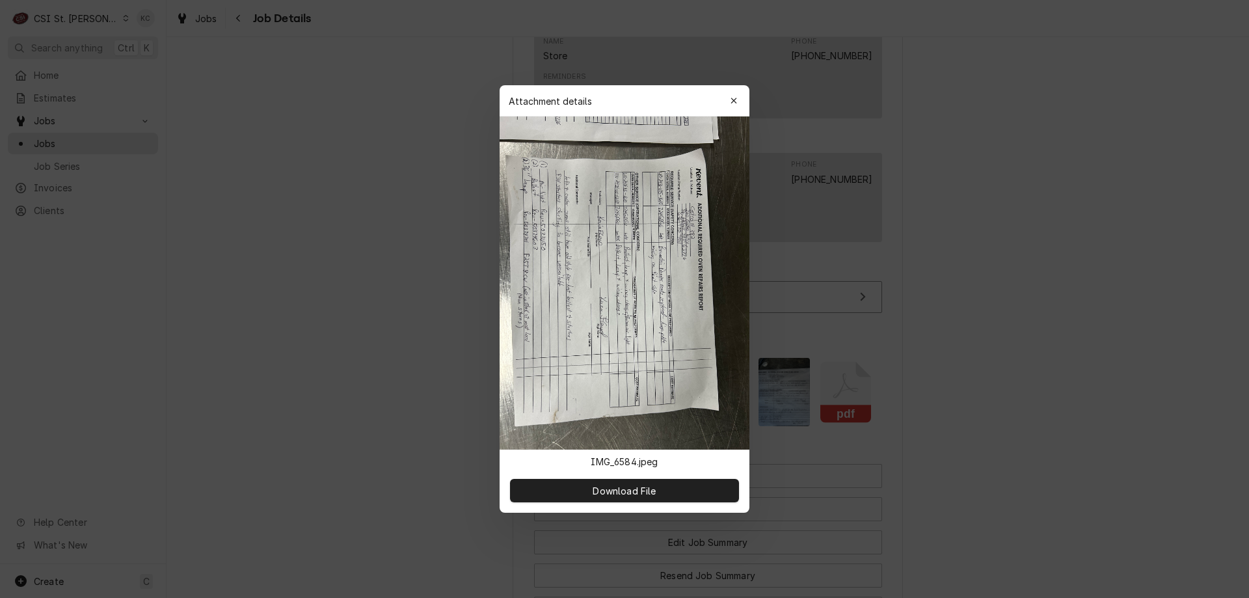
drag, startPoint x: 1023, startPoint y: 268, endPoint x: 1009, endPoint y: 273, distance: 14.6
click at [1023, 268] on div at bounding box center [624, 299] width 1249 height 598
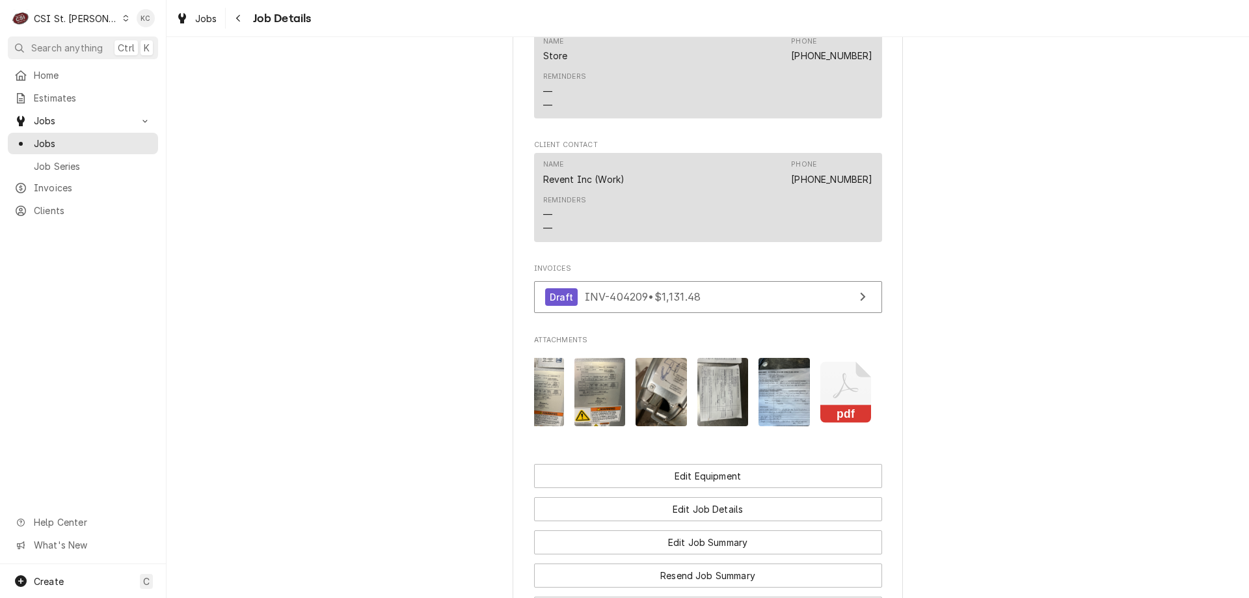
click at [768, 410] on img "Attachments" at bounding box center [783, 392] width 51 height 68
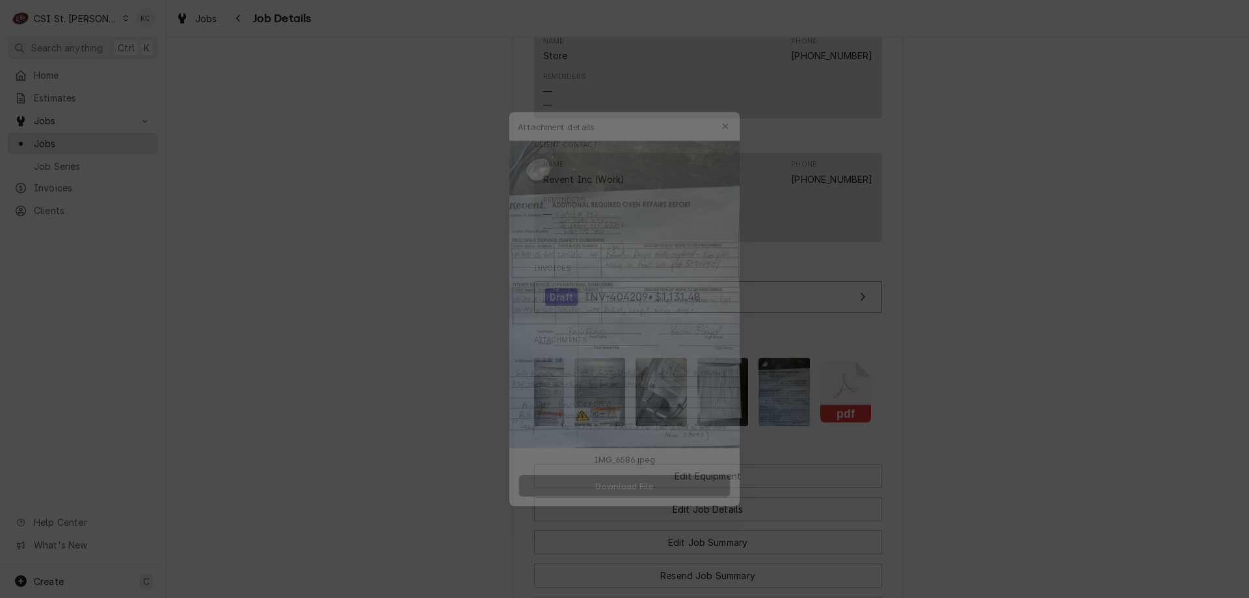
click at [672, 485] on button "Download File" at bounding box center [624, 490] width 229 height 23
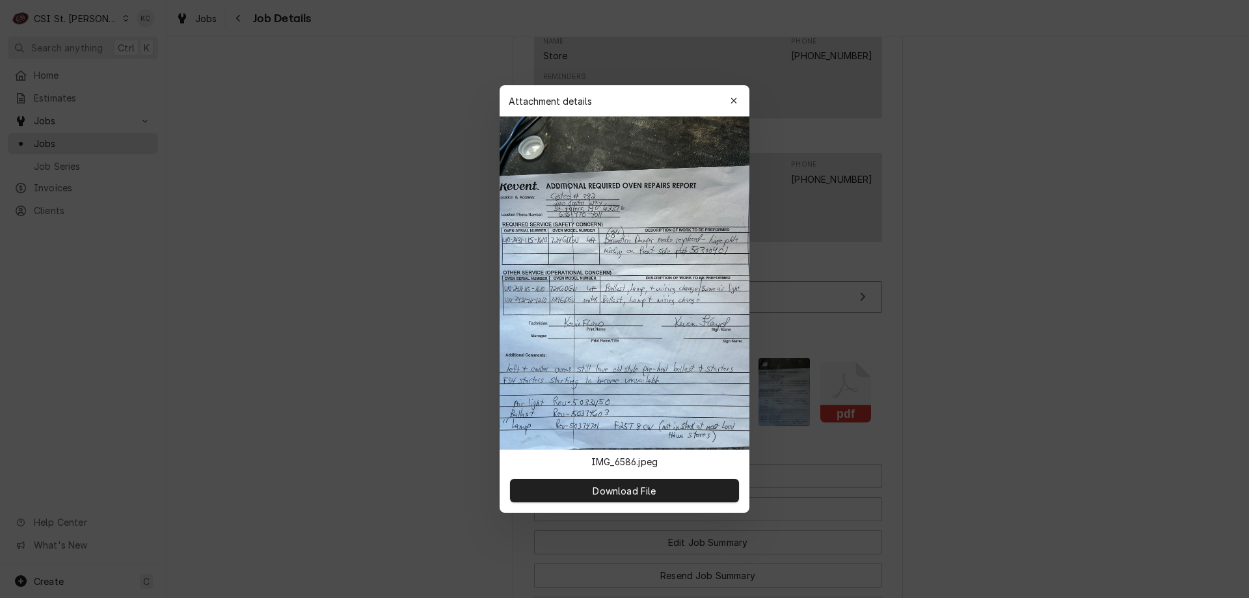
drag, startPoint x: 958, startPoint y: 377, endPoint x: 894, endPoint y: 321, distance: 85.3
click at [958, 377] on div at bounding box center [624, 299] width 1249 height 598
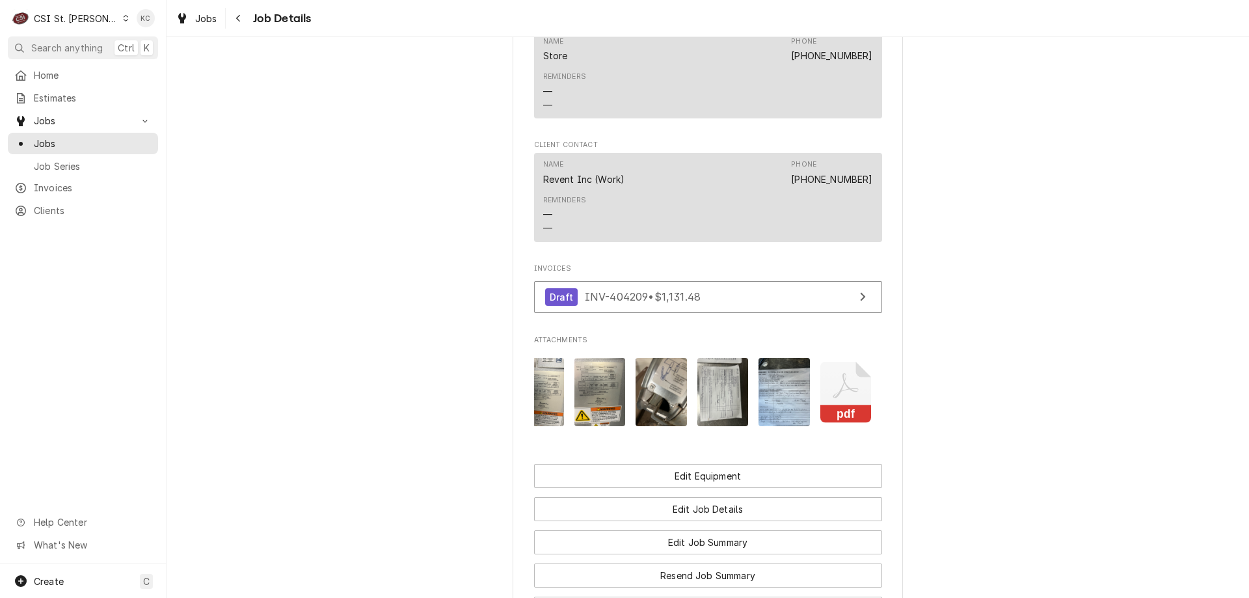
click at [839, 389] on icon "Attachments" at bounding box center [845, 385] width 25 height 25
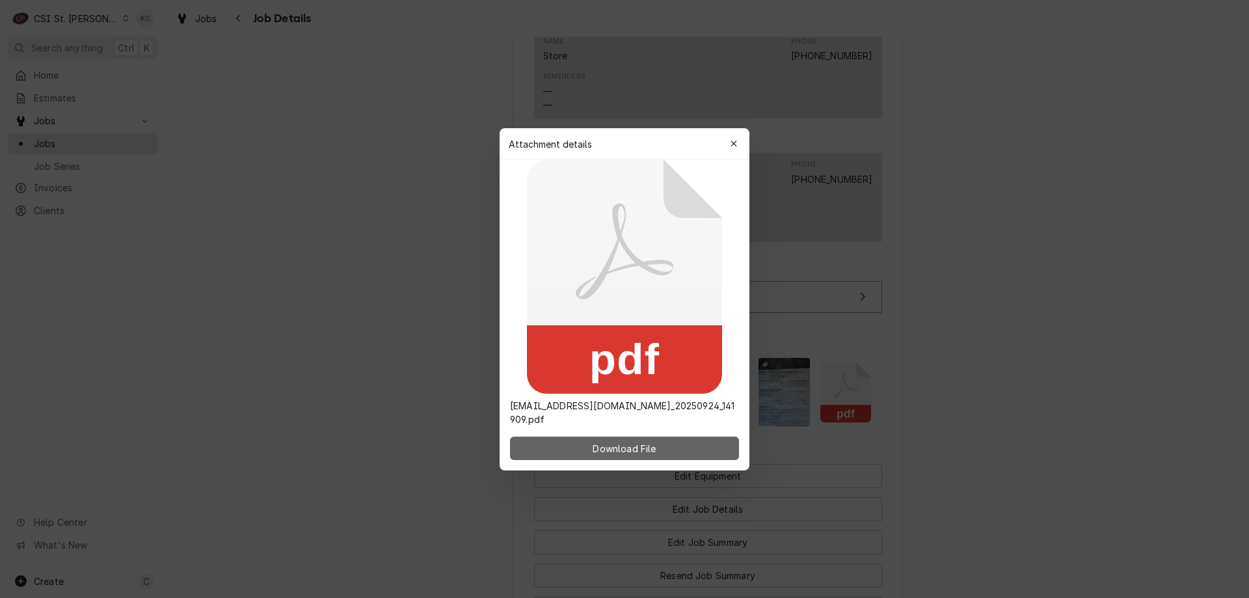
click at [634, 445] on span "Download File" at bounding box center [624, 448] width 68 height 14
click at [1048, 191] on div at bounding box center [624, 299] width 1249 height 598
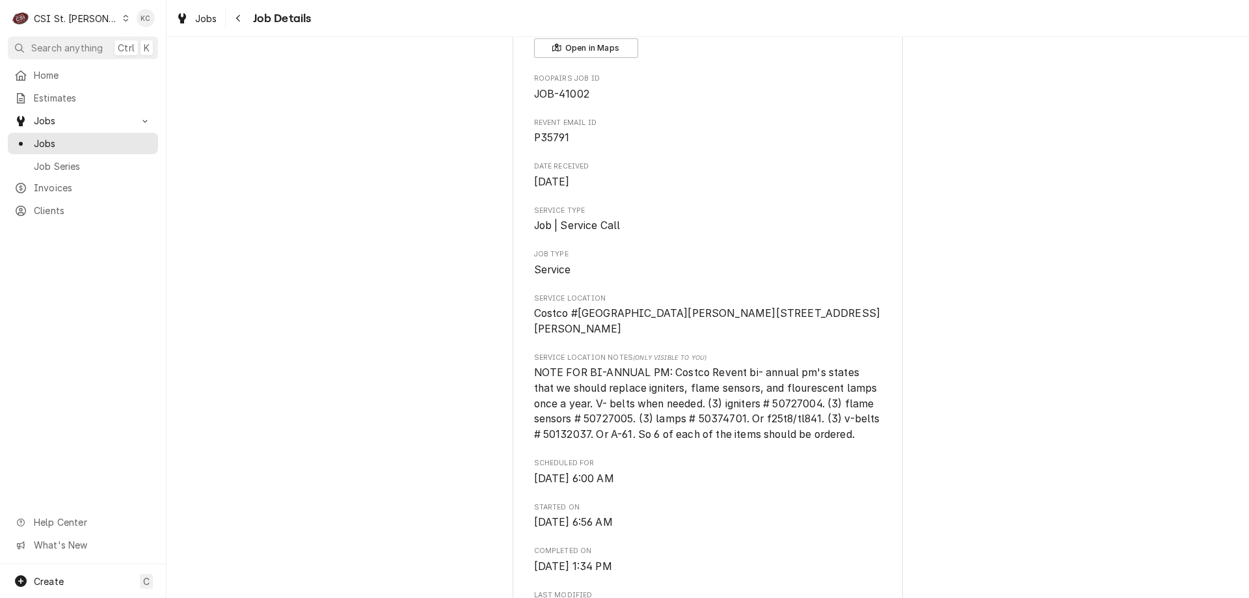
scroll to position [0, 0]
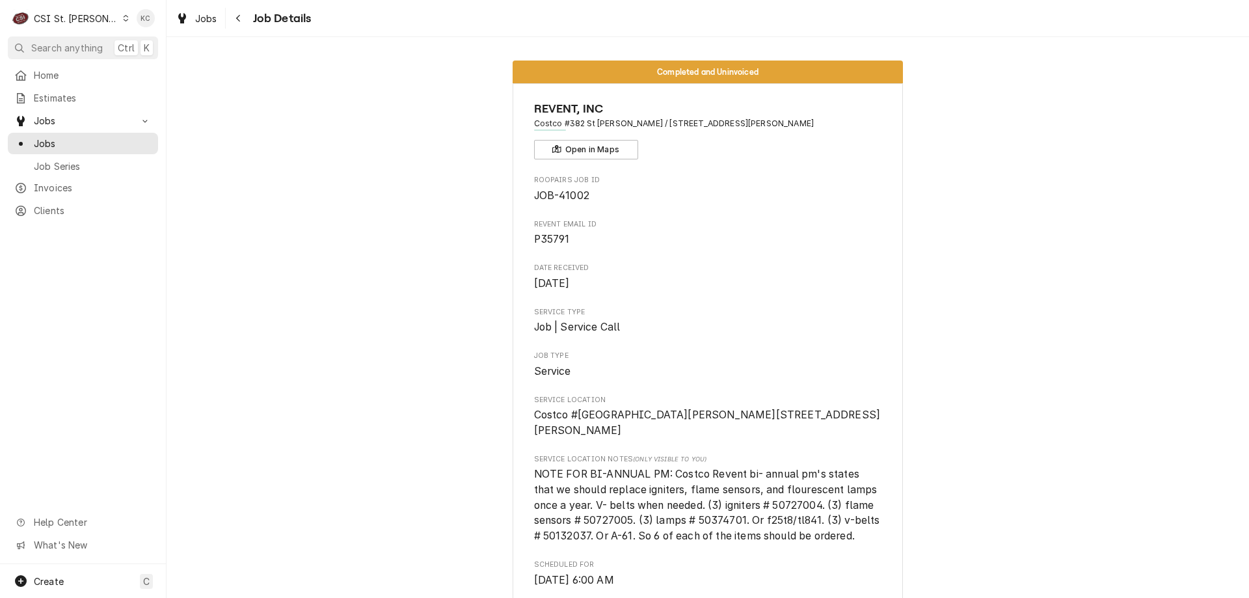
click at [51, 12] on div "CSI St. [PERSON_NAME]" at bounding box center [76, 19] width 85 height 14
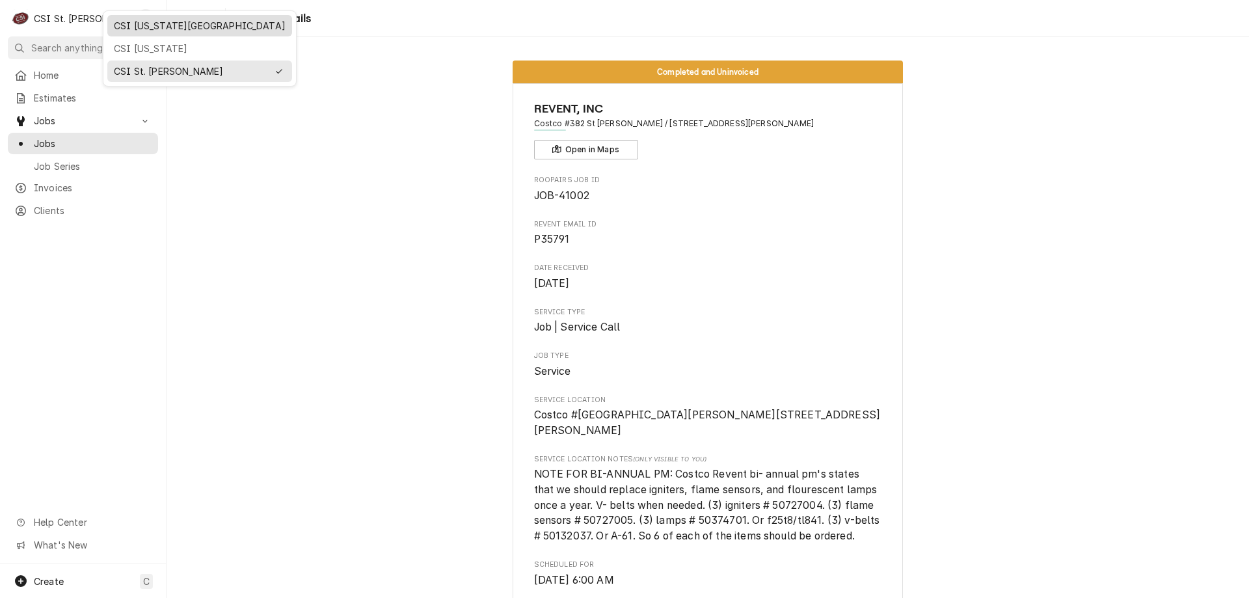
click at [176, 23] on div "CSI [US_STATE][GEOGRAPHIC_DATA]" at bounding box center [200, 26] width 172 height 14
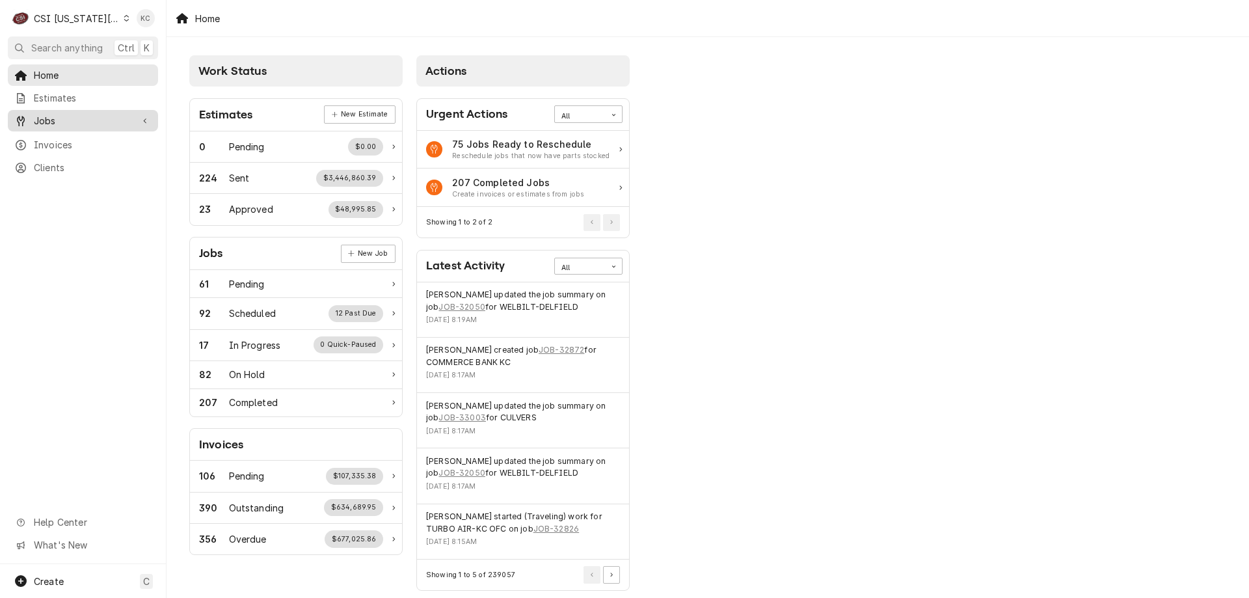
click at [78, 118] on span "Jobs" at bounding box center [83, 121] width 98 height 14
click at [55, 140] on span "Jobs" at bounding box center [93, 144] width 118 height 14
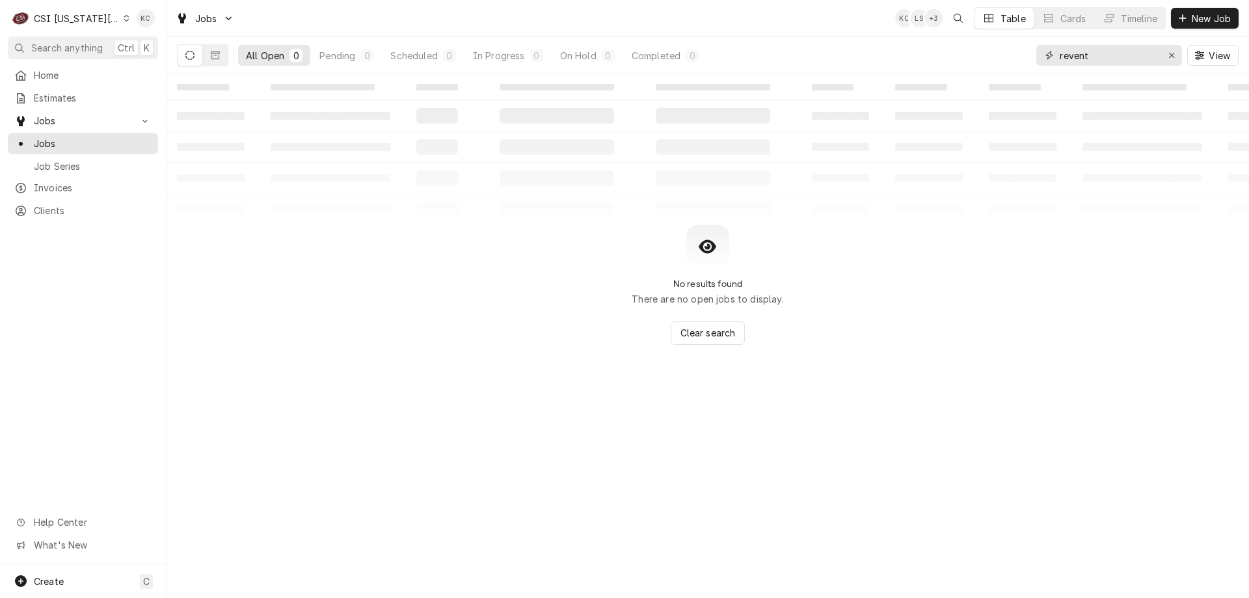
drag, startPoint x: 1114, startPoint y: 57, endPoint x: 1010, endPoint y: 44, distance: 104.8
click at [1010, 44] on div "All Open 0 Pending 0 Scheduled 0 In Progress 0 On Hold 0 Completed 0 revent View" at bounding box center [707, 55] width 1061 height 36
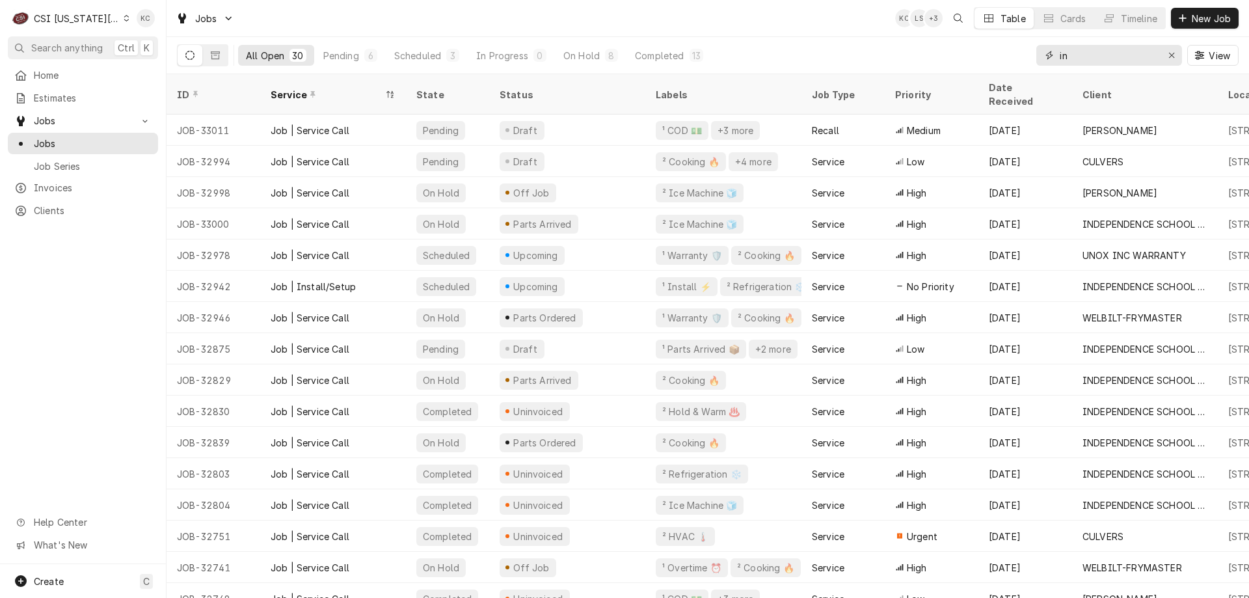
type input "i"
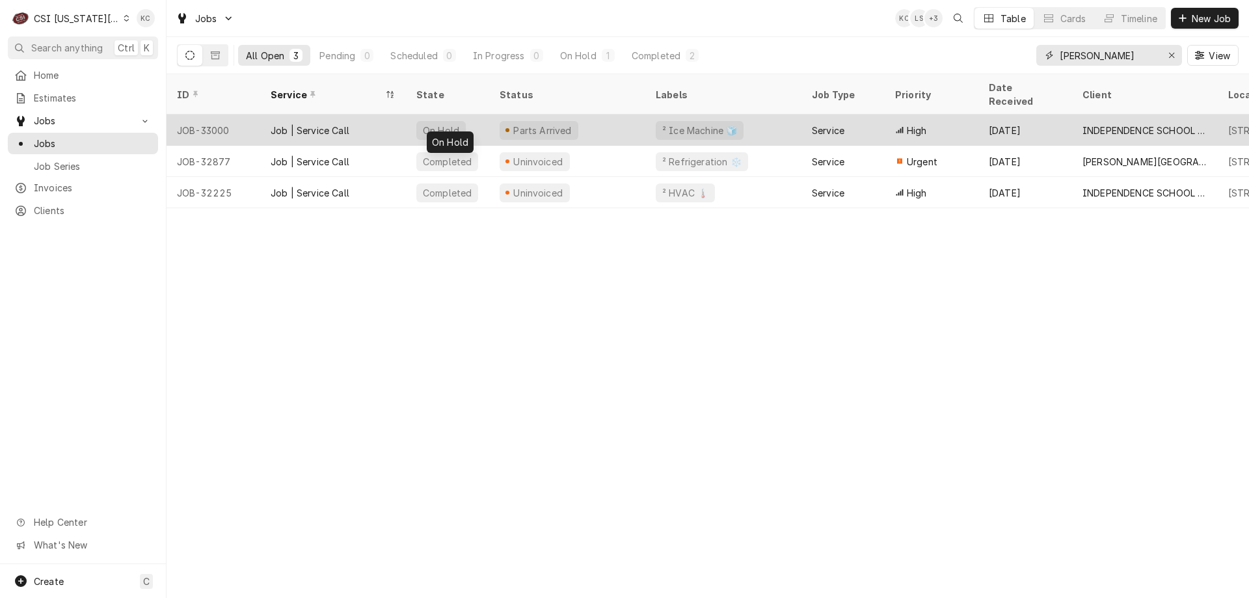
type input "[PERSON_NAME]"
click at [431, 124] on div "On Hold" at bounding box center [440, 131] width 39 height 14
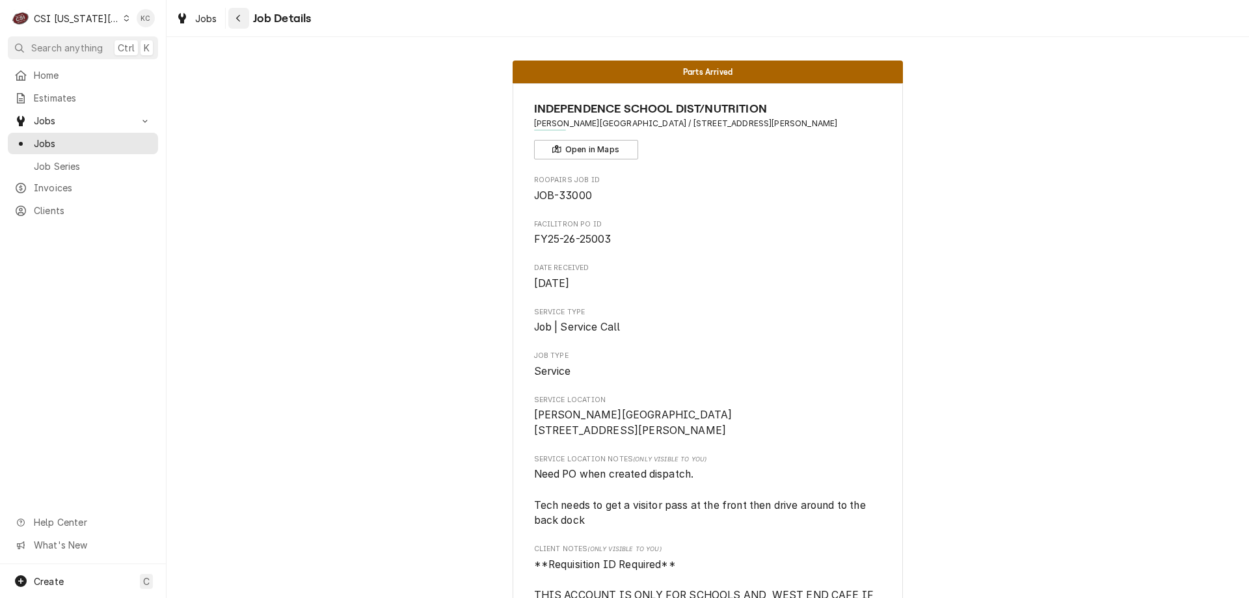
click at [240, 23] on div "Navigate back" at bounding box center [238, 18] width 13 height 13
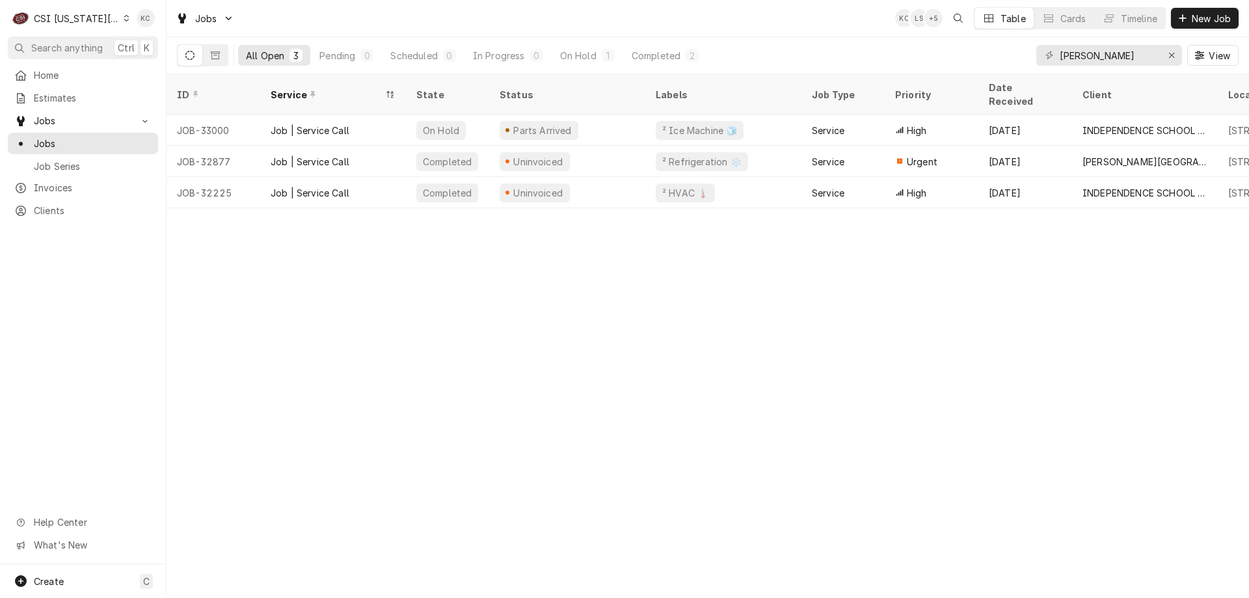
drag, startPoint x: 1227, startPoint y: 13, endPoint x: 1224, endPoint y: 396, distance: 383.1
click at [1224, 396] on div "Jobs KC LS + 5 Table Cards Timeline New Job All Open 3 Pending 0 Scheduled 0 In…" at bounding box center [708, 299] width 1082 height 598
click at [103, 20] on div "CSI [US_STATE][GEOGRAPHIC_DATA]" at bounding box center [77, 19] width 86 height 14
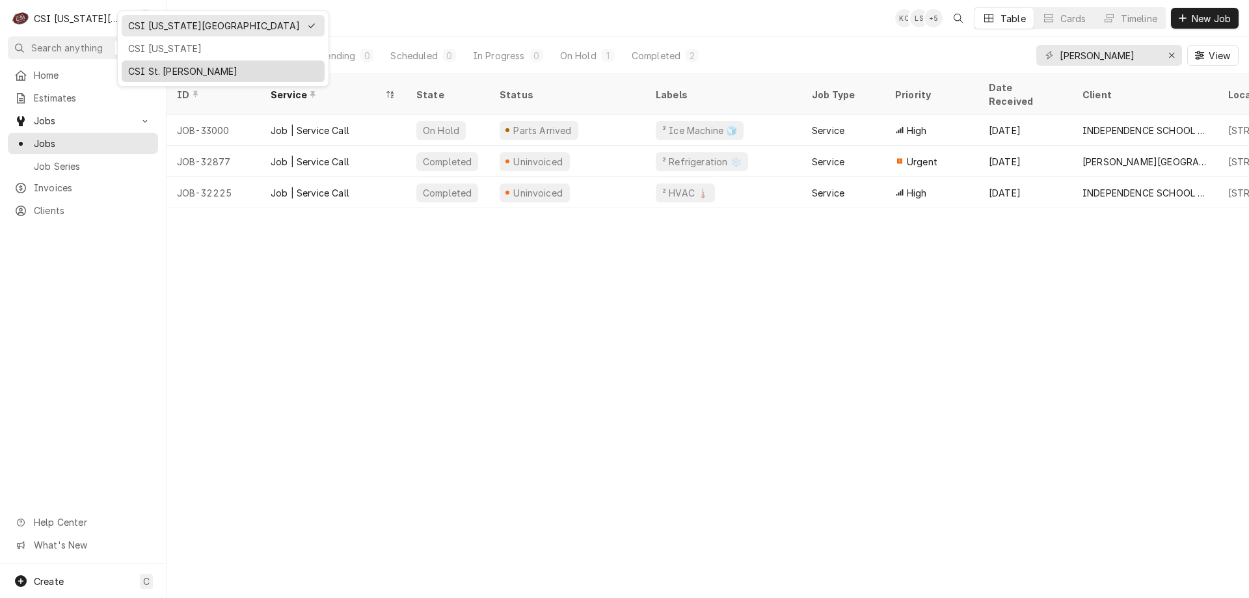
click at [140, 65] on div "CSI St. Louis" at bounding box center [223, 71] width 190 height 14
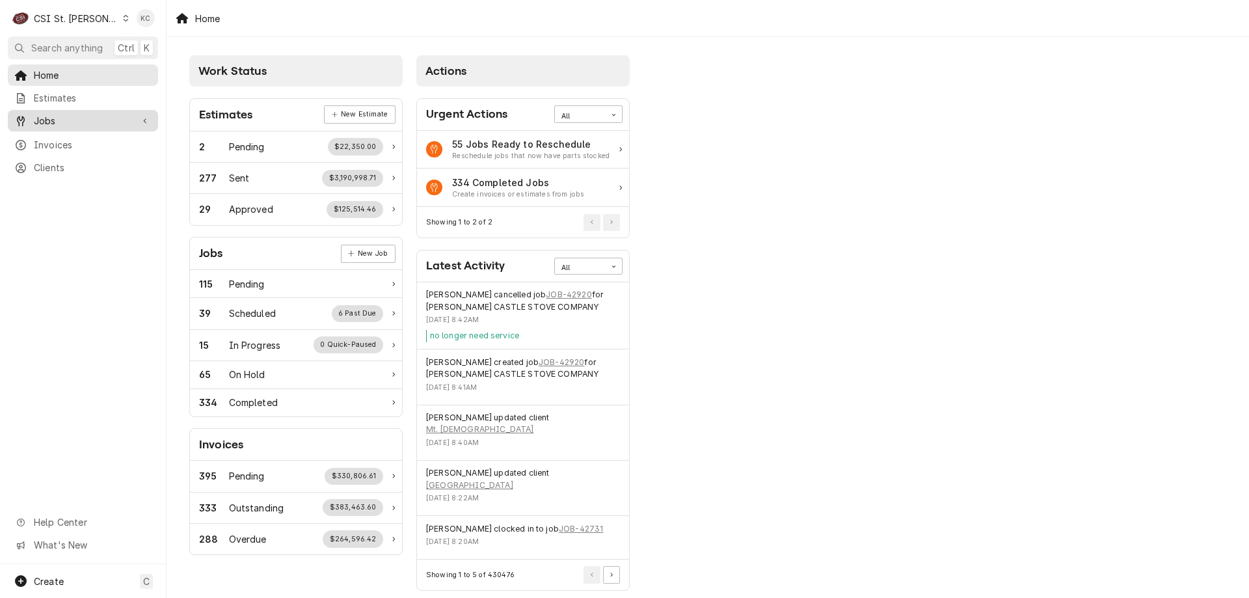
click at [105, 114] on span "Jobs" at bounding box center [83, 121] width 98 height 14
click at [67, 142] on span "Jobs" at bounding box center [93, 144] width 118 height 14
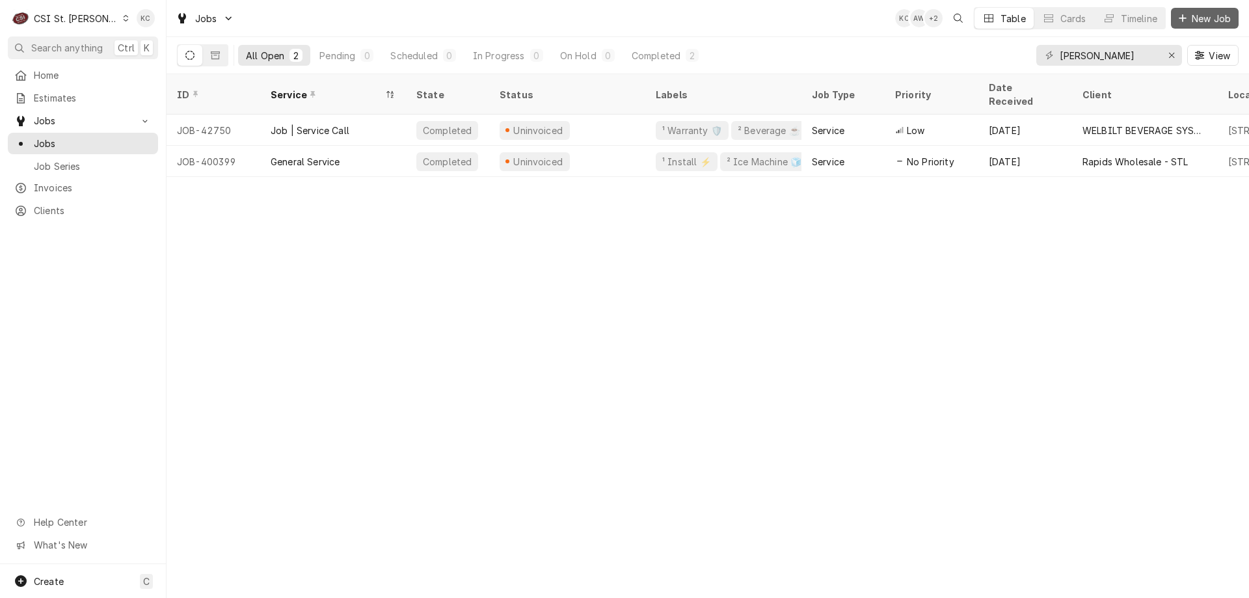
click at [1186, 16] on icon "Dynamic Content Wrapper" at bounding box center [1183, 18] width 8 height 9
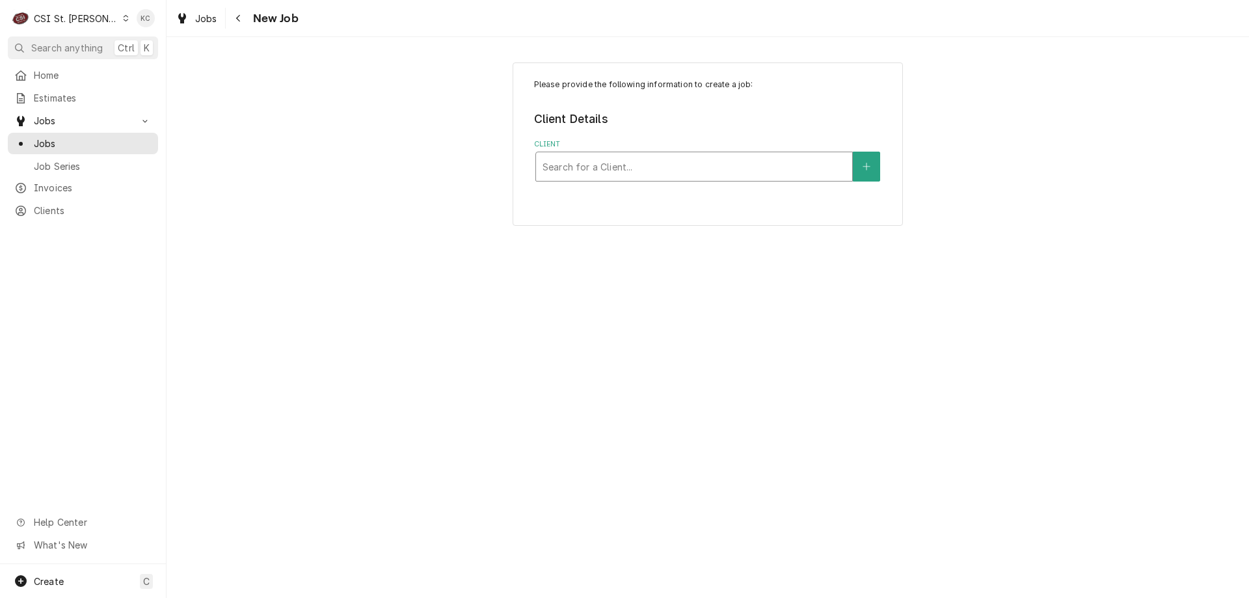
click at [622, 165] on div "Client" at bounding box center [693, 166] width 303 height 23
type input "schnucks - corp"
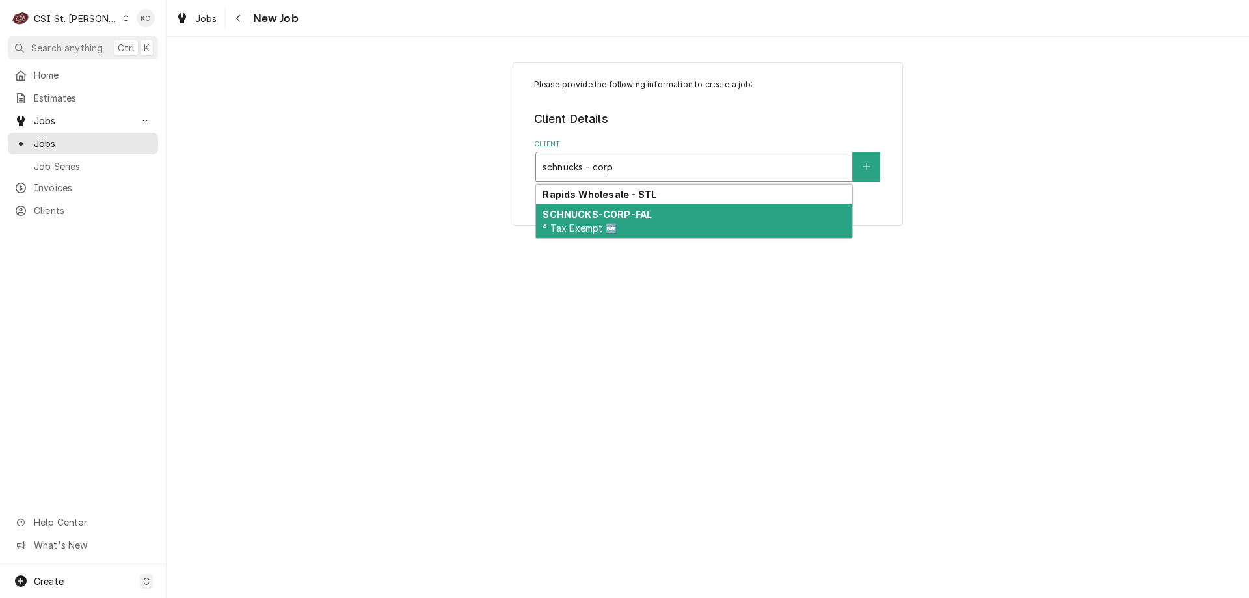
click at [604, 212] on strong "SCHNUCKS-CORP-FAL" at bounding box center [596, 214] width 109 height 11
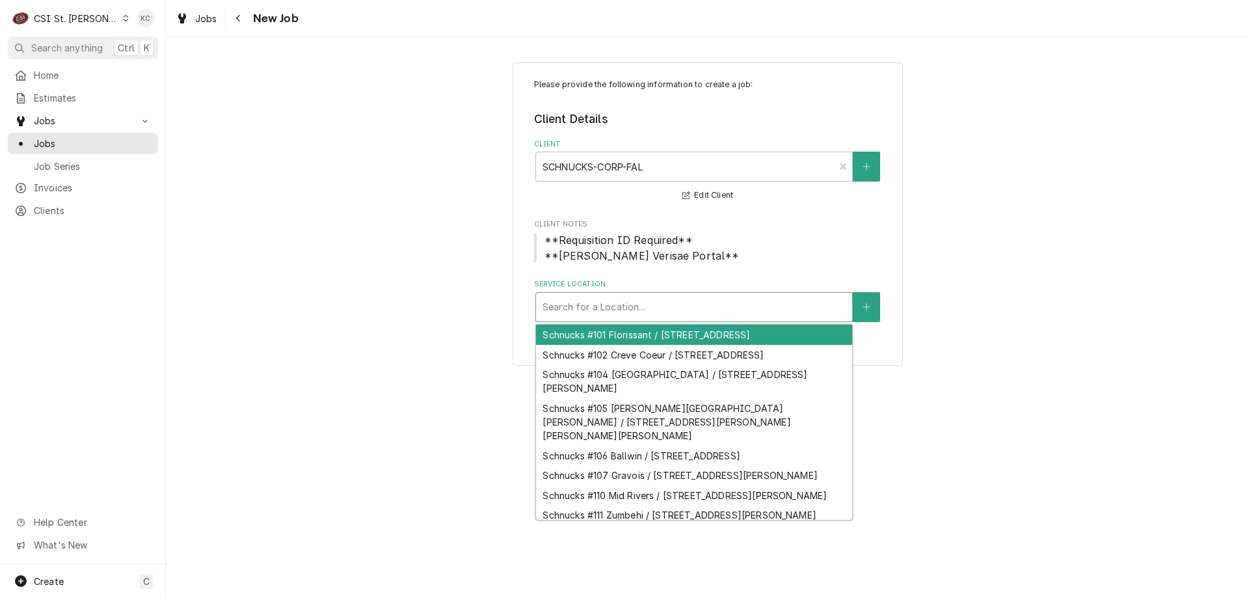
click at [619, 321] on div "Search for a Location..." at bounding box center [694, 307] width 316 height 29
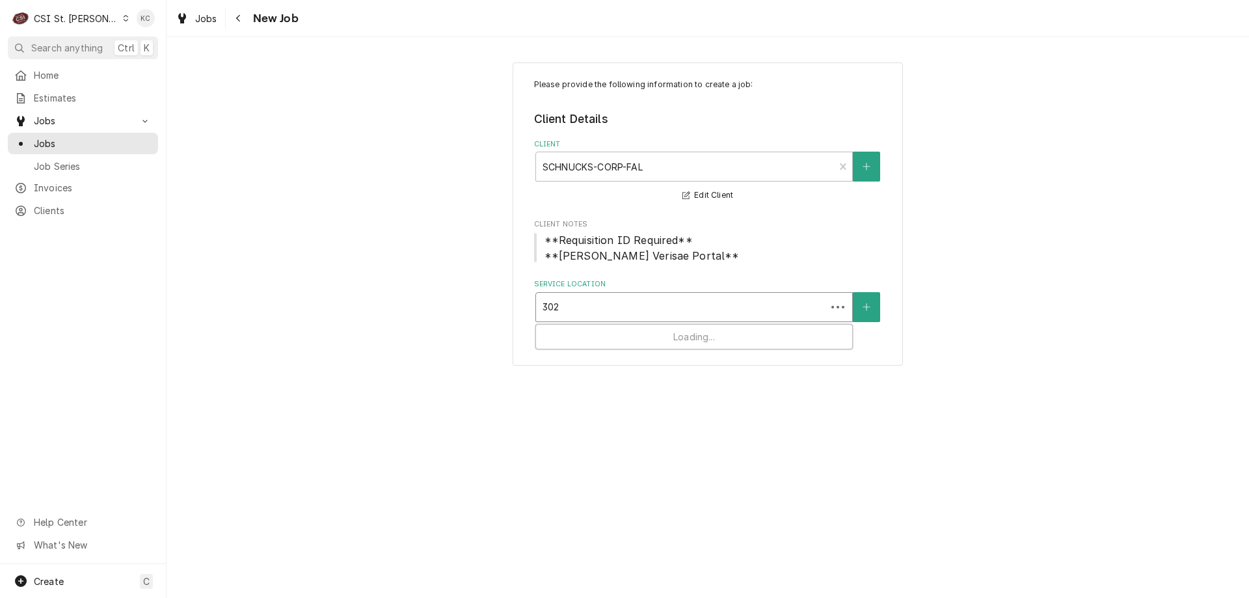
type input "3029"
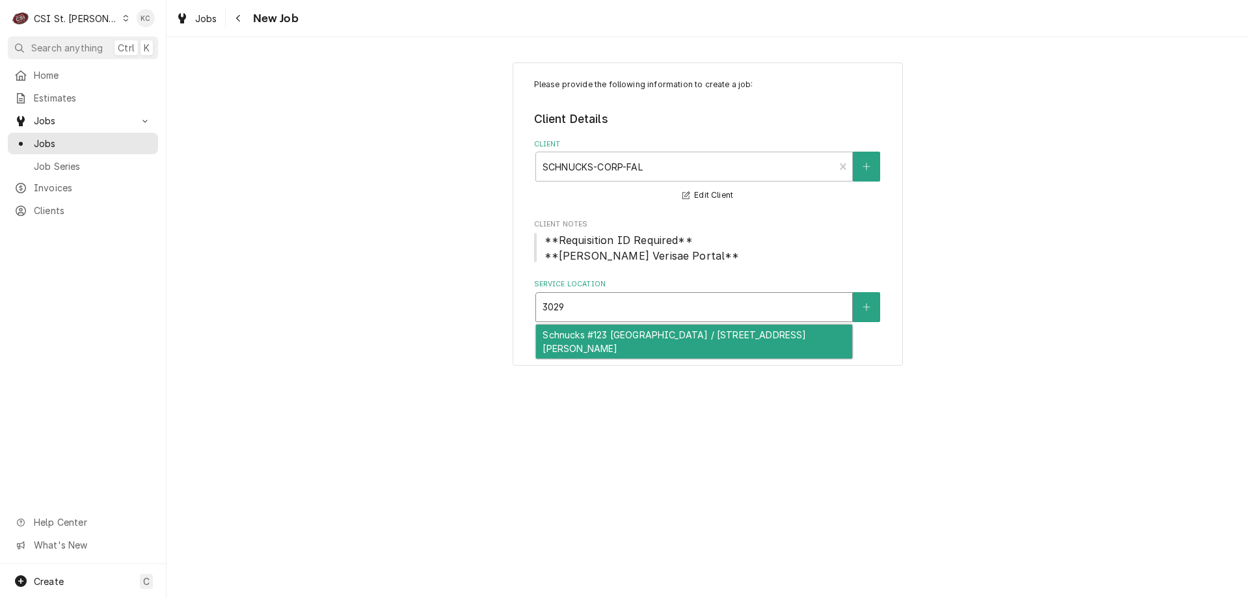
click at [626, 343] on div "Schnucks #123 [GEOGRAPHIC_DATA] / [STREET_ADDRESS][PERSON_NAME]" at bounding box center [694, 342] width 316 height 34
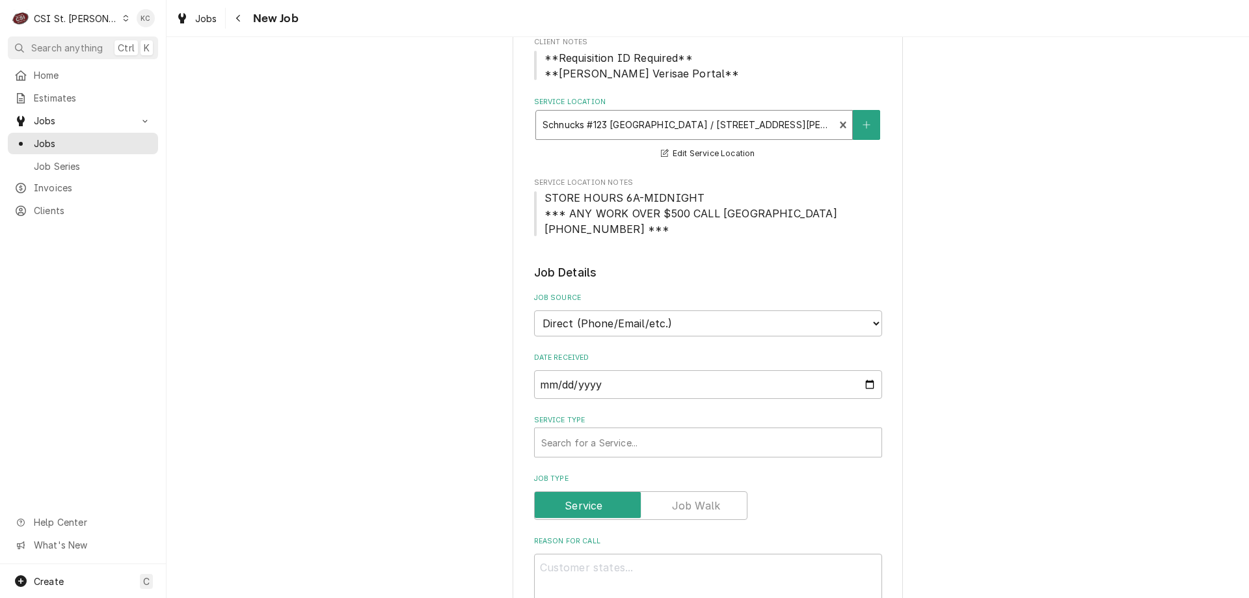
scroll to position [390, 0]
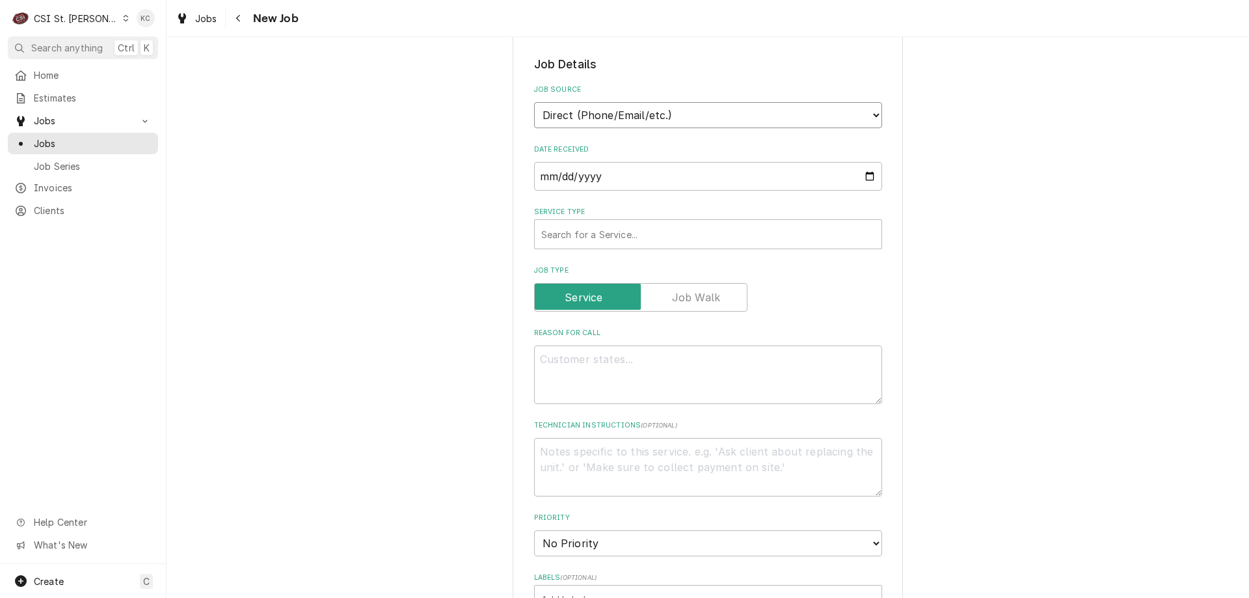
click at [609, 124] on select "Direct (Phone/Email/etc.) Service Channel Corrigo Ecotrak Other" at bounding box center [708, 115] width 348 height 26
select select "100"
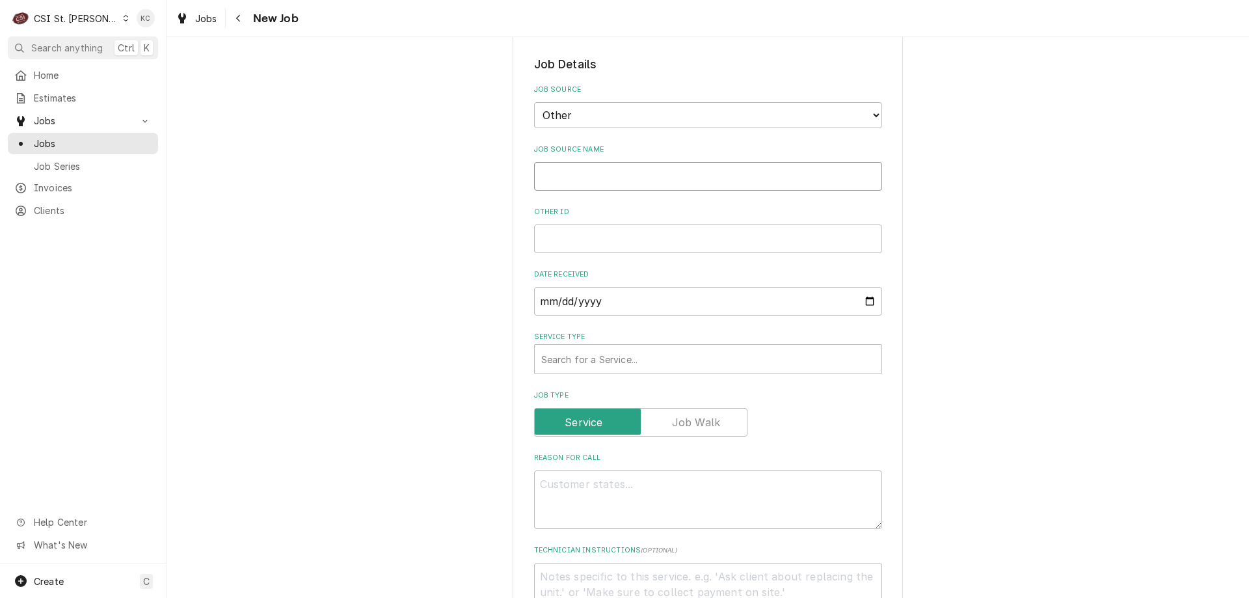
click at [581, 168] on input "Job Source Name" at bounding box center [708, 176] width 348 height 29
type textarea "x"
type input "V"
type textarea "x"
type input "Ve"
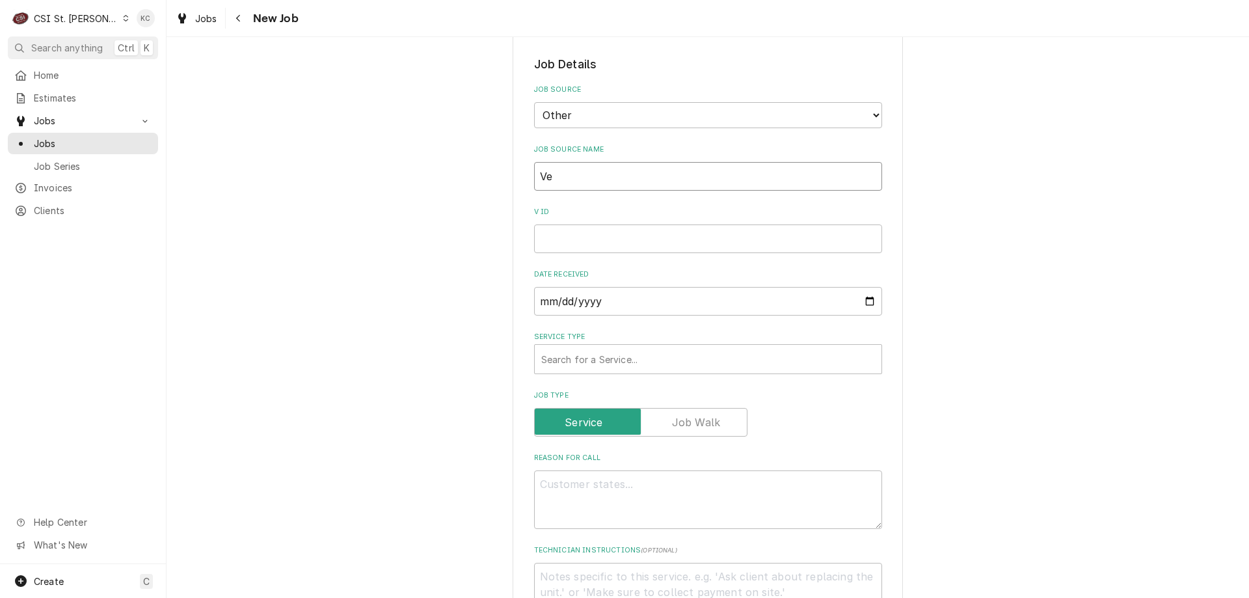
type textarea "x"
type input "Ver"
type textarea "x"
type input "Veris"
type textarea "x"
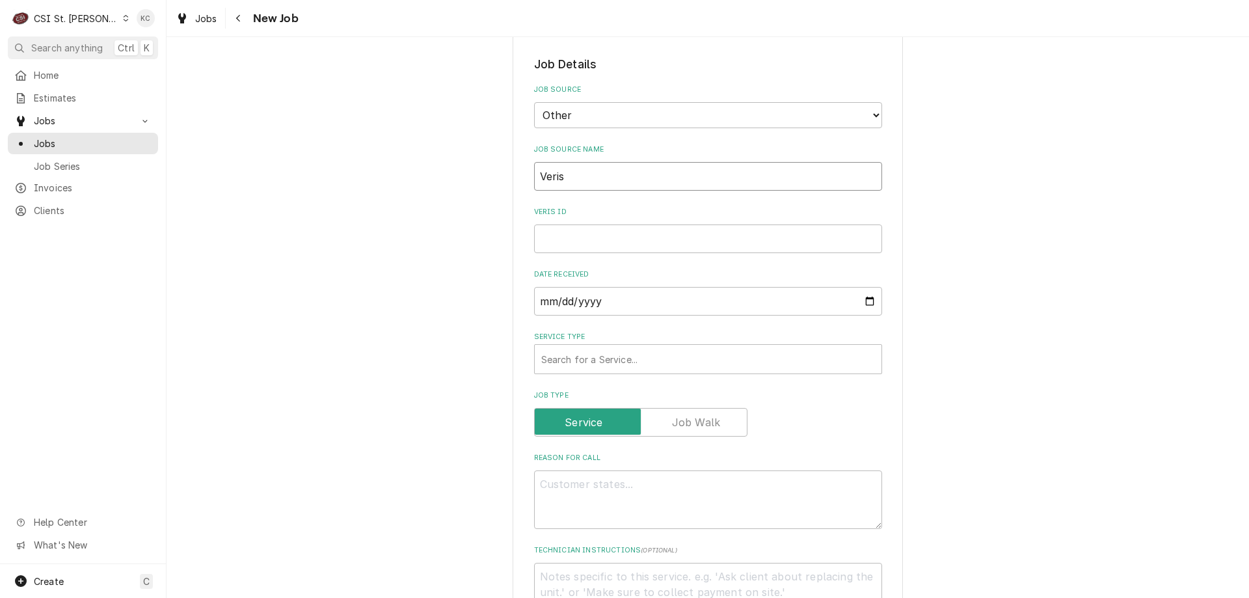
type input "Verisa"
type textarea "x"
type input "Verisae"
type textarea "x"
type input "Verisae"
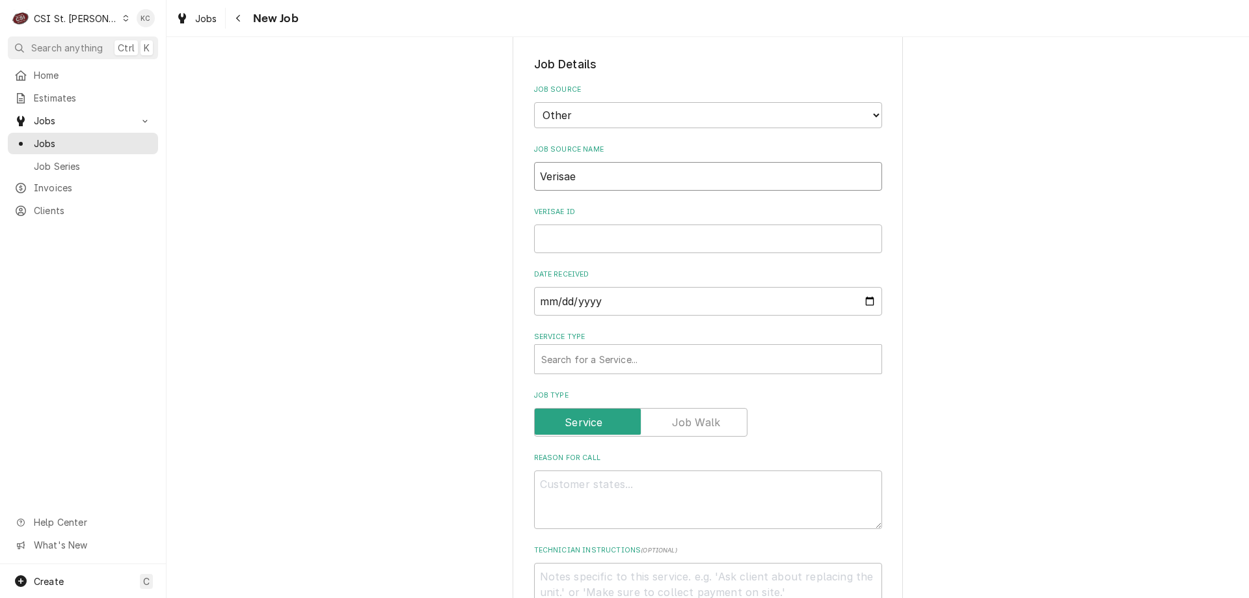
type textarea "x"
type input "Verisae e"
type textarea "x"
type input "Verisae em"
type textarea "x"
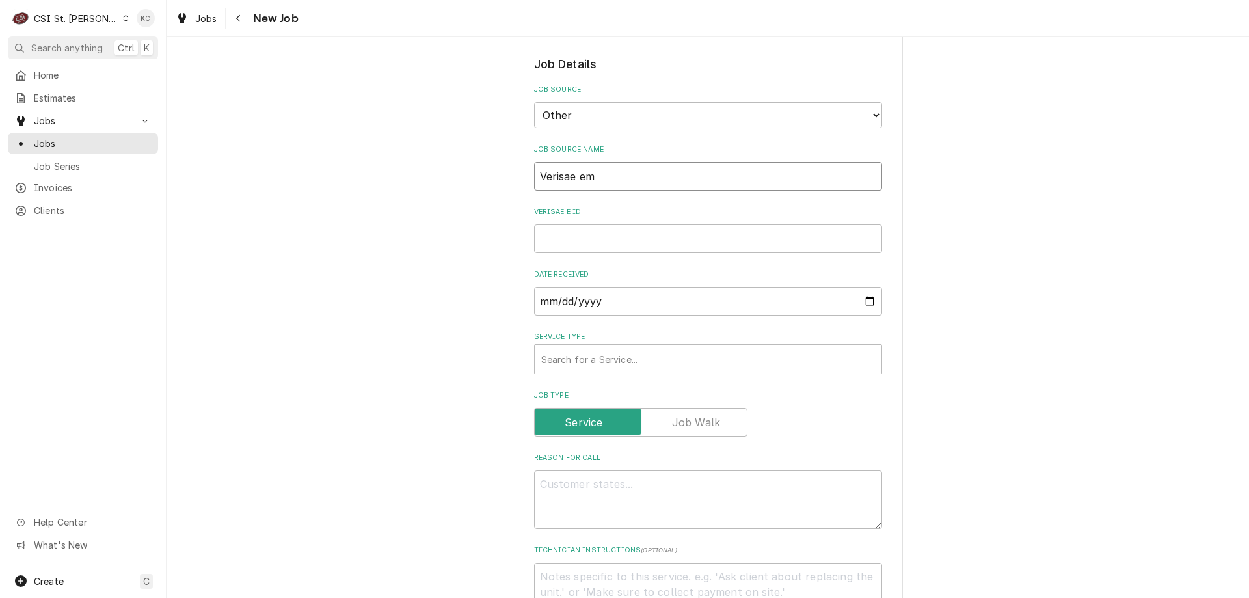
type input "Verisae ema"
type textarea "x"
type input "Verisae emai"
type textarea "x"
type input "Verisae email"
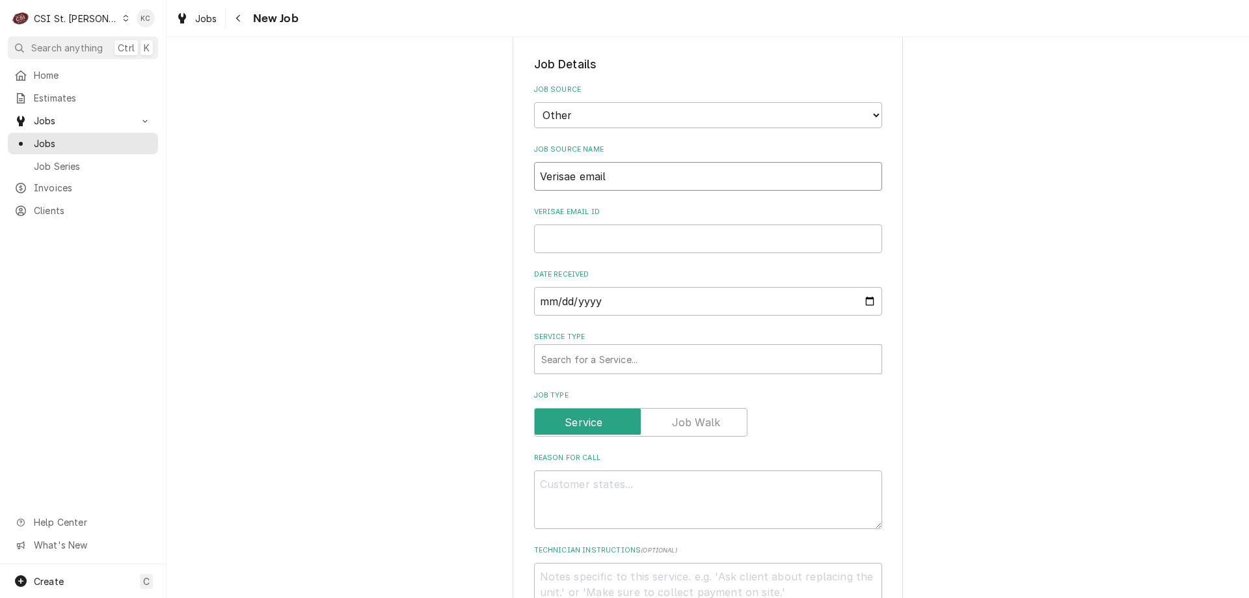
type textarea "x"
type input "Verisae email"
click at [626, 240] on input "Verisae email ID" at bounding box center [708, 238] width 348 height 29
paste input "72133882"
type textarea "x"
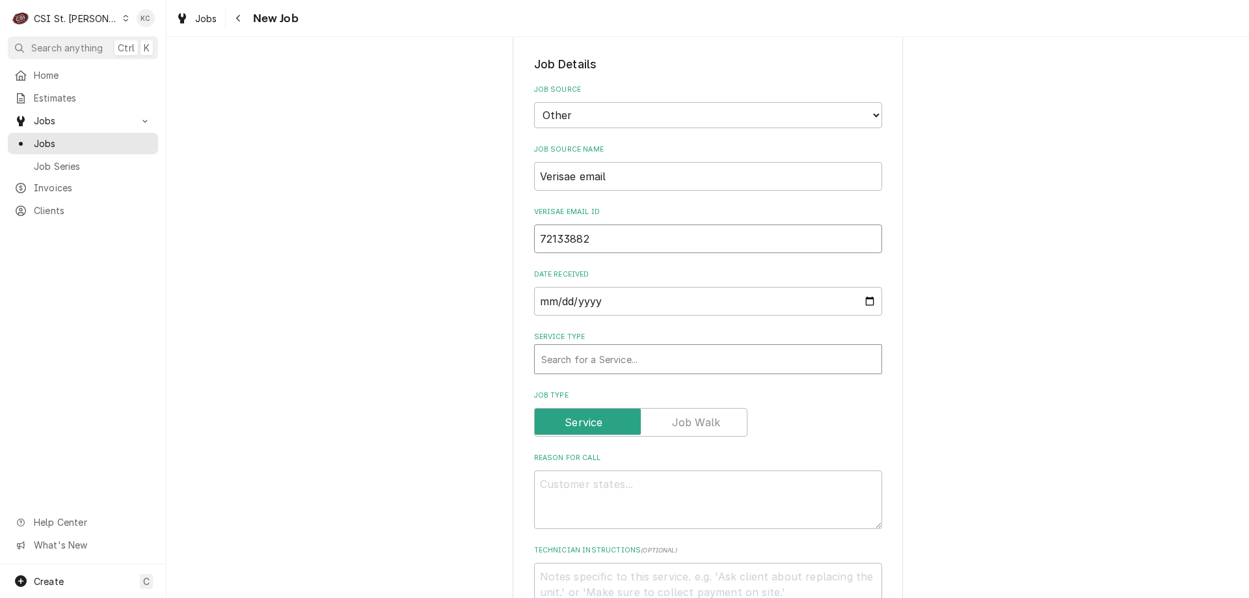
type input "72133882"
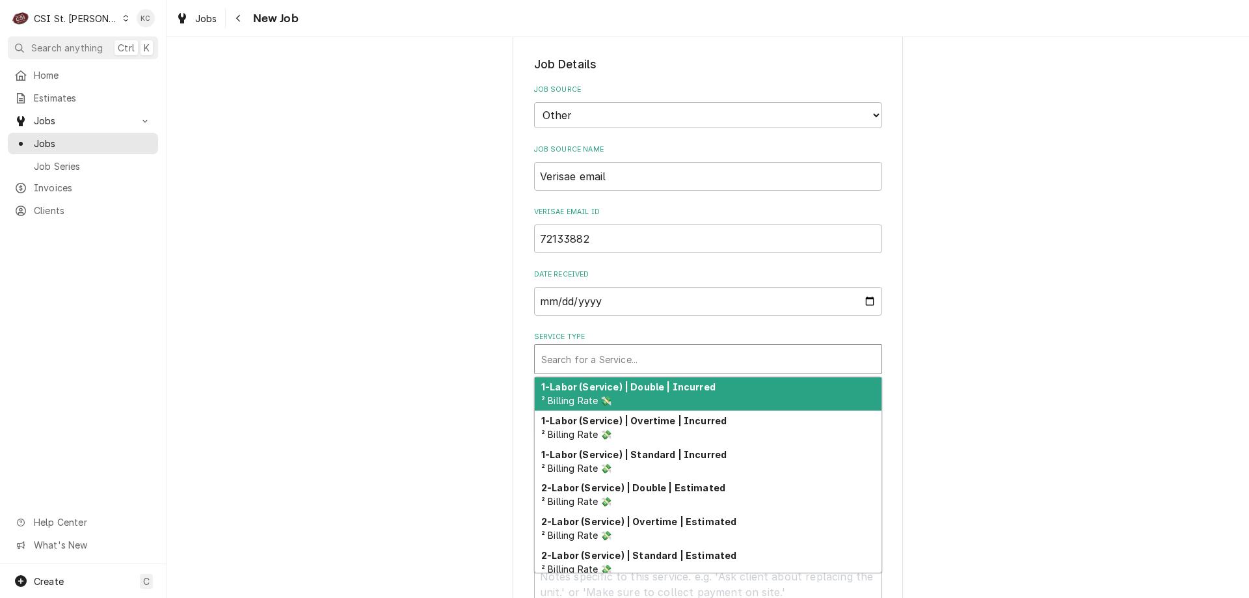
click at [650, 365] on div "Service Type" at bounding box center [708, 358] width 334 height 23
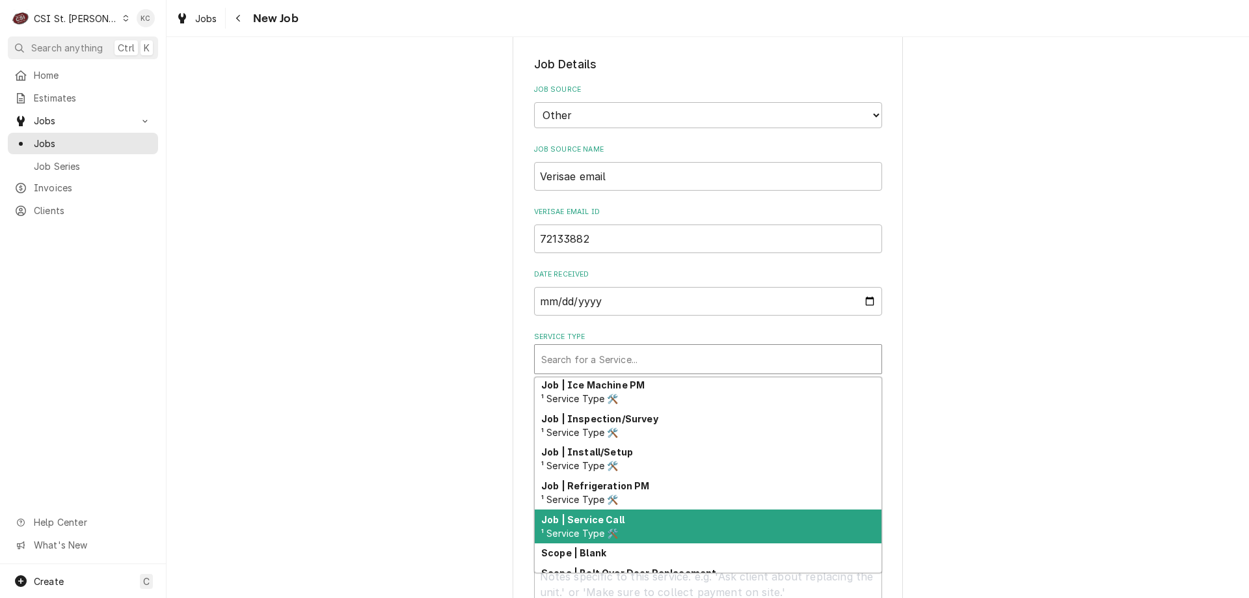
scroll to position [680, 0]
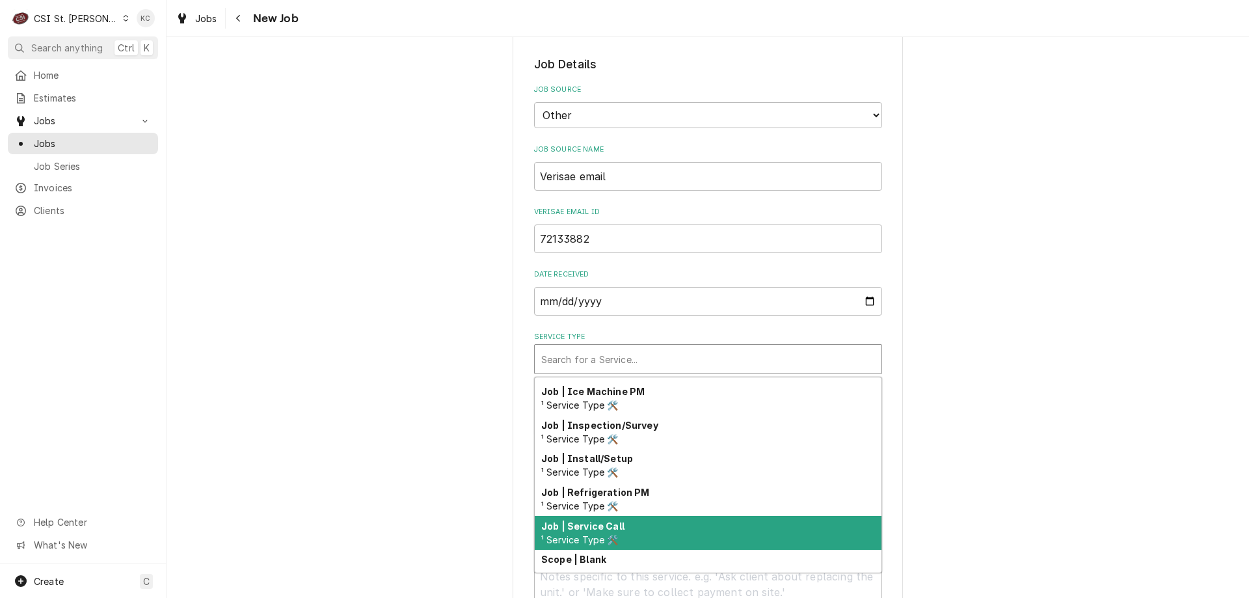
click at [671, 518] on div "Job | Service Call ¹ Service Type 🛠️" at bounding box center [708, 533] width 347 height 34
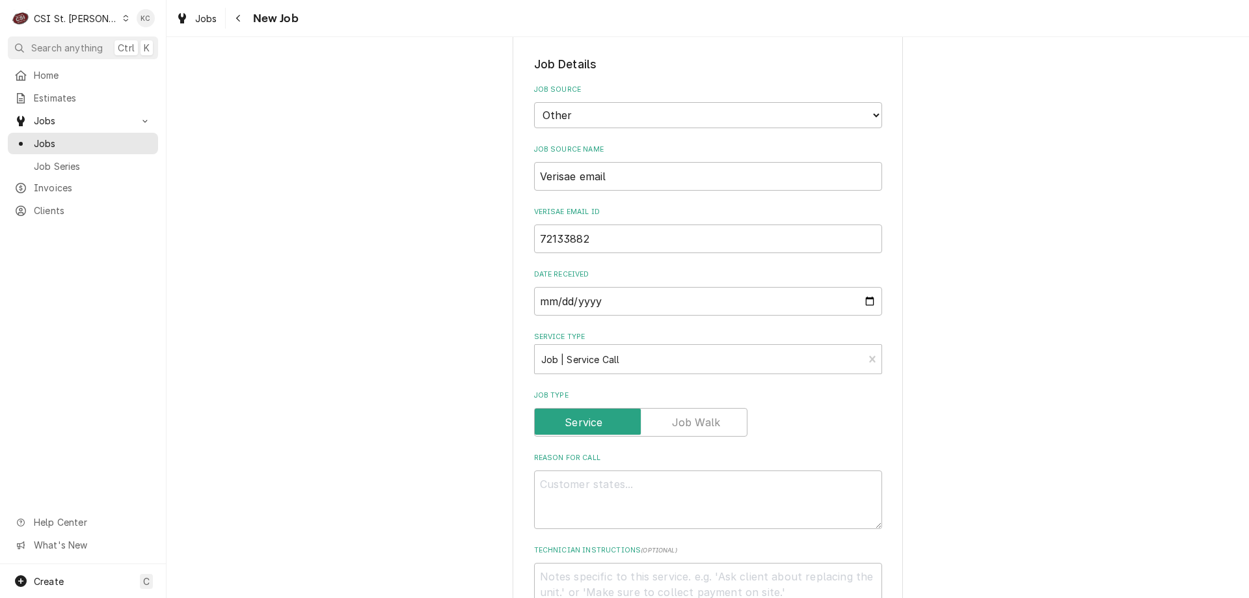
click at [939, 416] on div "Please provide the following information to create a job: Client Details Client…" at bounding box center [708, 460] width 1082 height 1600
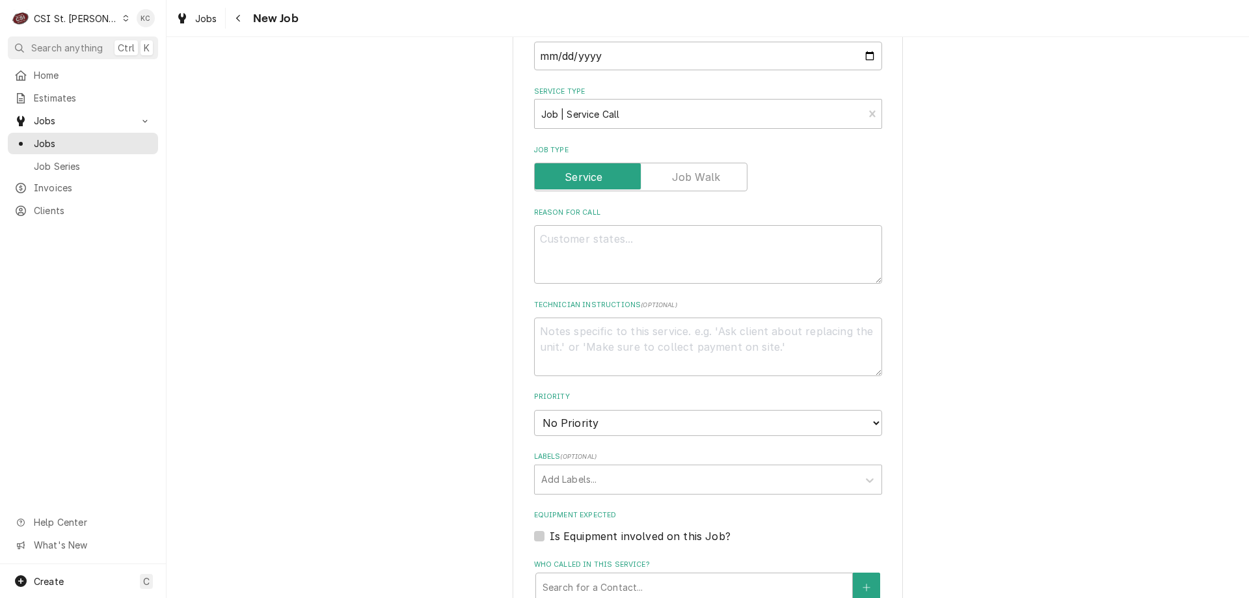
scroll to position [650, 0]
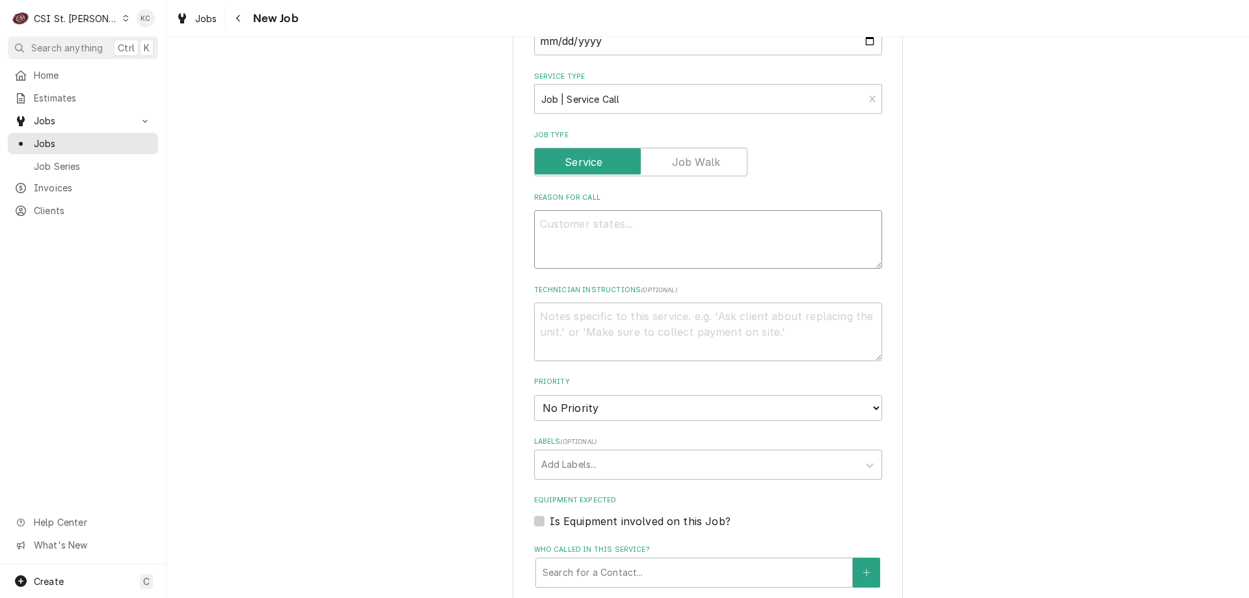
click at [559, 228] on textarea "Reason For Call" at bounding box center [708, 239] width 348 height 59
paste textarea "Tag #: 123BK25A Fixture Number: Serial #: In-Service Date: 03/11/2013 Warranty …"
type textarea "x"
type textarea "Tag #: 123BK25A Fixture Number: Serial #: In-Service Date: 03/11/2013 Warranty …"
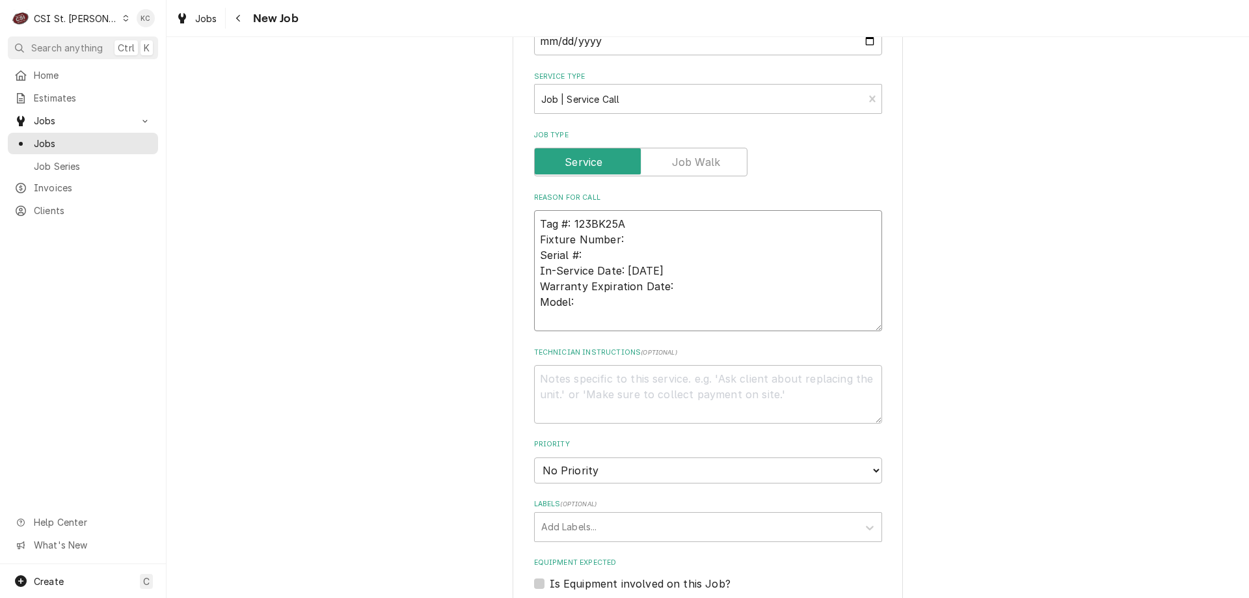
type textarea "x"
drag, startPoint x: 630, startPoint y: 240, endPoint x: 663, endPoint y: 250, distance: 34.6
click at [663, 250] on textarea "Tag #: 123BK25A Fixture Number: Serial #: In-Service Date: 03/11/2013 Warranty …" at bounding box center [708, 270] width 348 height 121
type textarea "Tag #: 123BK25A Fixture Number: Serial #: In-Service Date: 03/11/2013 Warranty …"
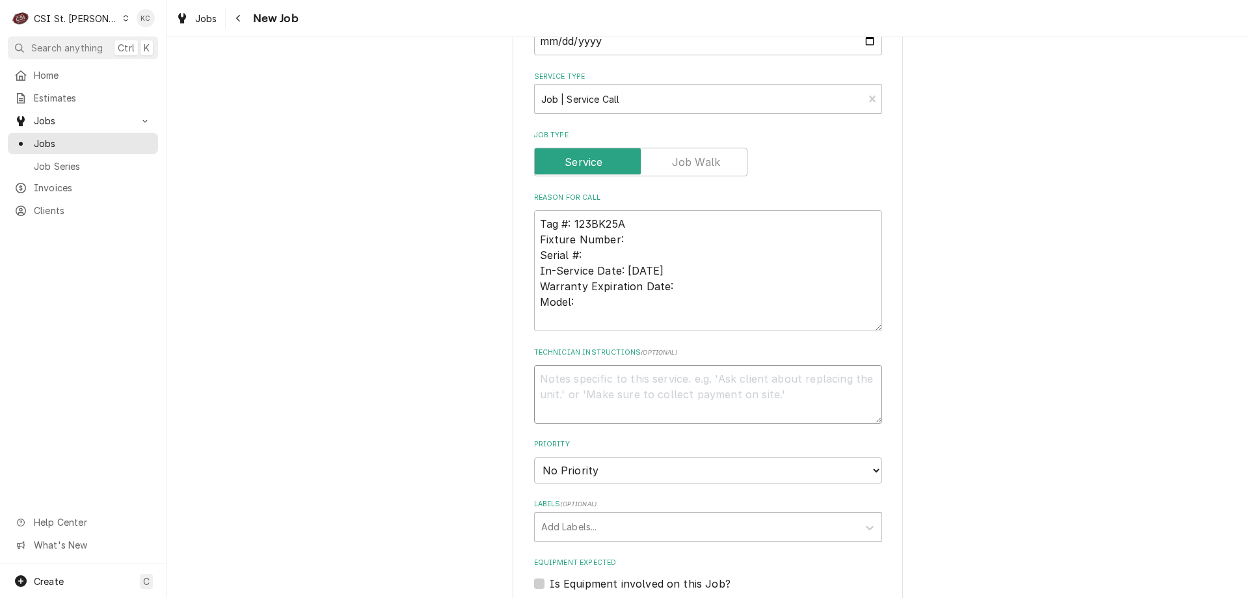
click at [636, 378] on textarea "Technician Instructions ( optional )" at bounding box center [708, 394] width 348 height 59
click at [616, 308] on textarea "Tag #: 123BK25A Fixture Number: Serial #: In-Service Date: 03/11/2013 Warranty …" at bounding box center [708, 270] width 348 height 121
type textarea "x"
type textarea "Tag #: 123BK25A Fixture Number: Serial #: In-Service Date: 03/11/2013 Warranty …"
type textarea "x"
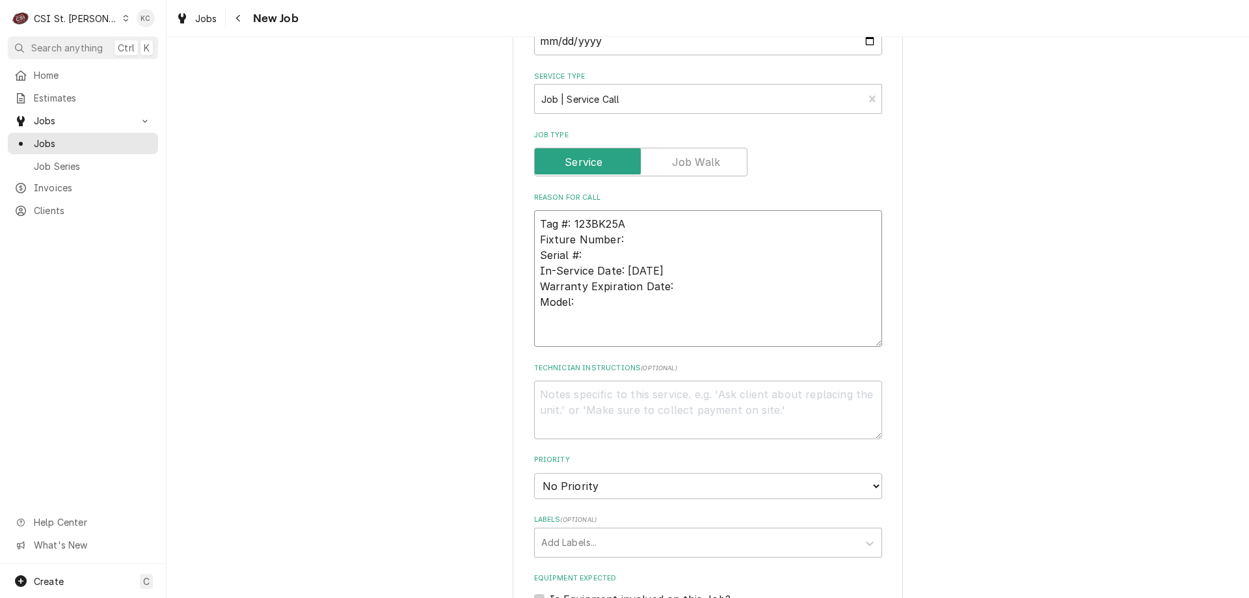
type textarea "Tag #: 123BK25A Fixture Number: Serial #: In-Service Date: 03/11/2013 Warranty …"
paste textarea "Garbage disposal stopped working"
type textarea "x"
type textarea "Tag #: 123BK25A Fixture Number: Serial #: In-Service Date: 03/11/2013 Warranty …"
type textarea "x"
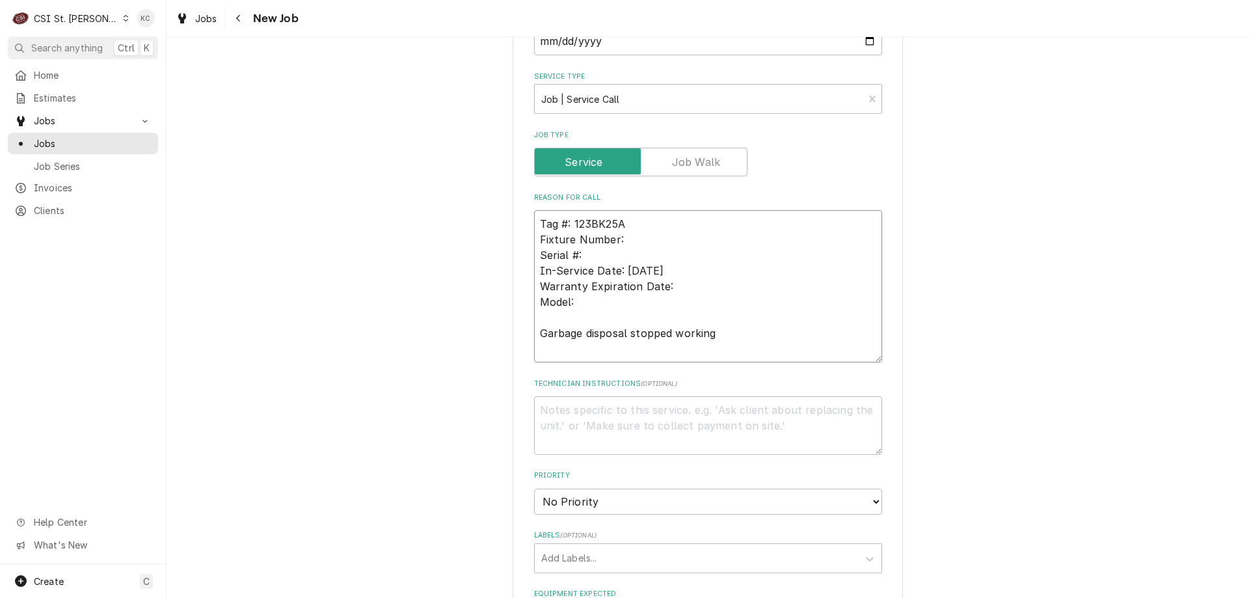
type textarea "Tag #: 123BK25A Fixture Number: Serial #: In-Service Date: 03/11/2013 Warranty …"
click at [348, 389] on div "Please provide the following information to create a job: Client Details Client…" at bounding box center [708, 247] width 1082 height 1694
click at [626, 412] on textarea "Technician Instructions ( optional )" at bounding box center [708, 425] width 348 height 59
click at [702, 410] on textarea "Technician Instructions ( optional )" at bounding box center [708, 425] width 348 height 59
paste textarea "Kathryn Dillon"
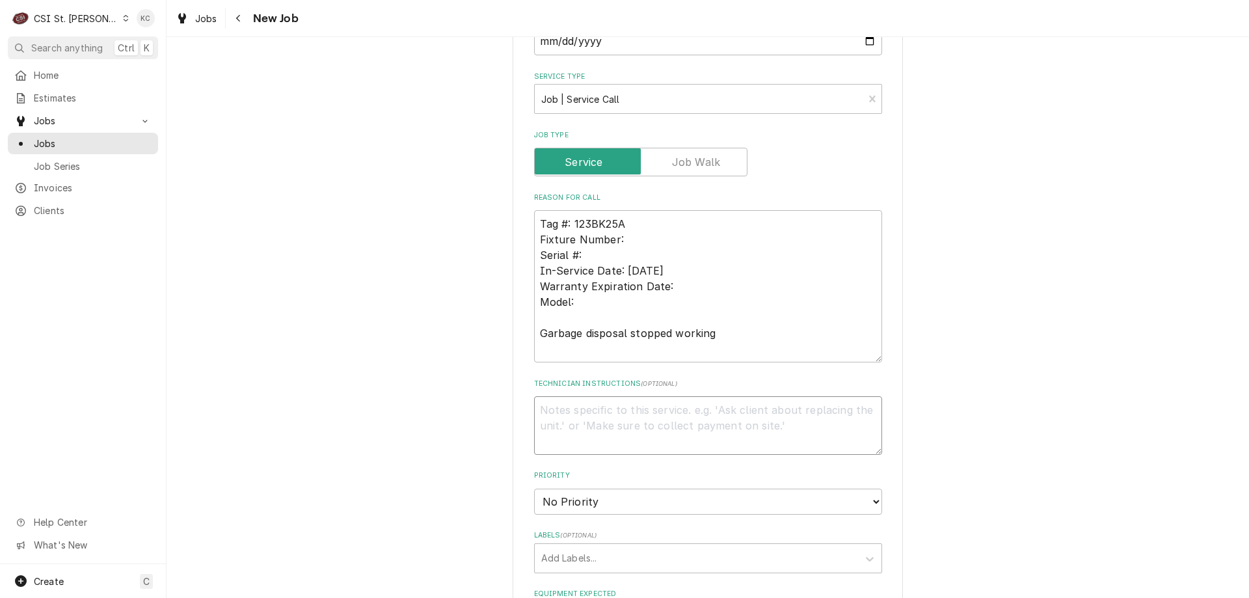
type textarea "x"
type textarea "Kathryn Dillon"
type textarea "x"
type textarea "Kathryn Dillon"
click at [974, 125] on div "Please provide the following information to create a job: Client Details Client…" at bounding box center [708, 247] width 1082 height 1694
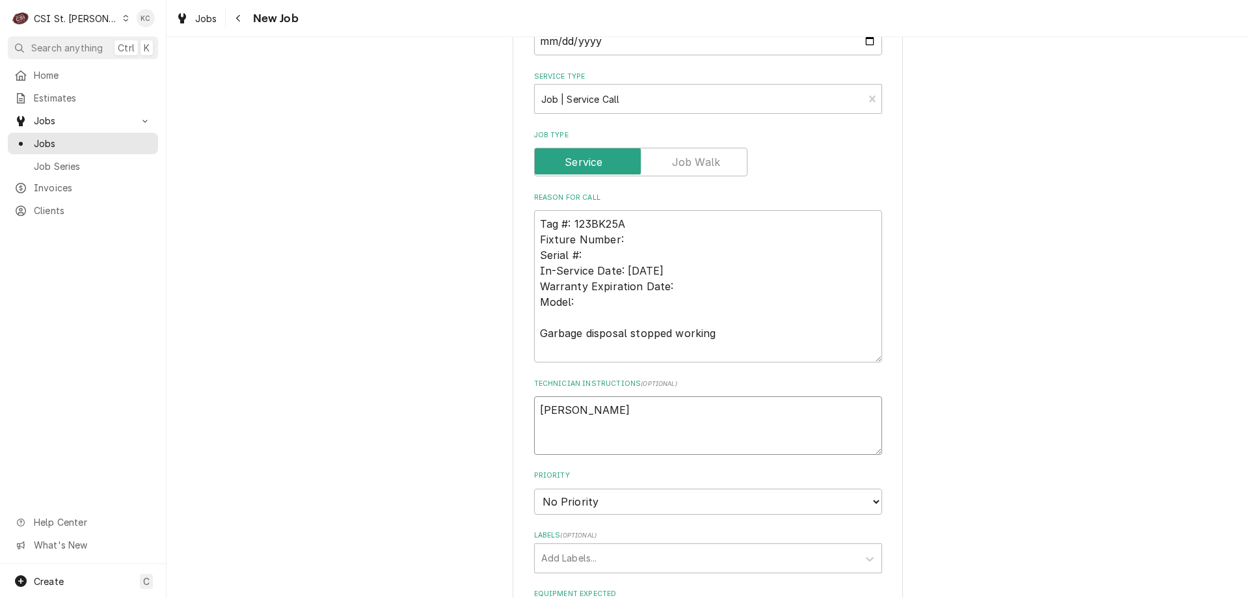
click at [614, 408] on textarea "Kathryn Dillon" at bounding box center [708, 425] width 348 height 59
type textarea "x"
type textarea "Kathryn Dillon -"
type textarea "x"
type textarea "Kathryn Dillon -"
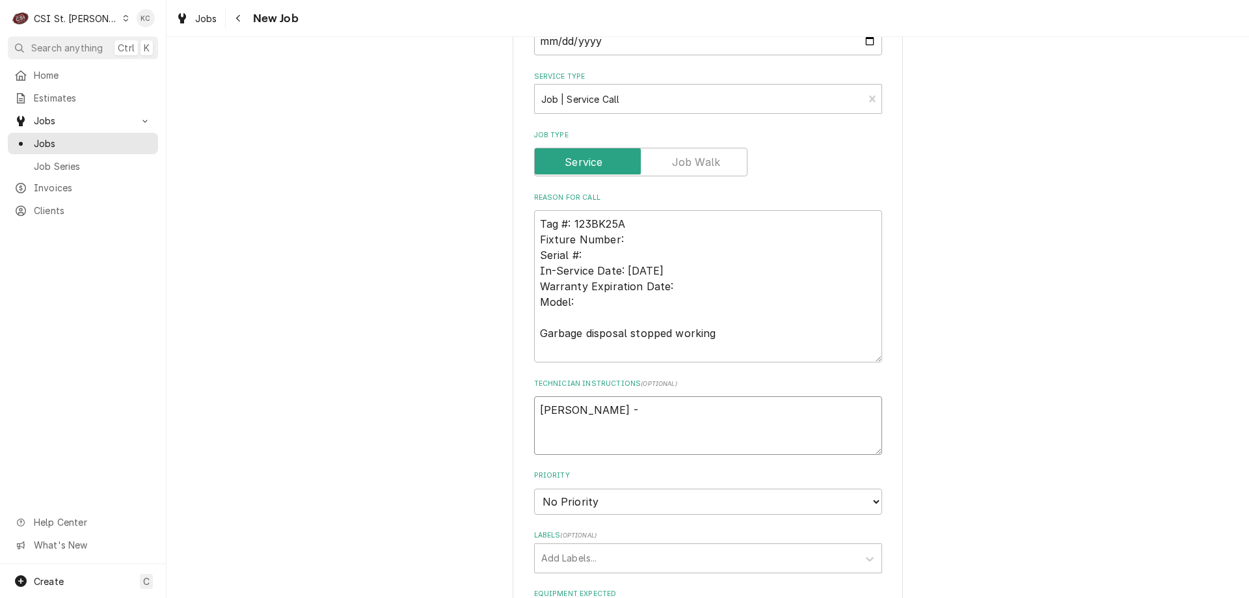
type textarea "x"
type textarea "Kathryn Dillon - 6"
type textarea "x"
type textarea "Kathryn Dillon - 63"
type textarea "x"
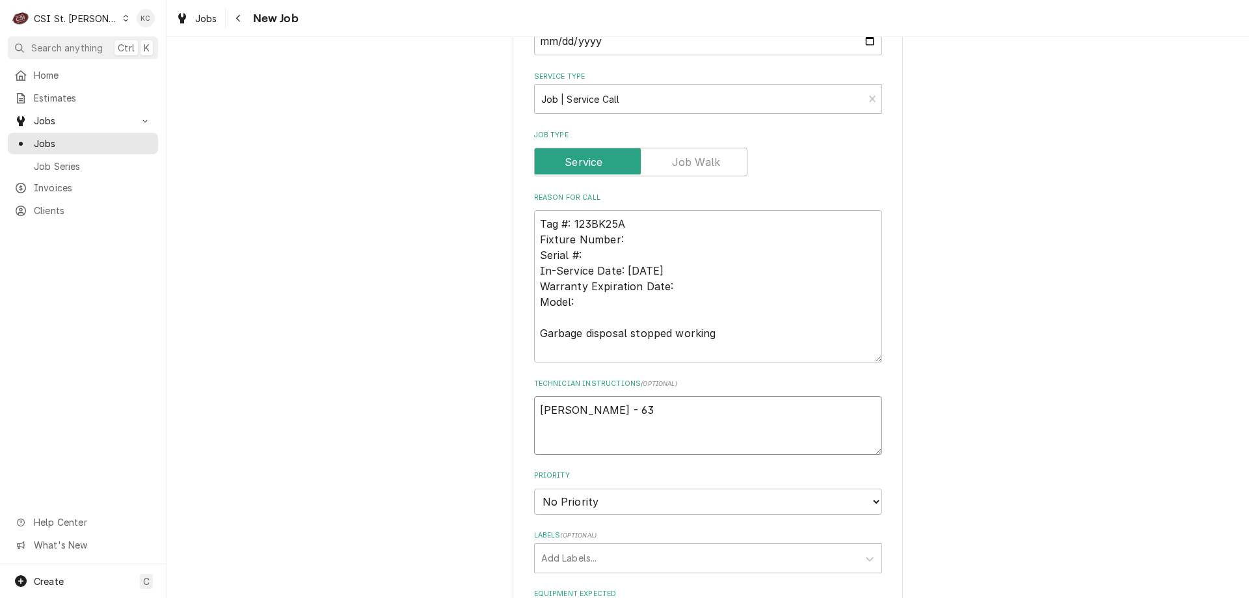
type textarea "Kathryn Dillon - 636"
type textarea "x"
type textarea "Kathryn Dillon - 636"
type textarea "x"
type textarea "Kathryn Dillon - 636 2"
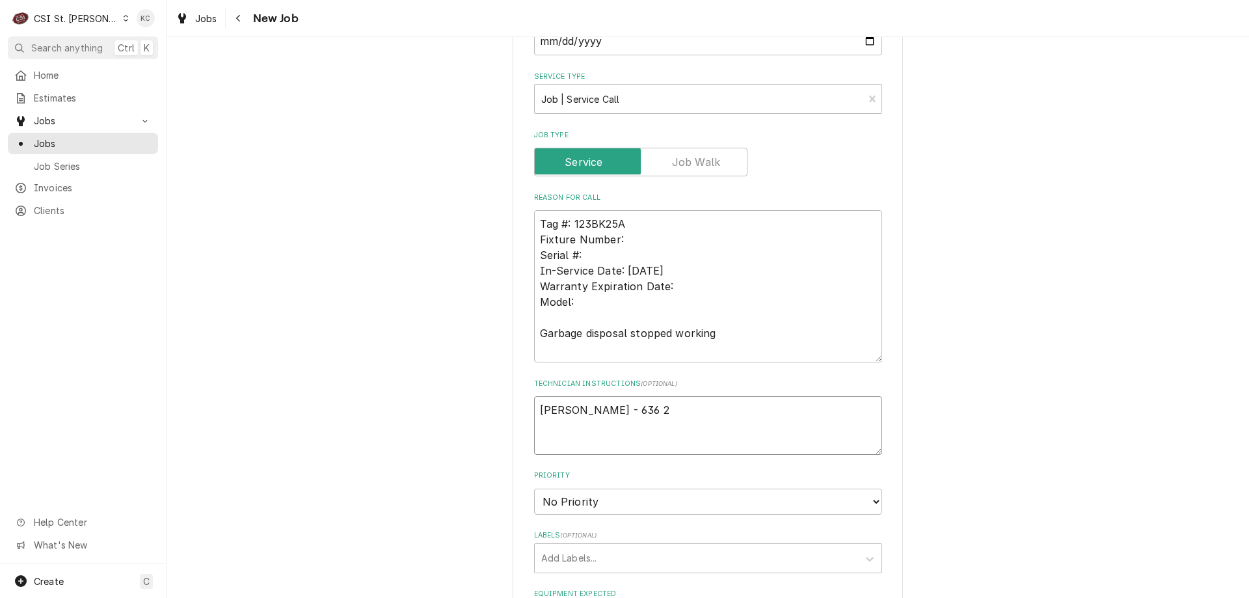
type textarea "x"
type textarea "Kathryn Dillon - 636 24"
type textarea "x"
type textarea "Kathryn Dillon - 636 240"
type textarea "x"
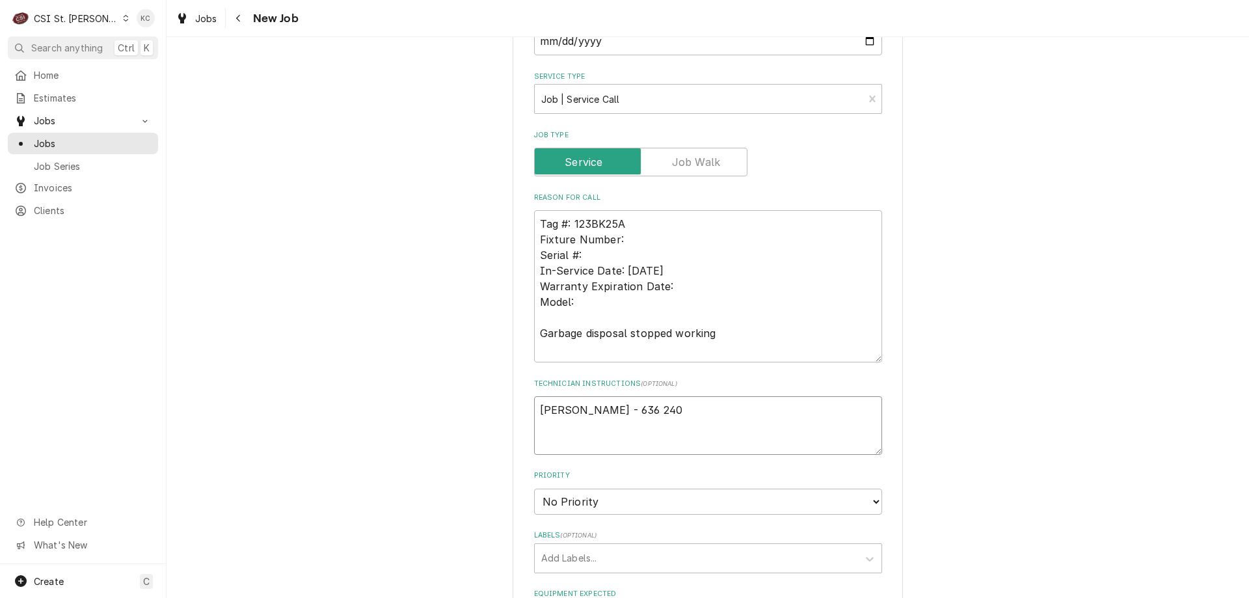
type textarea "Kathryn Dillon - 636 240-"
type textarea "x"
type textarea "Kathryn Dillon - 636 240-6"
type textarea "x"
type textarea "Kathryn Dillon - 636 240-68"
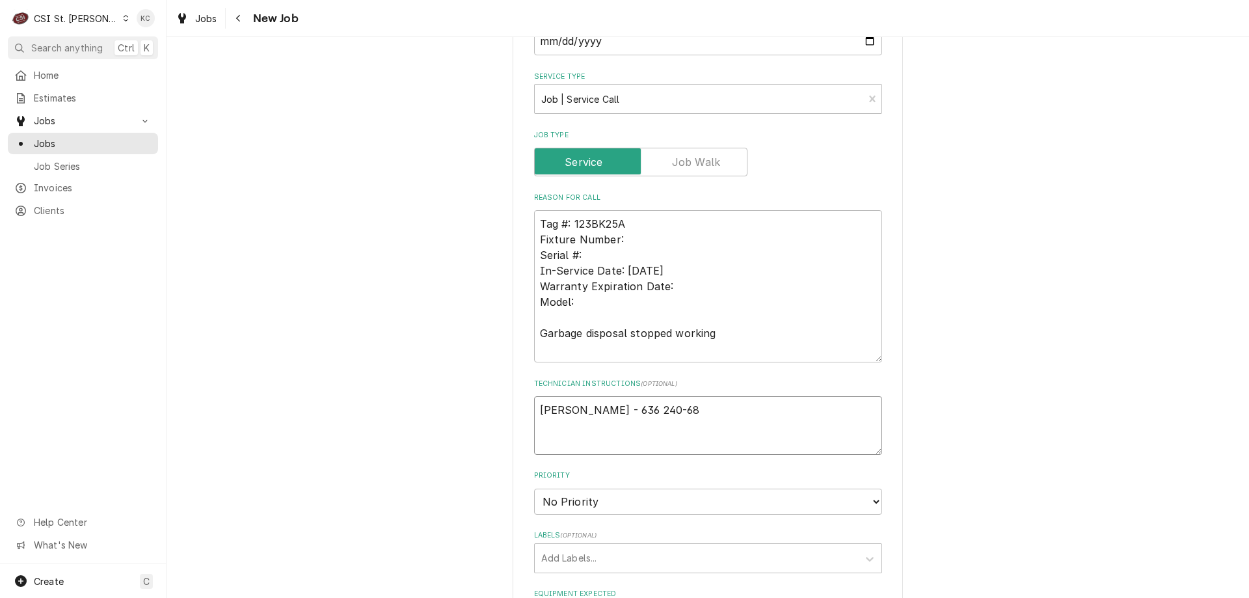
type textarea "x"
type textarea "Kathryn Dillon - 636 240-686"
type textarea "x"
type textarea "Kathryn Dillon - 636 240-6868"
type textarea "x"
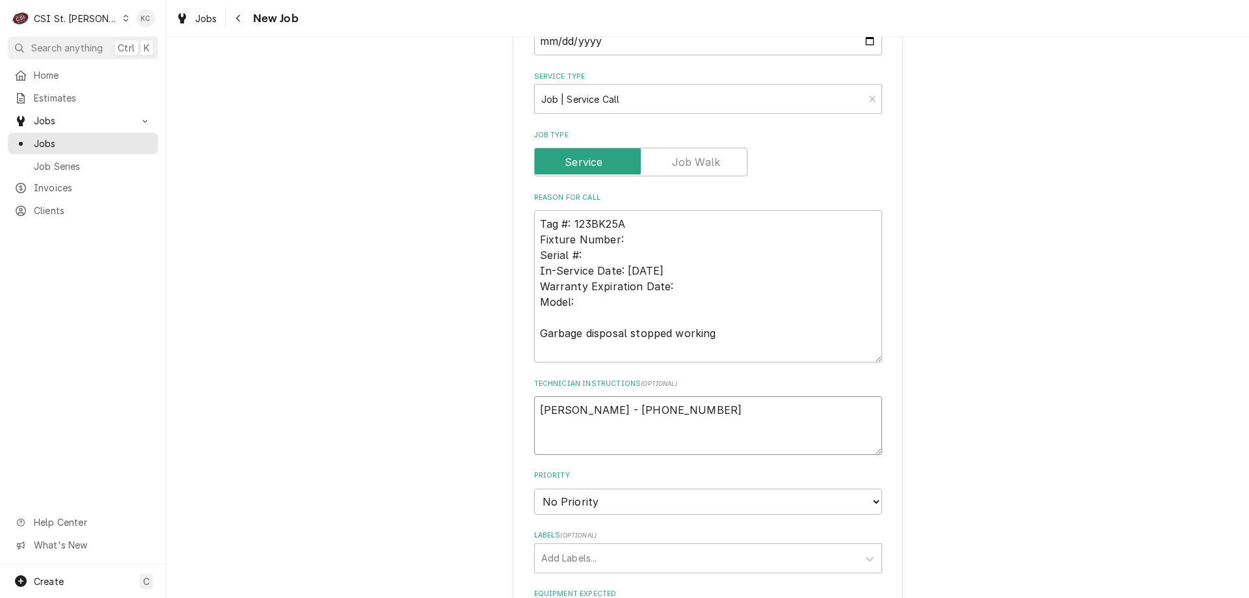
type textarea "Kathryn Dillon - 636 240-6868"
type textarea "x"
type textarea "Kathryn Dillon - 636 240-6868"
type textarea "x"
type textarea "Kathryn Dillon - 636 240-6868 6"
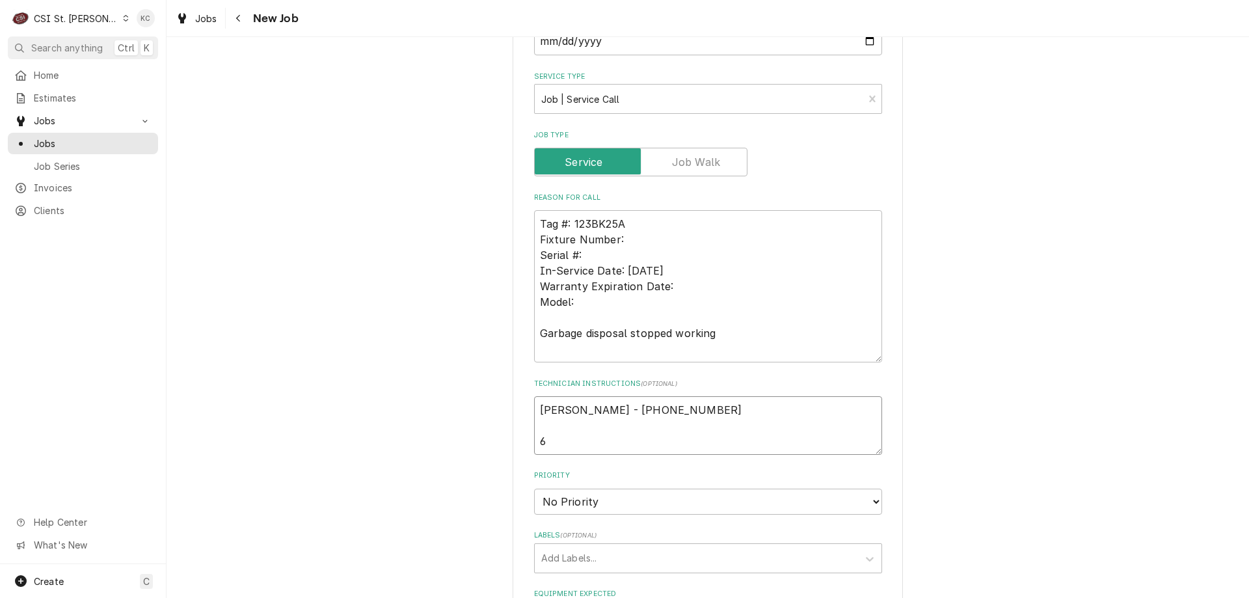
type textarea "x"
type textarea "Kathryn Dillon - 636 240-6868 6a"
type textarea "x"
type textarea "Kathryn Dillon - 636 240-6868 6am"
type textarea "x"
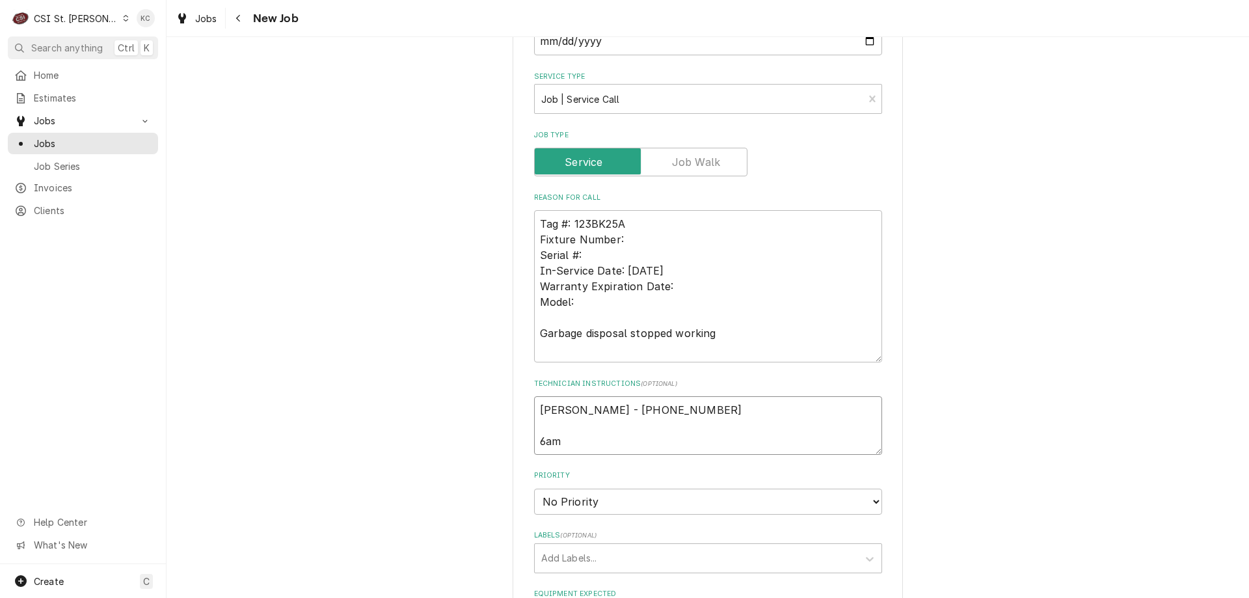
type textarea "Kathryn Dillon - 636 240-6868 6am"
type textarea "x"
type textarea "Kathryn Dillon - 636 240-6868 6am -"
type textarea "x"
type textarea "Kathryn Dillon - 636 240-6868 6am -"
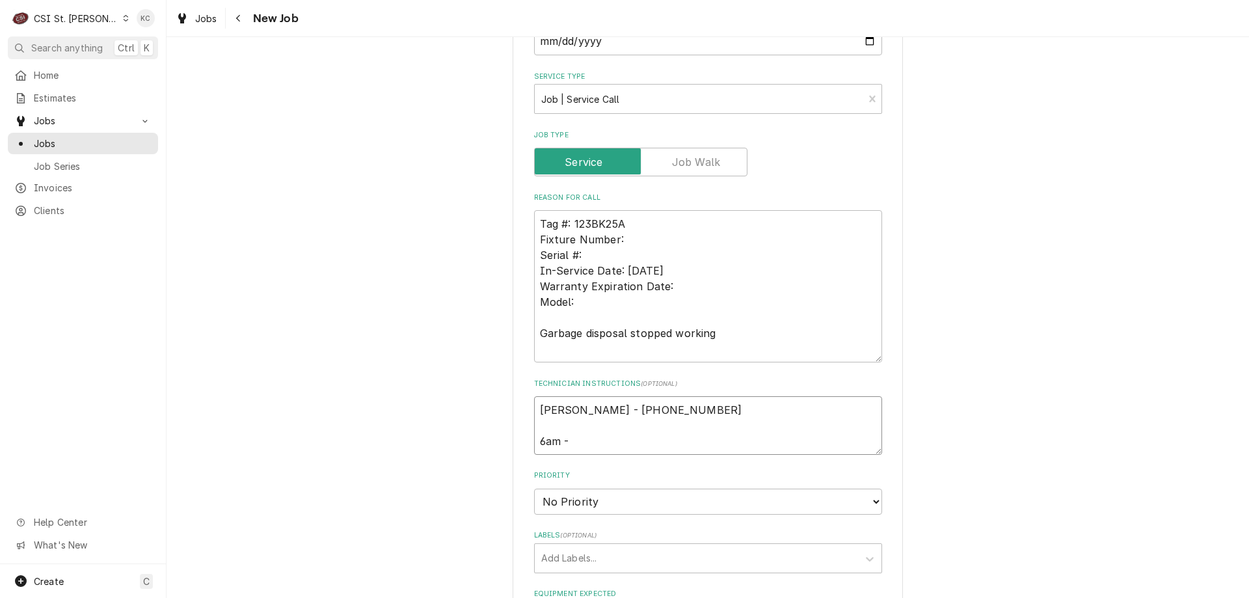
type textarea "x"
type textarea "Kathryn Dillon - 636 240-6868 6am - 1"
type textarea "x"
type textarea "Kathryn Dillon - 636 240-6868 6am - 10"
type textarea "x"
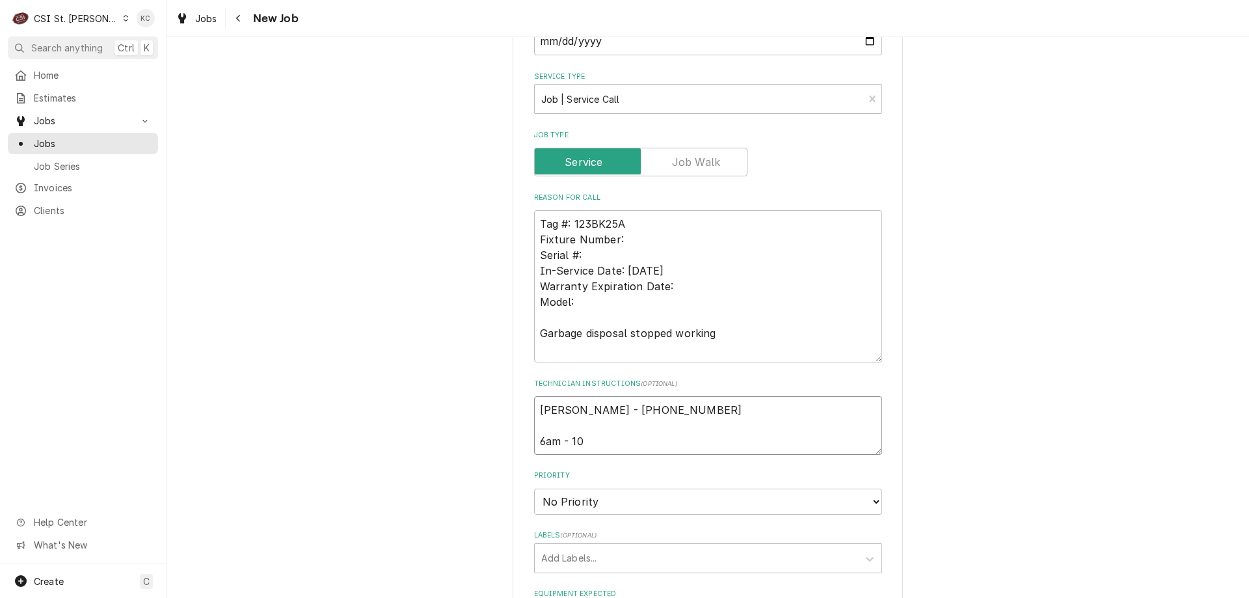
type textarea "Kathryn Dillon - 636 240-6868 6am - 10p"
type textarea "x"
type textarea "Kathryn Dillon - 636 240-6868 6am - 10pm"
type textarea "x"
type textarea "Kathryn Dillon - 636 240-6868 6am - 10pm"
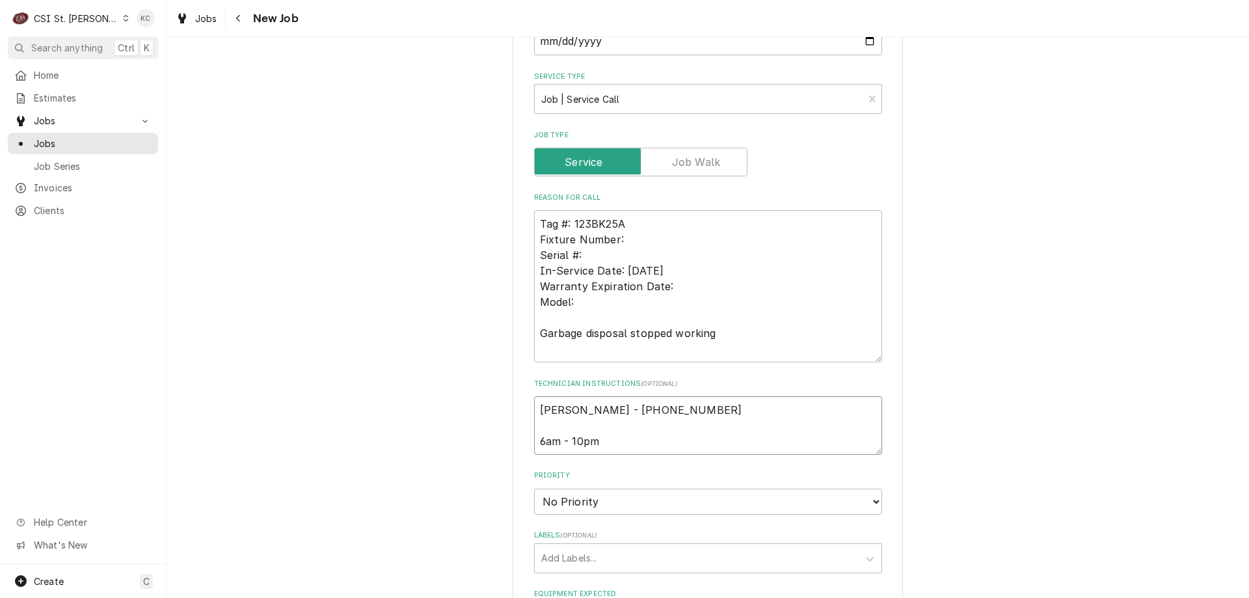
type textarea "x"
type textarea "Kathryn Dillon - 636 240-6868 6am - 10pm"
type textarea "x"
type textarea "Kathryn Dillon - 636 240-6868 6am - 10pm"
type textarea "x"
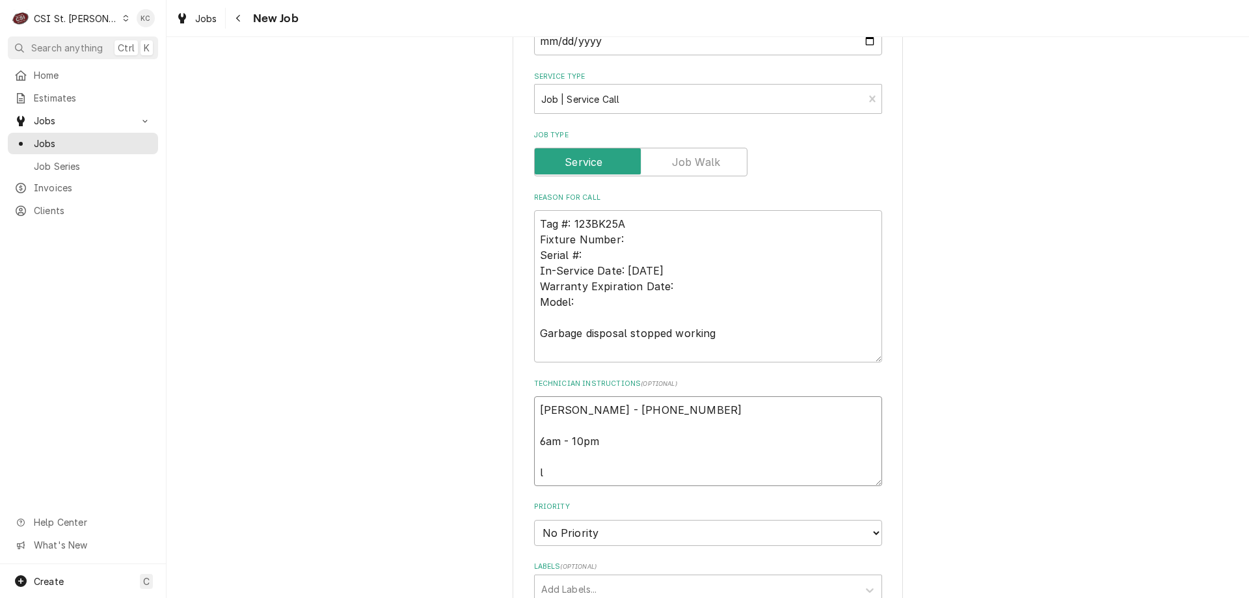
type textarea "Kathryn Dillon - 636 240-6868 6am - 10pm lO"
type textarea "x"
type textarea "Kathryn Dillon - 636 240-6868 6am - 10pm lOca"
type textarea "x"
type textarea "Kathryn Dillon - 636 240-6868 6am - 10pm lOcat"
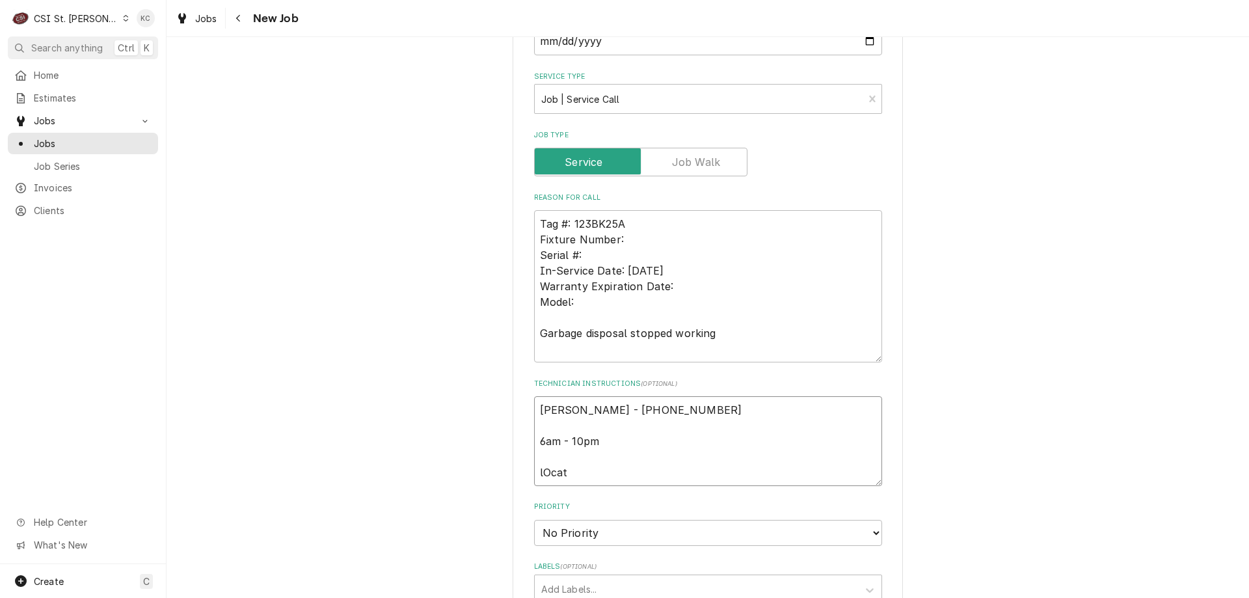
type textarea "x"
type textarea "Kathryn Dillon - 636 240-6868 6am - 10pm lOcate"
type textarea "x"
type textarea "Kathryn Dillon - 636 240-6868 6am - 10pm lOcated"
type textarea "x"
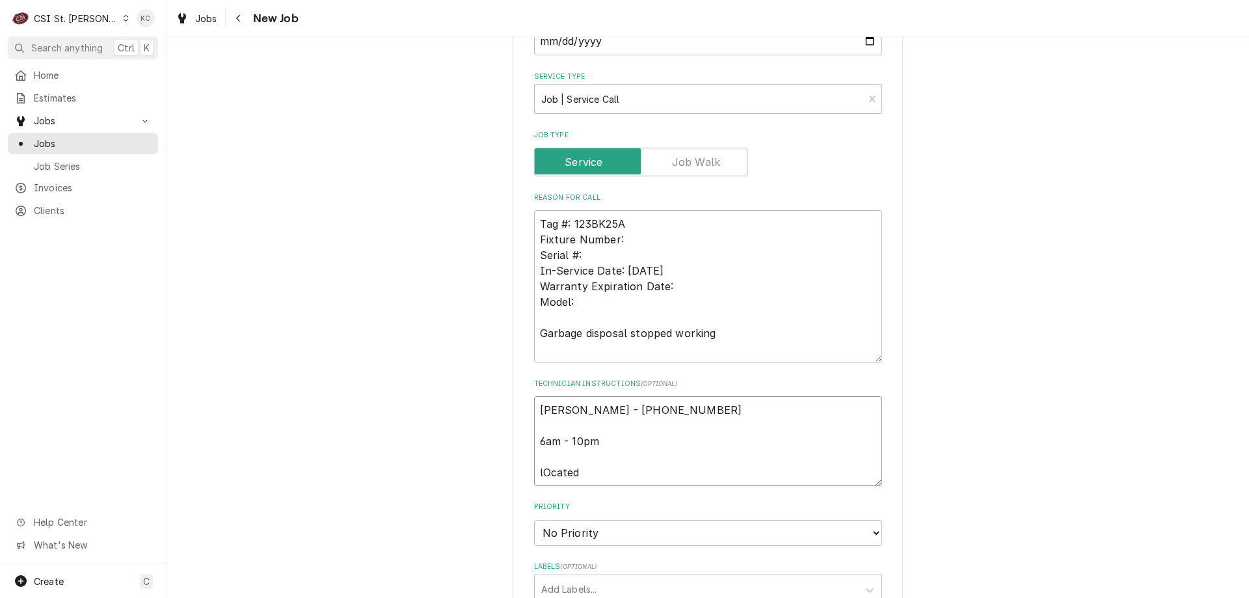
type textarea "Kathryn Dillon - 636 240-6868 6am - 10pm lOcated i"
type textarea "x"
type textarea "Kathryn Dillon - 636 240-6868 6am - 10pm lOcated in"
type textarea "x"
type textarea "Kathryn Dillon - 636 240-6868 6am - 10pm lOcated in"
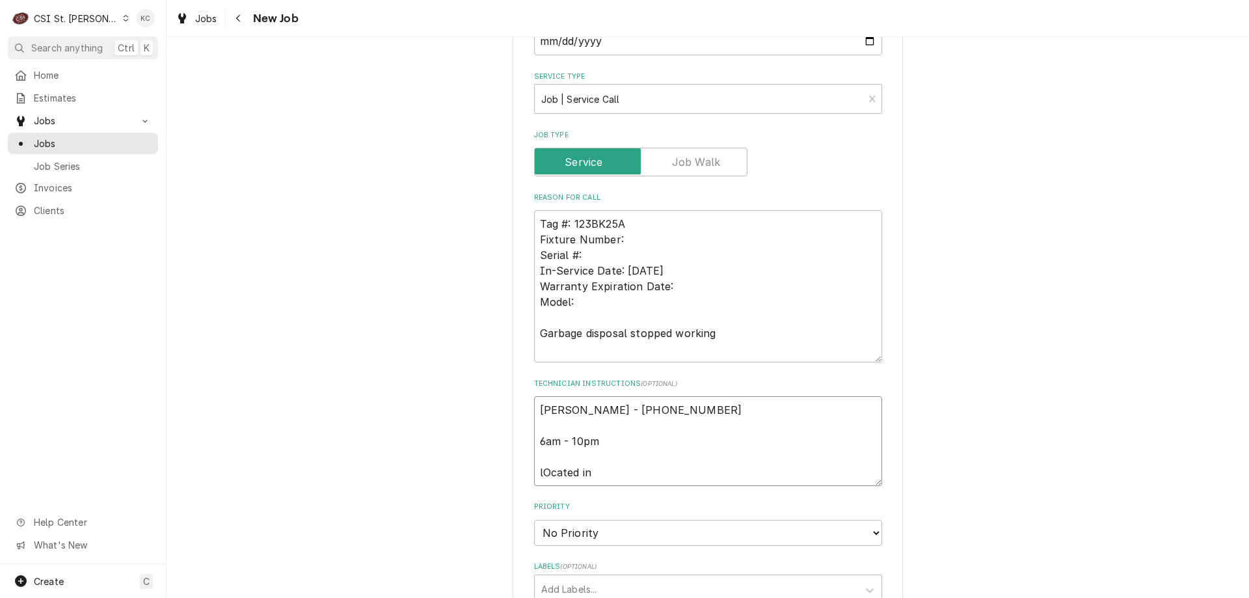
type textarea "x"
type textarea "Kathryn Dillon - 636 240-6868 6am - 10pm lOcated in"
type textarea "x"
type textarea "Kathryn Dillon - 636 240-6868 6am - 10pm lOcated i"
type textarea "x"
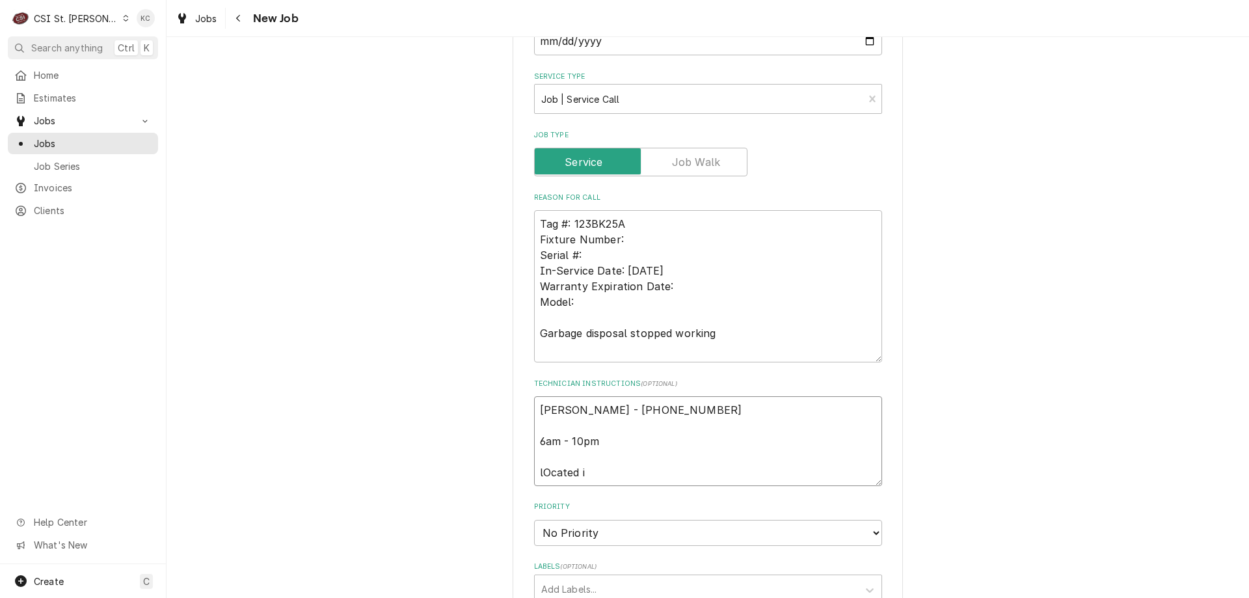
type textarea "Kathryn Dillon - 636 240-6868 6am - 10pm lOcated"
type textarea "x"
type textarea "Kathryn Dillon - 636 240-6868 6am - 10pm lOcated"
type textarea "x"
type textarea "Kathryn Dillon - 636 240-6868 6am - 10pm lOcate"
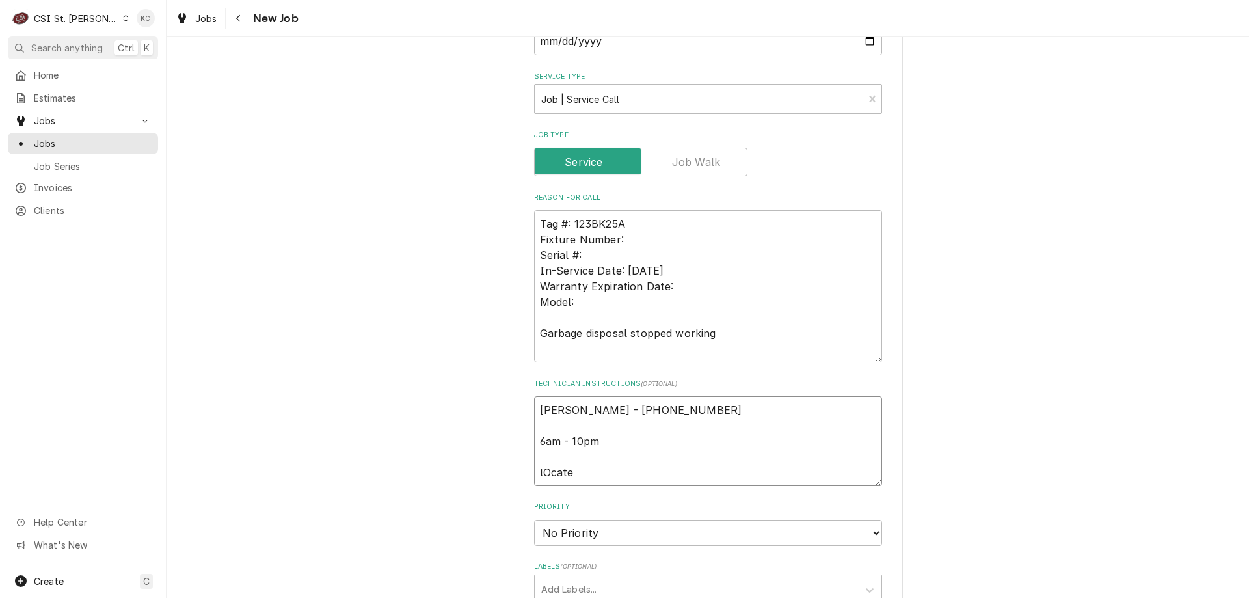
type textarea "x"
type textarea "Kathryn Dillon - 636 240-6868 6am - 10pm lOcat"
type textarea "x"
type textarea "Kathryn Dillon - 636 240-6868 6am - 10pm lOc"
type textarea "x"
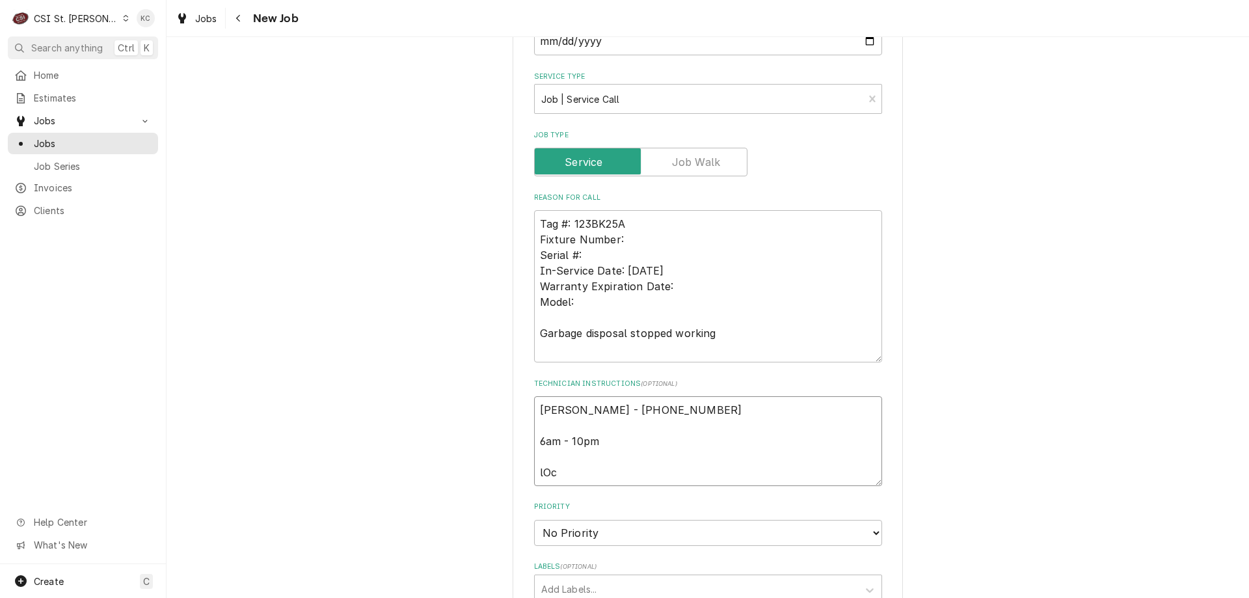
type textarea "Kathryn Dillon - 636 240-6868 6am - 10pm lO"
type textarea "x"
type textarea "Kathryn Dillon - 636 240-6868 6am - 10pm l"
type textarea "x"
type textarea "Kathryn Dillon - 636 240-6868 6am - 10pm"
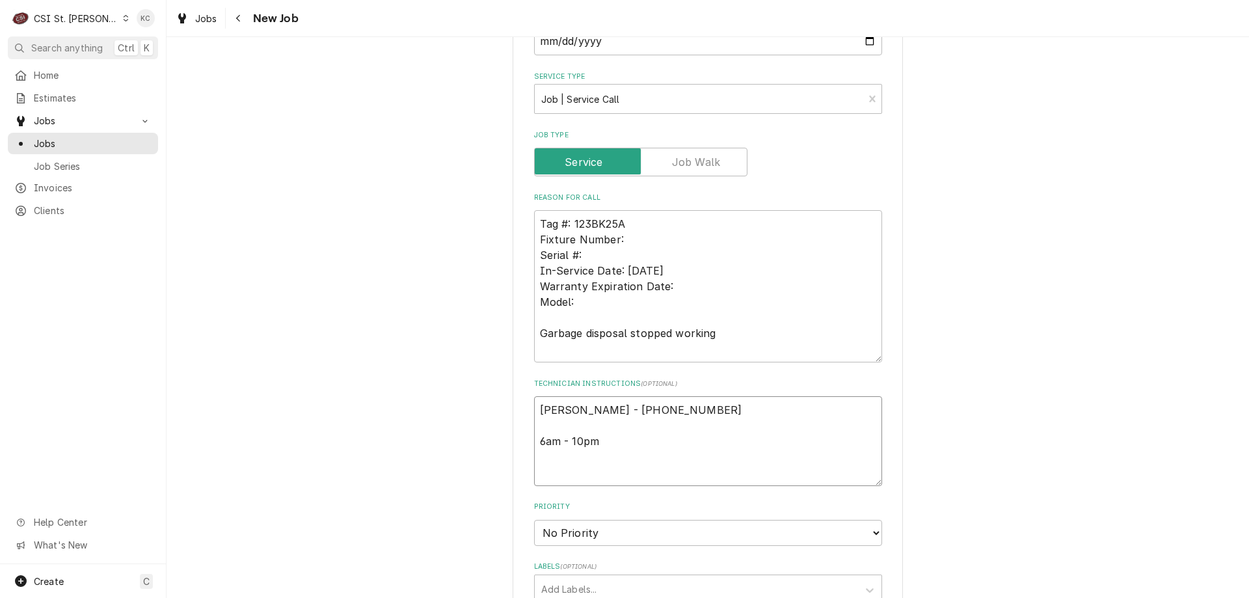
type textarea "x"
type textarea "Kathryn Dillon - 636 240-6868 6am - 10pm L"
type textarea "x"
type textarea "Kathryn Dillon - 636 240-6868 6am - 10pm Lo"
type textarea "x"
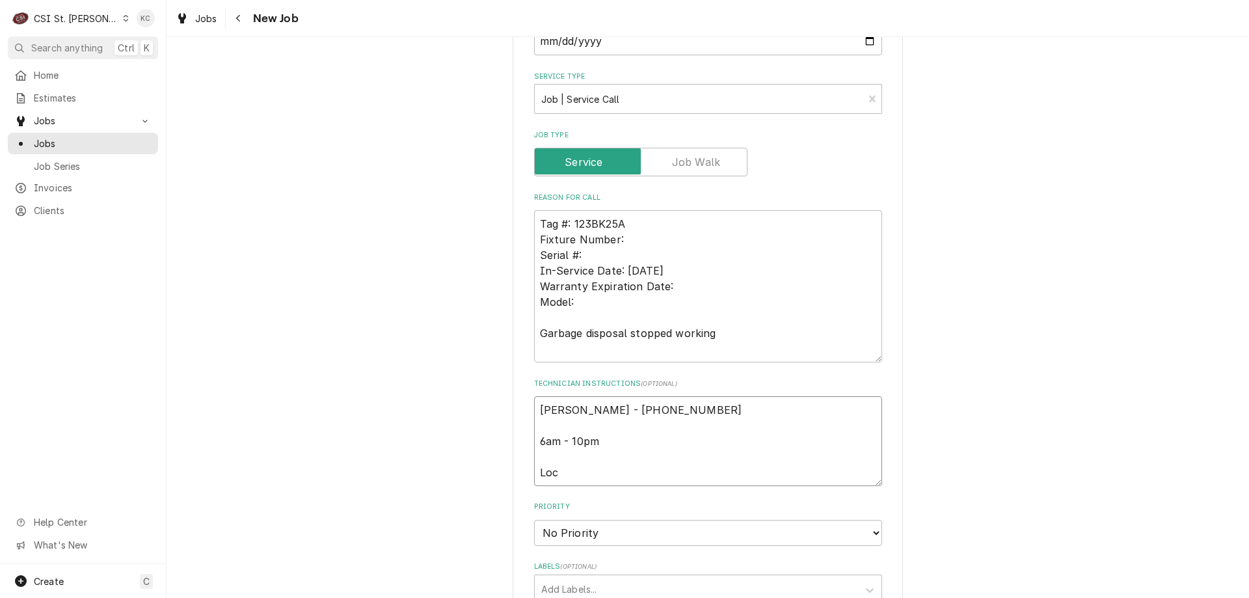
type textarea "Kathryn Dillon - 636 240-6868 6am - 10pm Loca"
type textarea "x"
type textarea "Kathryn Dillon - 636 240-6868 6am - 10pm Locat"
type textarea "x"
type textarea "Kathryn Dillon - 636 240-6868 6am - 10pm Locate"
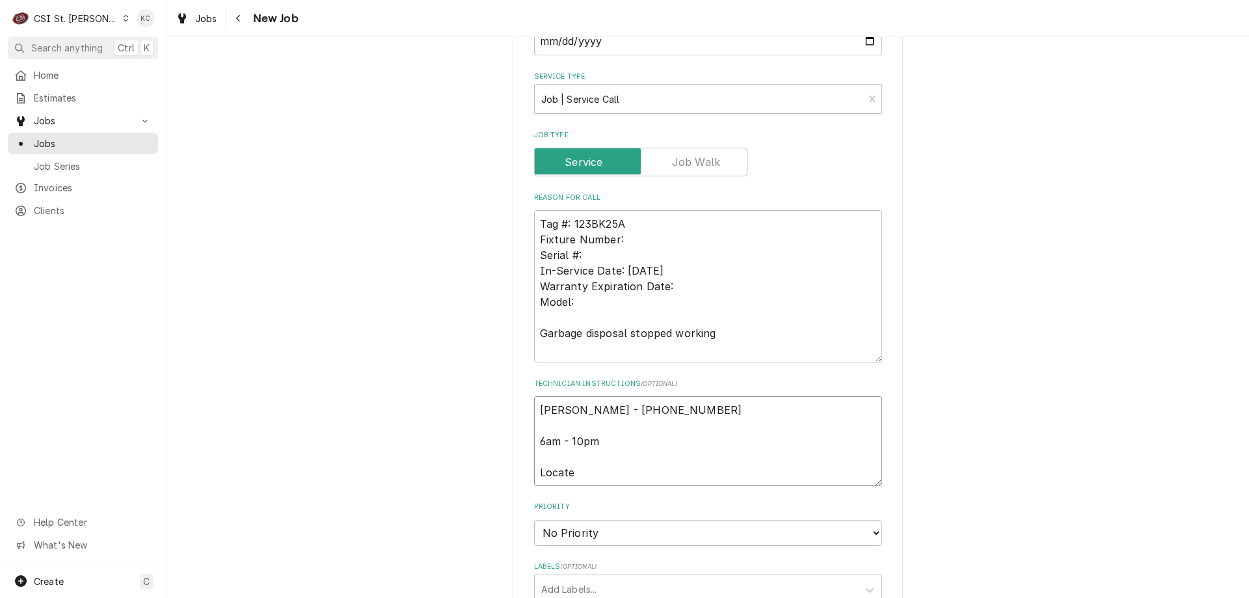
type textarea "x"
type textarea "Kathryn Dillon - 636 240-6868 6am - 10pm Located"
type textarea "x"
type textarea "Kathryn Dillon - 636 240-6868 6am - 10pm Located"
type textarea "x"
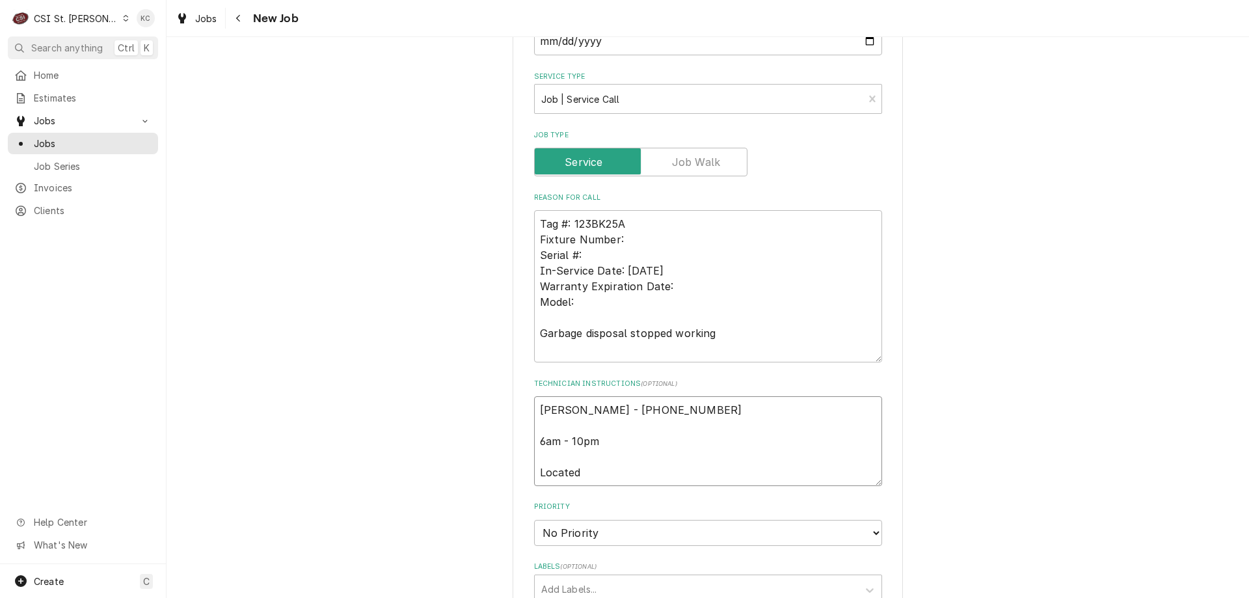
type textarea "Kathryn Dillon - 636 240-6868 6am - 10pm Located i"
type textarea "x"
type textarea "Kathryn Dillon - 636 240-6868 6am - 10pm Located in"
type textarea "x"
type textarea "Kathryn Dillon - 636 240-6868 6am - 10pm Located in"
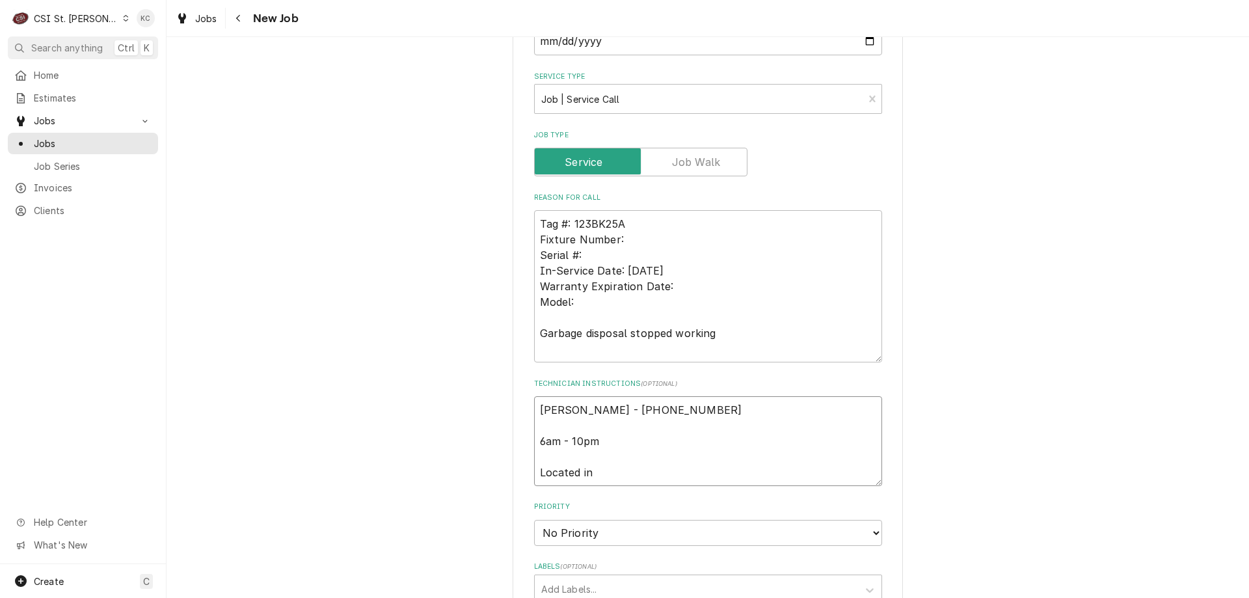
type textarea "x"
type textarea "Kathryn Dillon - 636 240-6868 6am - 10pm Located in B"
type textarea "x"
type textarea "Kathryn Dillon - 636 240-6868 6am - 10pm Located in Ba"
type textarea "x"
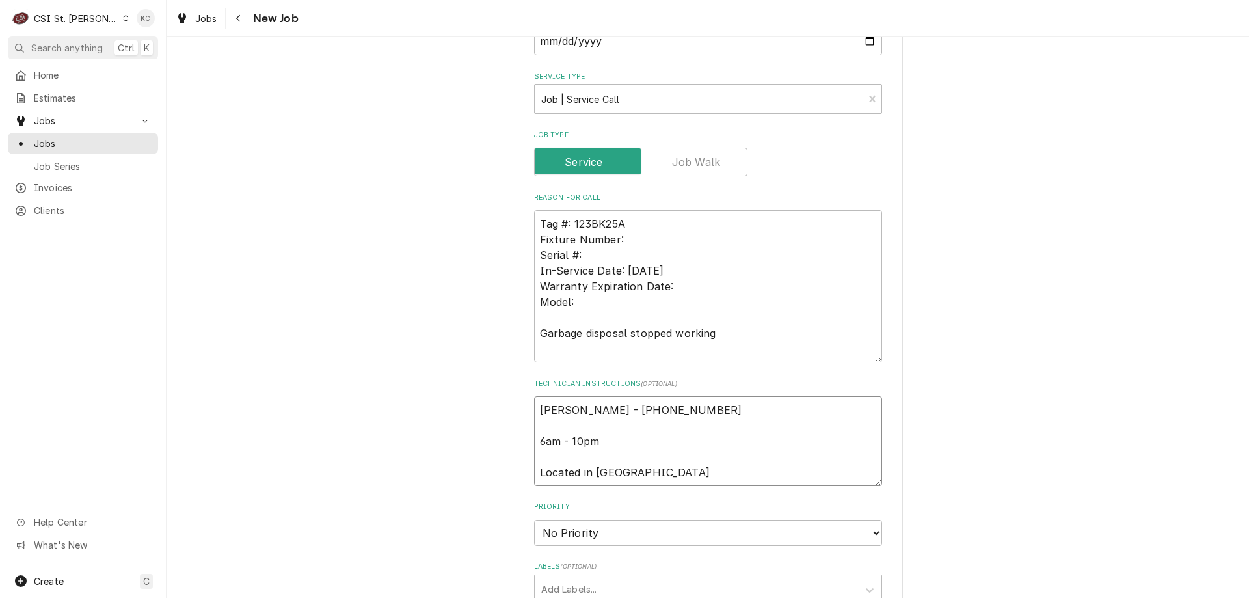
type textarea "Kathryn Dillon - 636 240-6868 6am - 10pm Located in Bak"
type textarea "x"
type textarea "Kathryn Dillon - 636 240-6868 6am - 10pm Located in Bake"
type textarea "x"
type textarea "Kathryn Dillon - 636 240-6868 6am - 10pm Located in Baker"
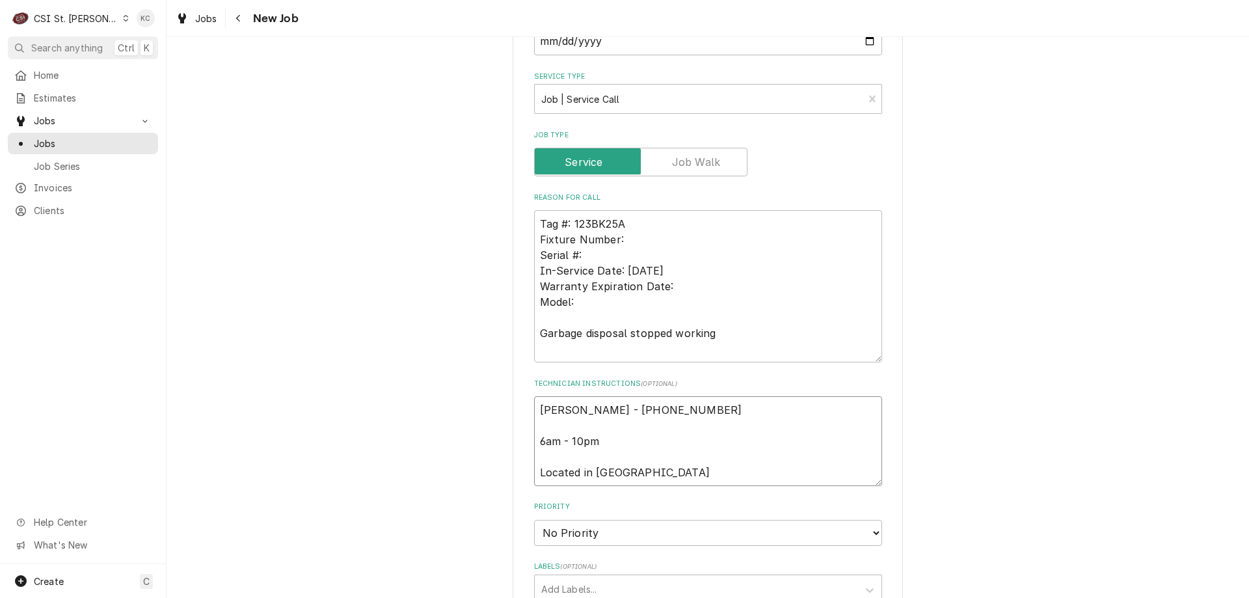
type textarea "x"
type textarea "Kathryn Dillon - 636 240-6868 6am - 10pm Located in Bakery"
type textarea "x"
type textarea "Kathryn Dillon - 636 240-6868 6am - 10pm Located in Bakery"
type textarea "x"
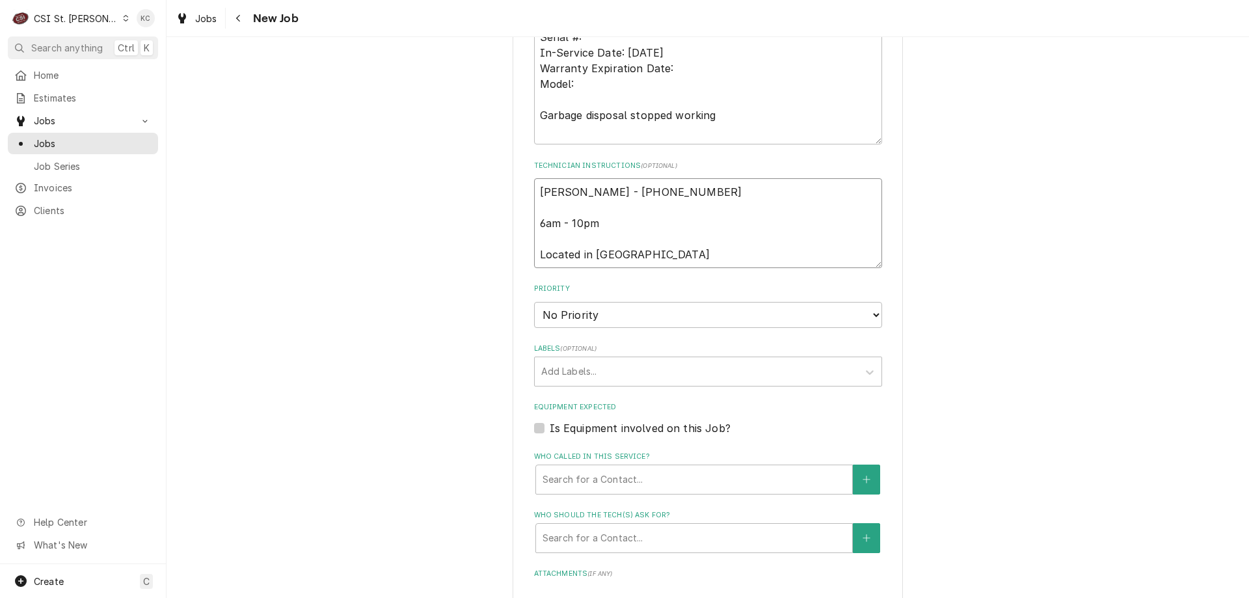
scroll to position [911, 0]
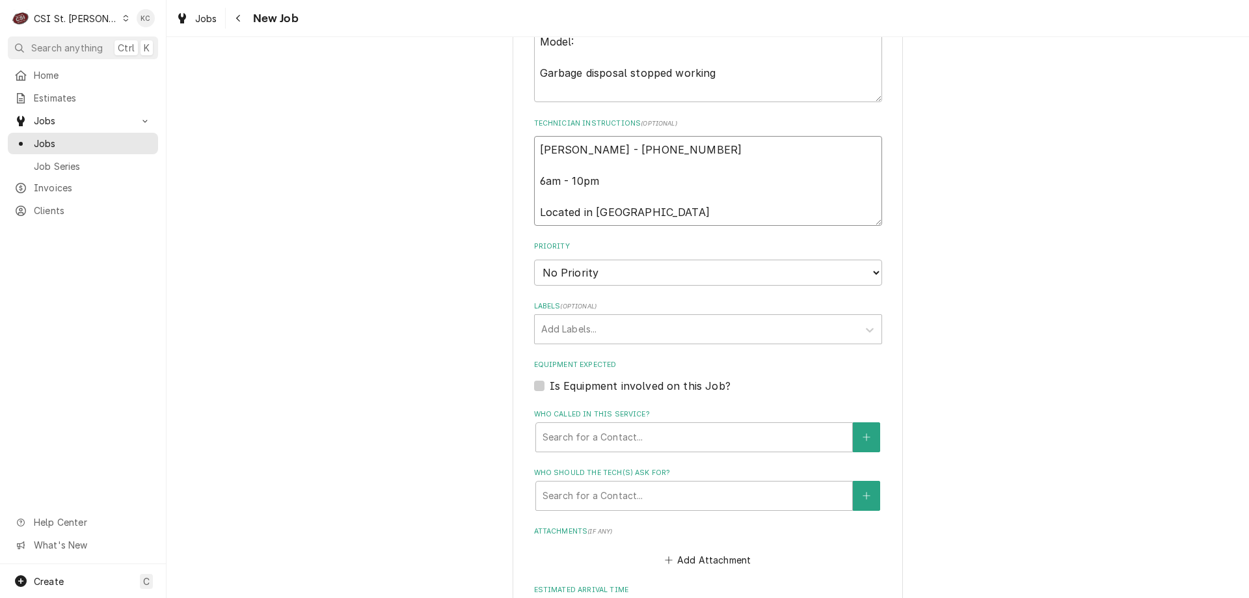
type textarea "Kathryn Dillon - 636 240-6868 6am - 10pm Located in Bakery"
click at [606, 276] on select "No Priority Urgent High Medium Low" at bounding box center [708, 273] width 348 height 26
select select "4"
click at [534, 260] on select "No Priority Urgent High Medium Low" at bounding box center [708, 273] width 348 height 26
click at [589, 327] on div "Labels" at bounding box center [696, 328] width 310 height 23
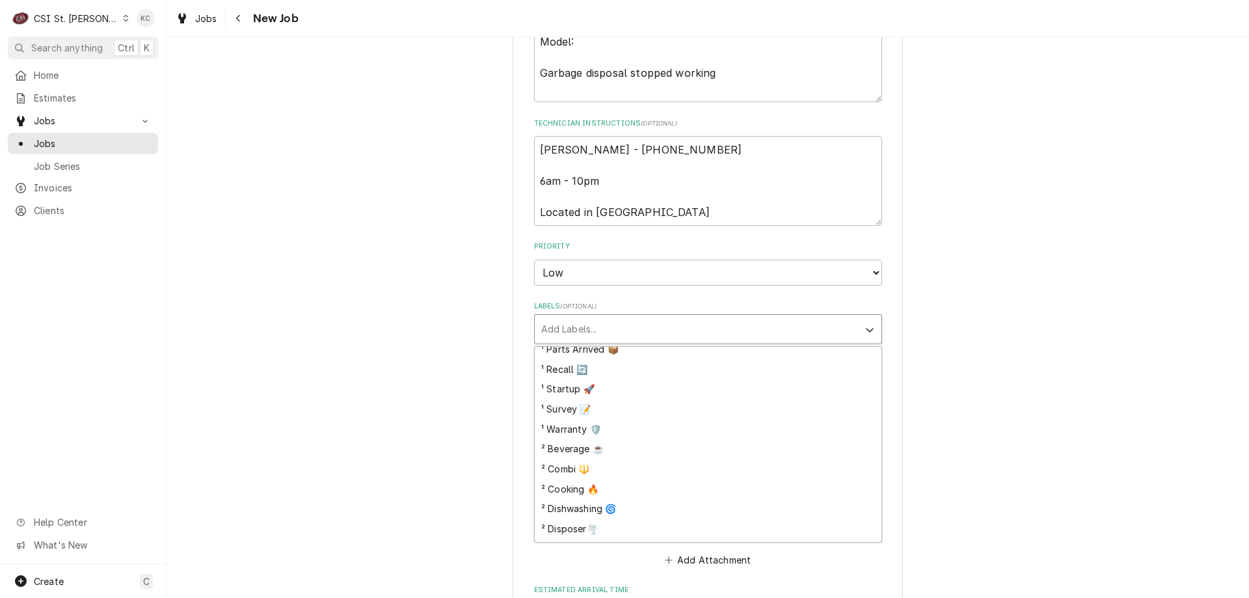
scroll to position [130, 0]
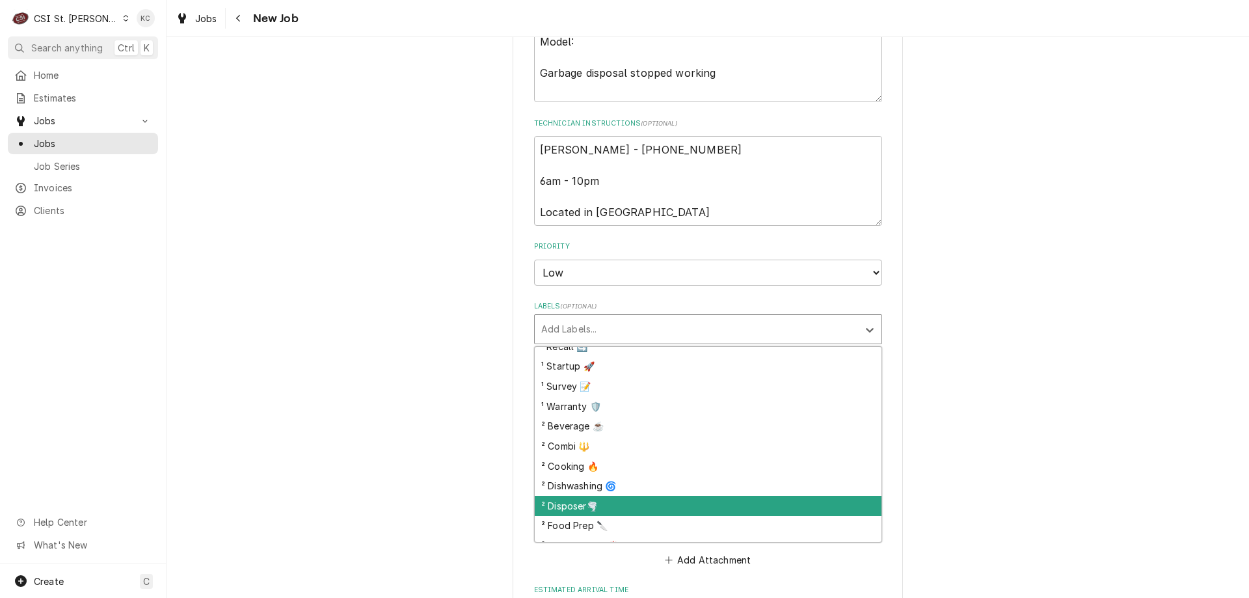
click at [589, 500] on div "² Disposer🌪️" at bounding box center [708, 506] width 347 height 20
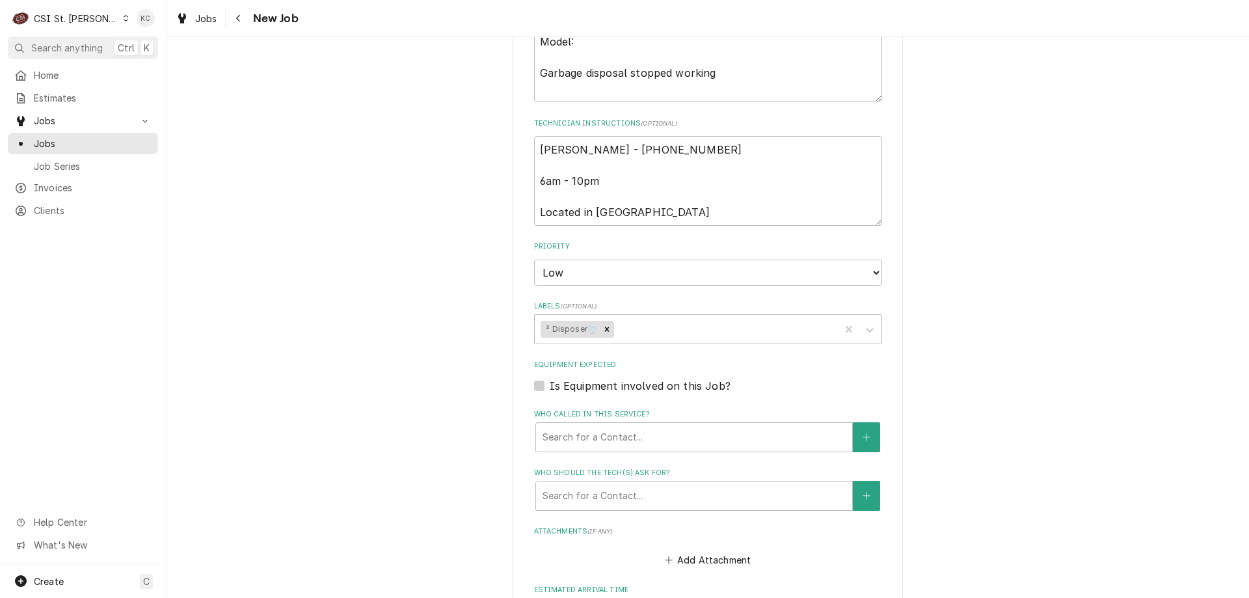
click at [1041, 390] on div "Please provide the following information to create a job: Client Details Client…" at bounding box center [708, 2] width 1082 height 1725
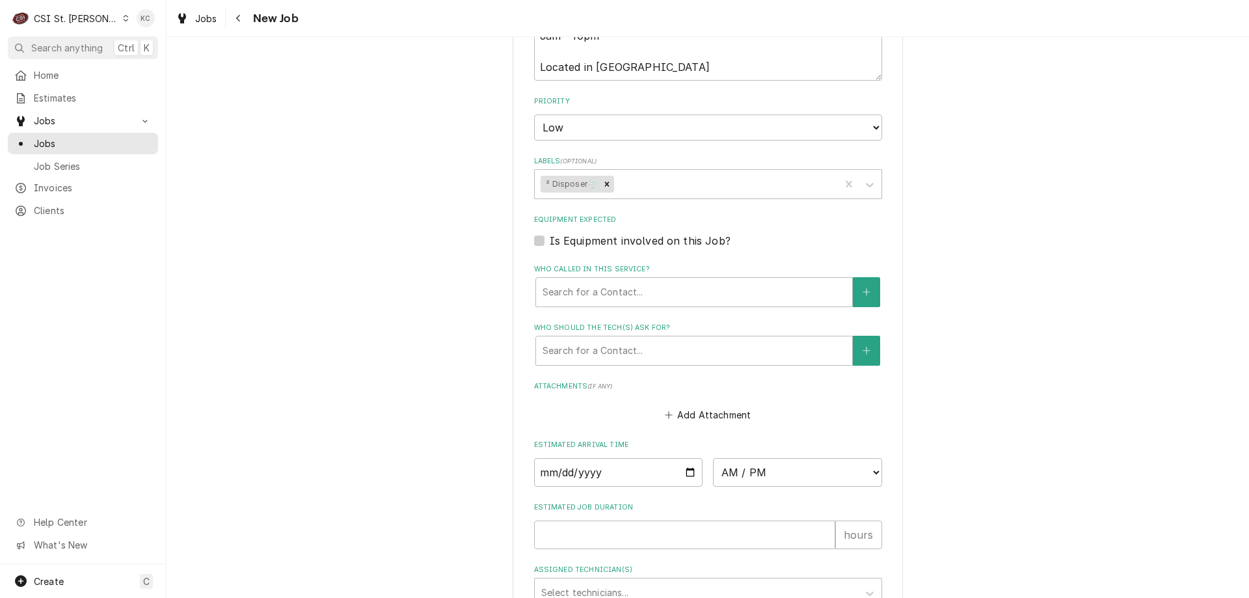
scroll to position [1178, 0]
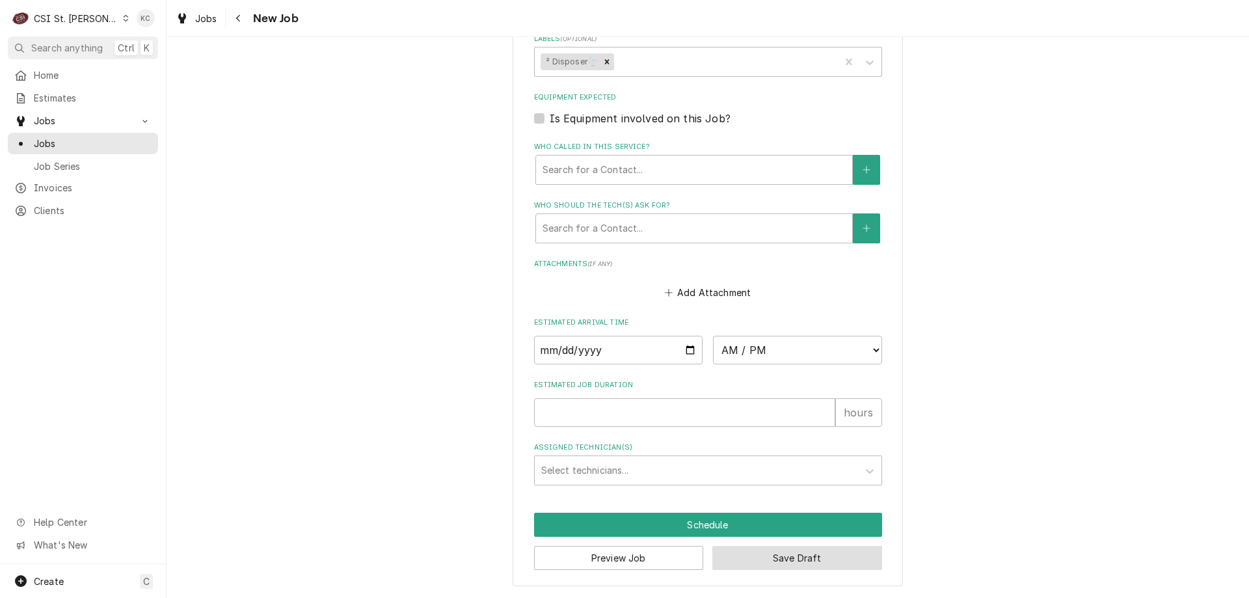
click at [843, 563] on button "Save Draft" at bounding box center [797, 558] width 170 height 24
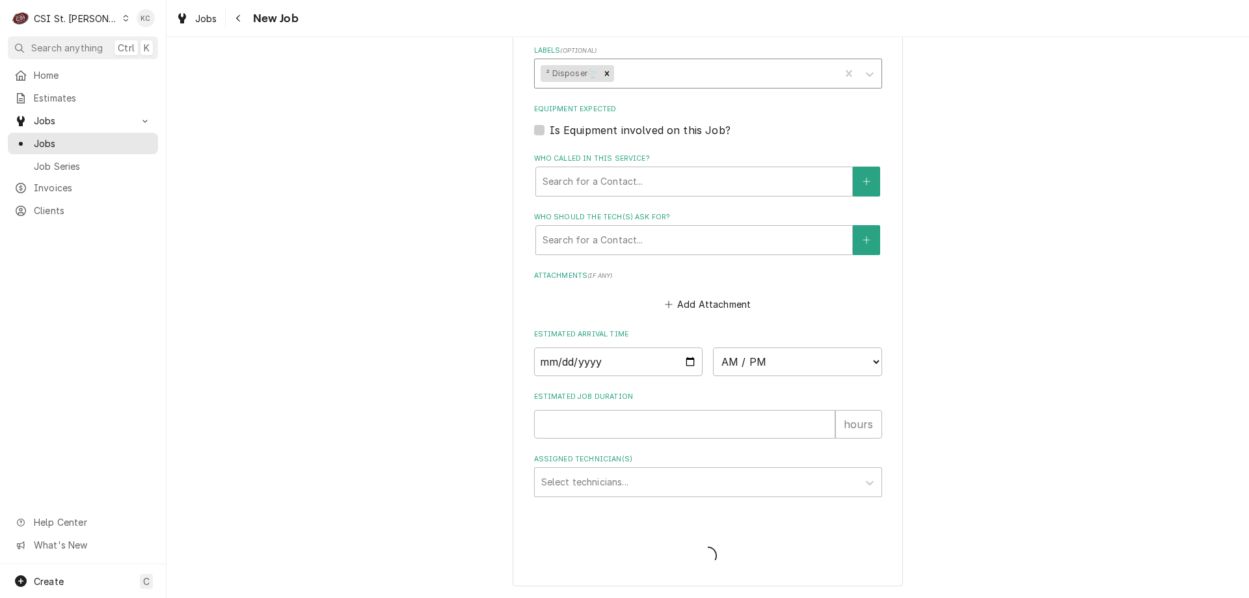
type textarea "x"
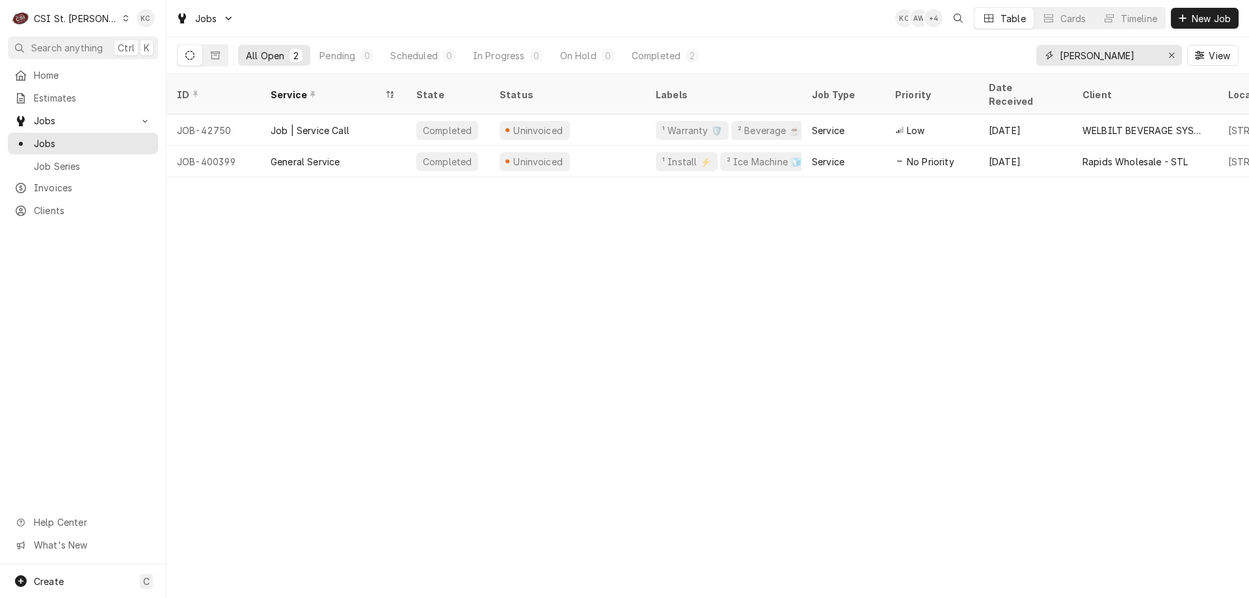
drag, startPoint x: 1119, startPoint y: 59, endPoint x: 1032, endPoint y: 63, distance: 87.9
click at [1032, 63] on div "All Open 2 Pending 0 Scheduled 0 In Progress 0 On Hold 0 Completed 2 truman View" at bounding box center [707, 55] width 1061 height 36
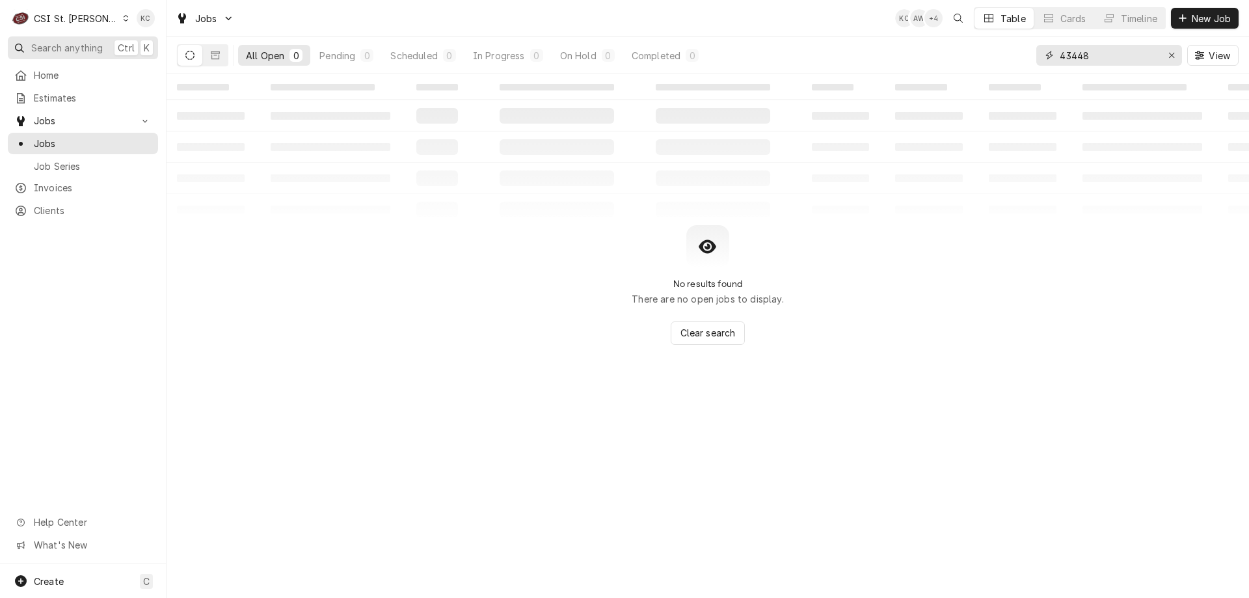
type input "43448"
click at [70, 46] on span "Search anything" at bounding box center [67, 48] width 72 height 14
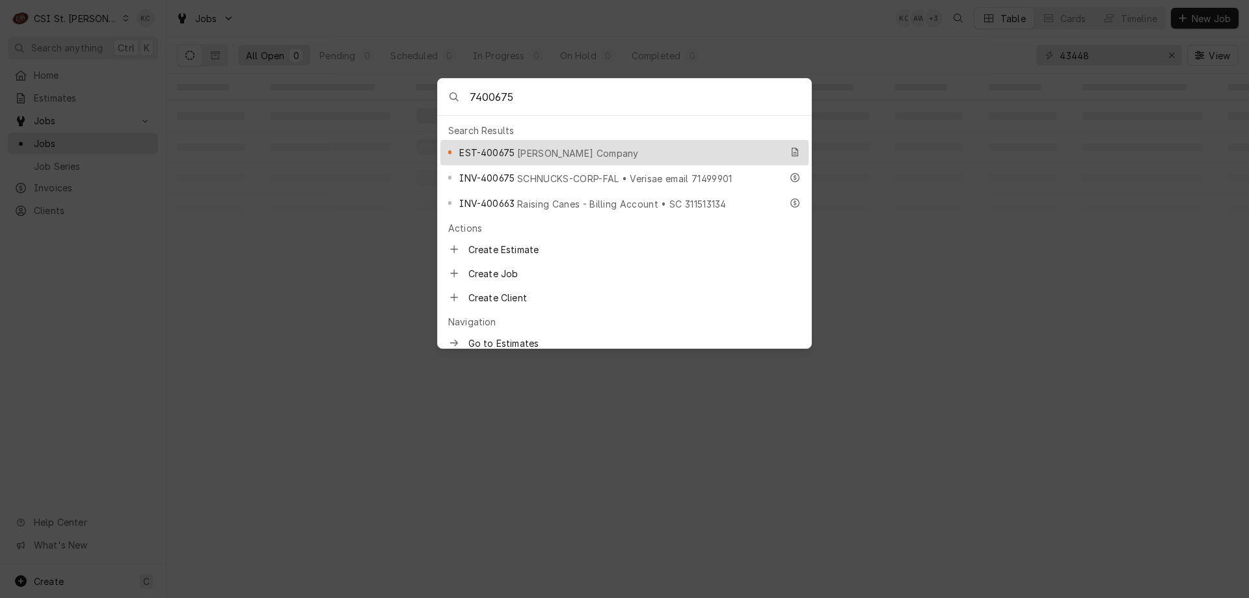
type input "7400675"
click at [525, 148] on span "Vivian Company" at bounding box center [578, 153] width 122 height 14
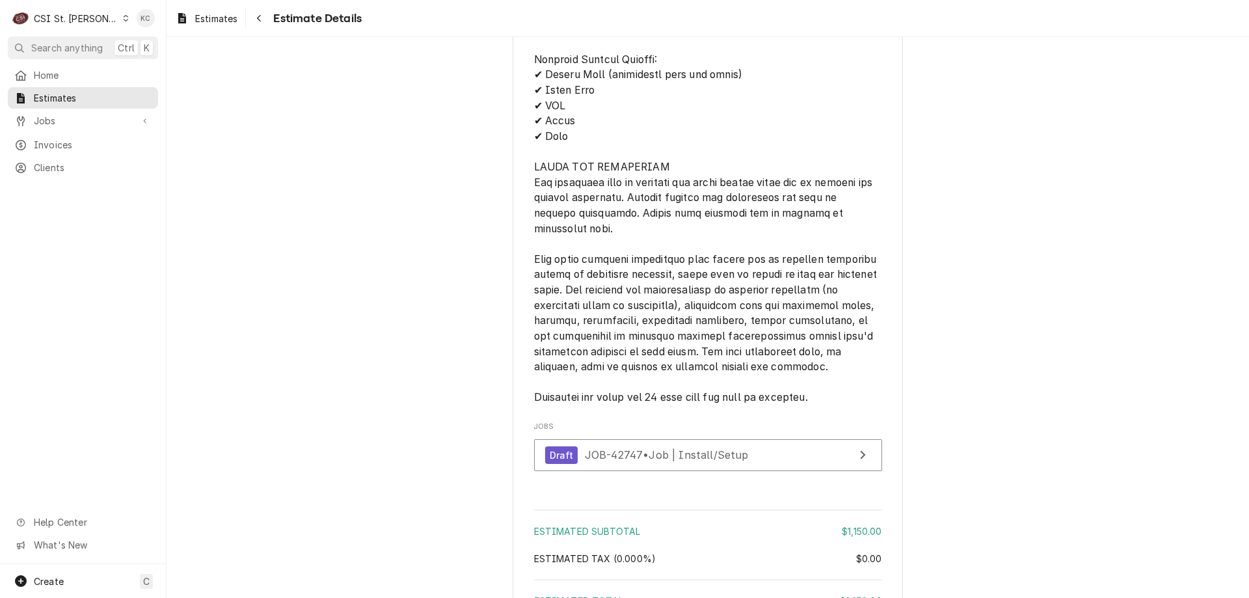
scroll to position [2081, 0]
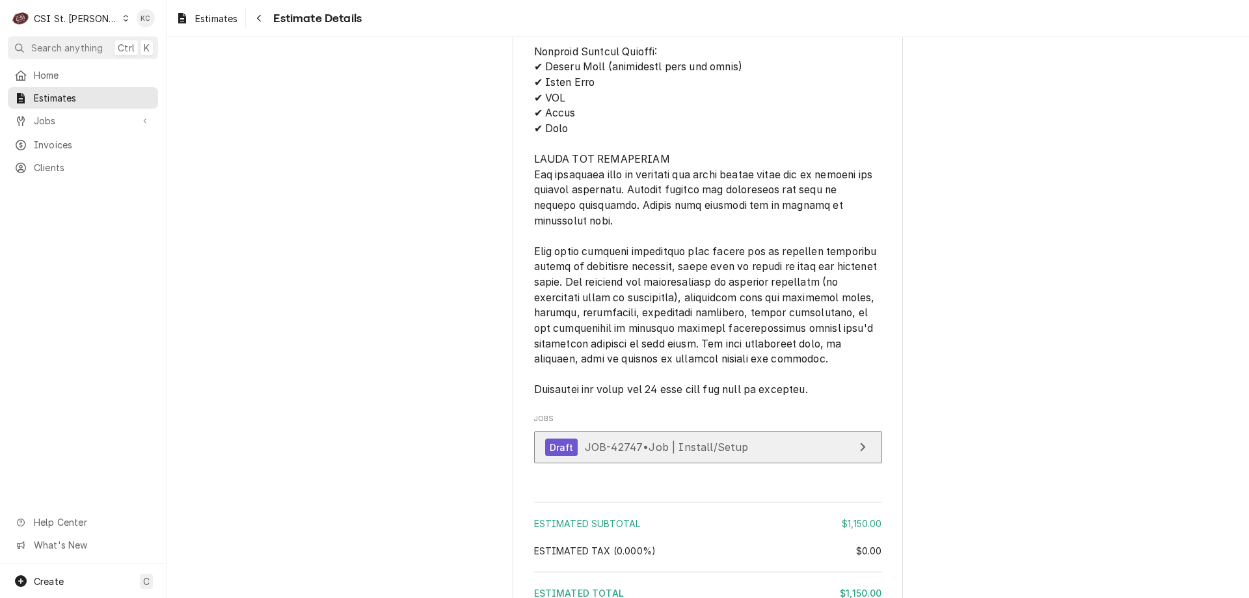
click at [823, 463] on link "Draft JOB-42747 • Job | Install/Setup" at bounding box center [708, 447] width 348 height 32
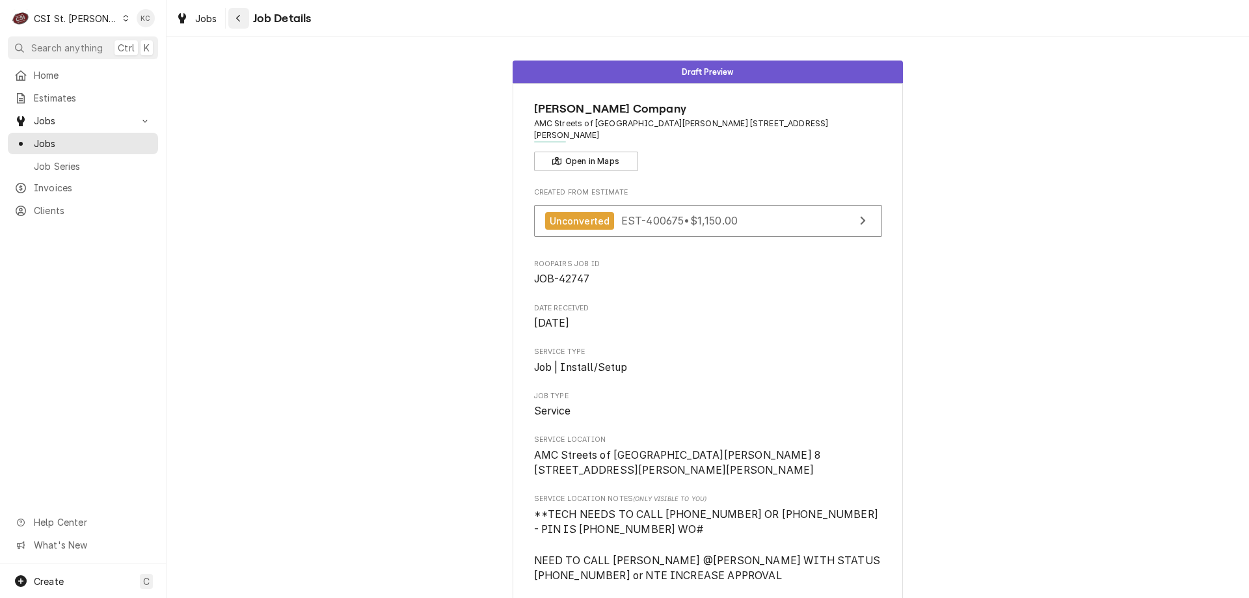
click at [243, 20] on div "Navigate back" at bounding box center [238, 18] width 13 height 13
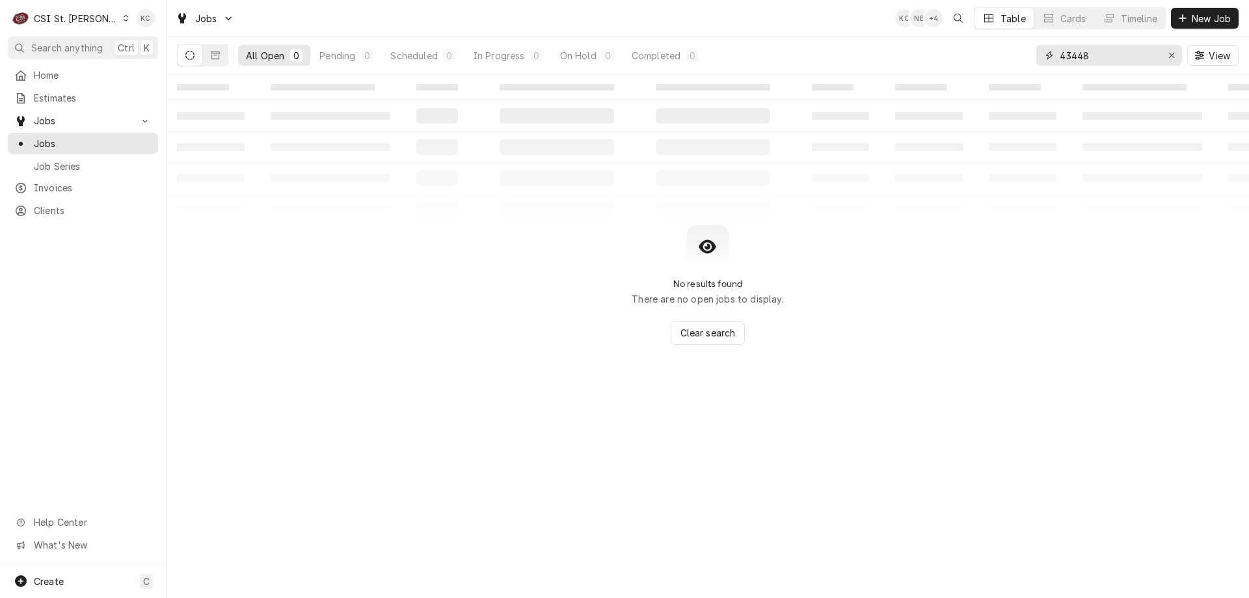
drag, startPoint x: 1121, startPoint y: 56, endPoint x: 942, endPoint y: 57, distance: 178.2
click at [942, 57] on div "All Open 0 Pending 0 Scheduled 0 In Progress 0 On Hold 0 Completed 0 43448 View" at bounding box center [707, 55] width 1061 height 36
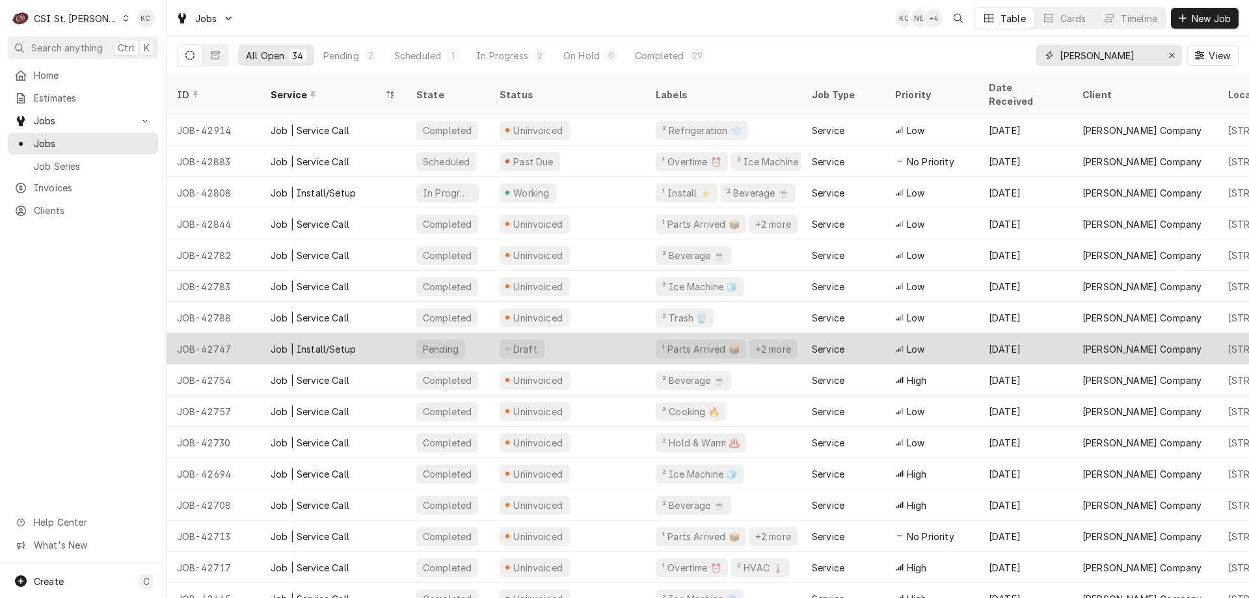
type input "[PERSON_NAME]"
click at [323, 342] on div "Job | Install/Setup" at bounding box center [313, 349] width 85 height 14
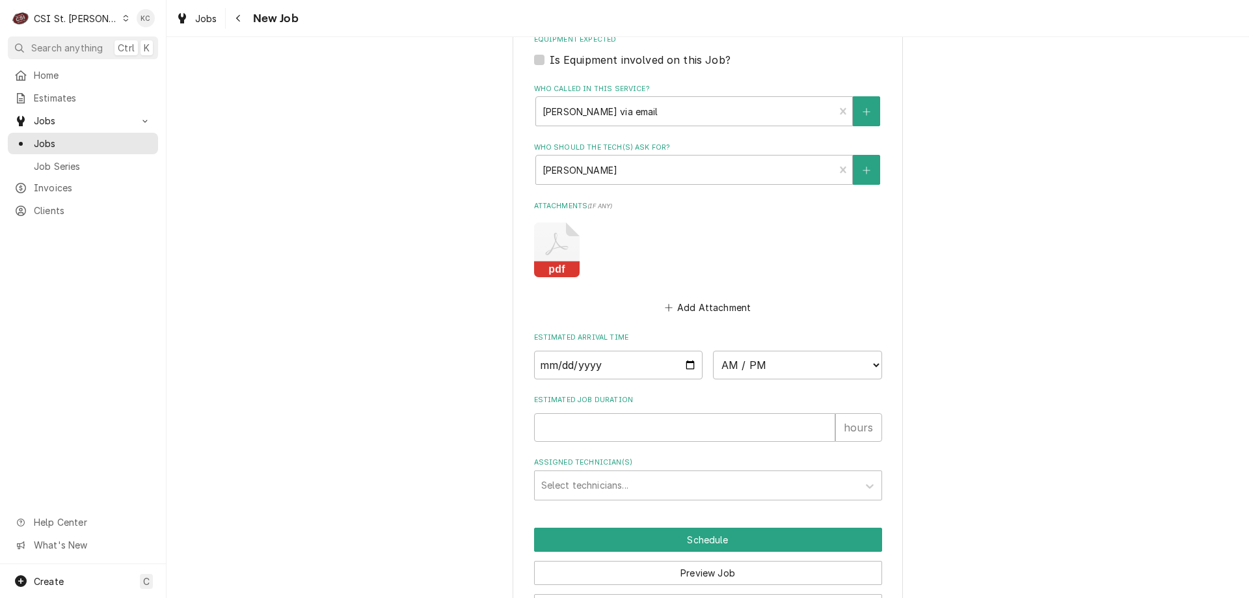
scroll to position [1100, 0]
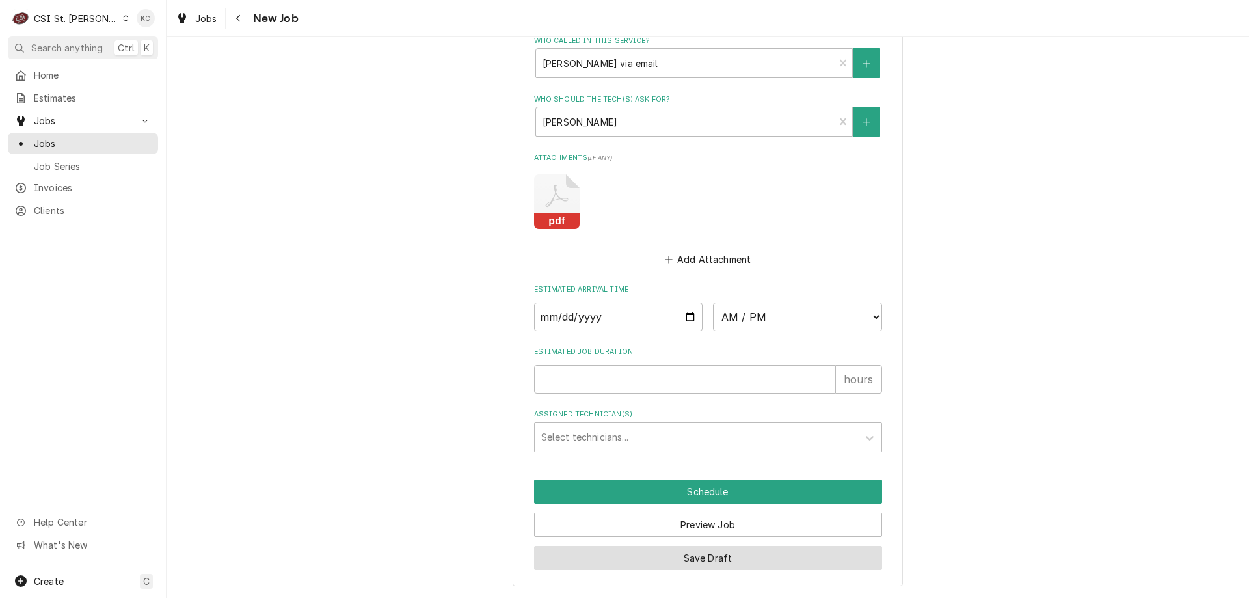
click at [680, 562] on button "Save Draft" at bounding box center [708, 558] width 348 height 24
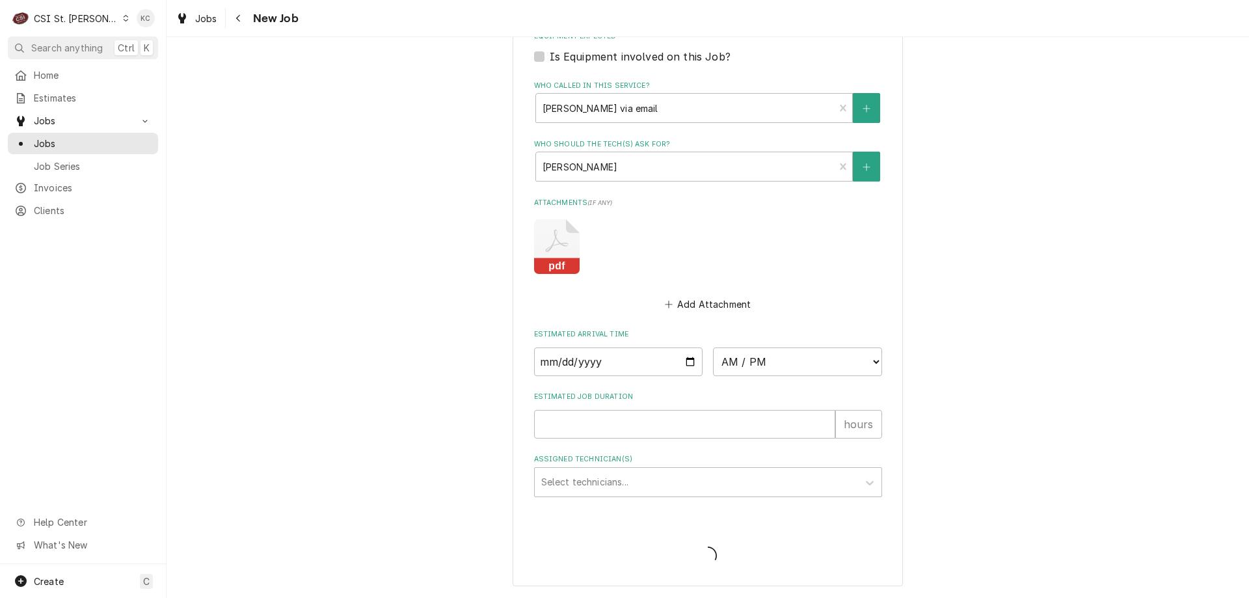
scroll to position [1055, 0]
type textarea "x"
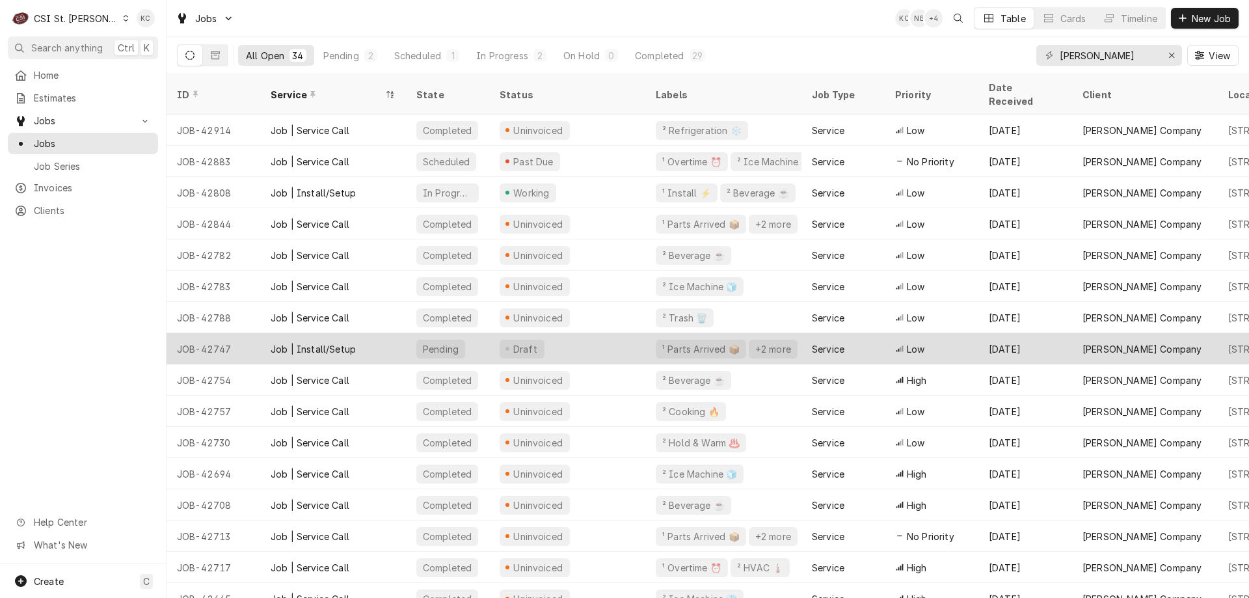
click at [237, 333] on div "JOB-42747" at bounding box center [214, 348] width 94 height 31
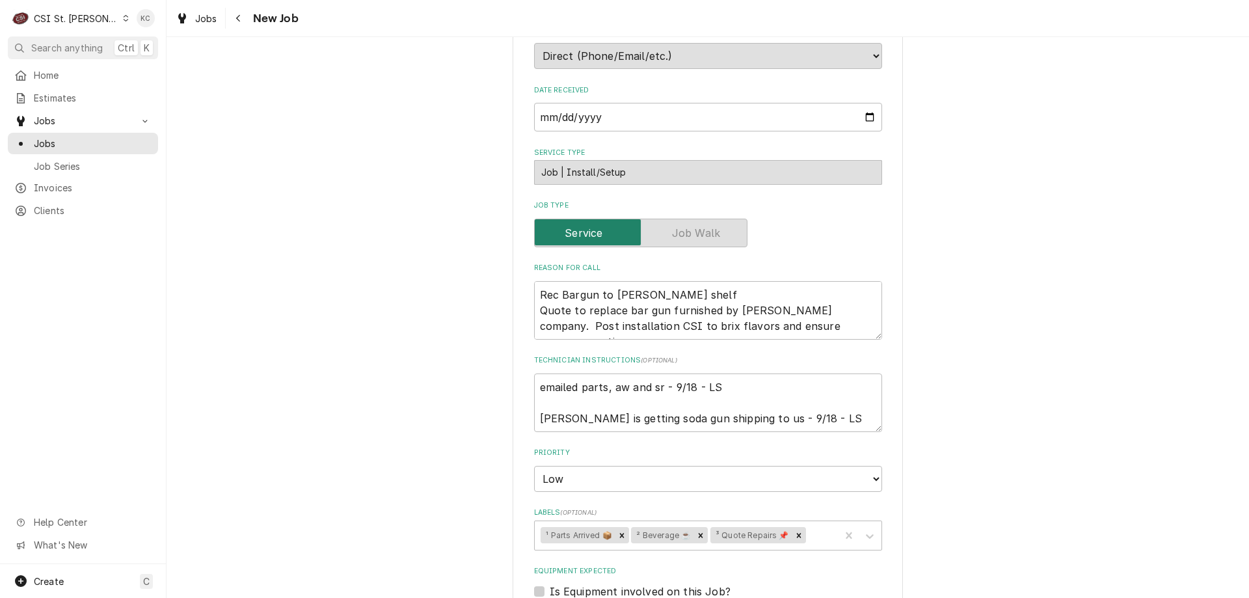
scroll to position [1100, 0]
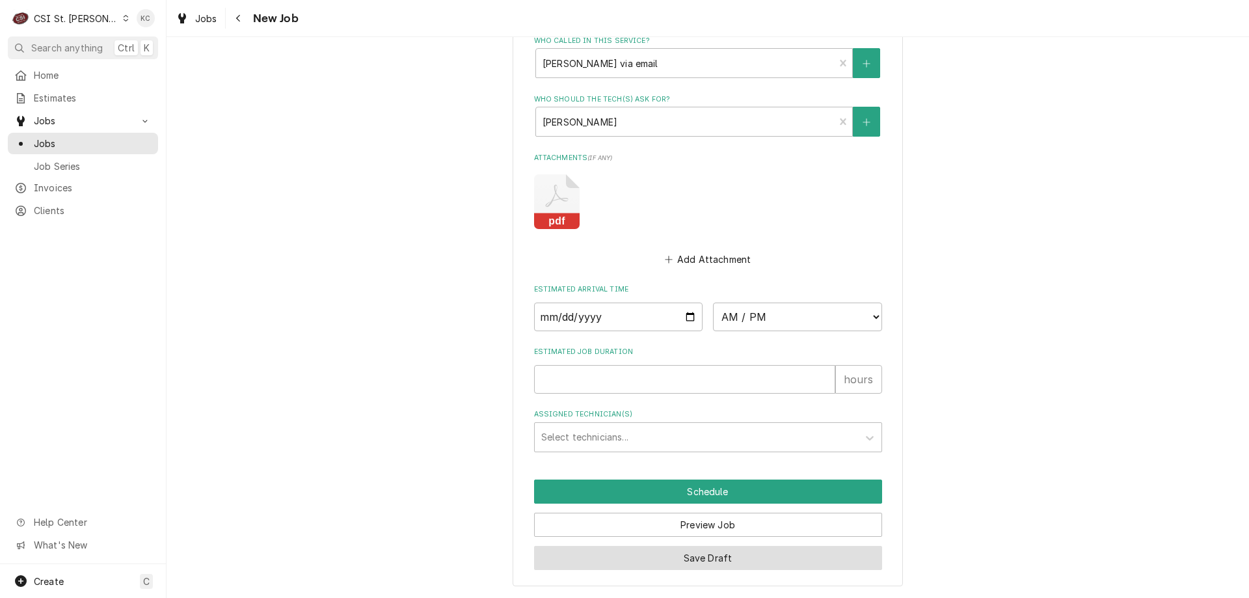
click at [792, 555] on button "Save Draft" at bounding box center [708, 558] width 348 height 24
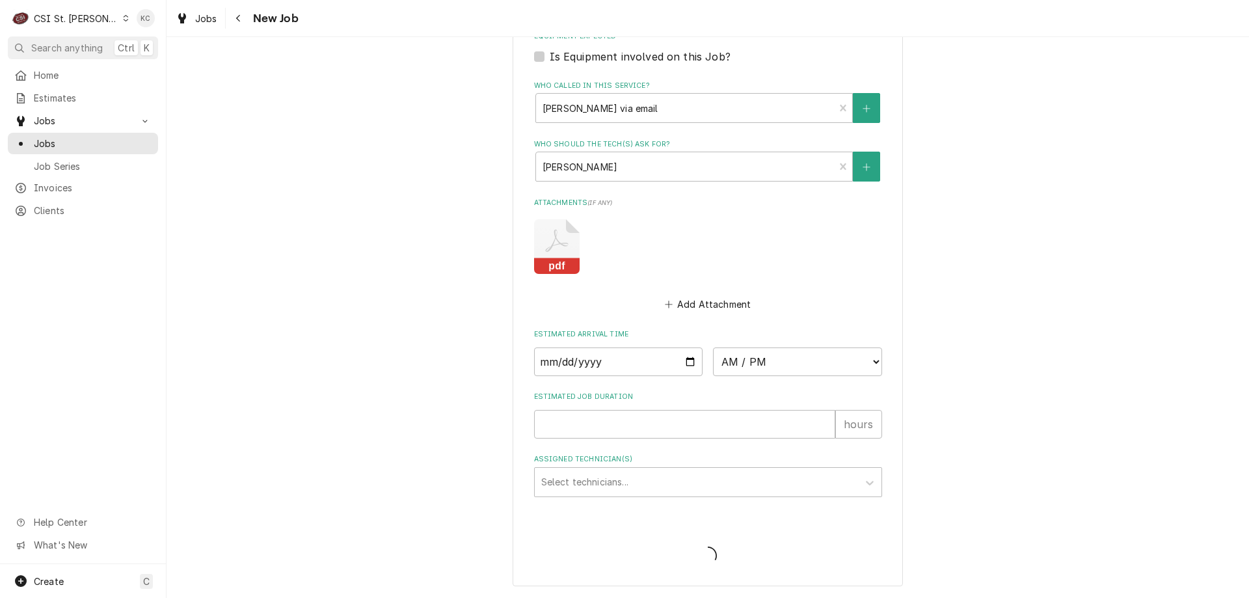
type textarea "x"
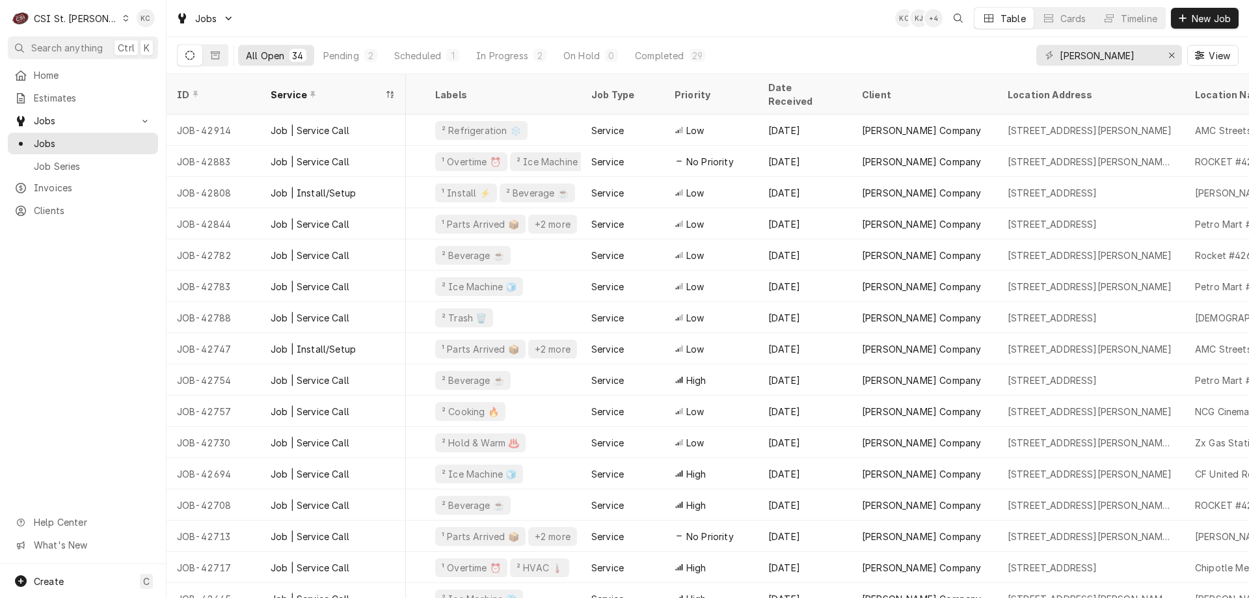
scroll to position [0, 313]
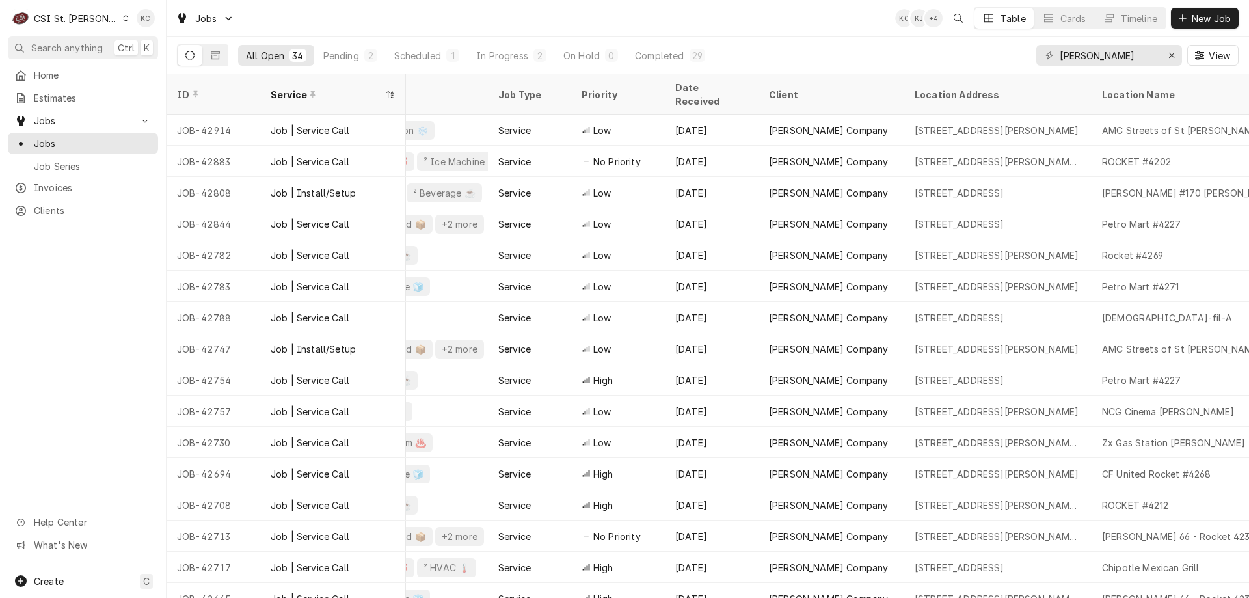
click at [98, 326] on div "Home Estimates Jobs Jobs Job Series Invoices Clients Help Center What's New" at bounding box center [83, 314] width 166 height 500
click at [92, 18] on div "C CSI St. [PERSON_NAME]" at bounding box center [71, 18] width 126 height 26
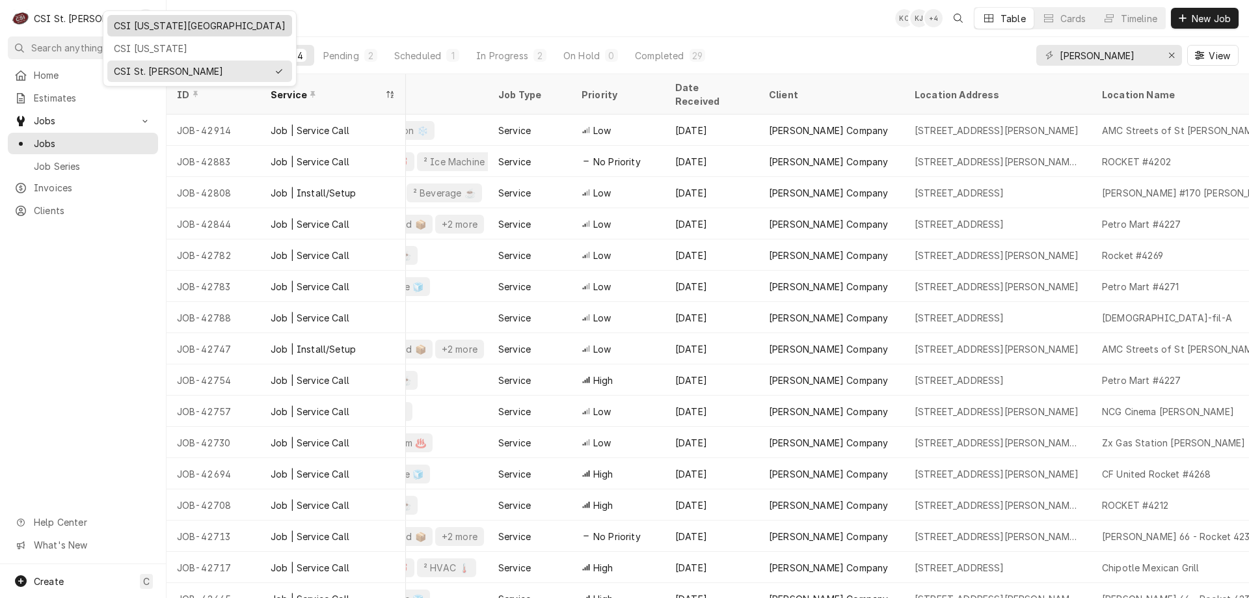
click at [129, 30] on div "CSI [US_STATE][GEOGRAPHIC_DATA]" at bounding box center [200, 26] width 172 height 14
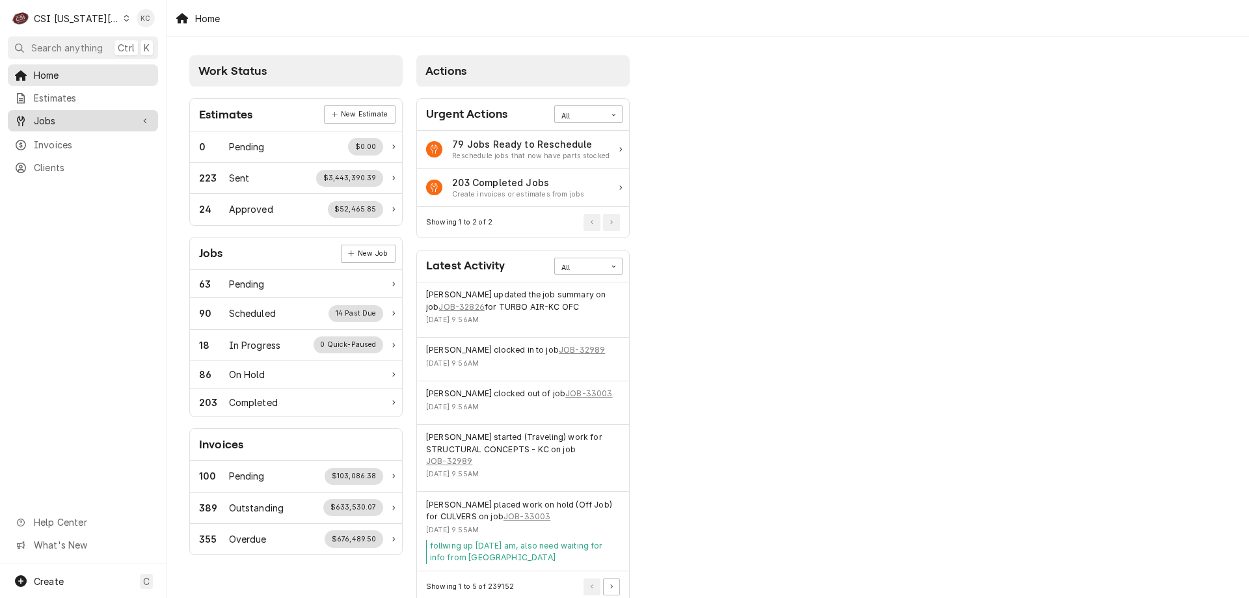
click at [72, 121] on span "Jobs" at bounding box center [83, 121] width 98 height 14
click at [66, 137] on span "Jobs" at bounding box center [93, 144] width 118 height 14
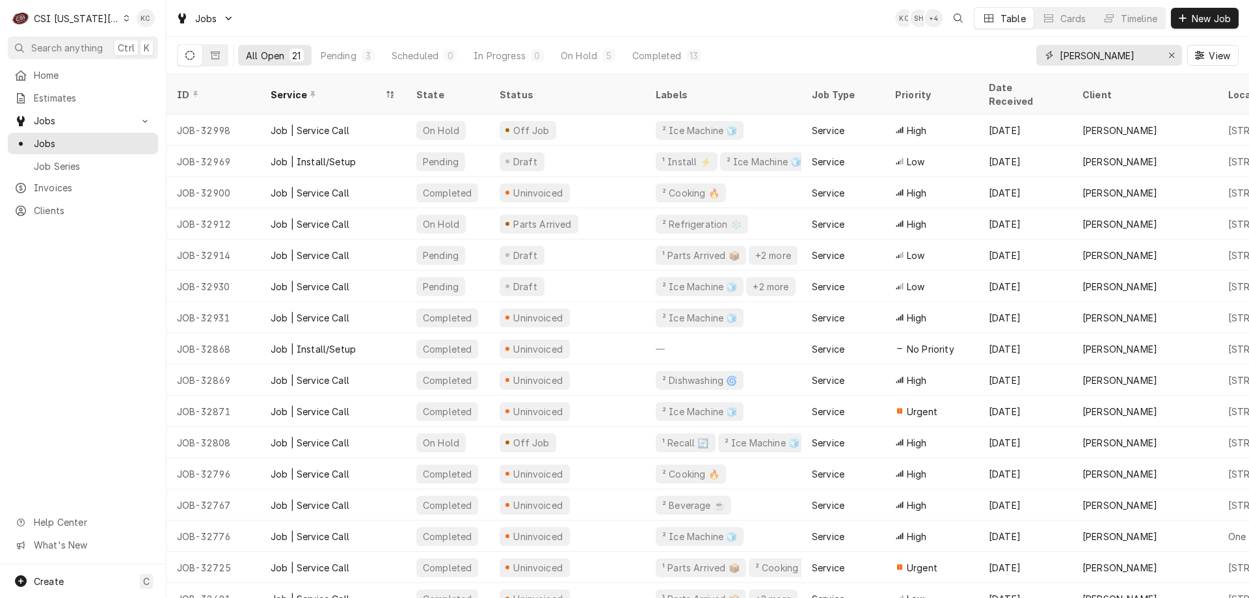
drag, startPoint x: 1124, startPoint y: 62, endPoint x: 959, endPoint y: 73, distance: 164.9
click at [959, 73] on div "All Open 21 Pending 3 Scheduled 0 In Progress 0 On Hold 5 Completed 13 [PERSON_…" at bounding box center [707, 55] width 1061 height 36
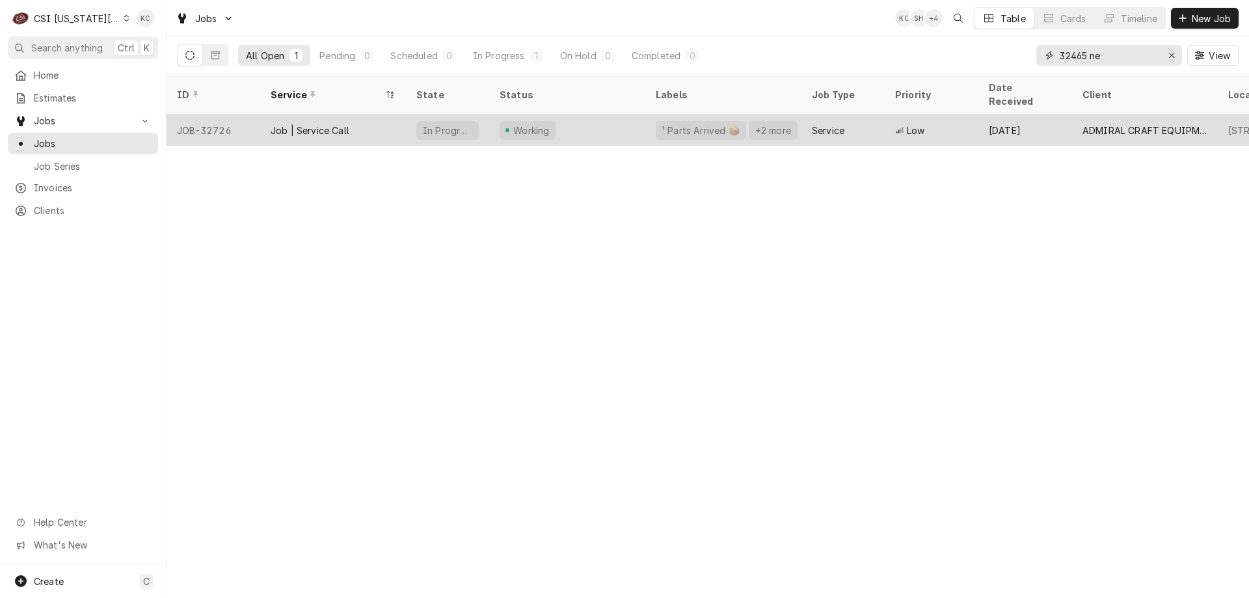
type input "32465 ne"
click at [623, 114] on div "Working" at bounding box center [567, 129] width 156 height 31
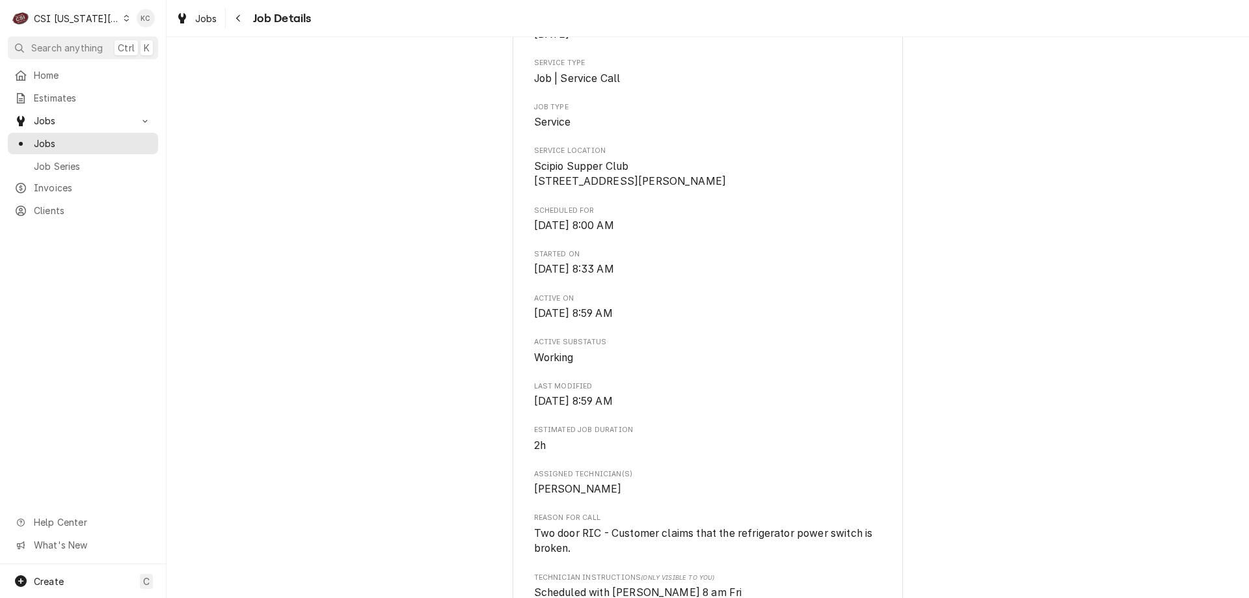
scroll to position [65, 0]
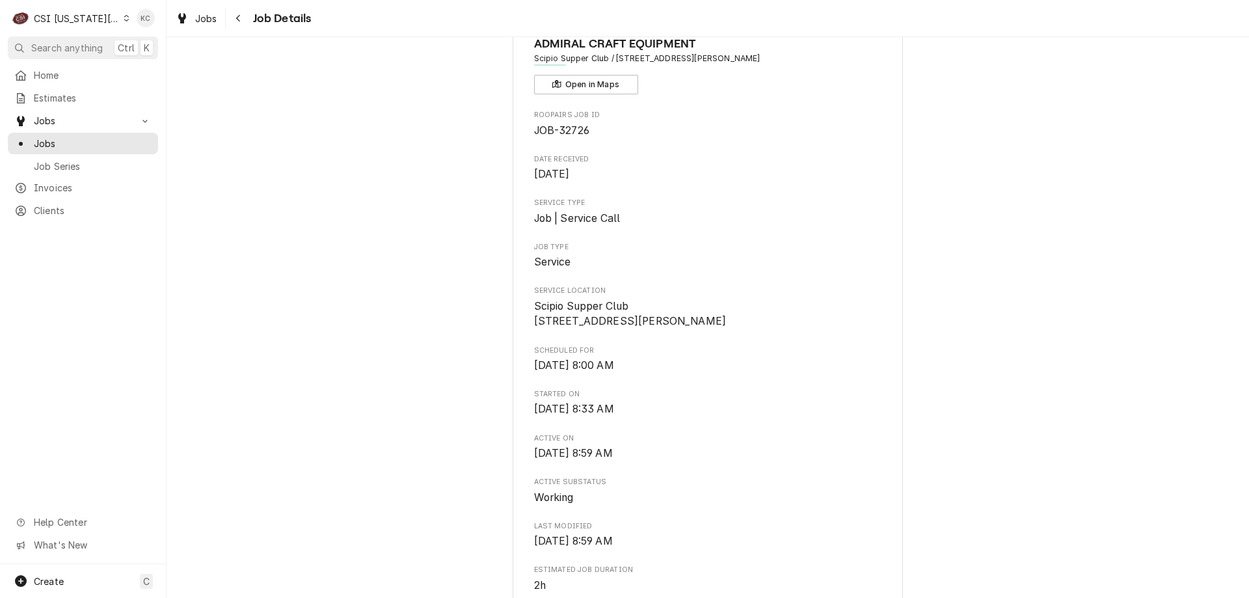
drag, startPoint x: 287, startPoint y: 181, endPoint x: 281, endPoint y: 170, distance: 12.5
click at [68, 1] on div "C CSI Kansas City KC" at bounding box center [83, 18] width 166 height 36
click at [68, 13] on div "CSI Kansas City" at bounding box center [77, 19] width 86 height 14
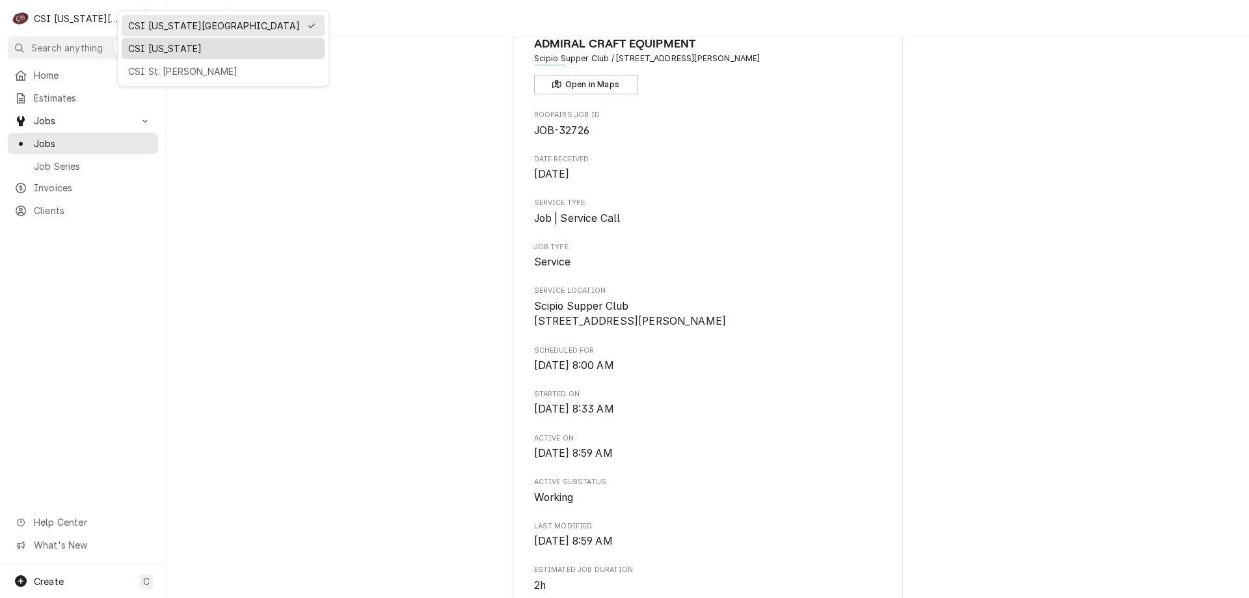
click at [158, 39] on div "CSI [US_STATE]" at bounding box center [223, 48] width 203 height 21
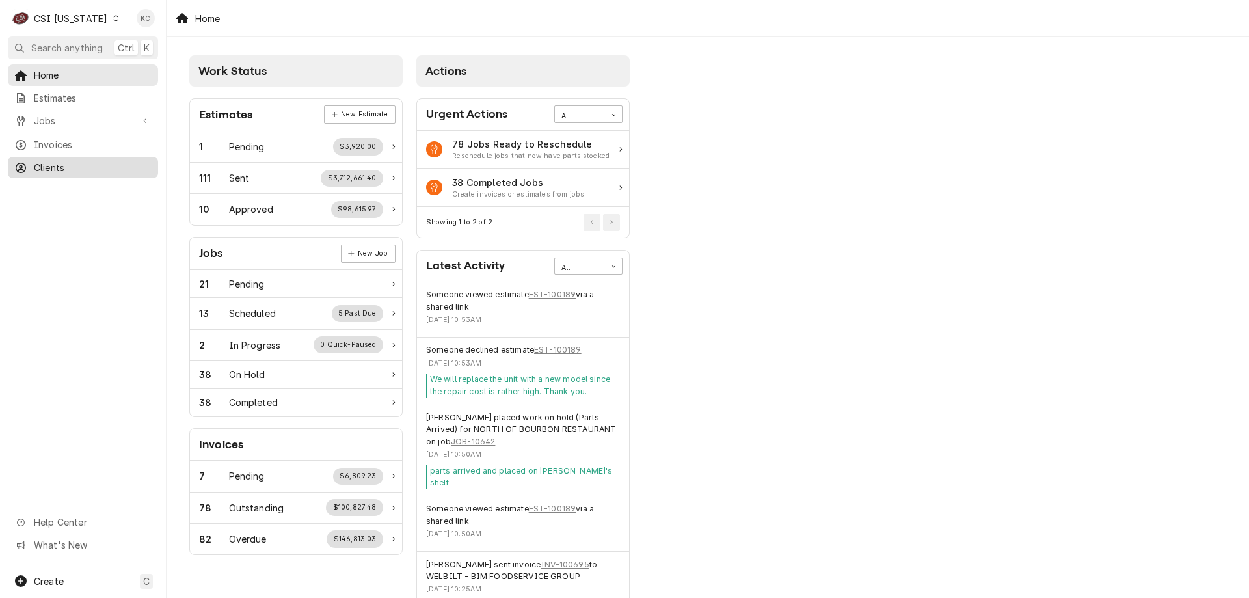
click at [70, 161] on span "Clients" at bounding box center [93, 168] width 118 height 14
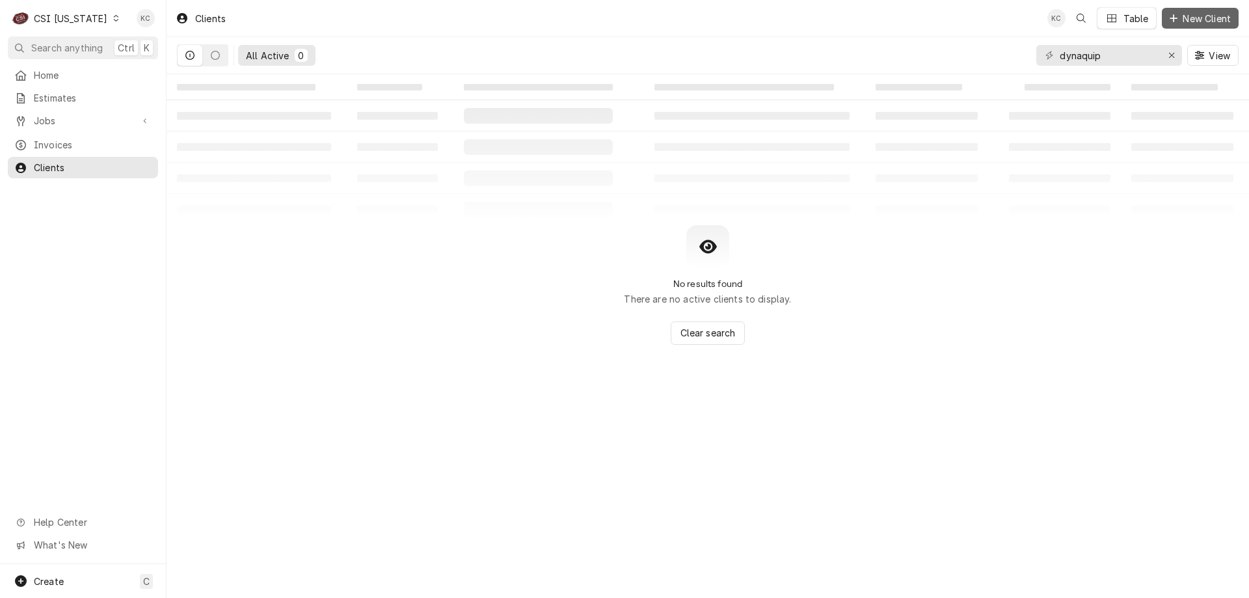
click at [1203, 13] on span "New Client" at bounding box center [1206, 19] width 53 height 14
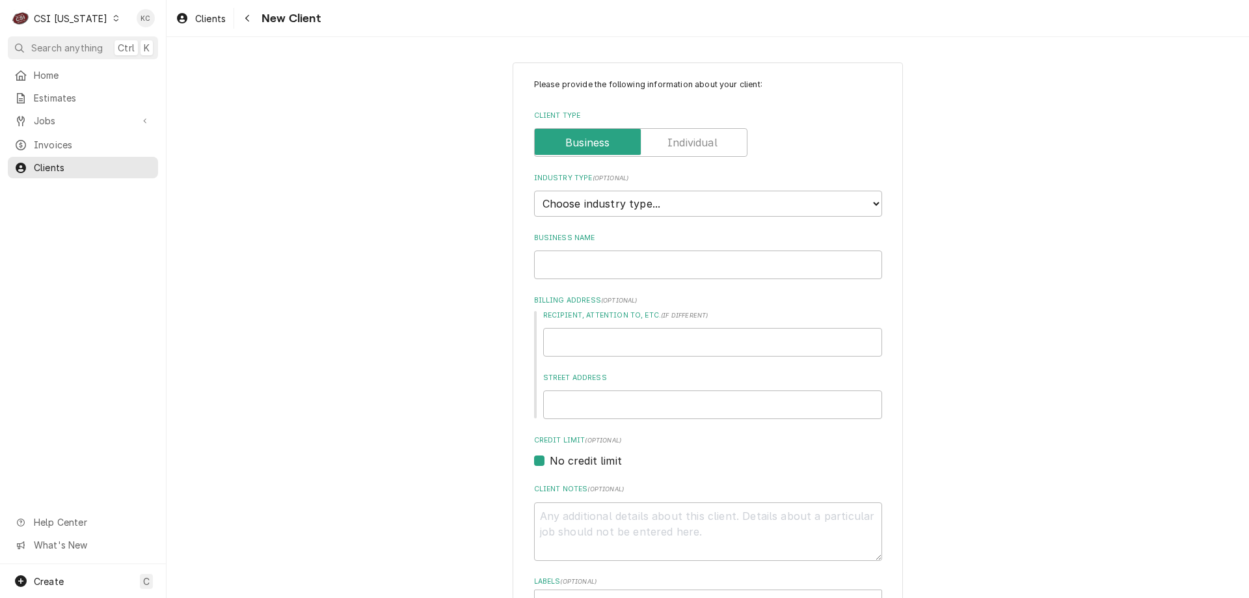
click at [263, 18] on span "New Client" at bounding box center [289, 19] width 63 height 18
click at [242, 26] on button "Navigate back" at bounding box center [247, 18] width 21 height 21
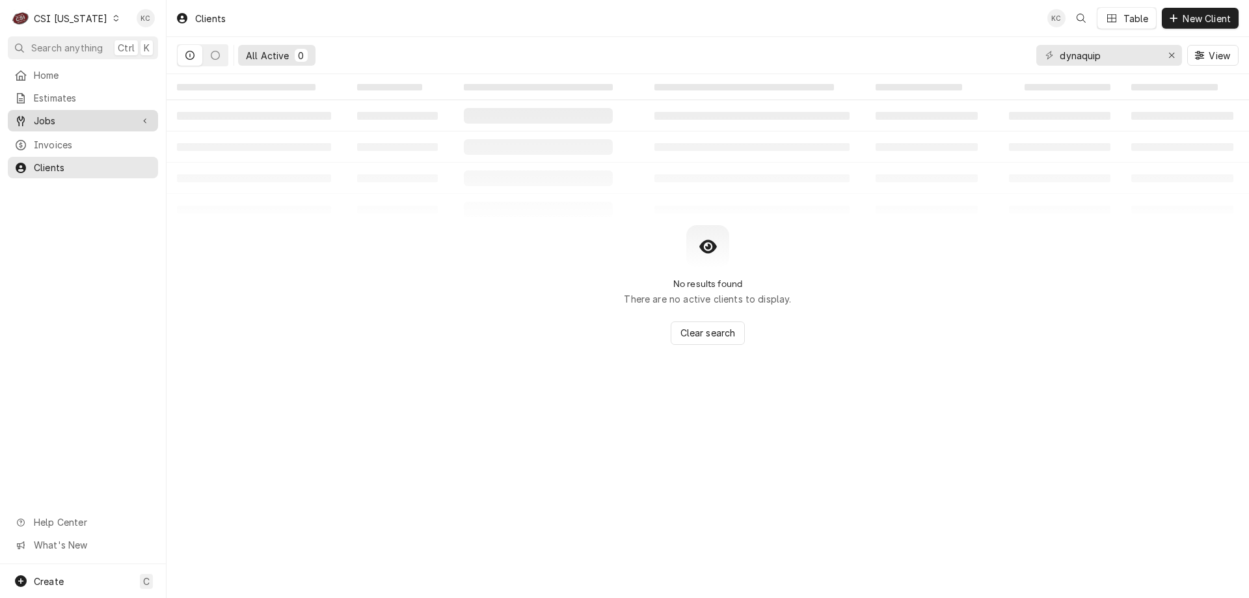
click at [44, 114] on span "Jobs" at bounding box center [83, 121] width 98 height 14
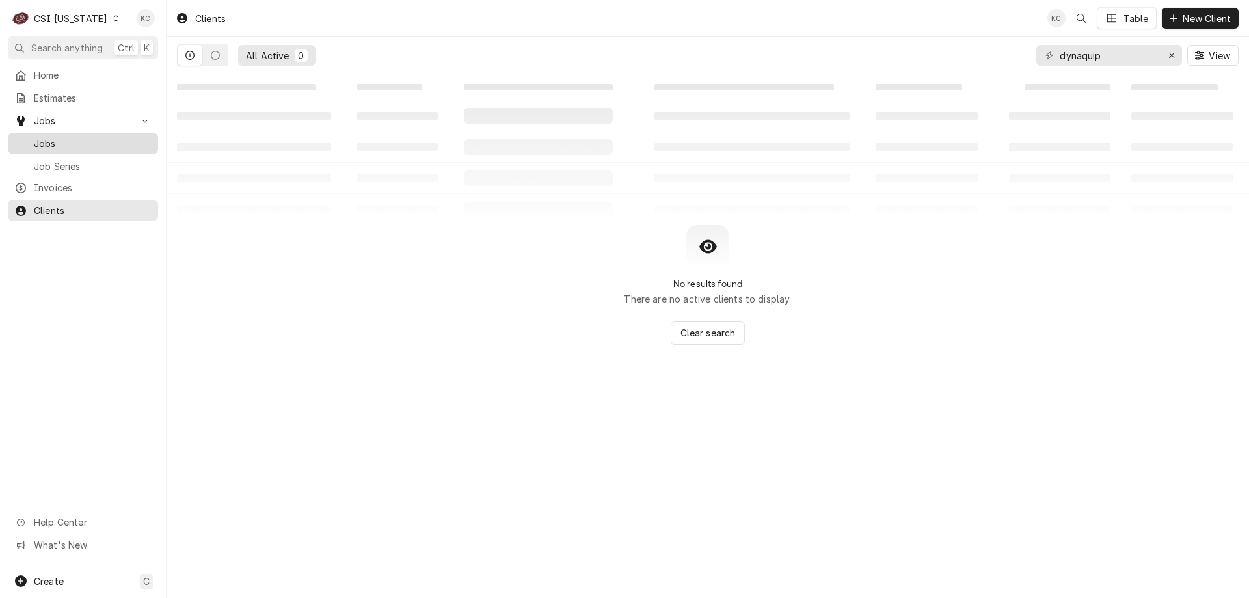
click at [66, 137] on span "Jobs" at bounding box center [93, 144] width 118 height 14
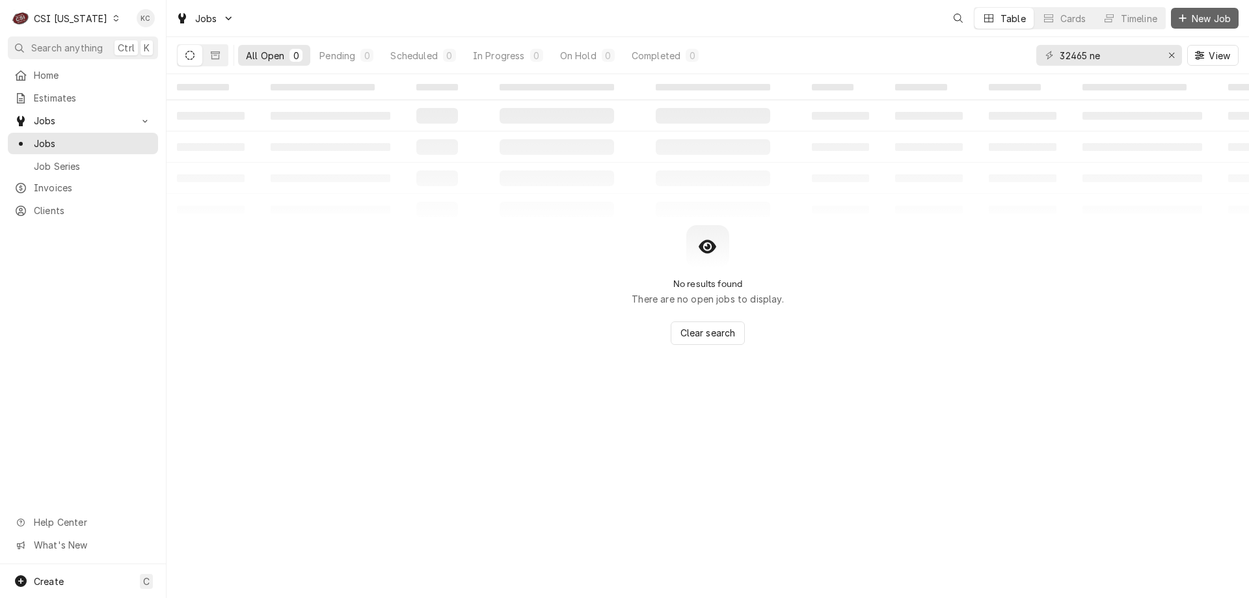
click at [1183, 10] on button "New Job" at bounding box center [1205, 18] width 68 height 21
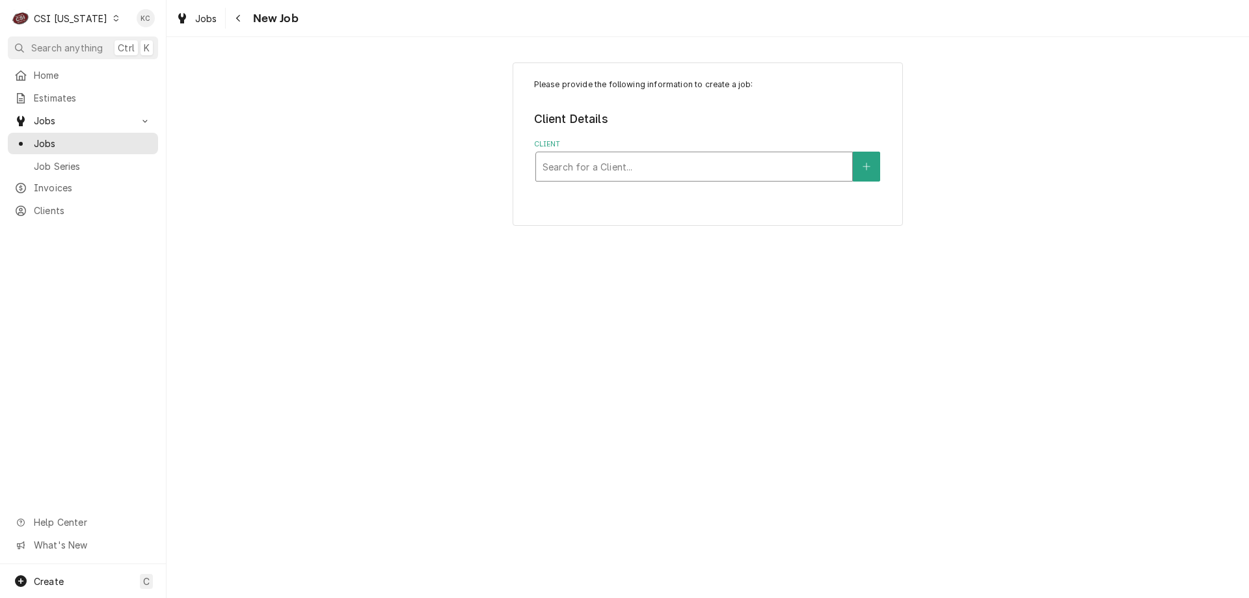
click at [724, 162] on div "Client" at bounding box center [693, 166] width 303 height 23
type input "7"
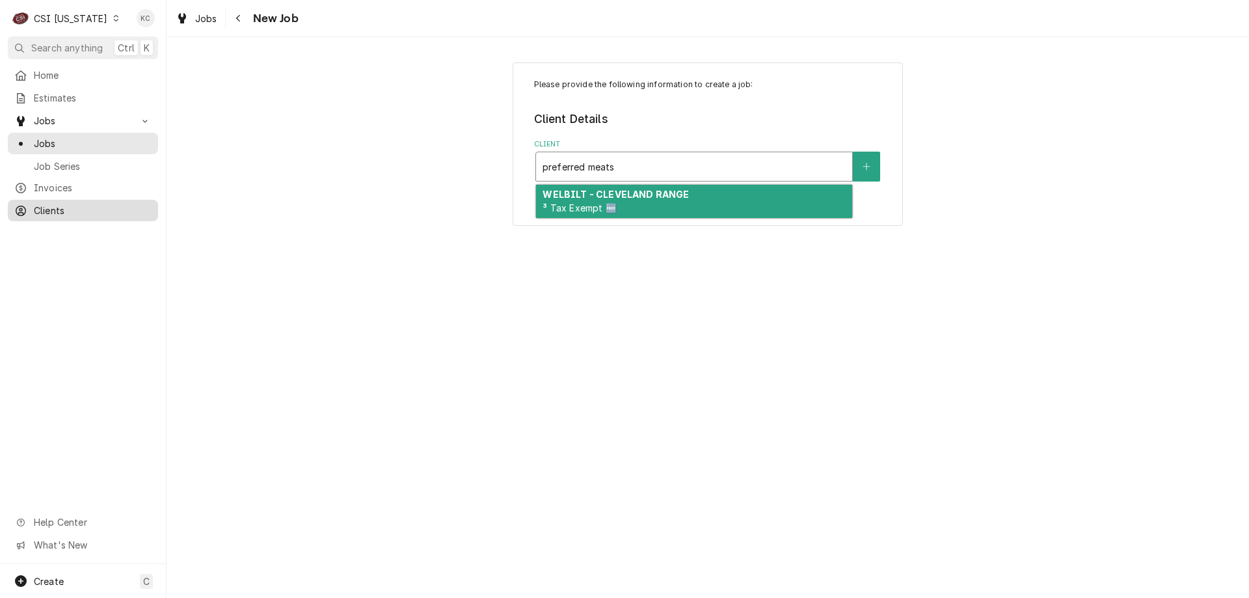
type input "preferred meats"
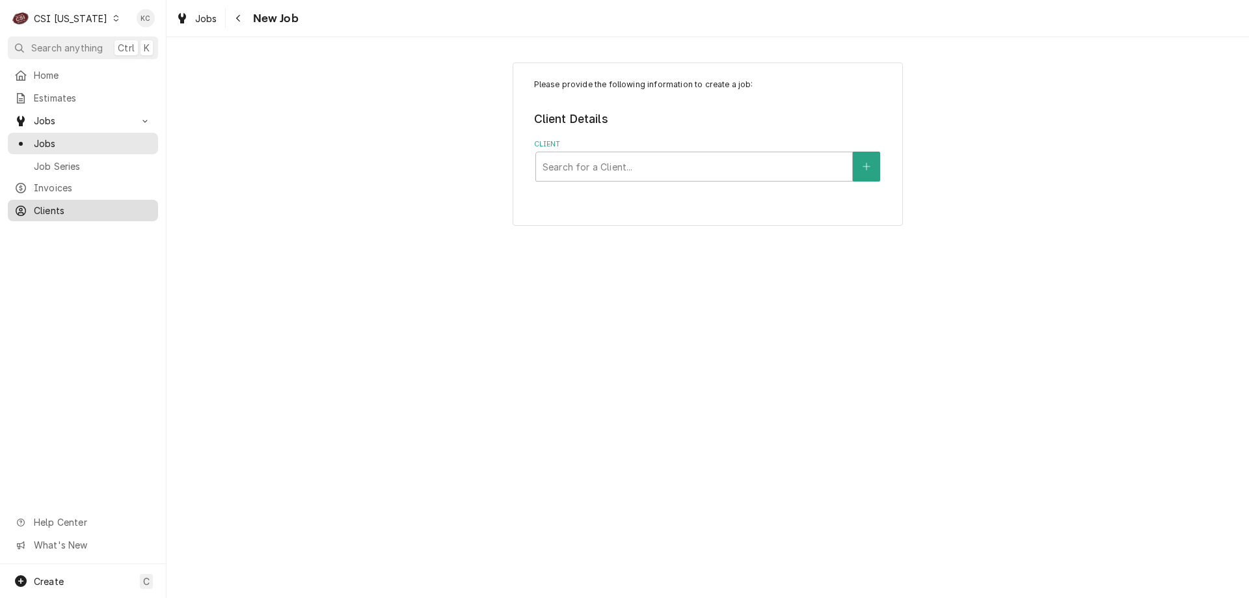
click at [64, 206] on span "Clients" at bounding box center [93, 211] width 118 height 14
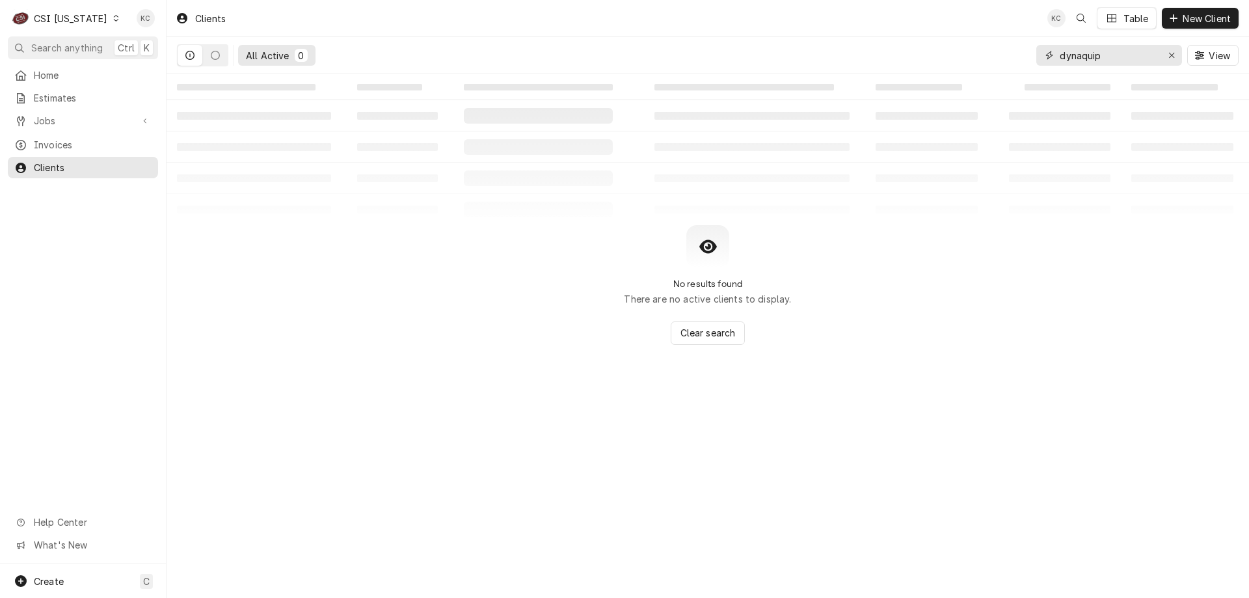
drag, startPoint x: 1135, startPoint y: 59, endPoint x: 957, endPoint y: 52, distance: 177.7
click at [957, 52] on div "All Active 0 dynaquip View" at bounding box center [707, 55] width 1061 height 36
type input "7"
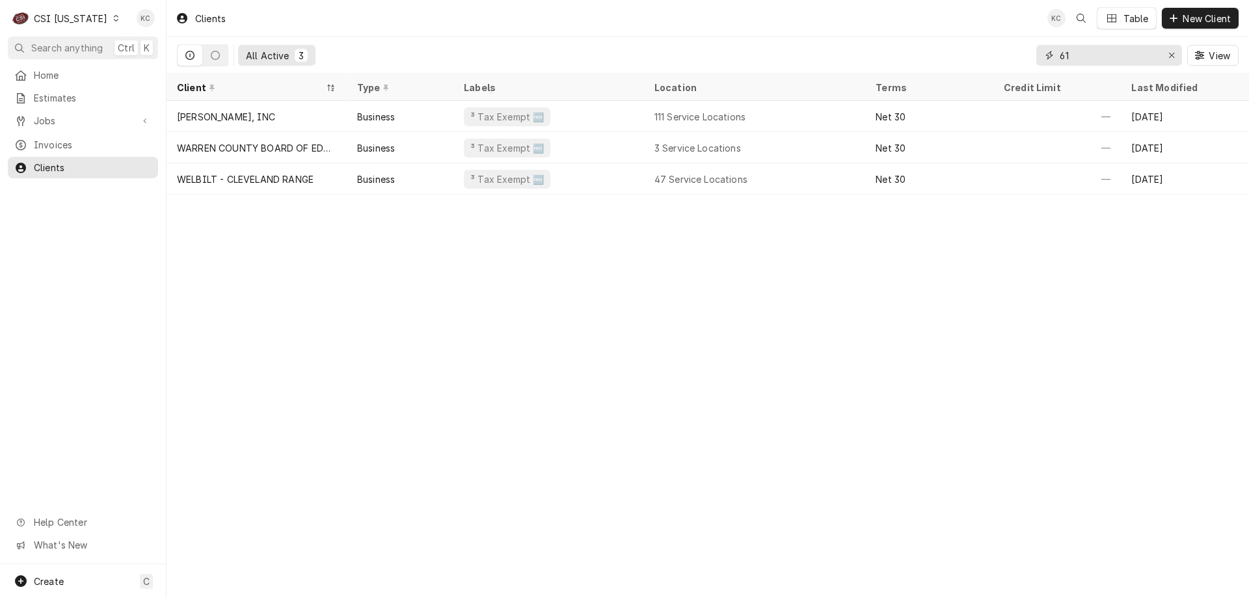
type input "6"
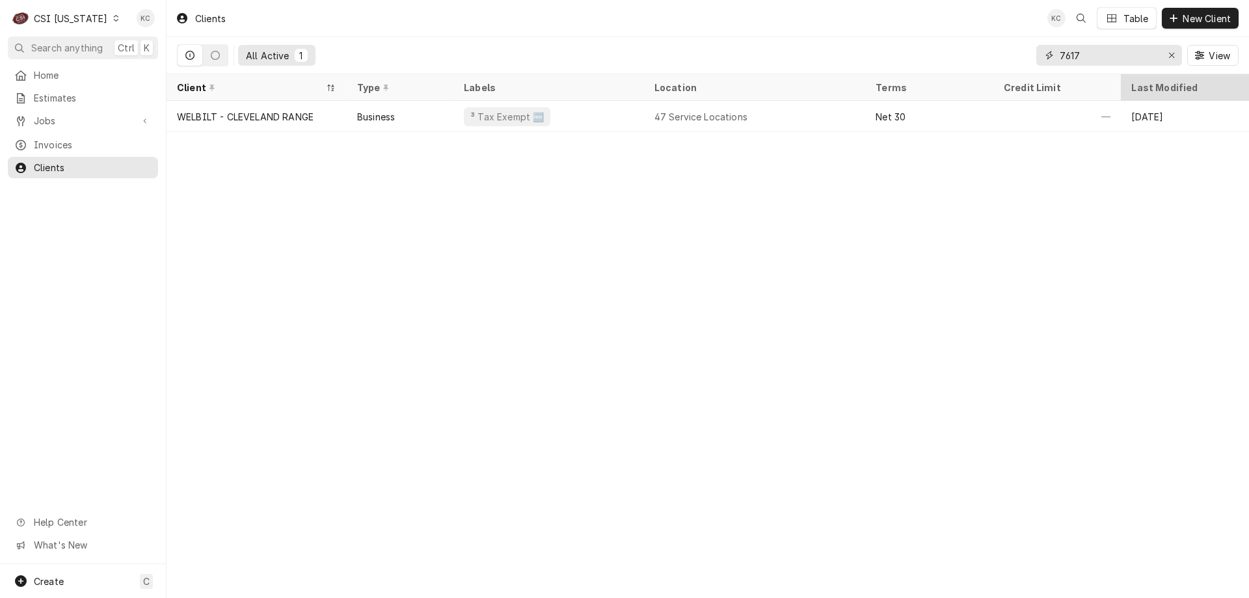
type input "7617"
drag, startPoint x: 1110, startPoint y: 55, endPoint x: 974, endPoint y: 64, distance: 136.2
click at [974, 64] on div "All Active 1 7617 View" at bounding box center [707, 55] width 1061 height 36
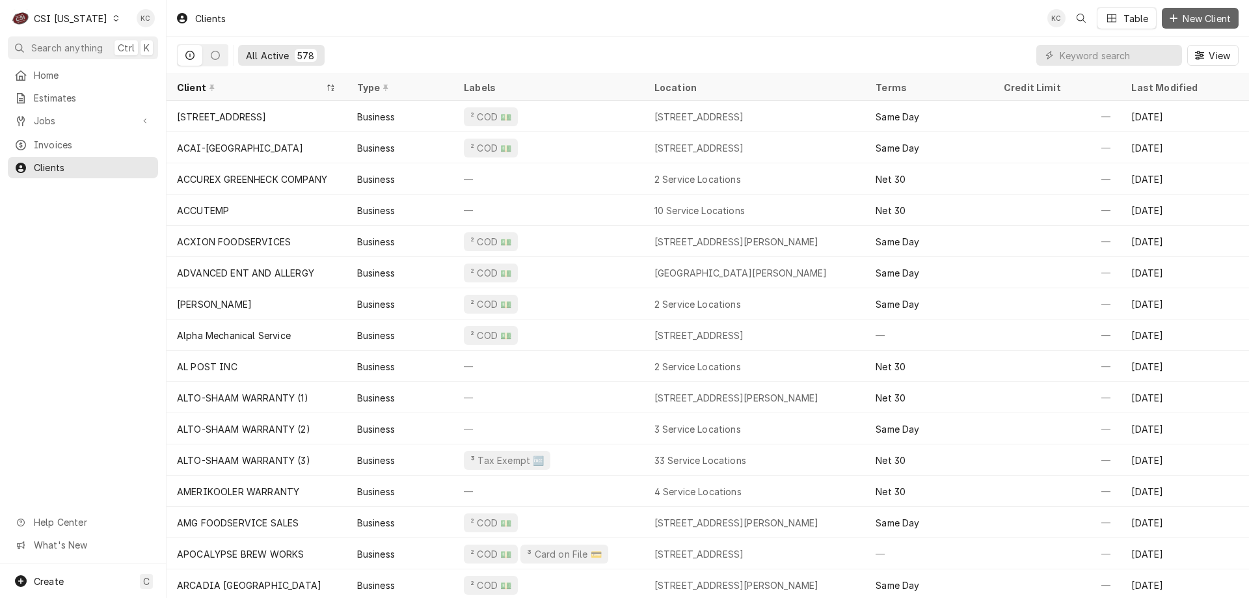
click at [1189, 20] on span "New Client" at bounding box center [1206, 19] width 53 height 14
